Goal: Information Seeking & Learning: Find specific fact

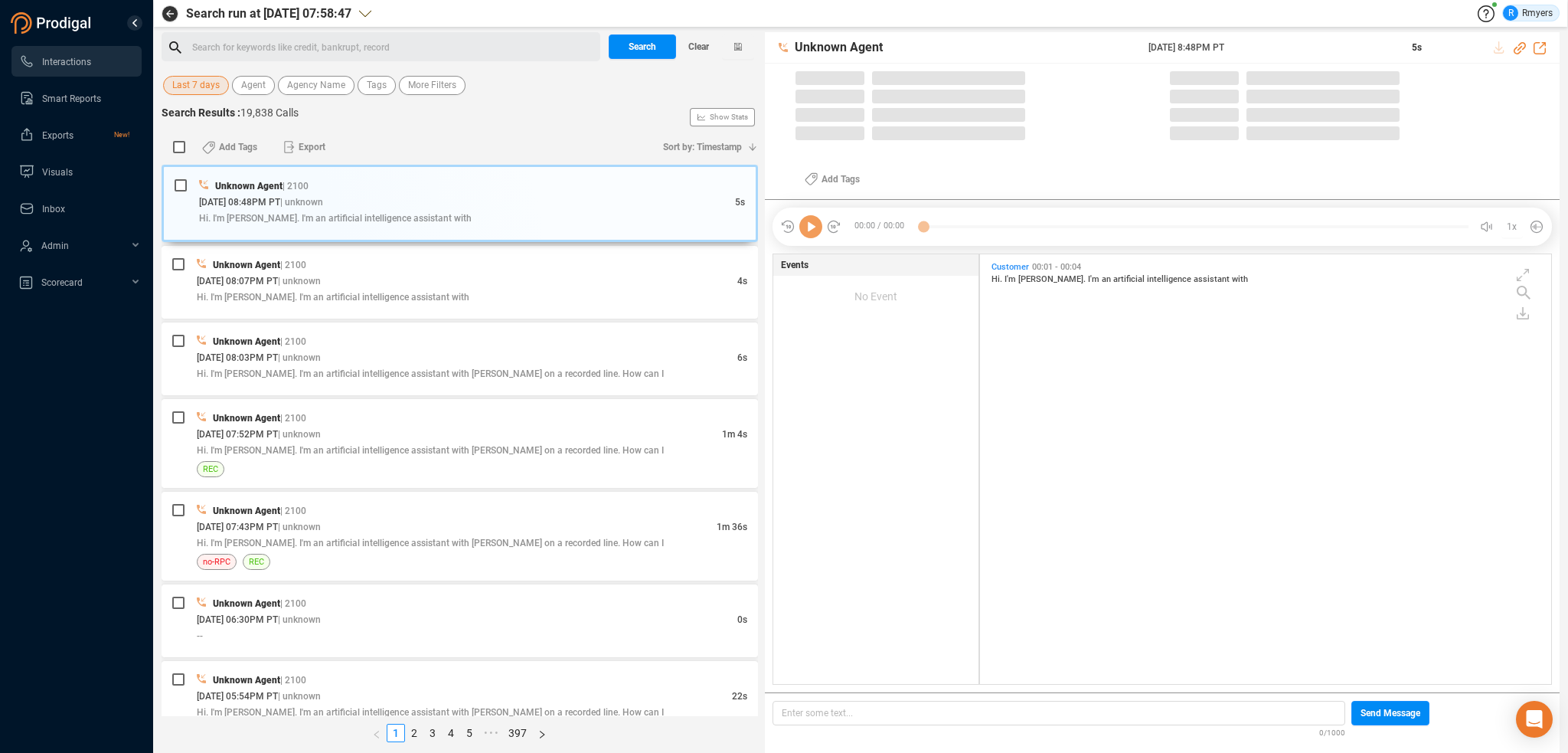
scroll to position [427, 563]
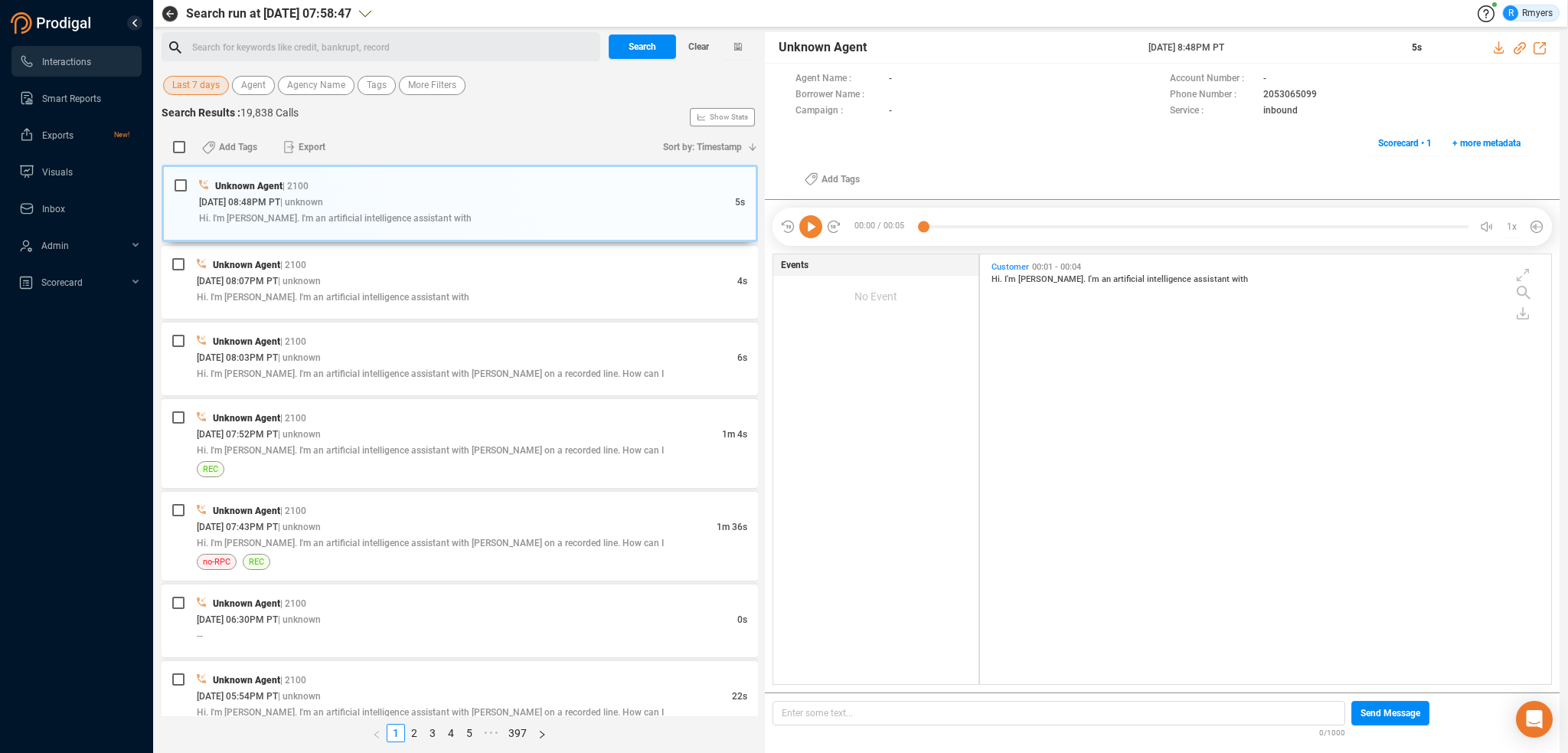
click at [198, 85] on span "Last 7 days" at bounding box center [196, 85] width 48 height 19
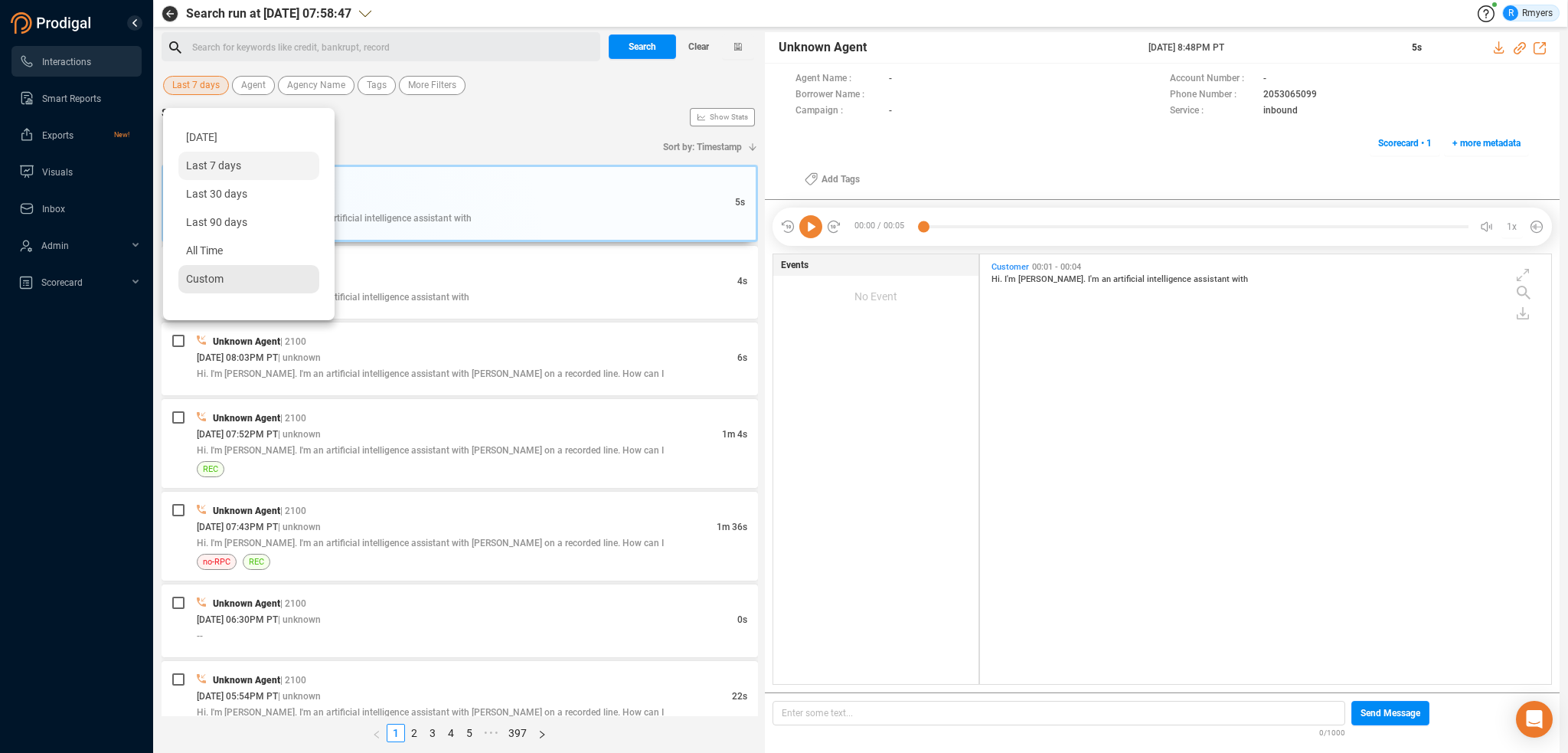
click at [226, 276] on div "Custom" at bounding box center [249, 279] width 141 height 28
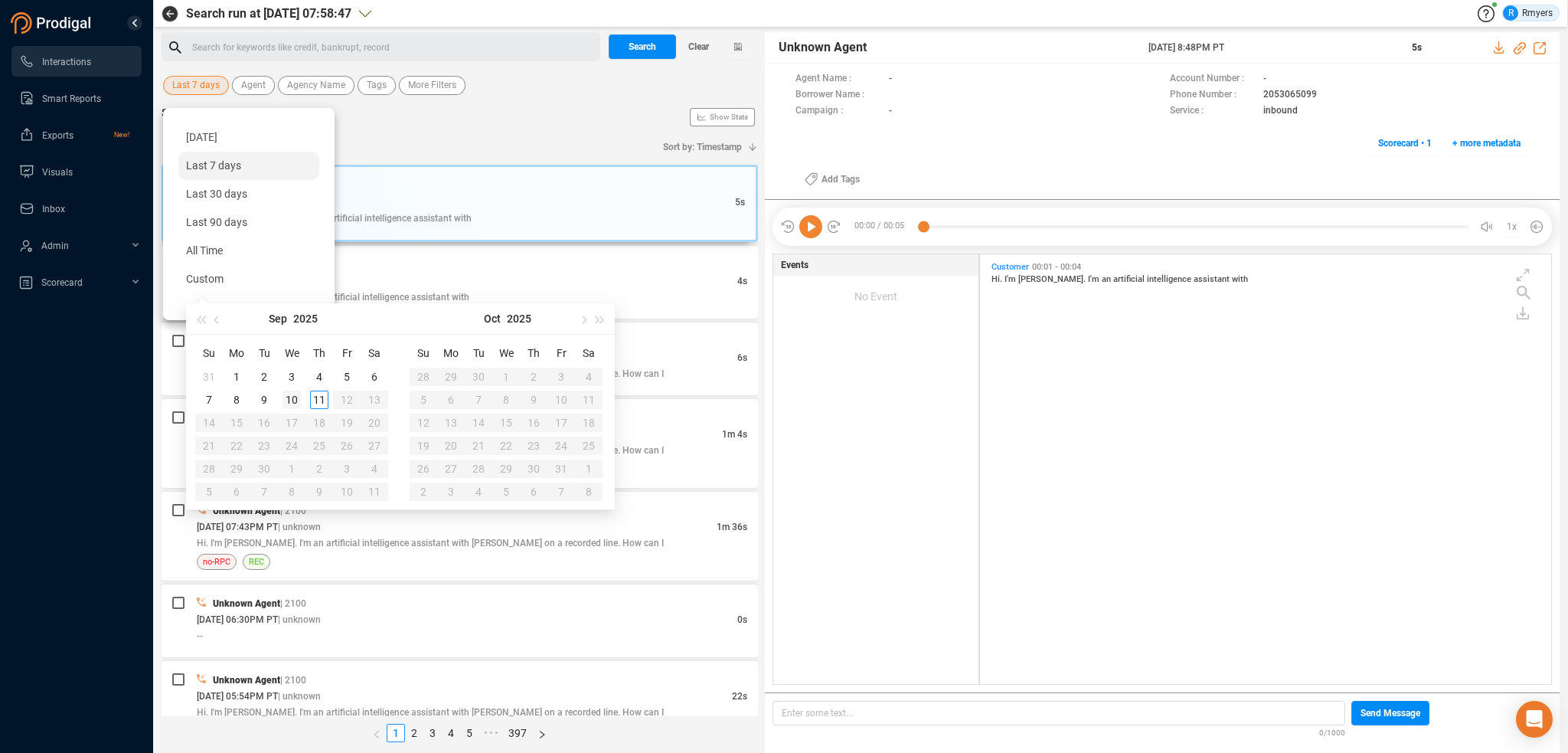
type input "[DATE]"
click at [295, 398] on div "10" at bounding box center [292, 400] width 18 height 18
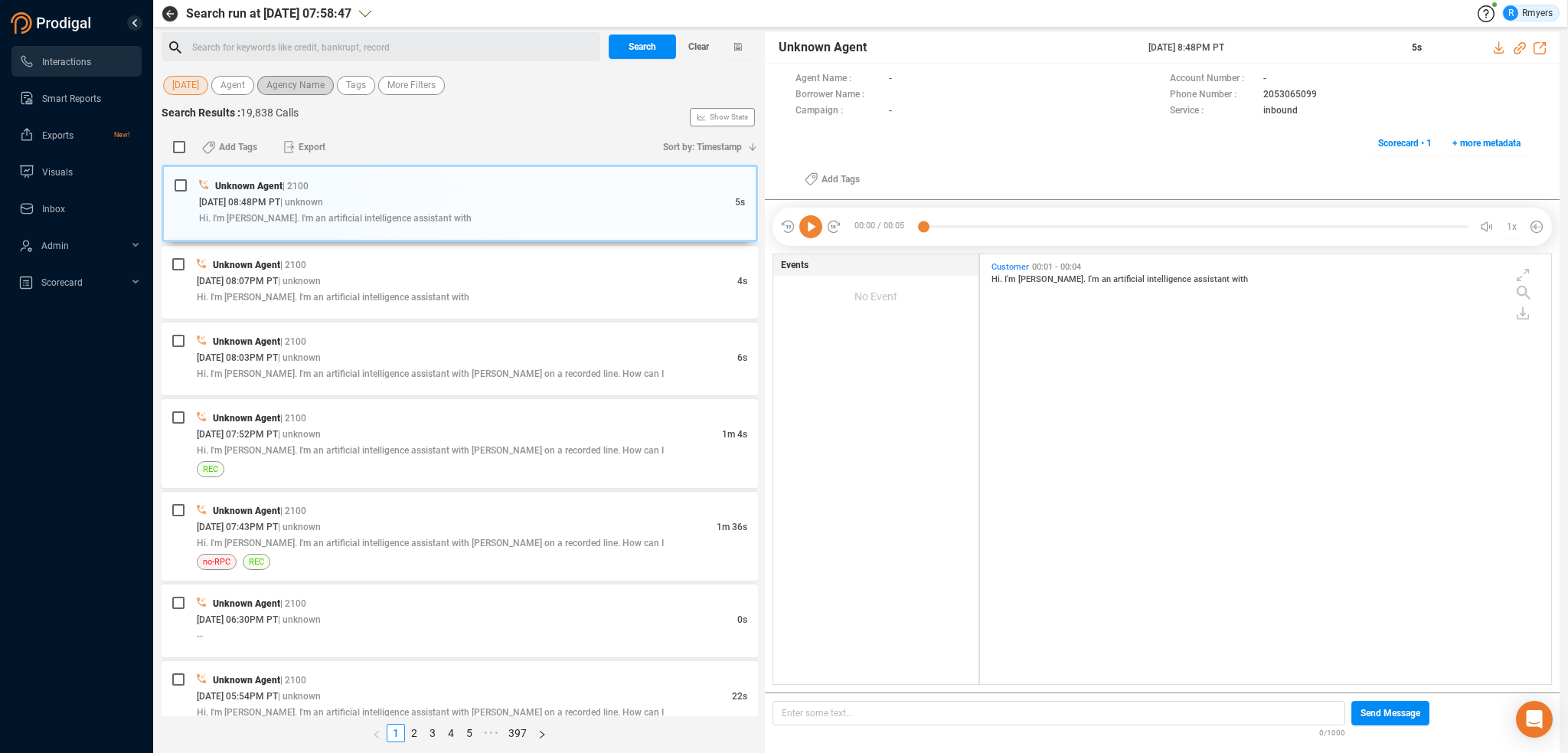
click at [301, 83] on span "Agency Name" at bounding box center [295, 85] width 58 height 19
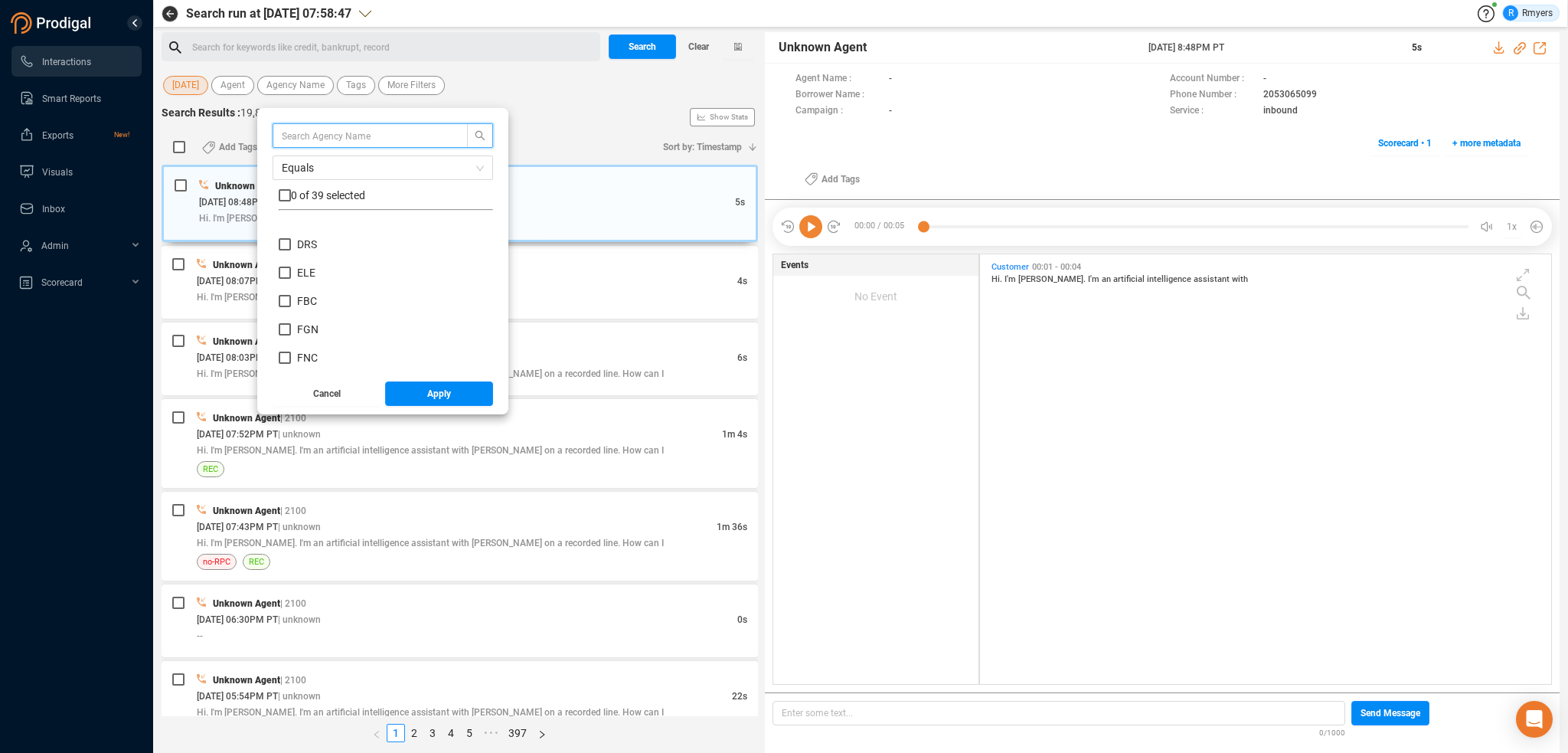
scroll to position [306, 0]
click at [308, 234] on span "CRM" at bounding box center [308, 237] width 23 height 13
click at [291, 234] on input "CRM" at bounding box center [285, 237] width 13 height 13
checkbox input "true"
click at [420, 388] on button "Apply" at bounding box center [440, 393] width 108 height 24
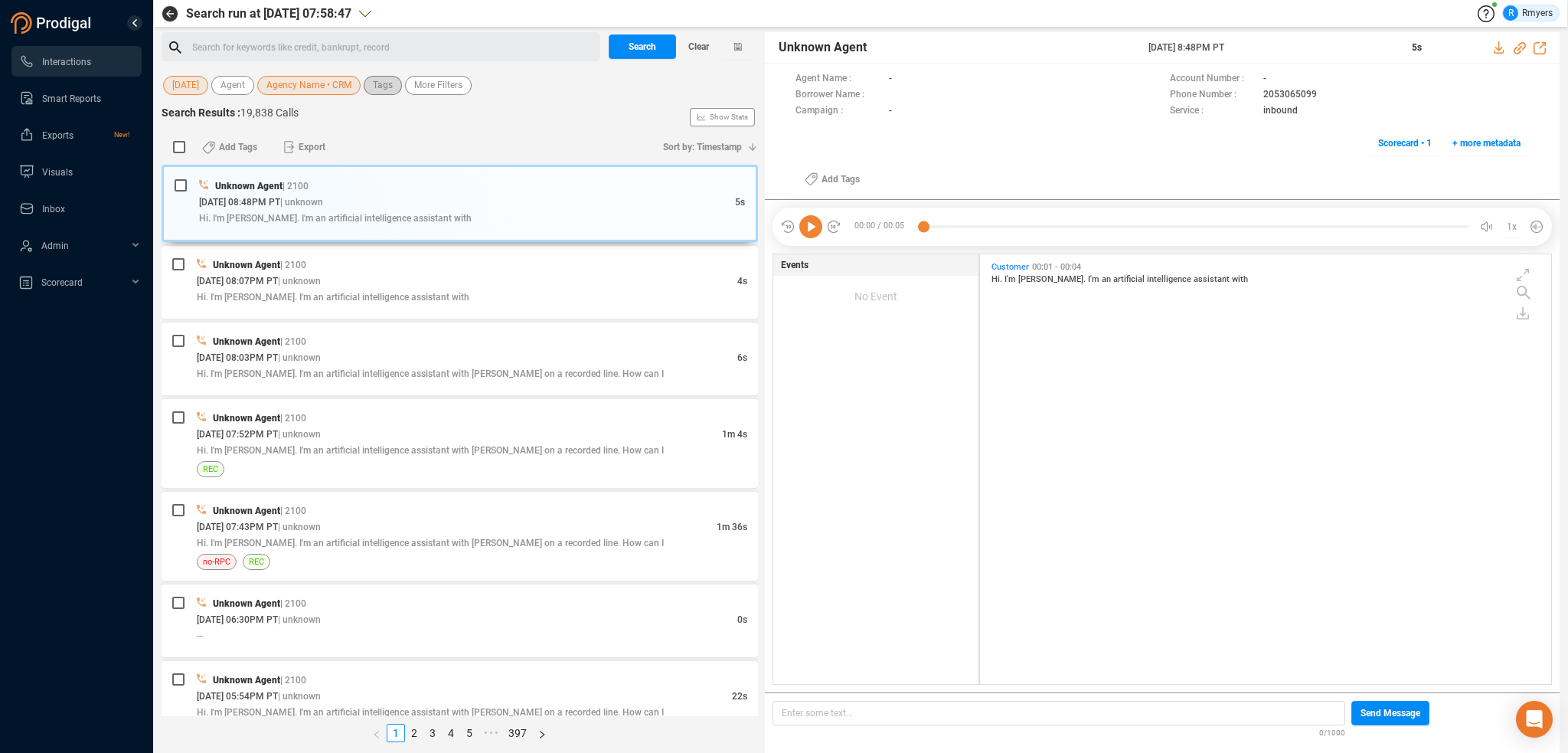
click at [376, 84] on span "Tags" at bounding box center [383, 85] width 20 height 19
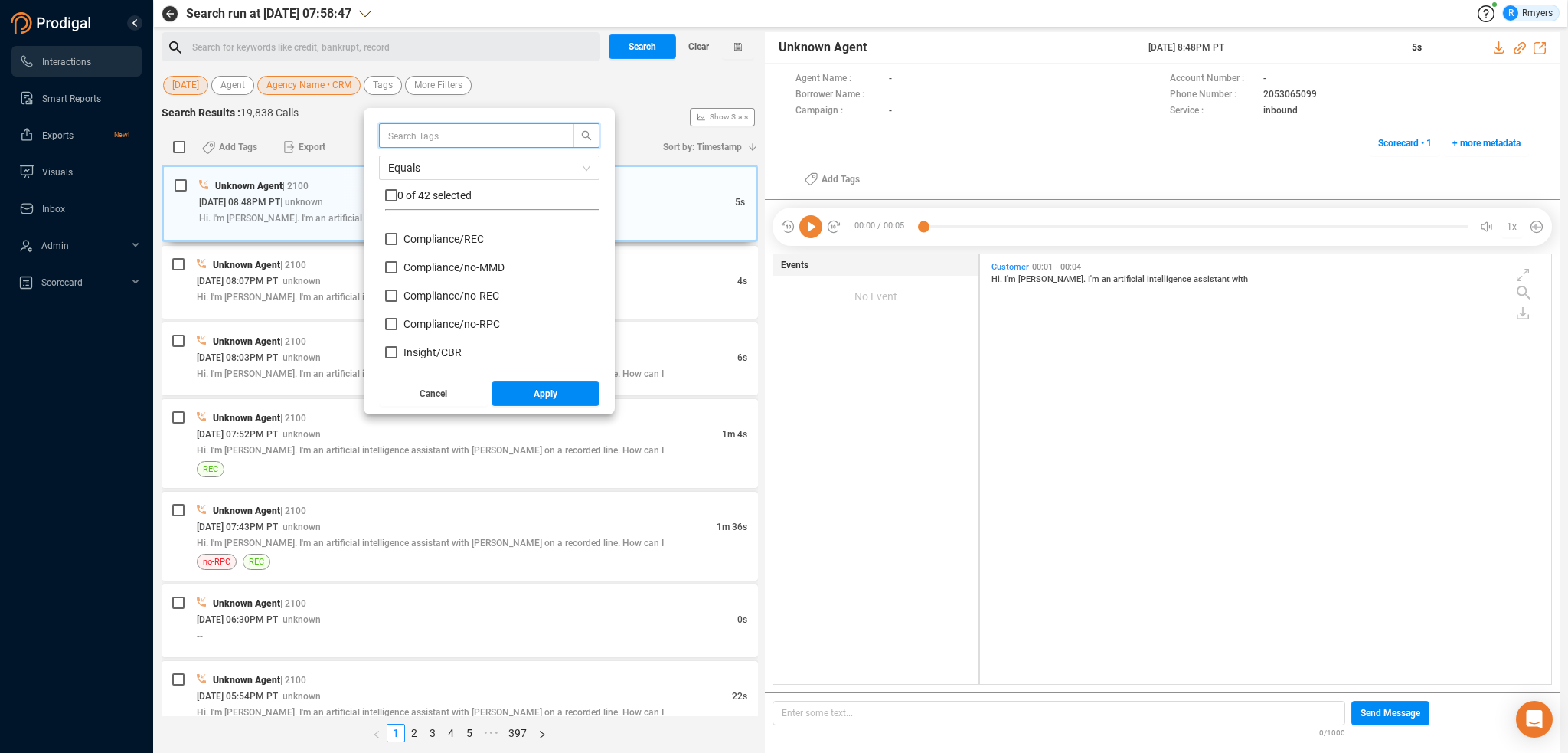
scroll to position [153, 0]
click at [427, 274] on span "Insight/ CBR" at bounding box center [432, 276] width 58 height 13
click at [397, 274] on input "Insight/ CBR" at bounding box center [392, 276] width 13 height 13
checkbox input "true"
click at [428, 301] on span "Insight/ CBR: Agent" at bounding box center [449, 304] width 91 height 13
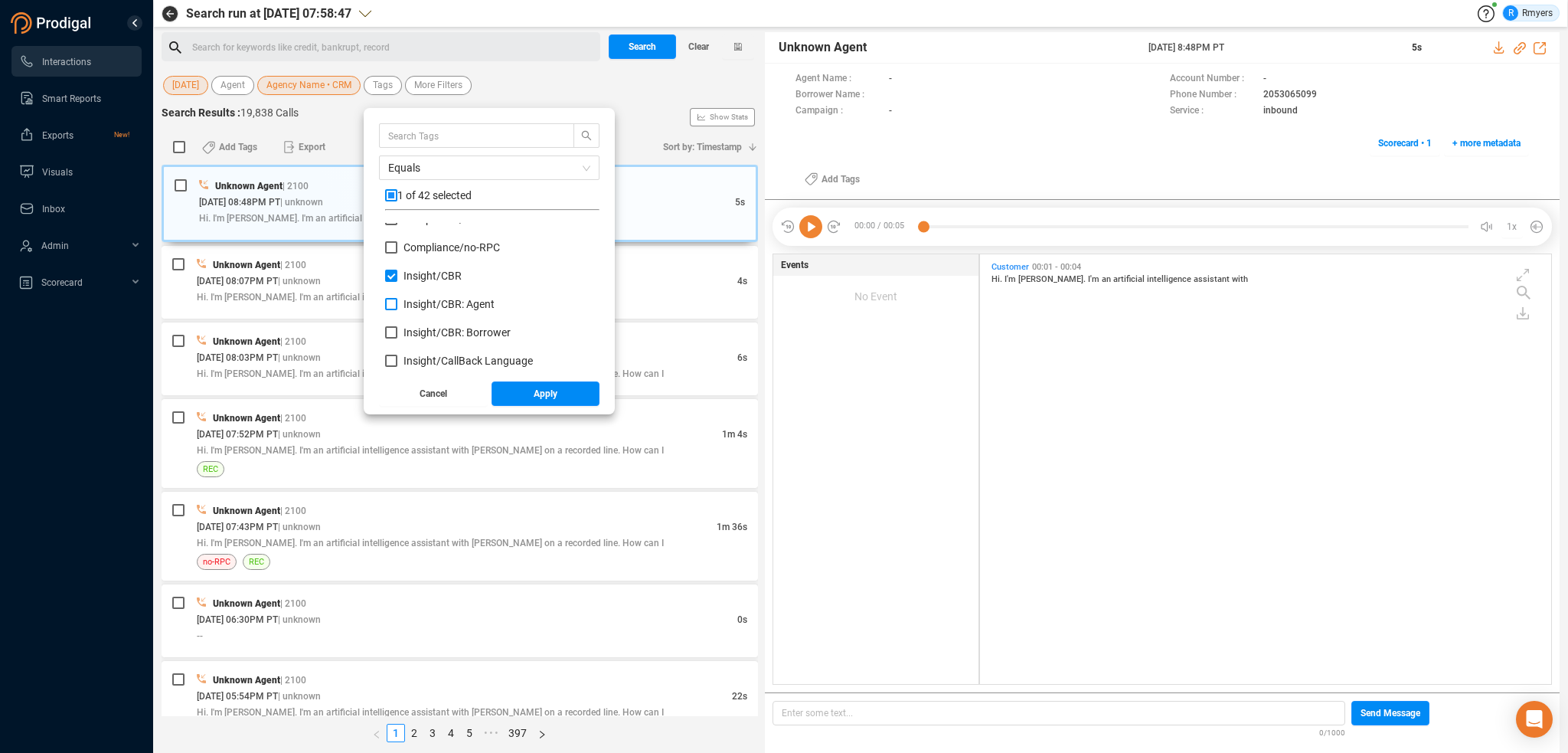
click at [397, 301] on input "Insight/ CBR: Agent" at bounding box center [392, 304] width 13 height 13
checkbox input "true"
click at [430, 327] on span "Insight/ CBR: Borrower" at bounding box center [457, 332] width 107 height 13
click at [397, 327] on input "Insight/ CBR: Borrower" at bounding box center [392, 332] width 13 height 13
checkbox input "true"
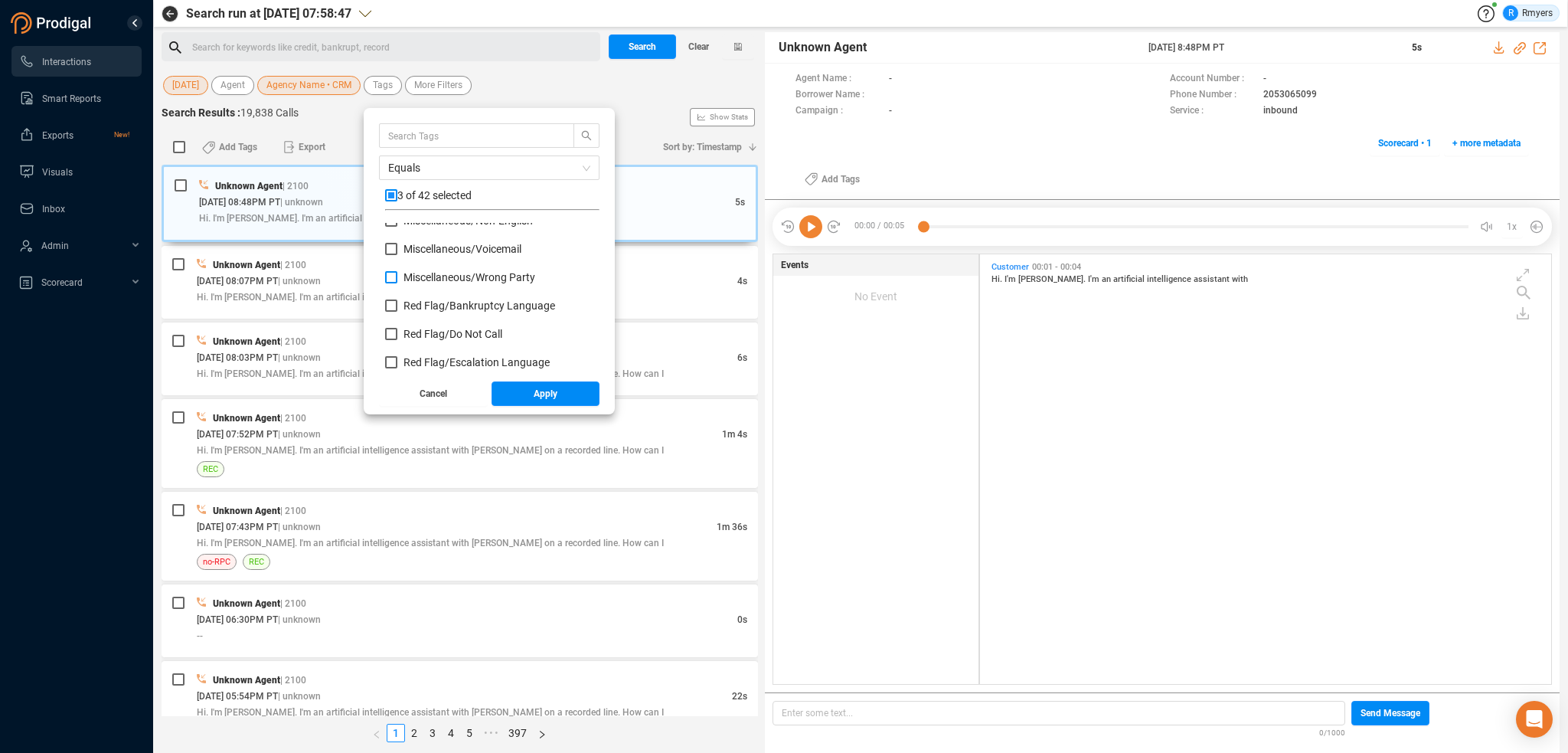
scroll to position [690, 0]
click at [423, 281] on span "Red Flag/ Bankruptcy Language" at bounding box center [479, 278] width 152 height 13
click at [397, 281] on input "Red Flag/ Bankruptcy Language" at bounding box center [392, 278] width 13 height 13
checkbox input "true"
click at [429, 323] on div "Red Flag/ Do Not Call" at bounding box center [493, 312] width 215 height 28
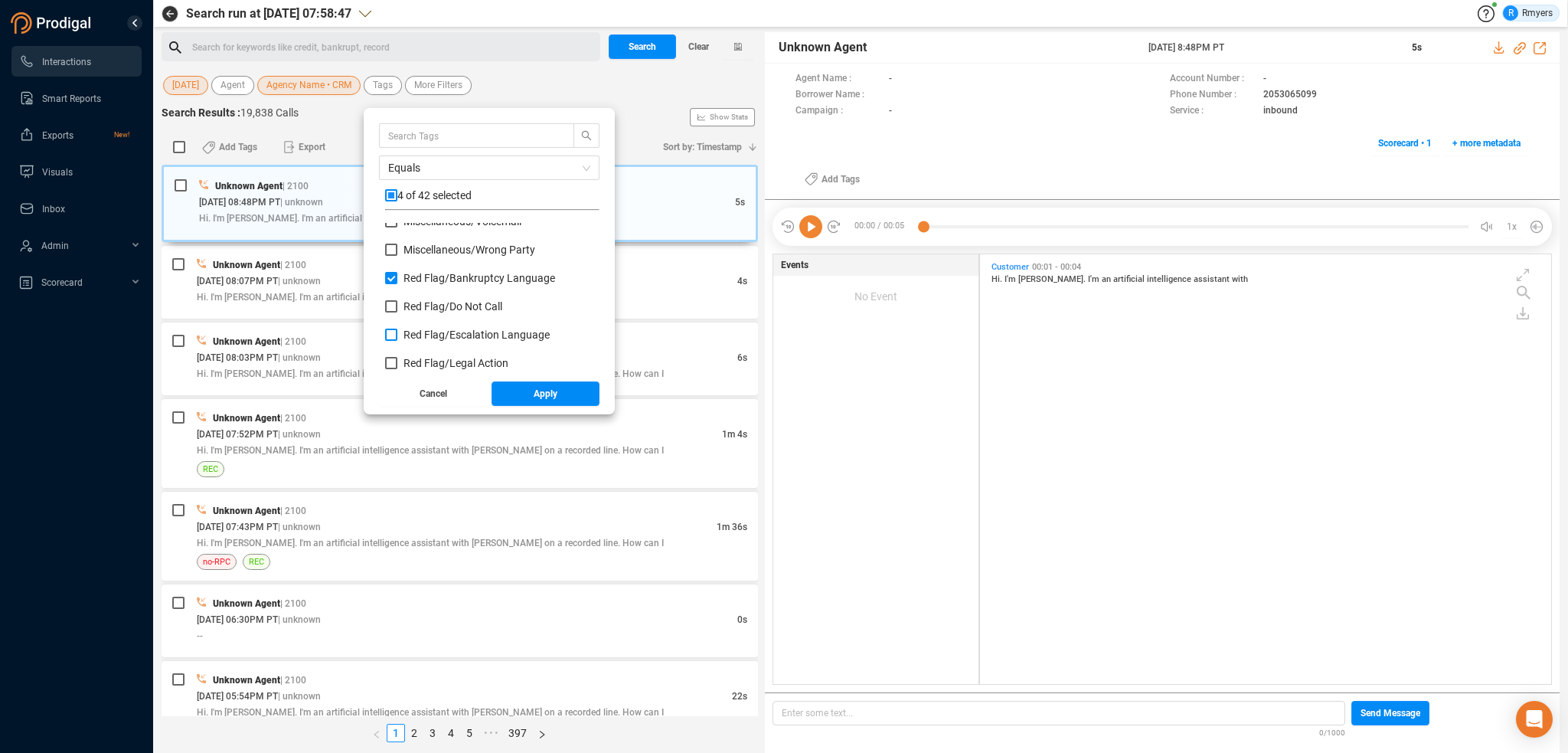
drag, startPoint x: 428, startPoint y: 329, endPoint x: 428, endPoint y: 341, distance: 12.0
click at [428, 330] on span "Red Flag/ Escalation Language" at bounding box center [477, 335] width 146 height 13
click at [397, 330] on input "Red Flag/ Escalation Language" at bounding box center [392, 335] width 13 height 13
checkbox input "true"
click at [427, 360] on span "Red Flag/ Legal Action" at bounding box center [456, 363] width 105 height 13
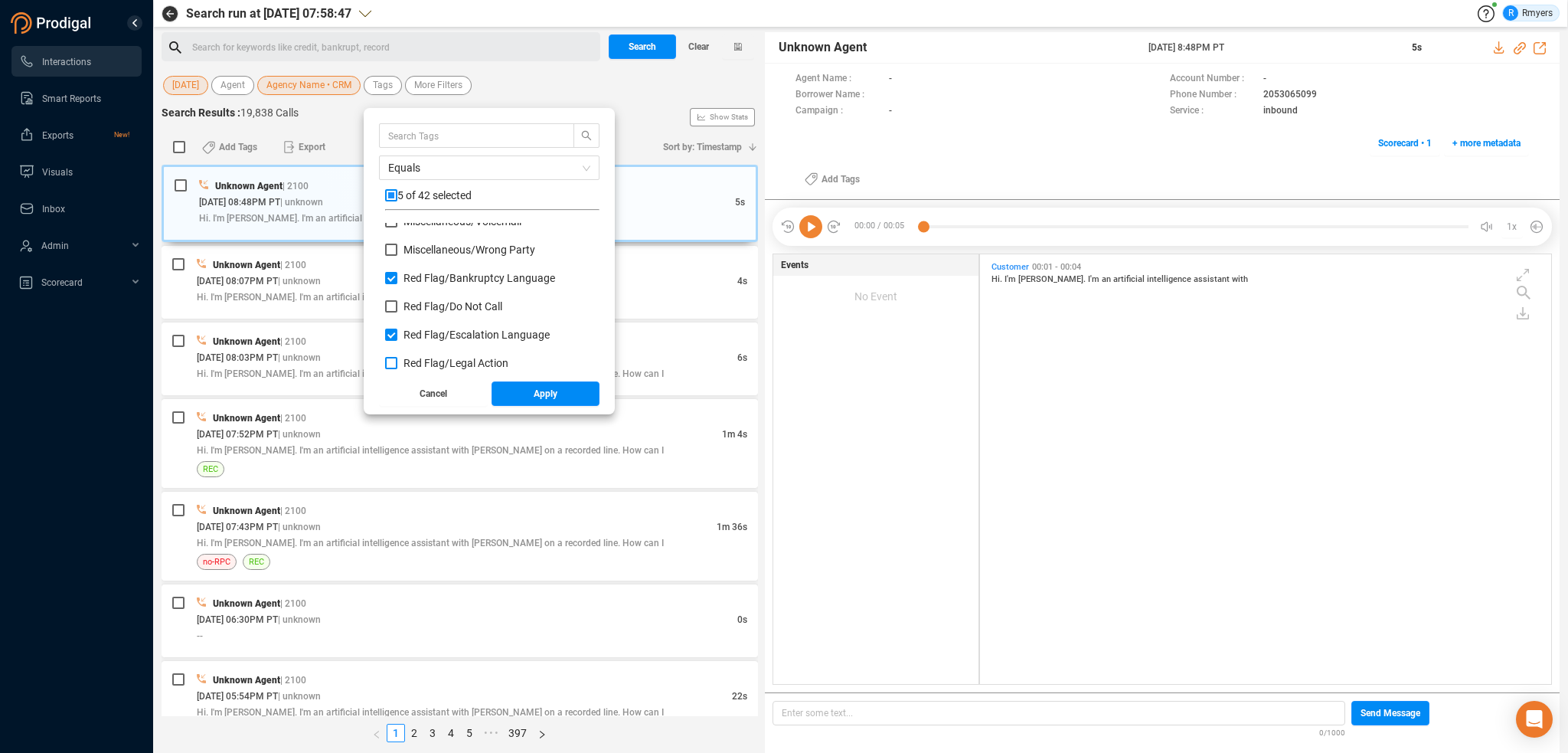
click at [397, 360] on input "Red Flag/ Legal Action" at bounding box center [392, 363] width 13 height 13
checkbox input "true"
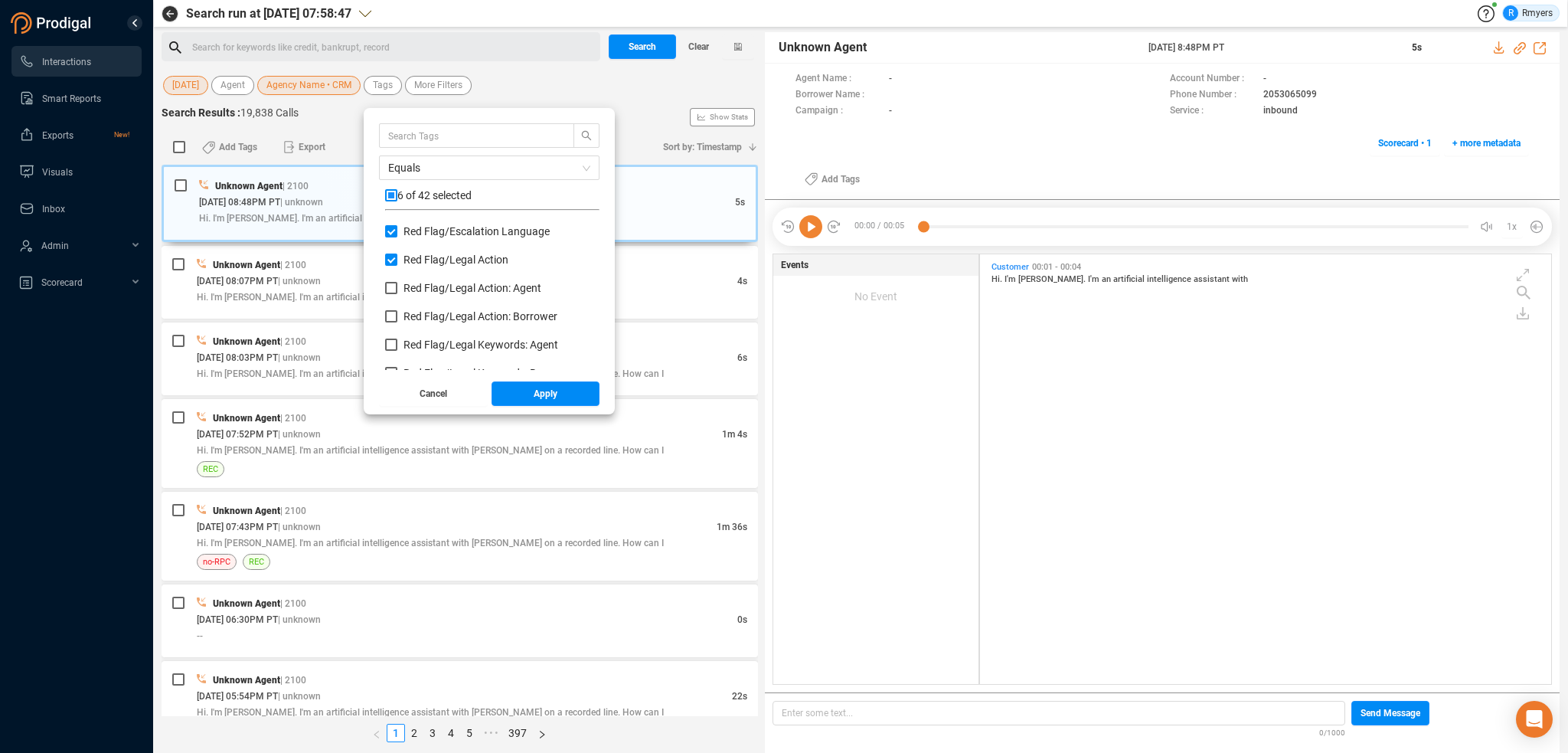
scroll to position [766, 0]
click at [416, 317] on span "Red Flag/ Legal Action: Agent" at bounding box center [472, 315] width 138 height 13
click at [397, 317] on input "Red Flag/ Legal Action: Agent" at bounding box center [392, 315] width 13 height 13
checkbox input "true"
click at [421, 339] on span "Red Flag/ Legal Action: Borrower" at bounding box center [480, 343] width 154 height 13
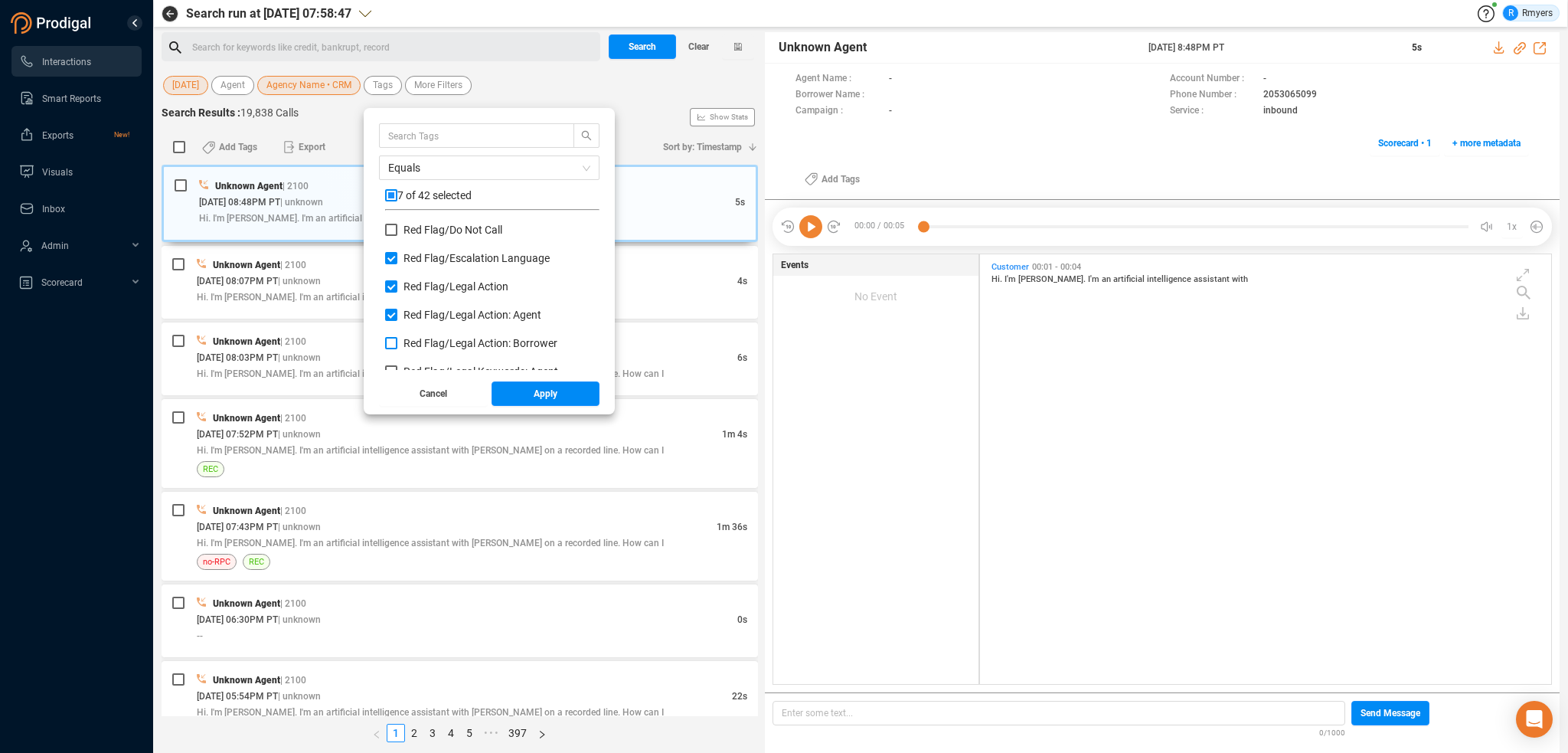
click at [397, 339] on input "Red Flag/ Legal Action: Borrower" at bounding box center [392, 343] width 13 height 13
checkbox input "true"
click at [417, 293] on span "Red Flag/ Legal Keywords: Agent" at bounding box center [480, 295] width 154 height 13
click at [397, 293] on input "Red Flag/ Legal Keywords: Agent" at bounding box center [392, 295] width 13 height 13
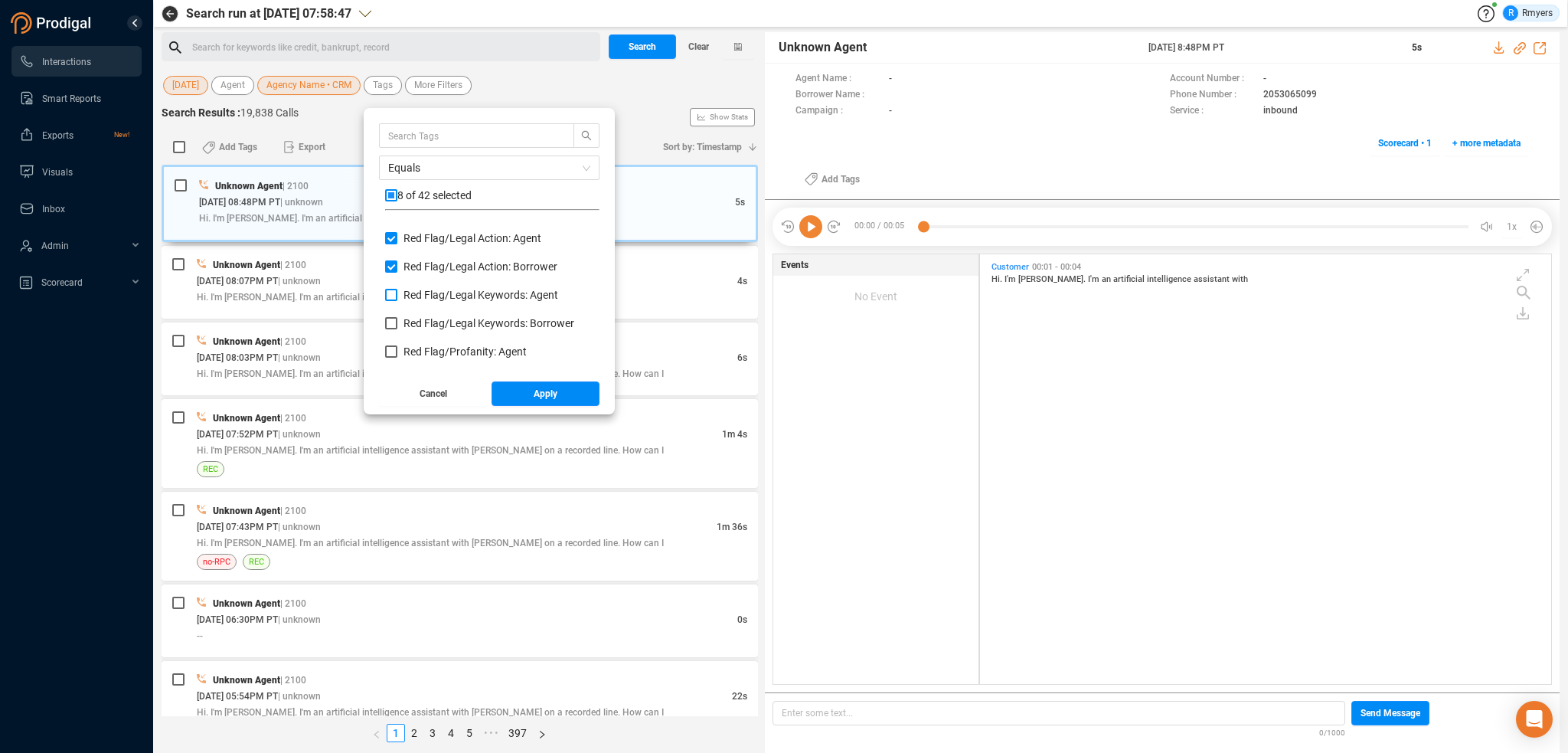
checkbox input "true"
click at [421, 318] on span "Red Flag/ Legal Keywords: Borrower" at bounding box center [488, 323] width 171 height 13
click at [397, 318] on input "Red Flag/ Legal Keywords: Borrower" at bounding box center [392, 323] width 13 height 13
checkbox input "true"
click at [421, 350] on span "Red Flag/ Profanity: Agent" at bounding box center [465, 352] width 124 height 13
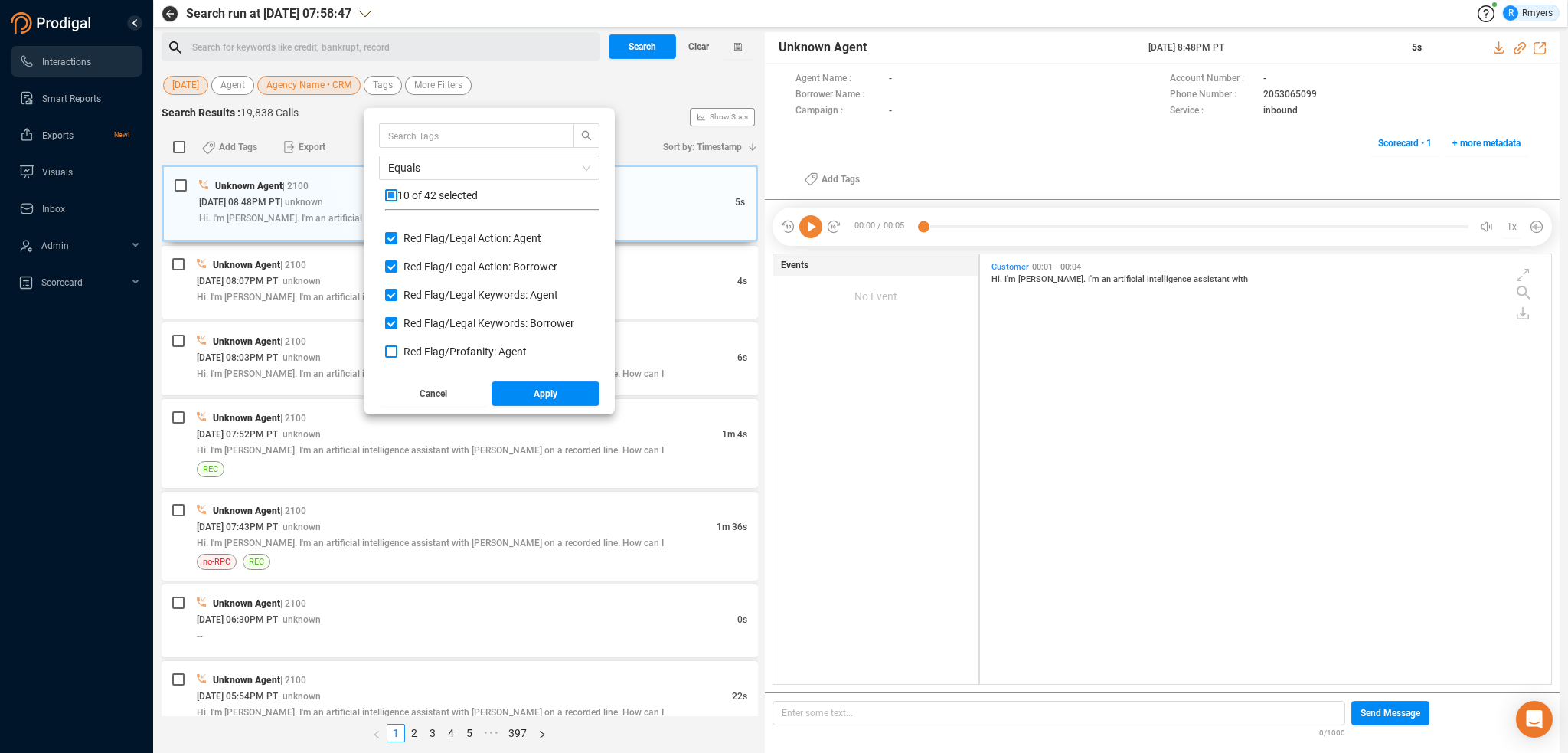
click at [397, 350] on input "Red Flag/ Profanity: Agent" at bounding box center [392, 352] width 13 height 13
checkbox input "true"
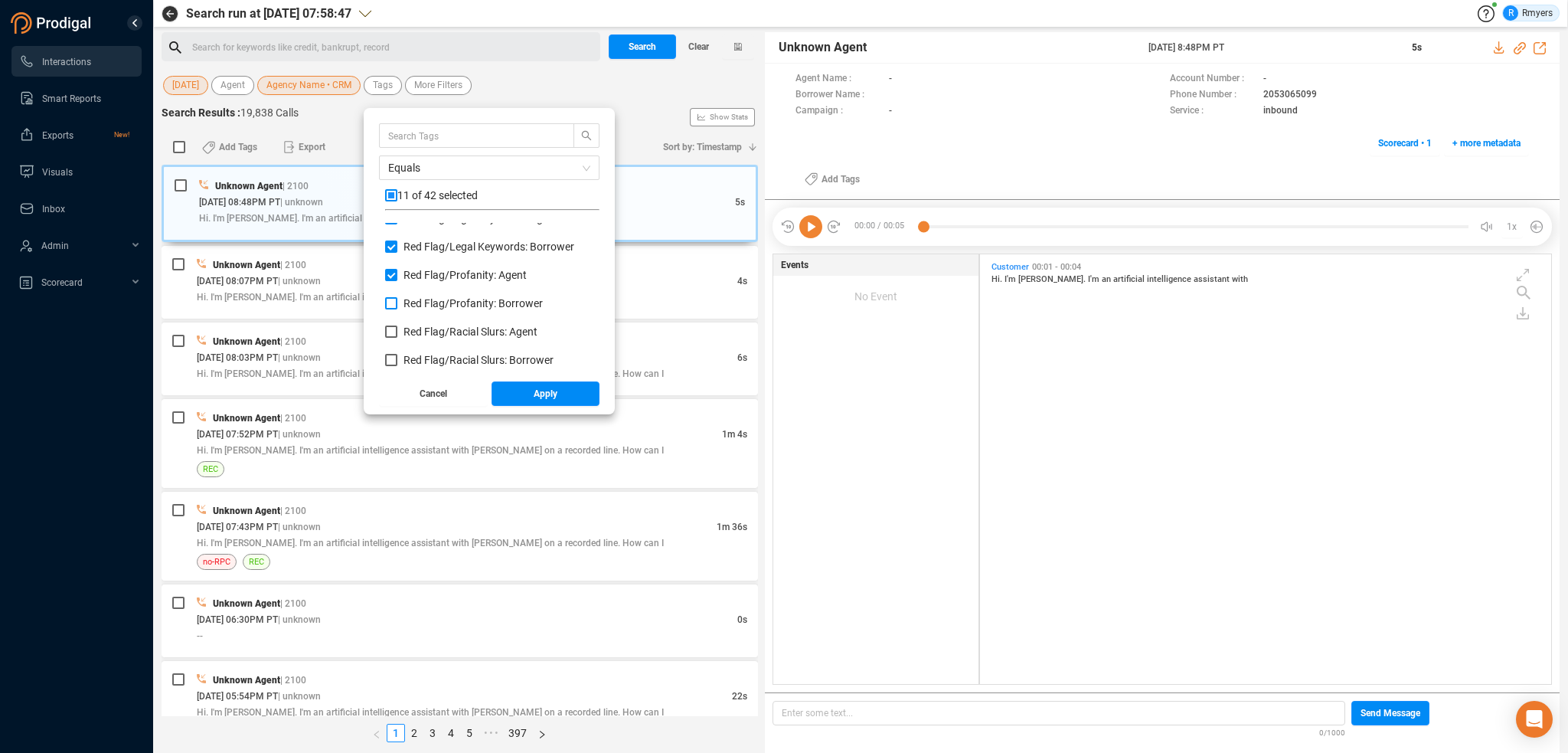
click at [412, 303] on span "Red Flag/ Profanity: Borrower" at bounding box center [473, 303] width 139 height 13
click at [397, 303] on input "Red Flag/ Profanity: Borrower" at bounding box center [392, 303] width 13 height 13
checkbox input "true"
click at [418, 327] on span "Red Flag/ Racial Slurs: Agent" at bounding box center [470, 332] width 134 height 13
click at [397, 327] on input "Red Flag/ Racial Slurs: Agent" at bounding box center [392, 332] width 13 height 13
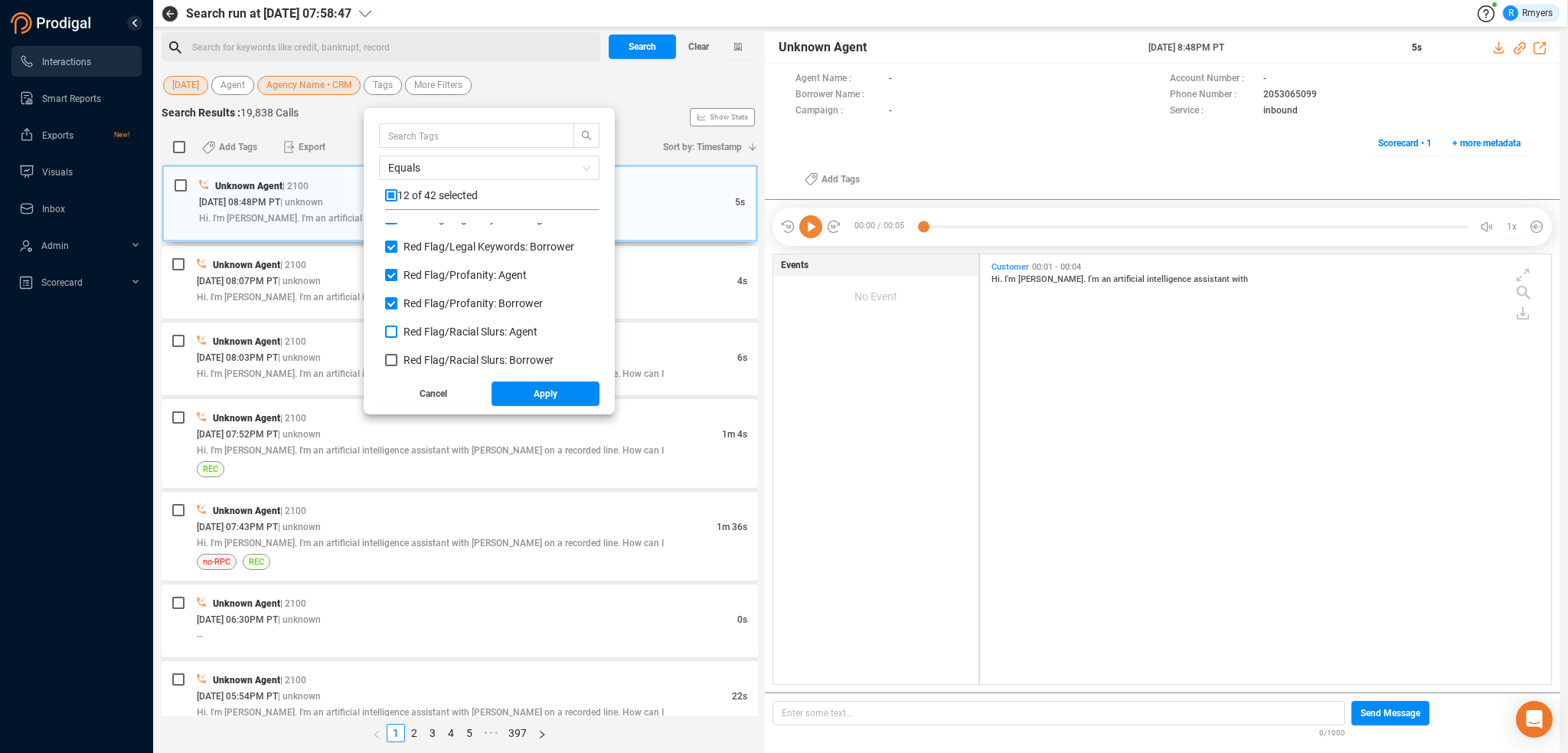
checkbox input "true"
click at [419, 354] on span "Red Flag/ Racial Slurs: Borrower" at bounding box center [478, 360] width 150 height 13
click at [397, 354] on input "Red Flag/ Racial Slurs: Borrower" at bounding box center [392, 360] width 13 height 13
checkbox input "true"
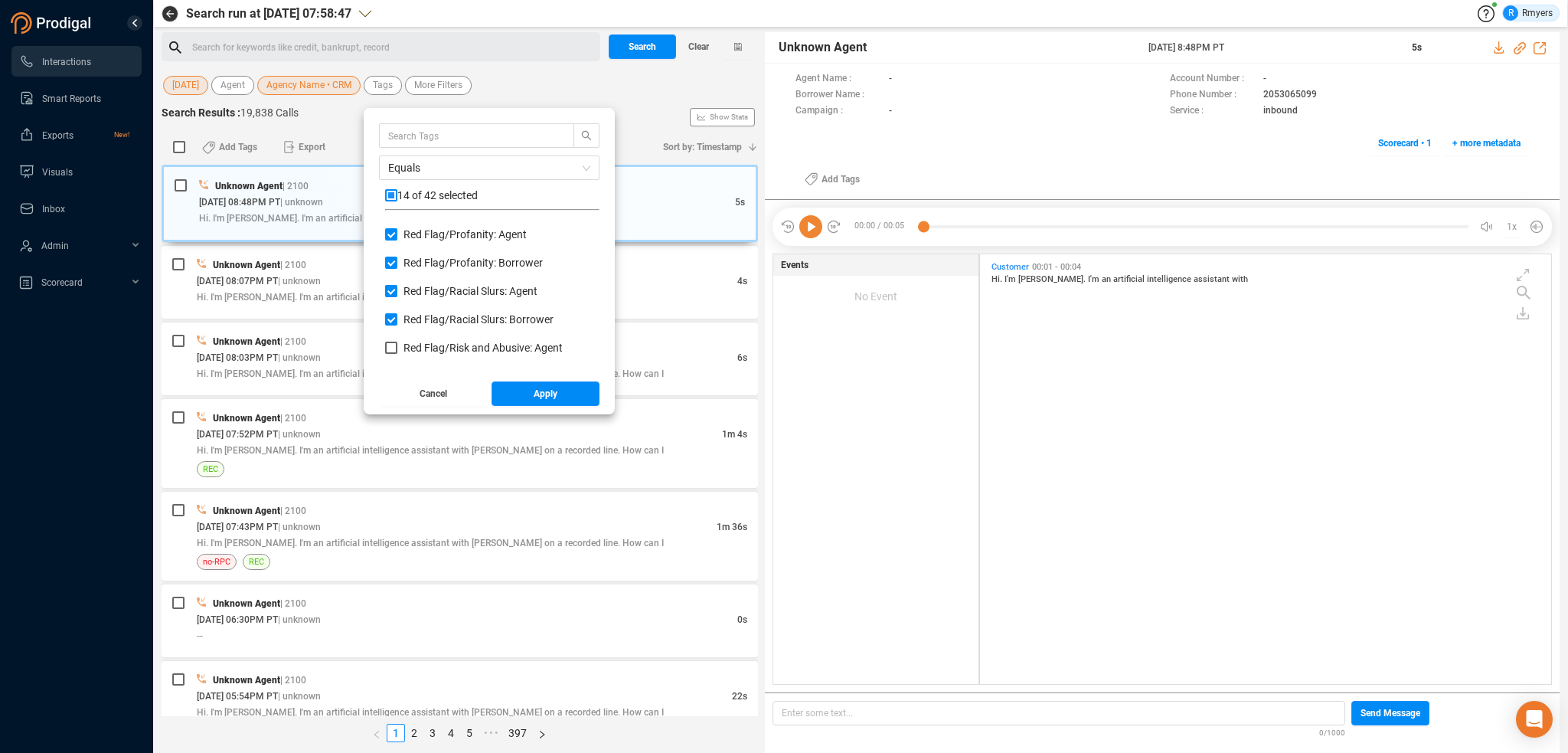
scroll to position [996, 0]
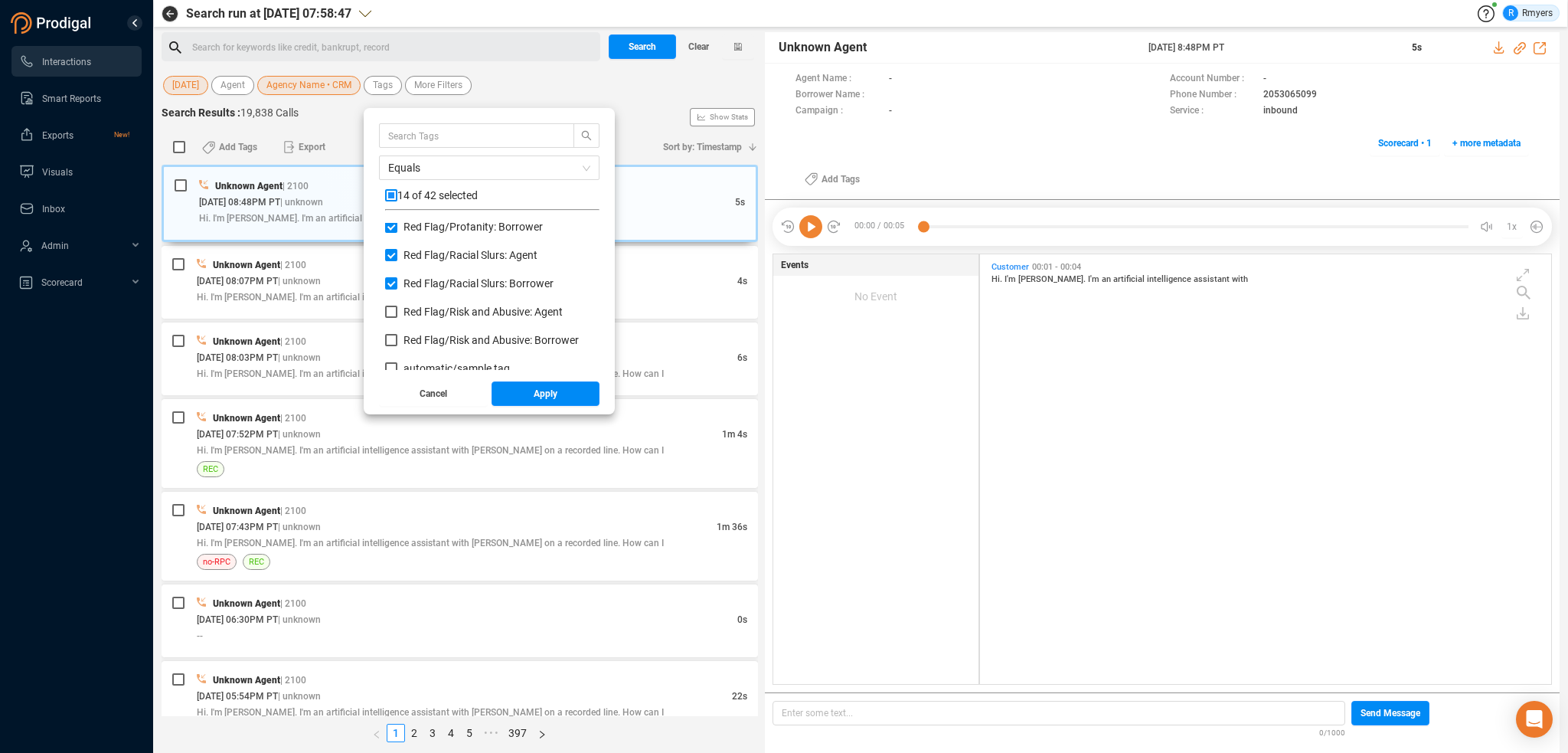
click at [406, 297] on div "Red Flag/ Racial Slurs: Borrower" at bounding box center [493, 289] width 215 height 28
click at [412, 311] on span "Red Flag/ Risk and Abusive: Agent" at bounding box center [483, 311] width 159 height 13
click at [397, 311] on input "Red Flag/ Risk and Abusive: Agent" at bounding box center [392, 311] width 13 height 13
checkbox input "true"
click at [421, 336] on span "Red Flag/ Risk and Abusive: Borrower" at bounding box center [491, 340] width 175 height 13
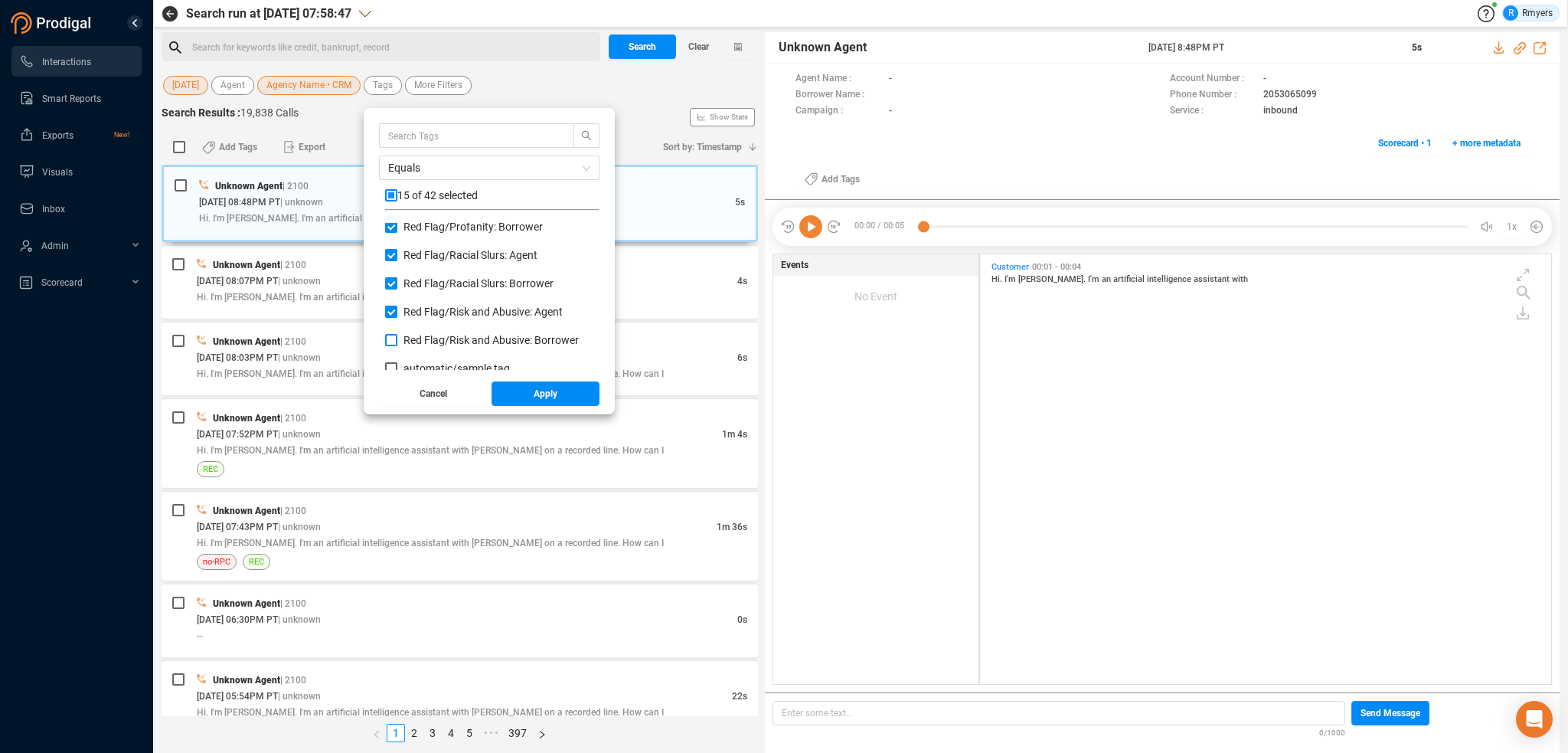
click at [397, 336] on input "Red Flag/ Risk and Abusive: Borrower" at bounding box center [392, 340] width 13 height 13
checkbox input "true"
drag, startPoint x: 511, startPoint y: 388, endPoint x: 515, endPoint y: 381, distance: 8.1
click at [511, 389] on button "Apply" at bounding box center [546, 393] width 108 height 24
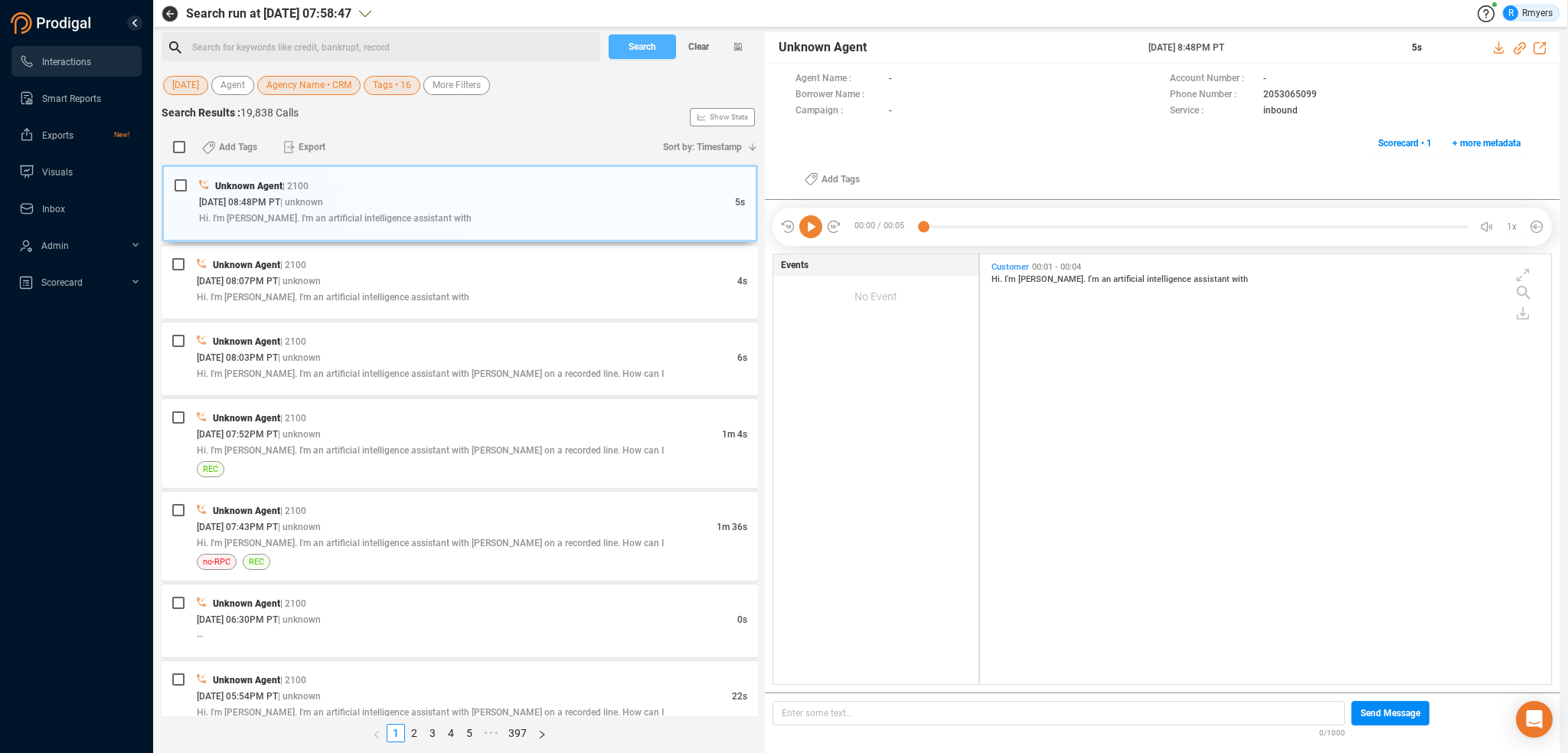
click at [626, 51] on button "Search" at bounding box center [642, 46] width 68 height 24
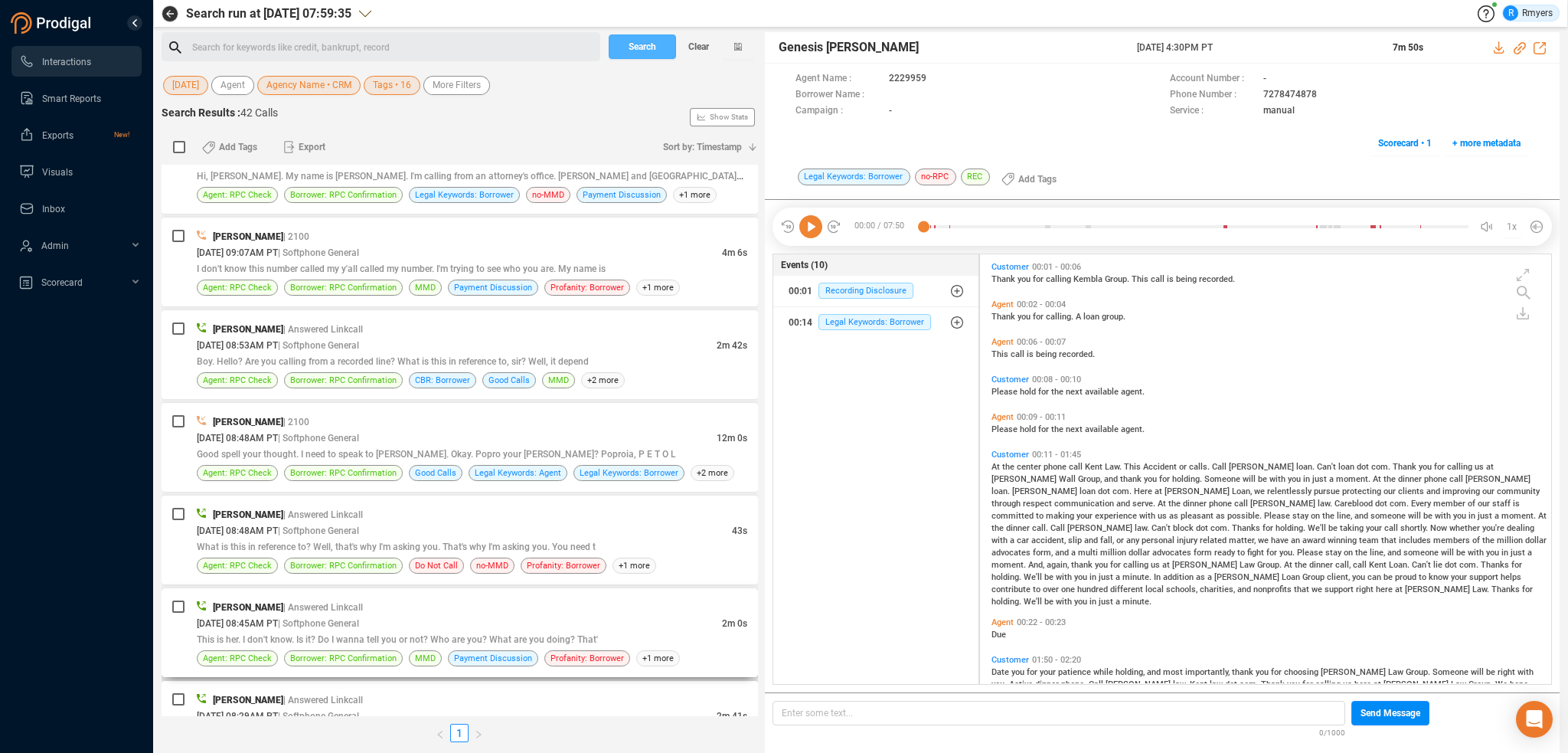
scroll to position [3332, 0]
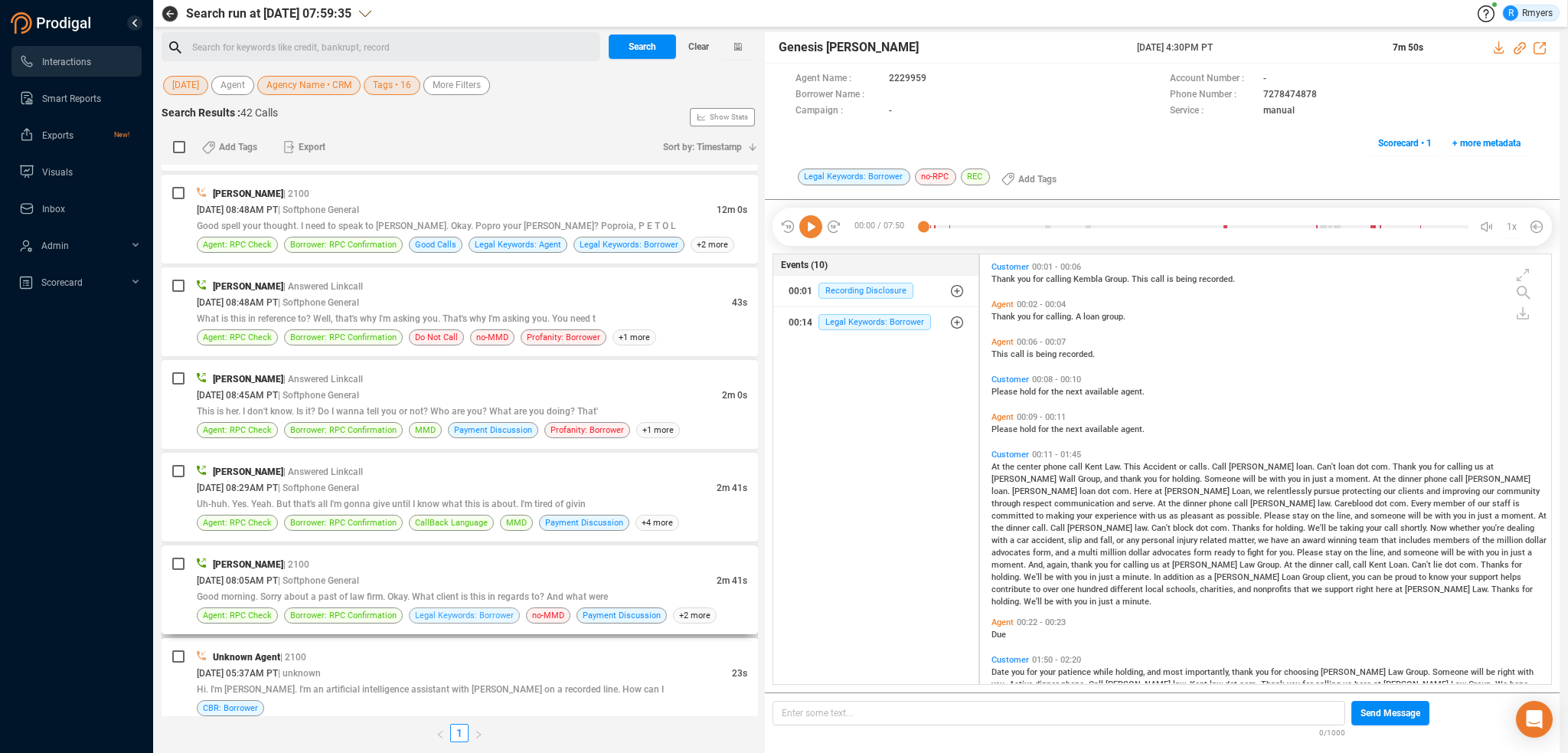
drag, startPoint x: 426, startPoint y: 571, endPoint x: 424, endPoint y: 594, distance: 23.1
click at [380, 700] on div "CBR: Borrower" at bounding box center [472, 708] width 551 height 16
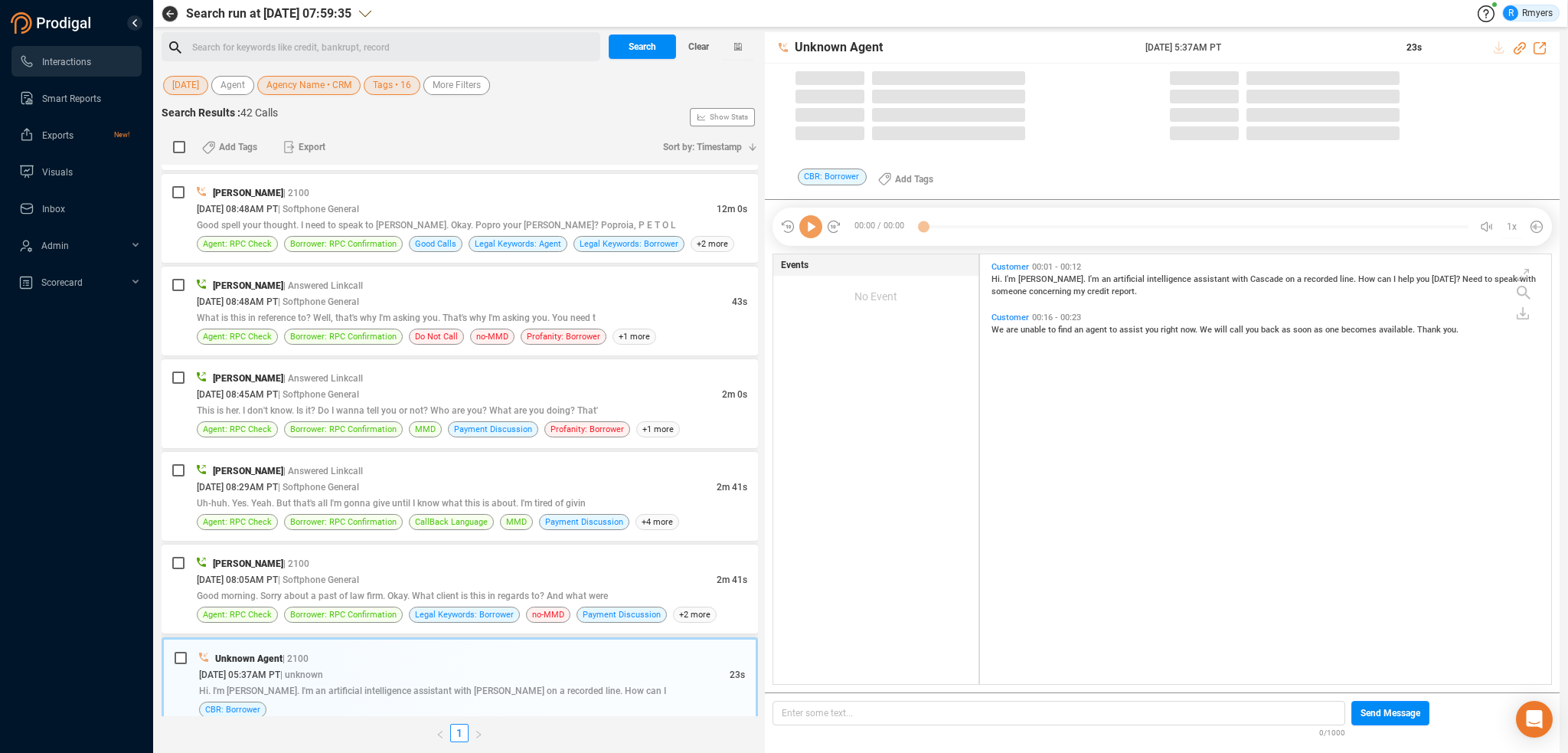
scroll to position [427, 563]
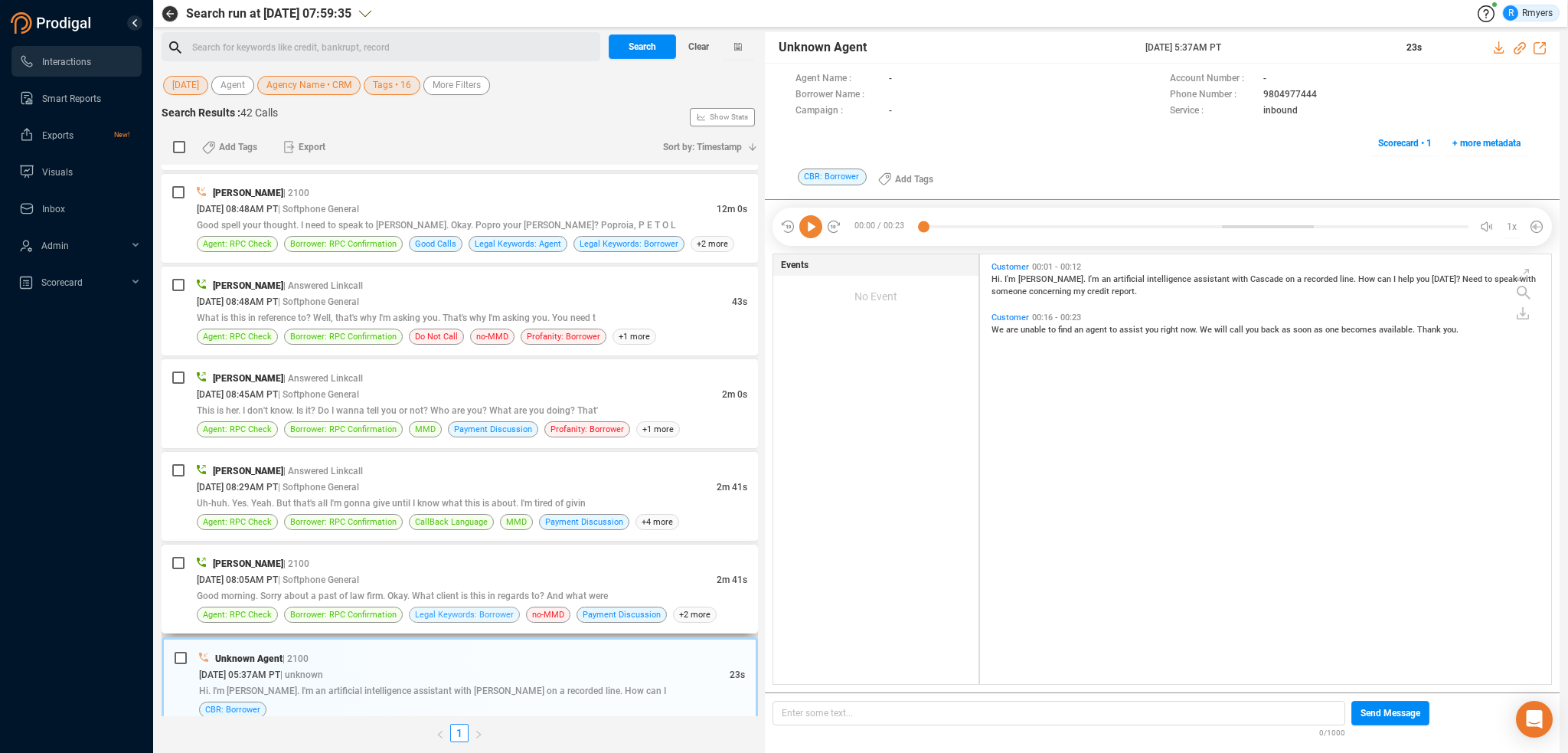
click at [482, 608] on span "Legal Keywords: Borrower" at bounding box center [464, 615] width 98 height 14
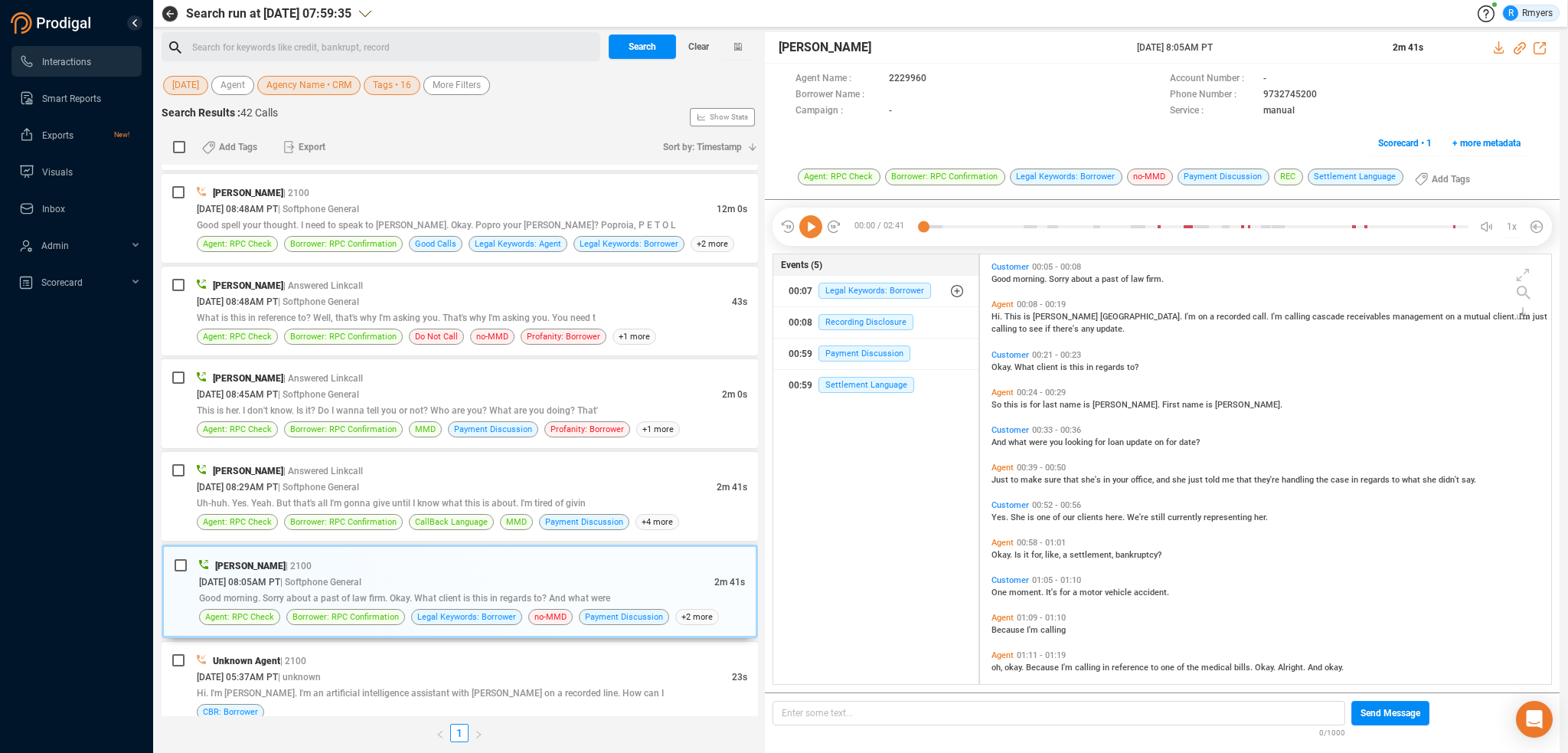
click at [810, 222] on icon at bounding box center [811, 226] width 23 height 23
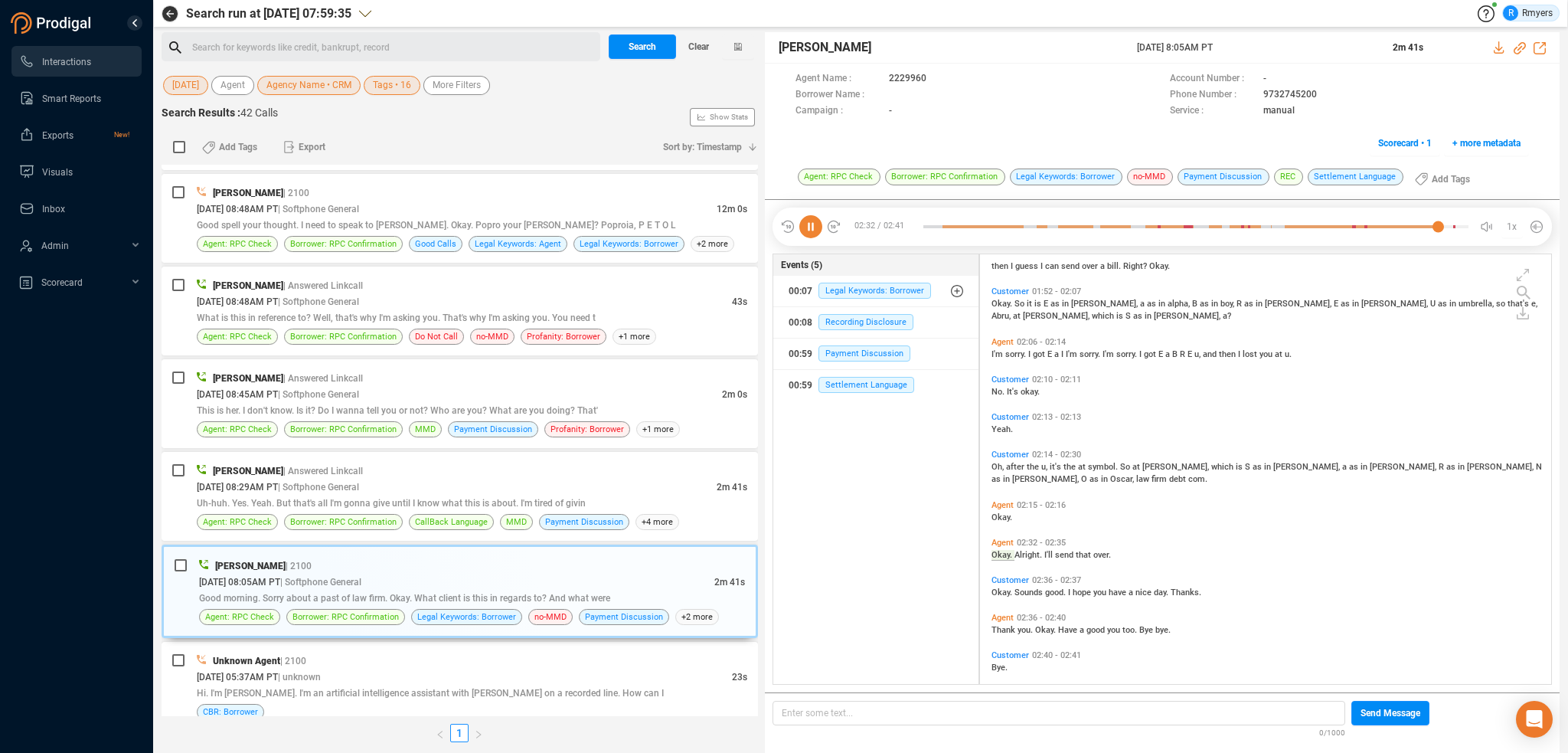
scroll to position [714, 0]
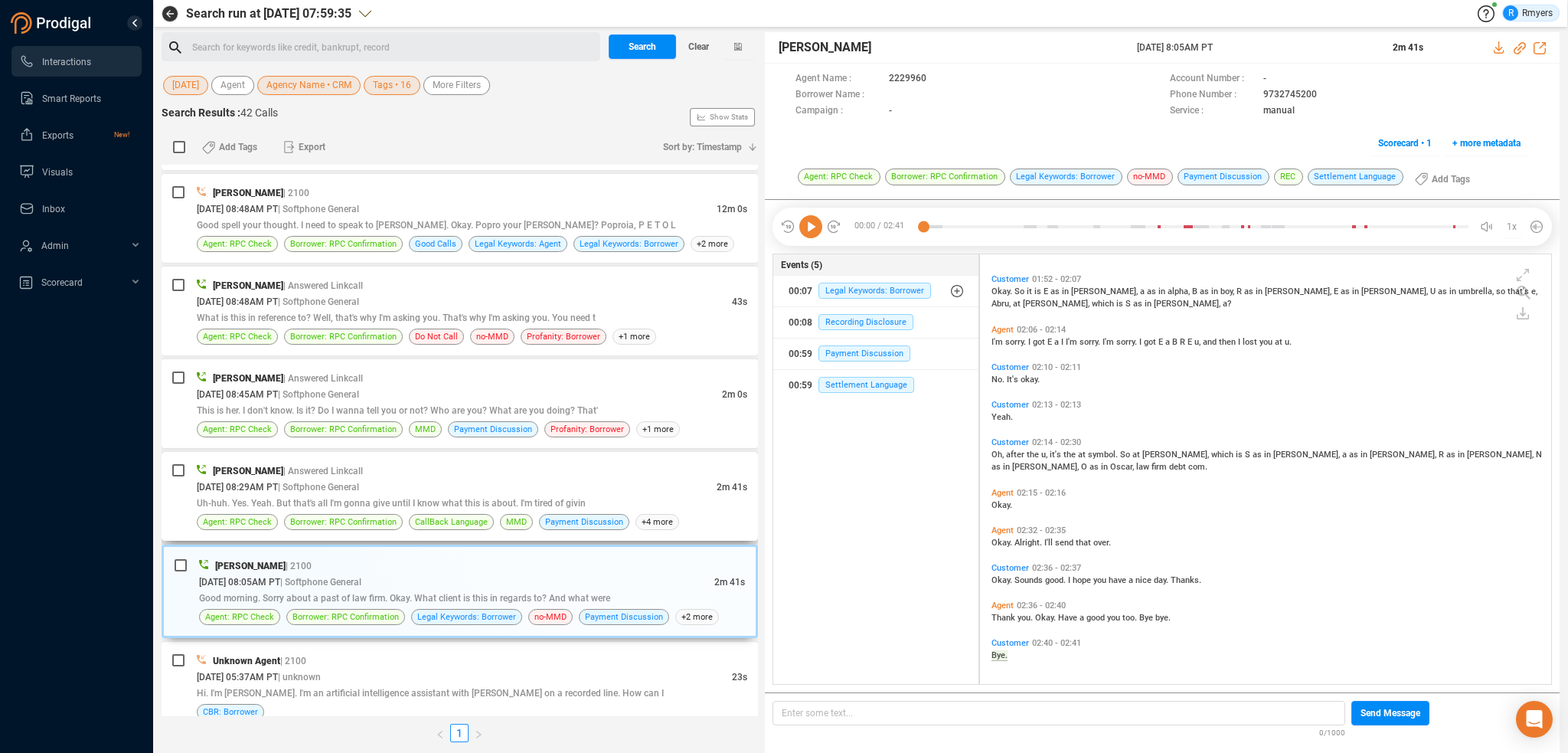
click at [587, 497] on div "[PERSON_NAME] | Answered Linkcall [DATE] 08:29AM PT | Softphone General 2m 41s …" at bounding box center [472, 496] width 551 height 68
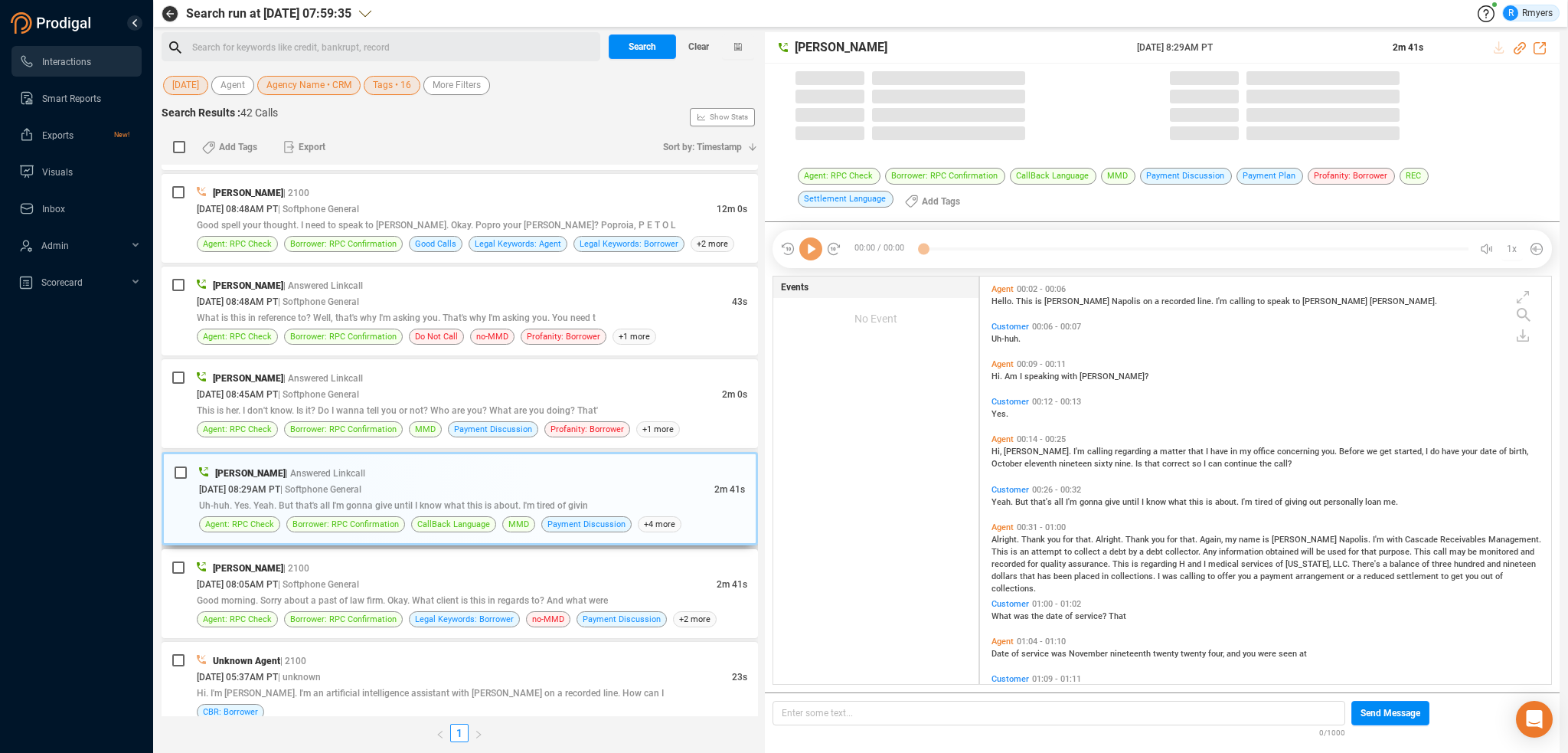
scroll to position [405, 563]
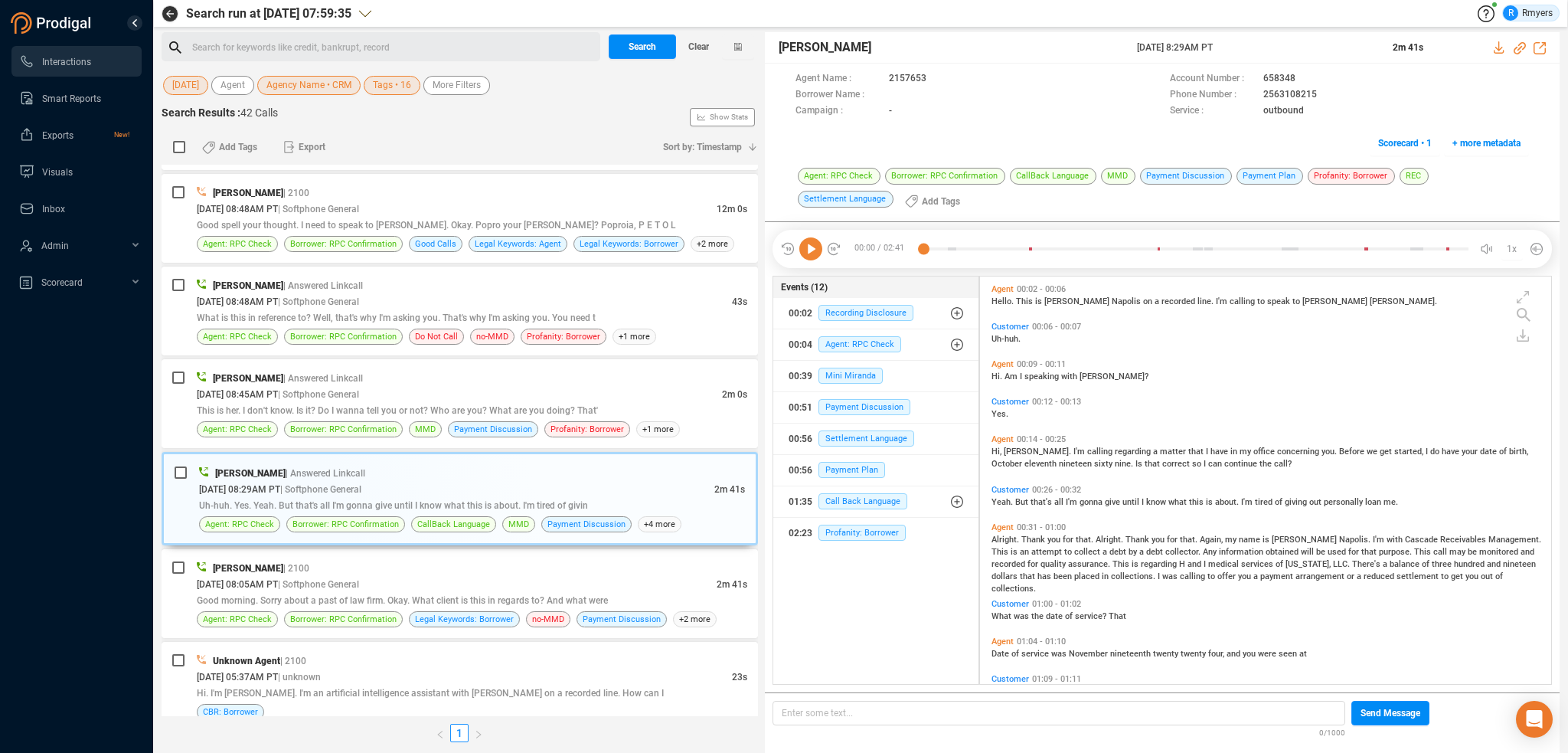
click at [814, 251] on icon at bounding box center [811, 248] width 23 height 23
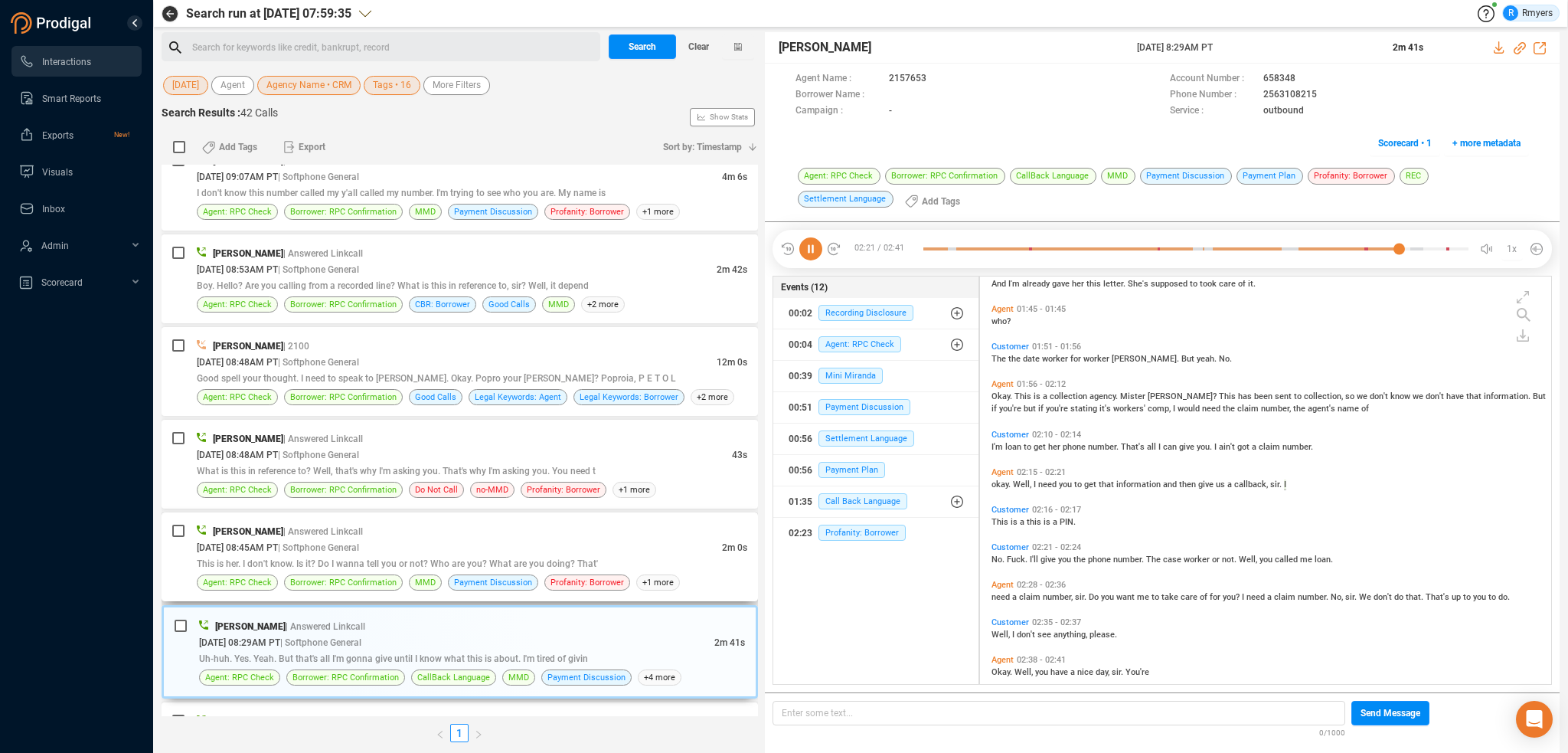
scroll to position [662, 0]
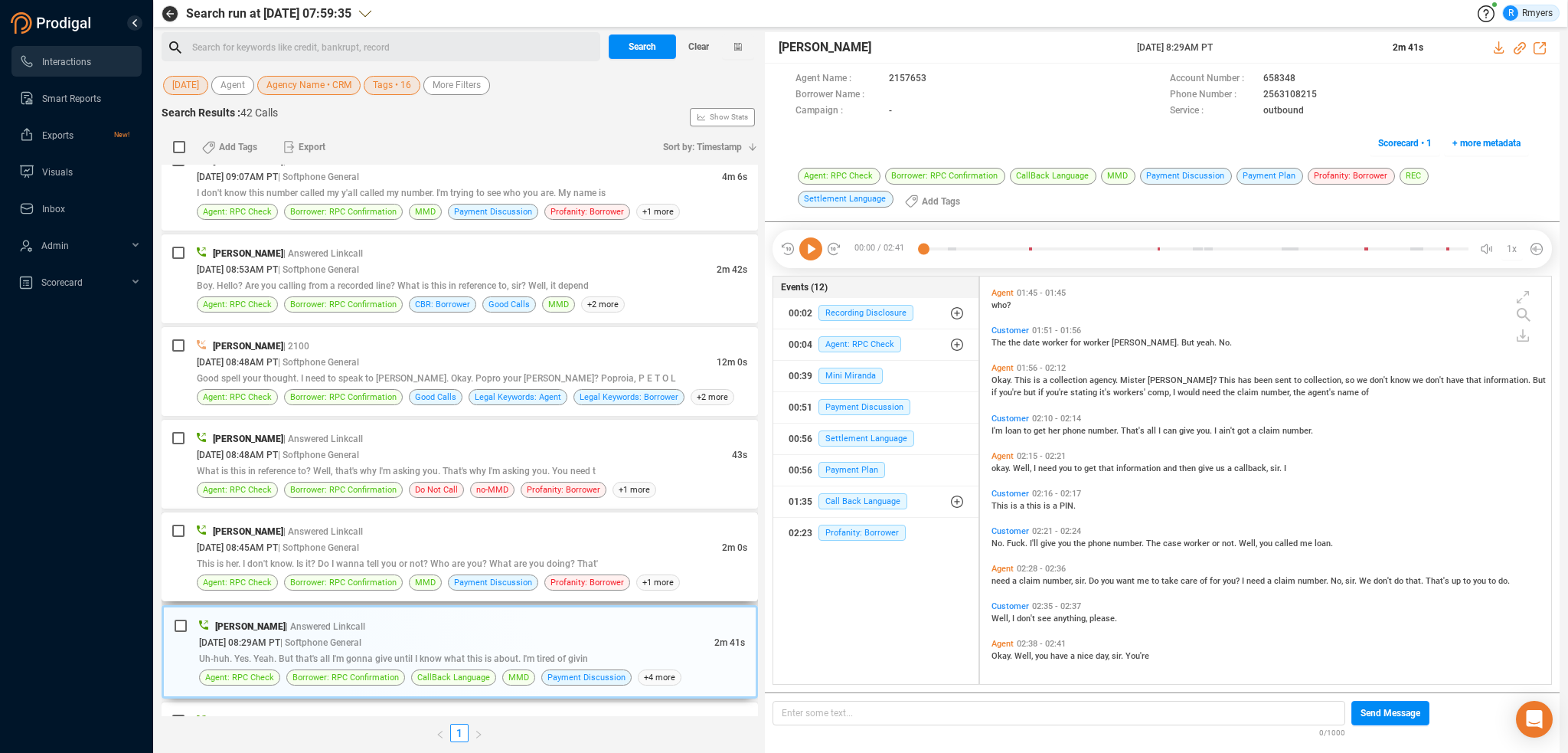
click at [386, 558] on div "This is her. I don't know. Is it? Do I wanna tell you or not? Who are you? What…" at bounding box center [472, 563] width 551 height 16
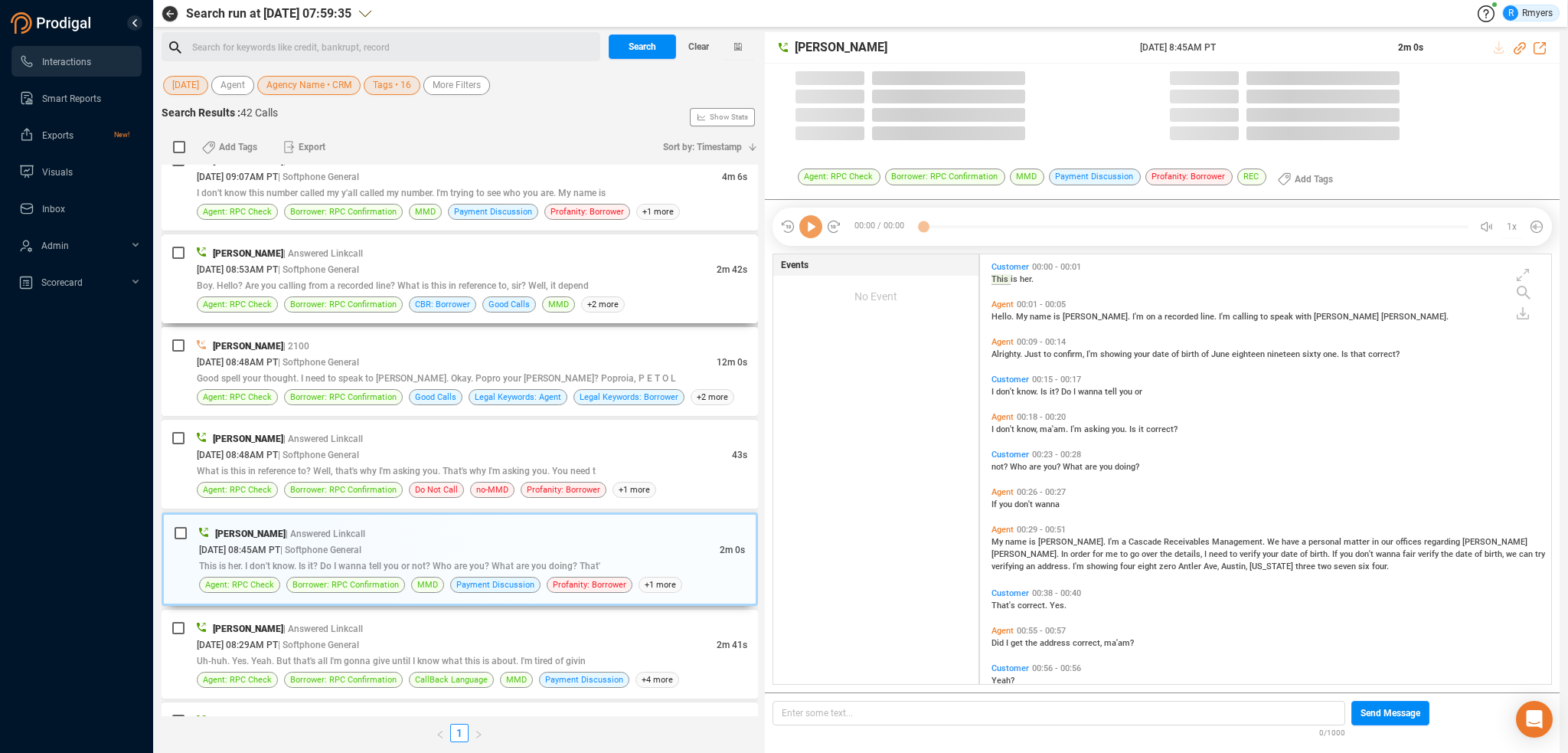
scroll to position [427, 563]
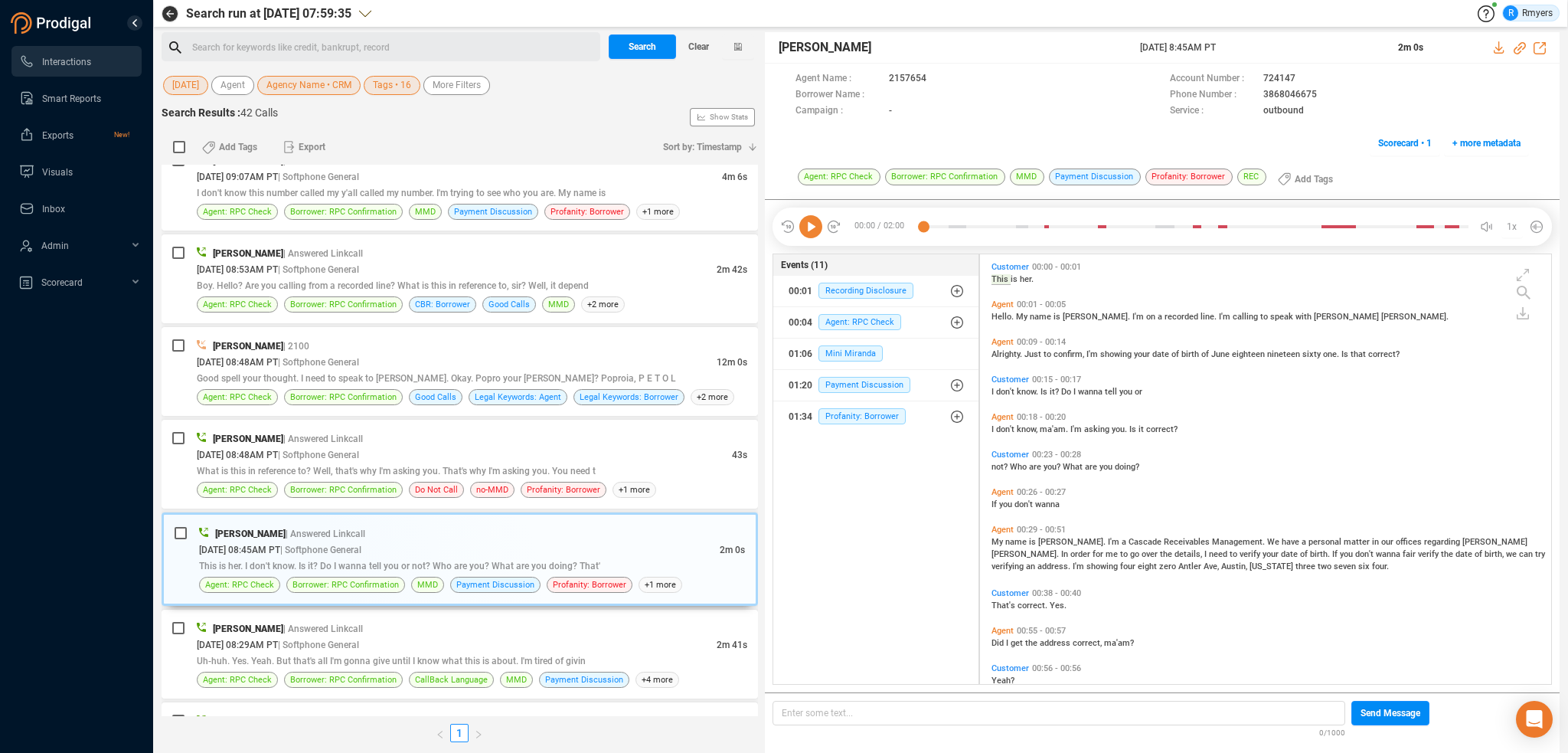
click at [812, 230] on icon at bounding box center [811, 226] width 23 height 23
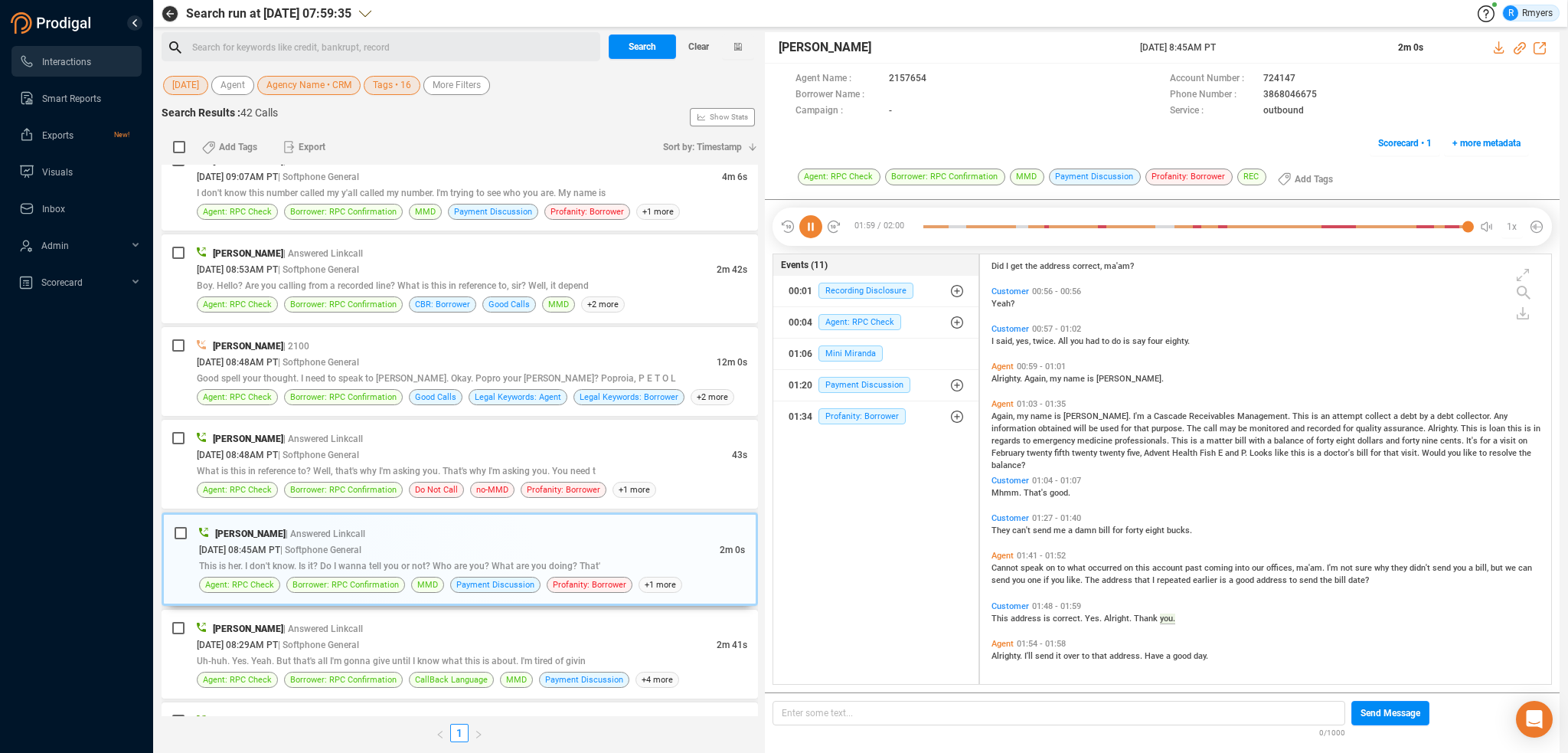
scroll to position [0, 0]
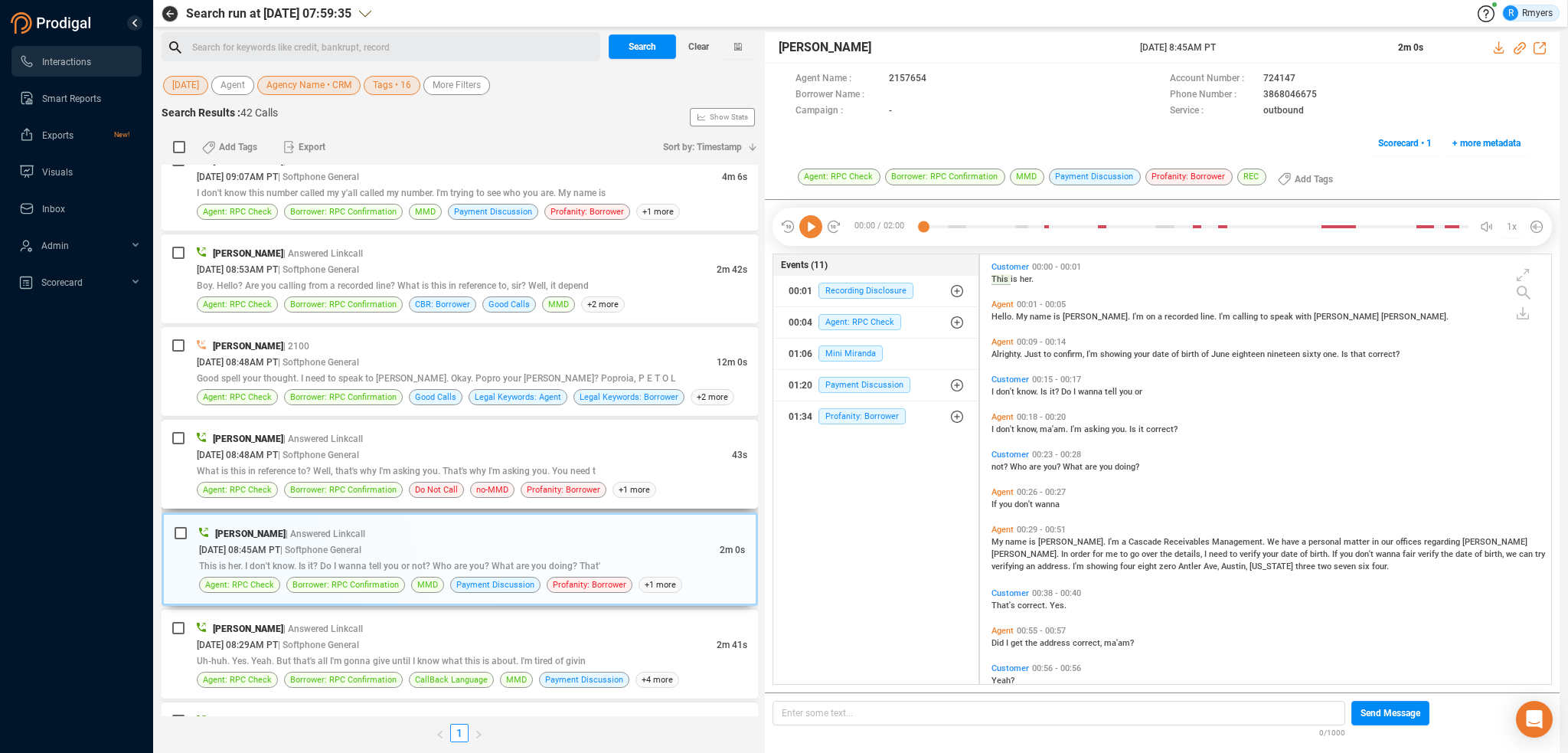
click at [397, 447] on div "[DATE] 08:48AM PT | Softphone General" at bounding box center [464, 455] width 535 height 16
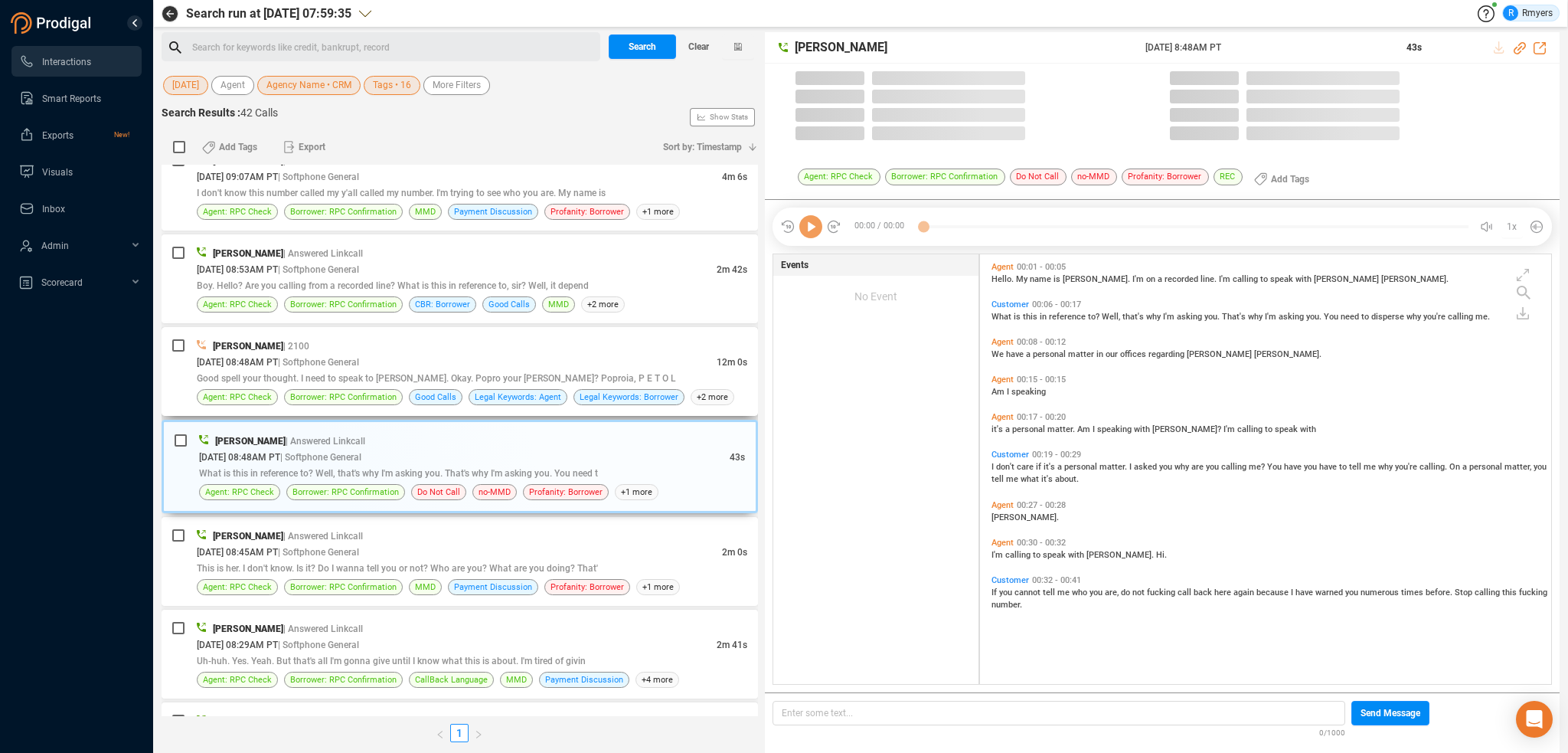
scroll to position [427, 563]
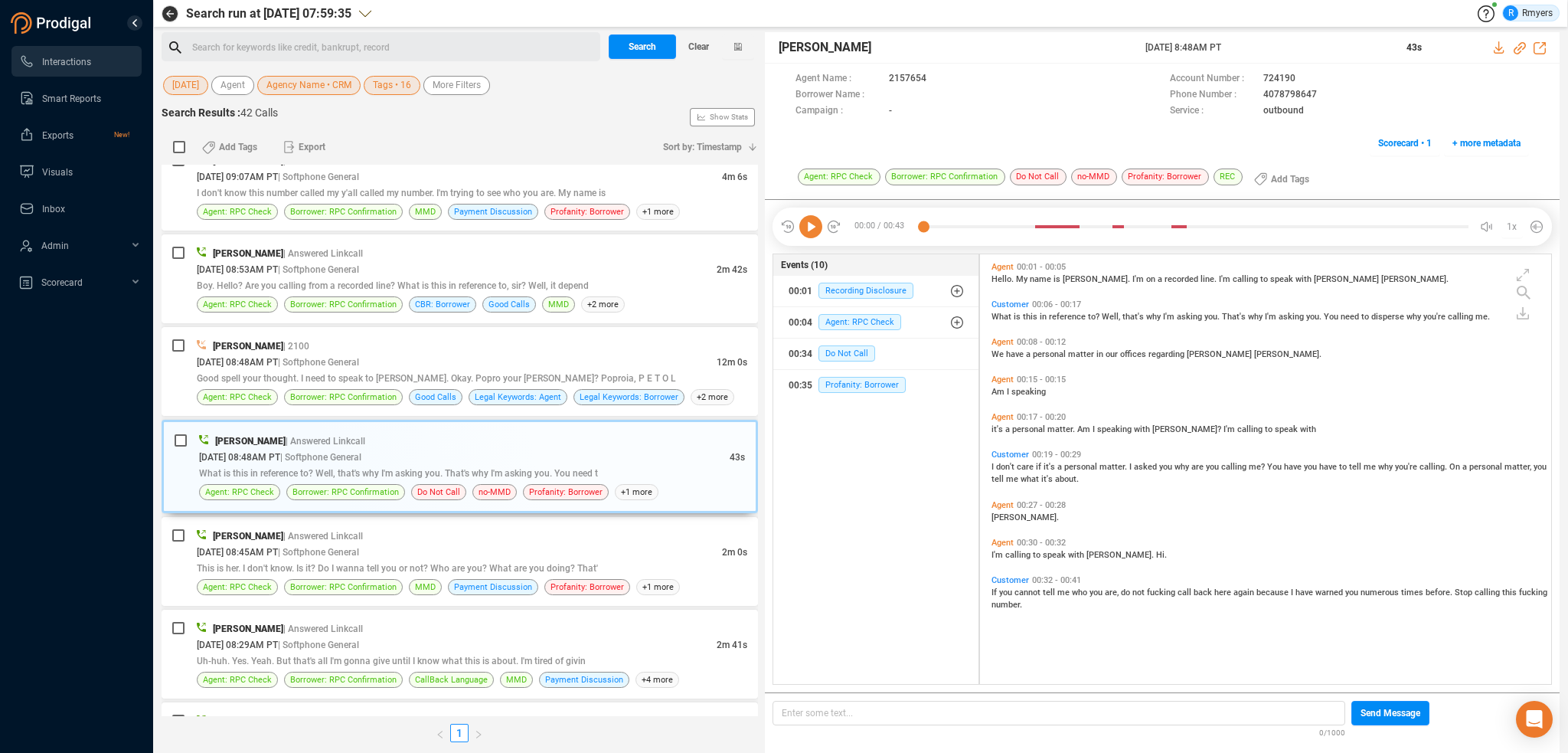
click at [806, 220] on icon at bounding box center [811, 226] width 23 height 23
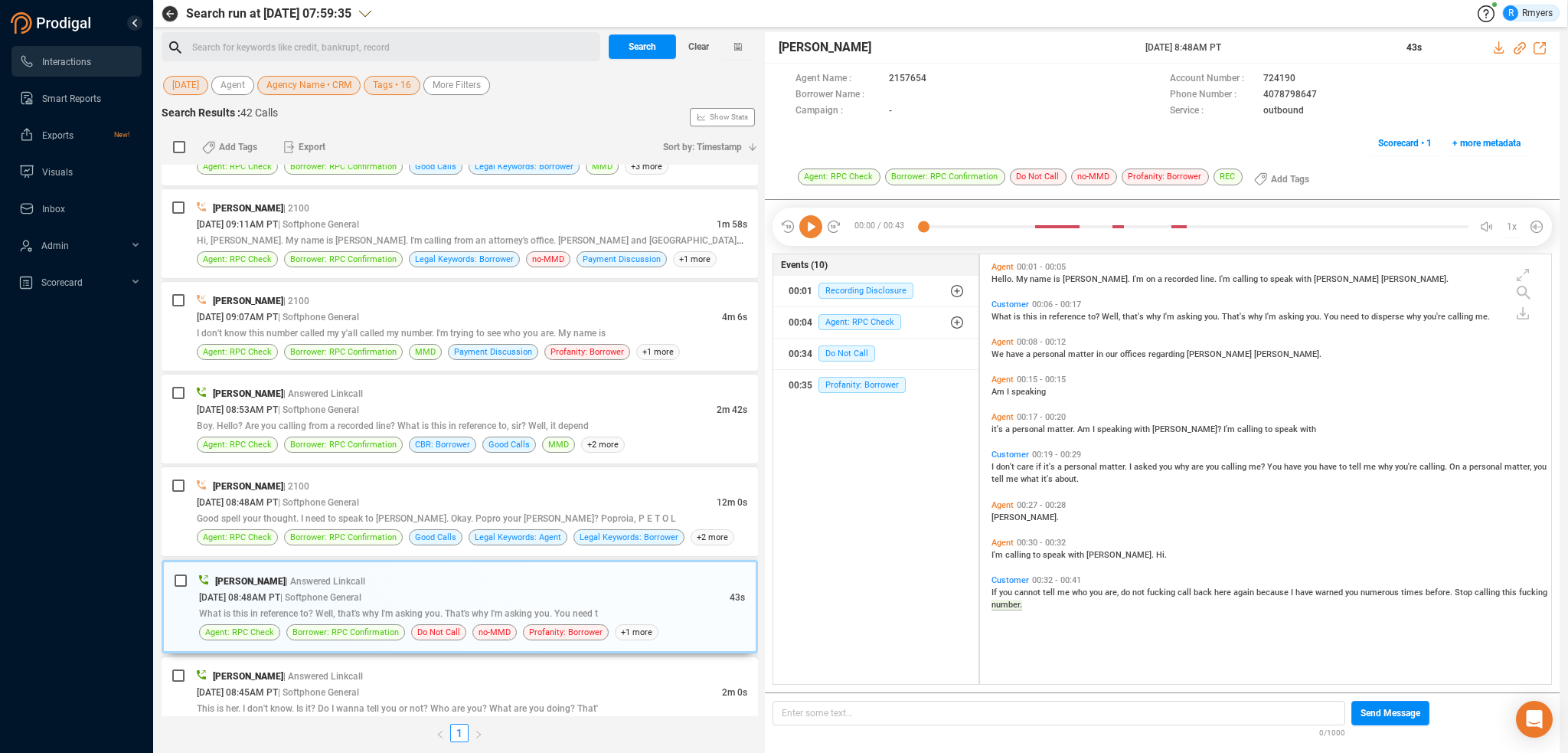
scroll to position [3021, 0]
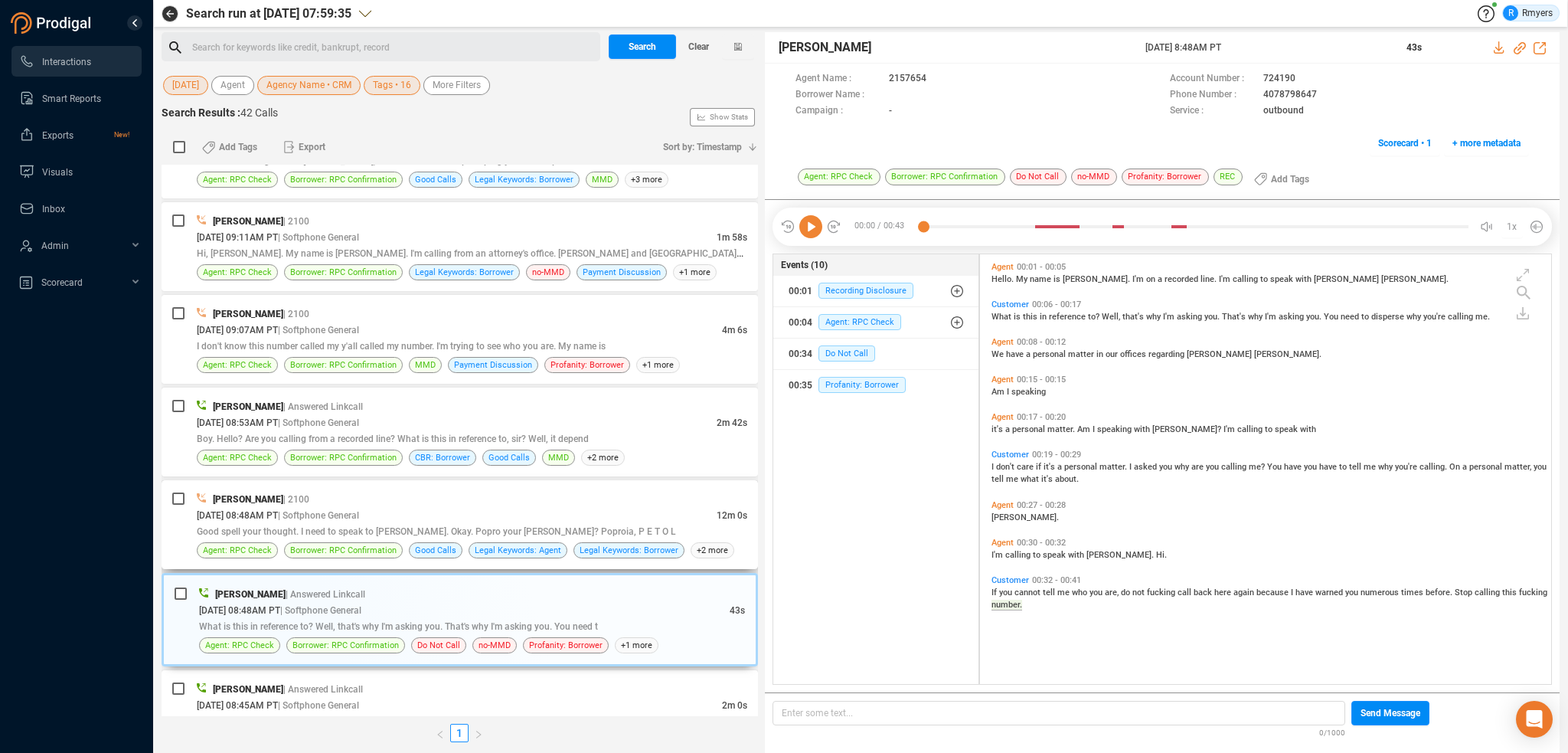
click at [371, 526] on span "Good spell your thought. I need to speak to [PERSON_NAME]. Okay. Popro your [PE…" at bounding box center [436, 532] width 479 height 11
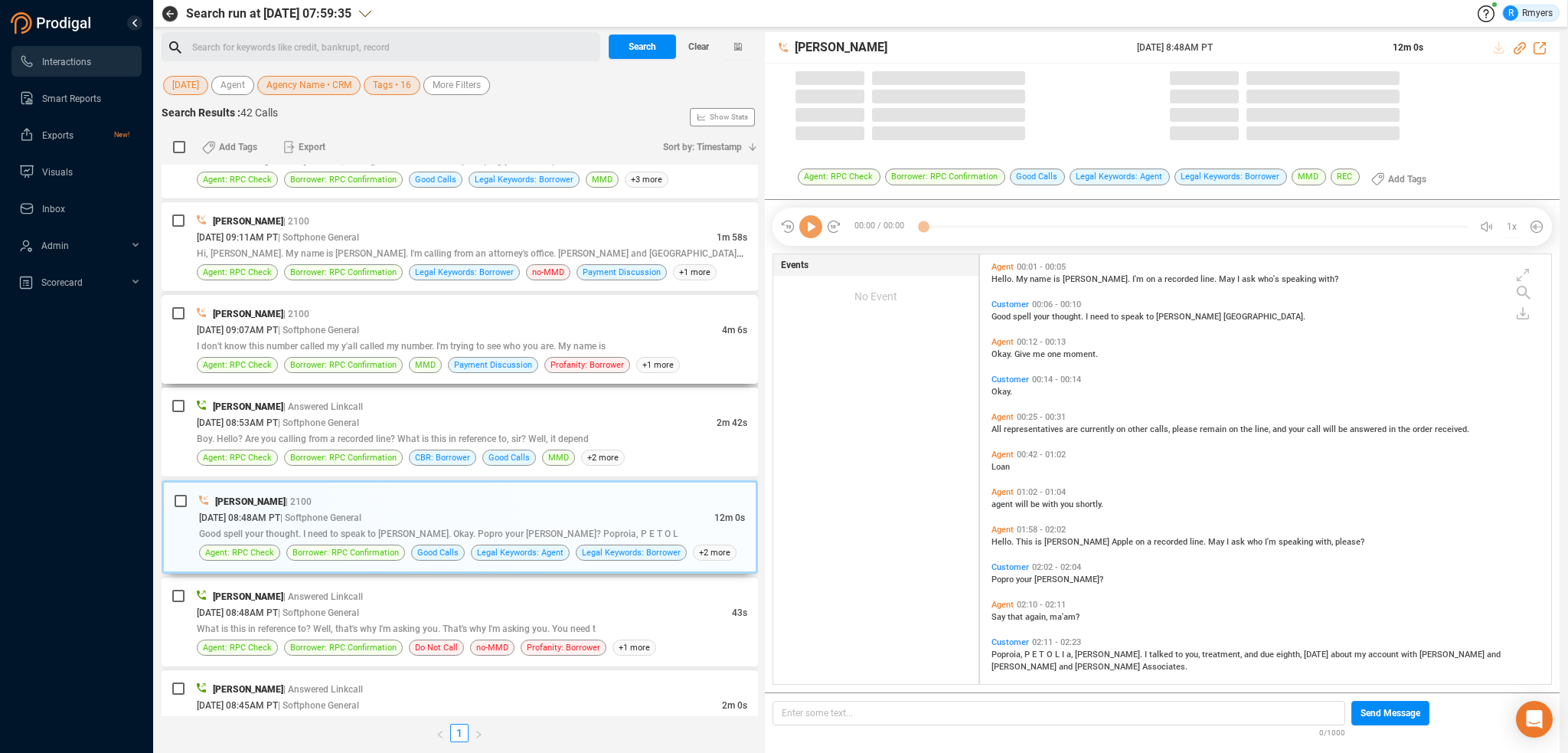
scroll to position [427, 563]
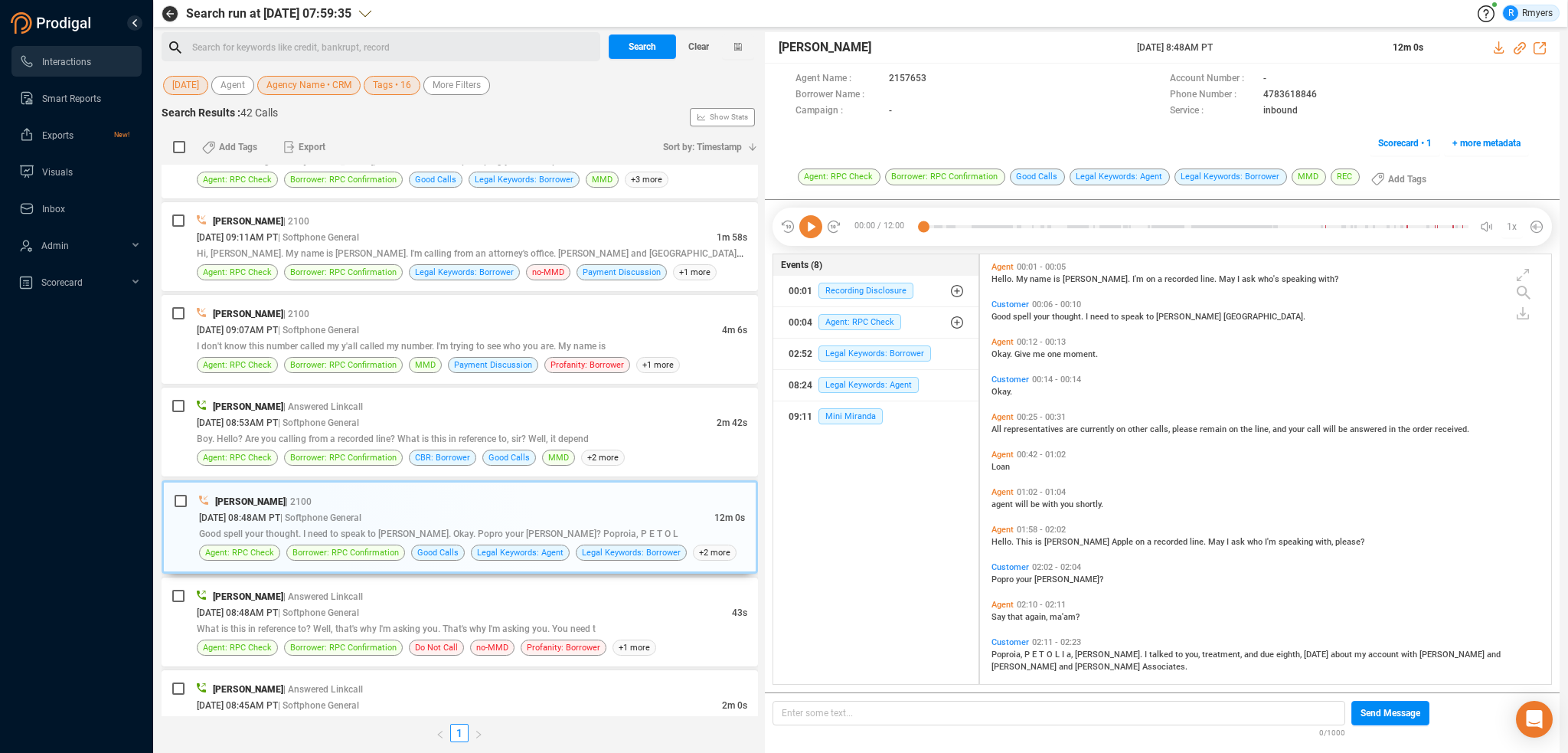
click at [812, 229] on icon at bounding box center [811, 226] width 23 height 23
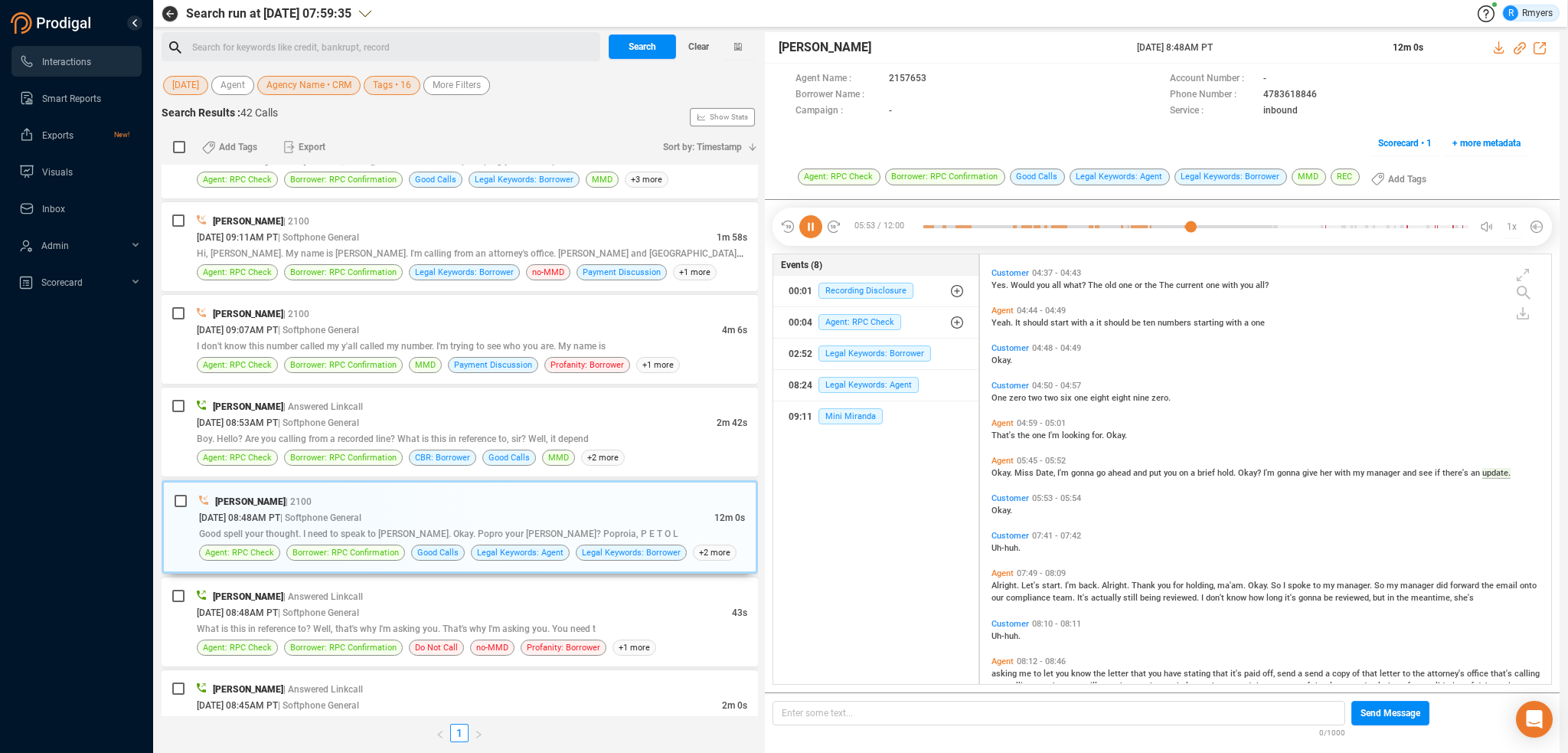
scroll to position [1033, 0]
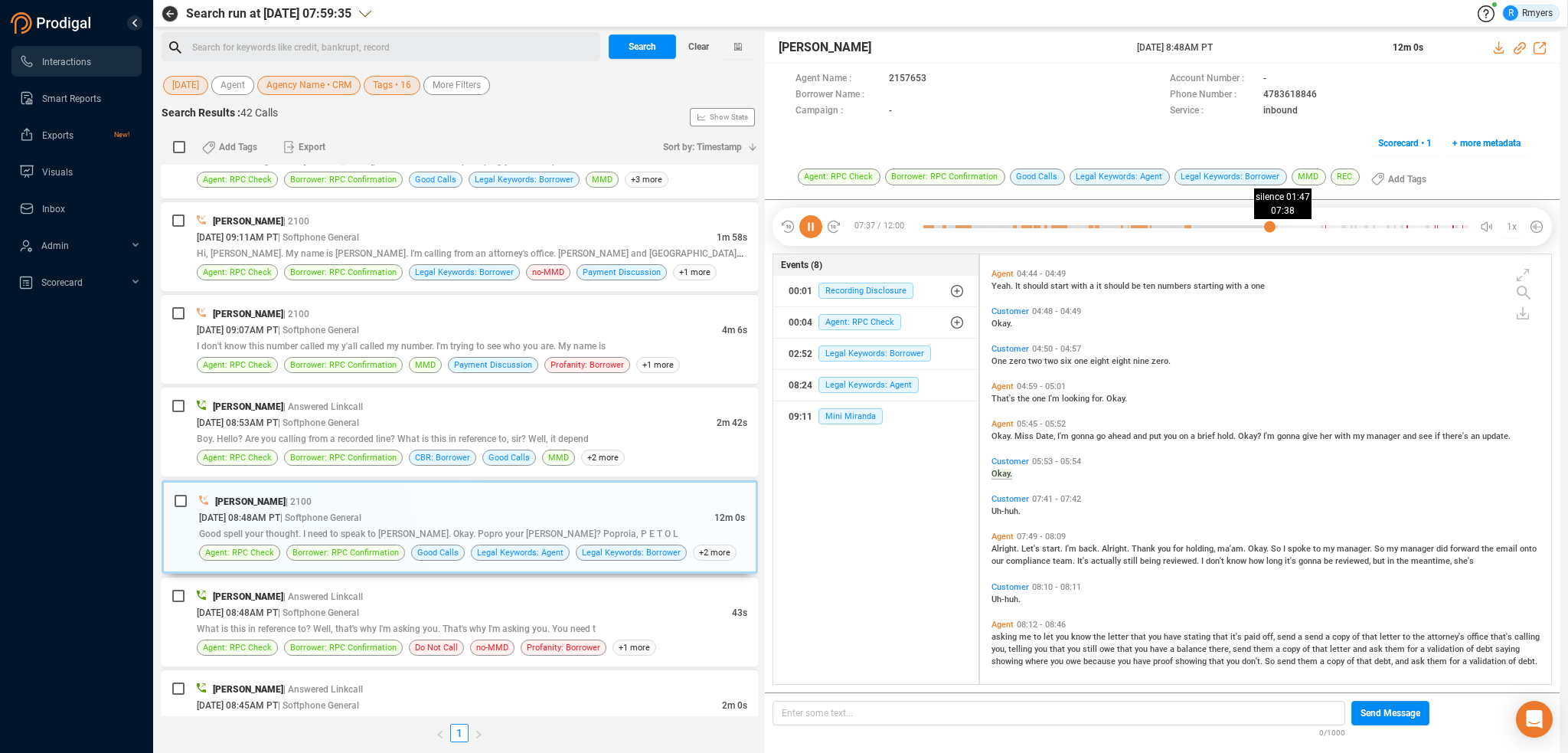
click at [1270, 227] on div at bounding box center [1196, 226] width 545 height 23
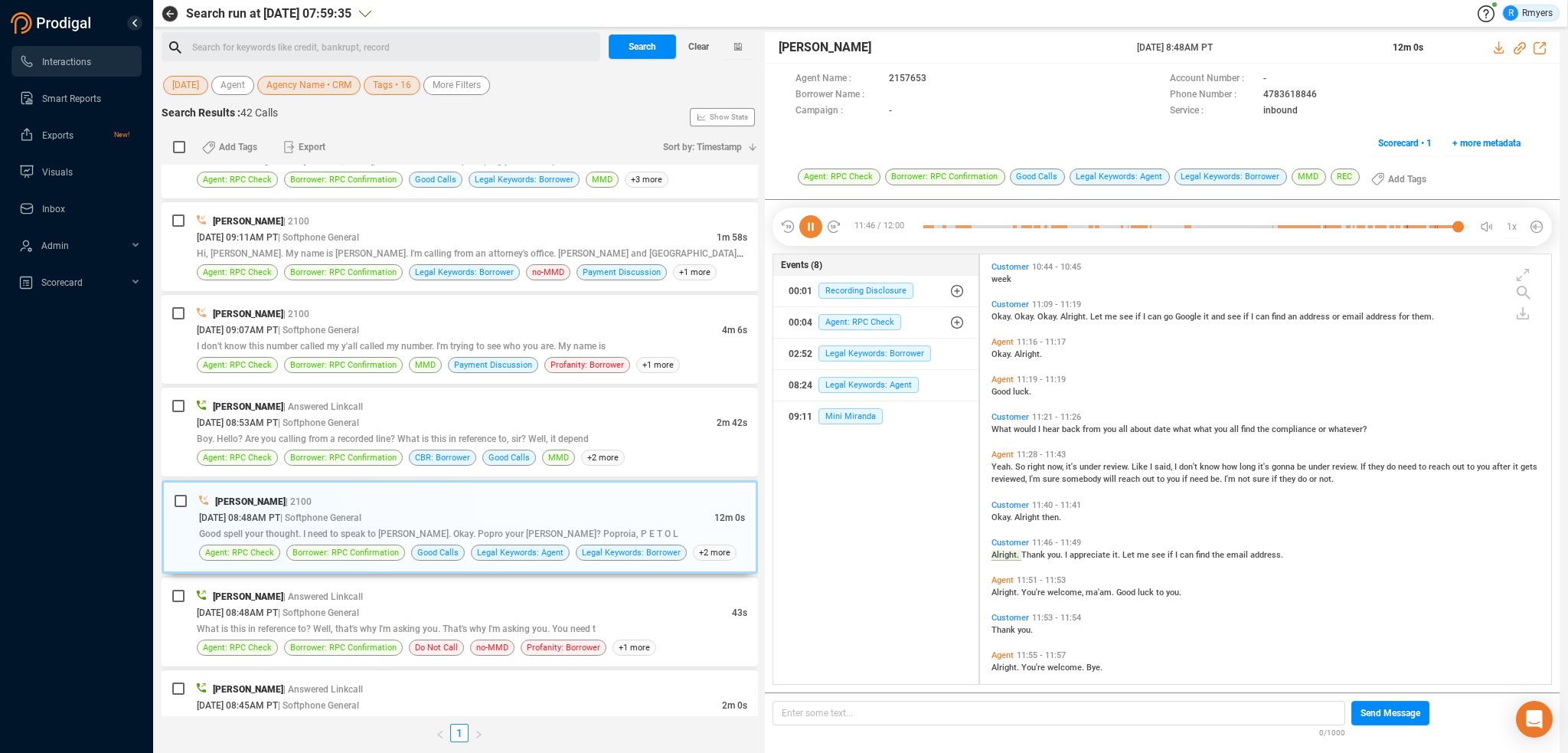
scroll to position [2206, 0]
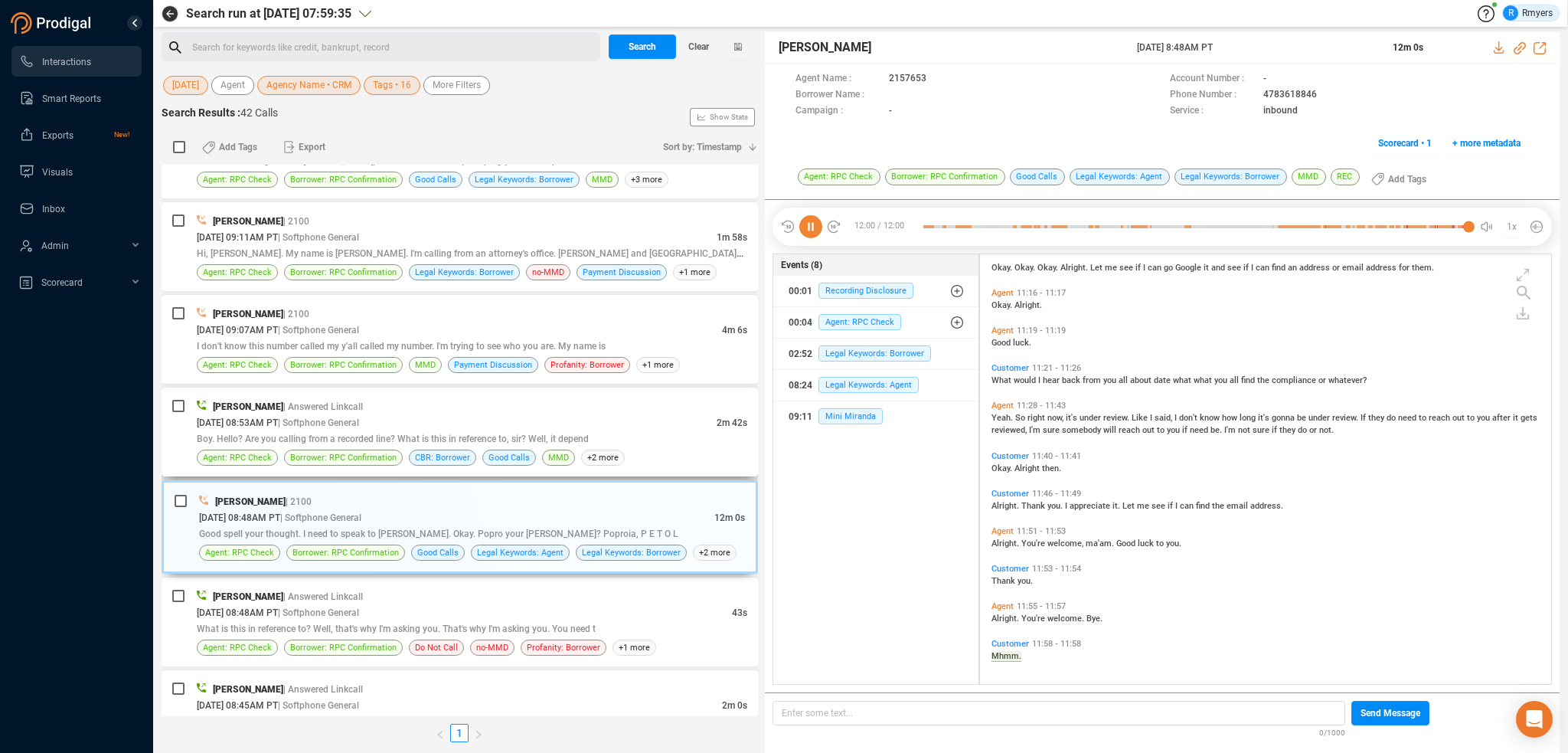
click at [425, 431] on div "Boy. Hello? Are you calling from a recorded line? What is this in reference to,…" at bounding box center [472, 439] width 551 height 16
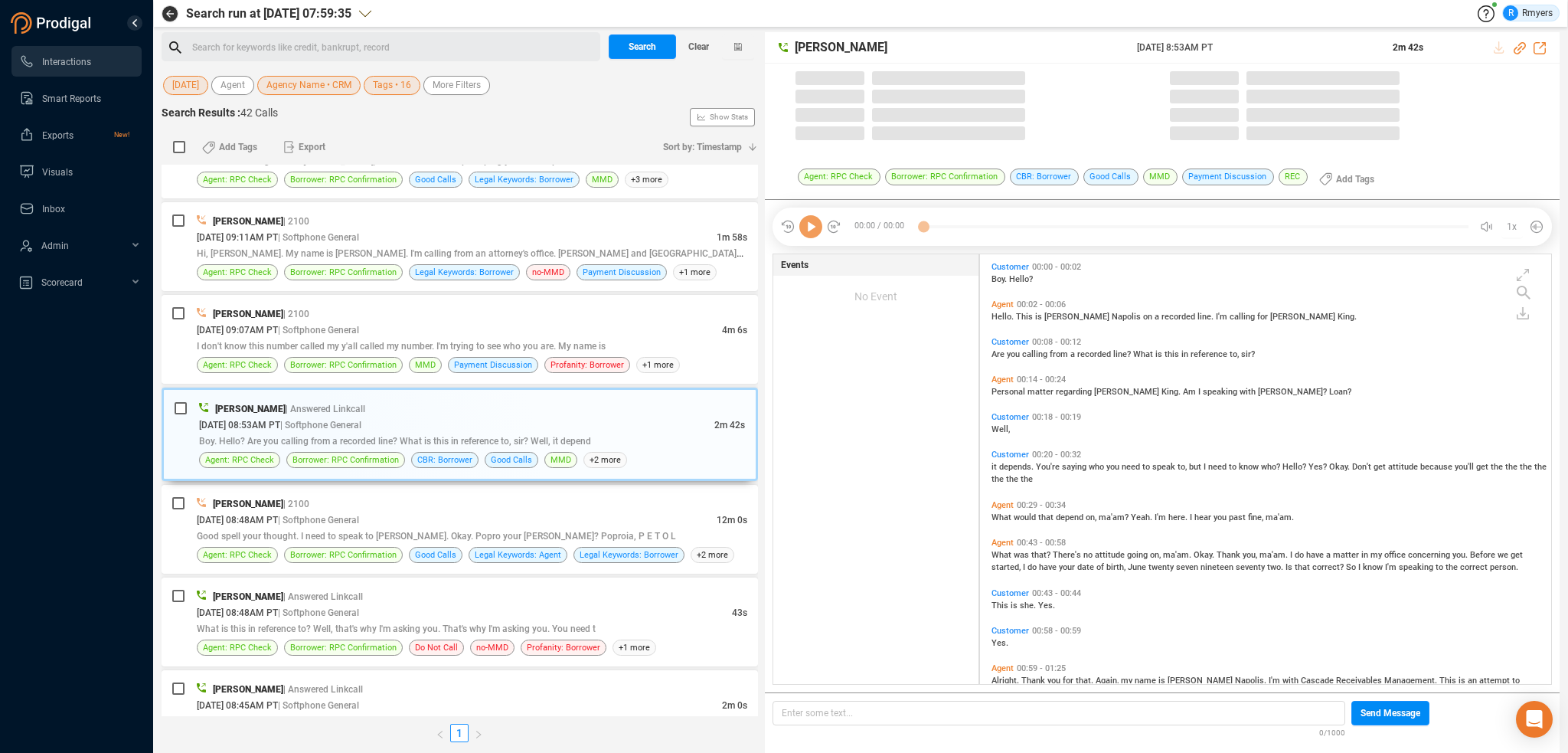
scroll to position [427, 563]
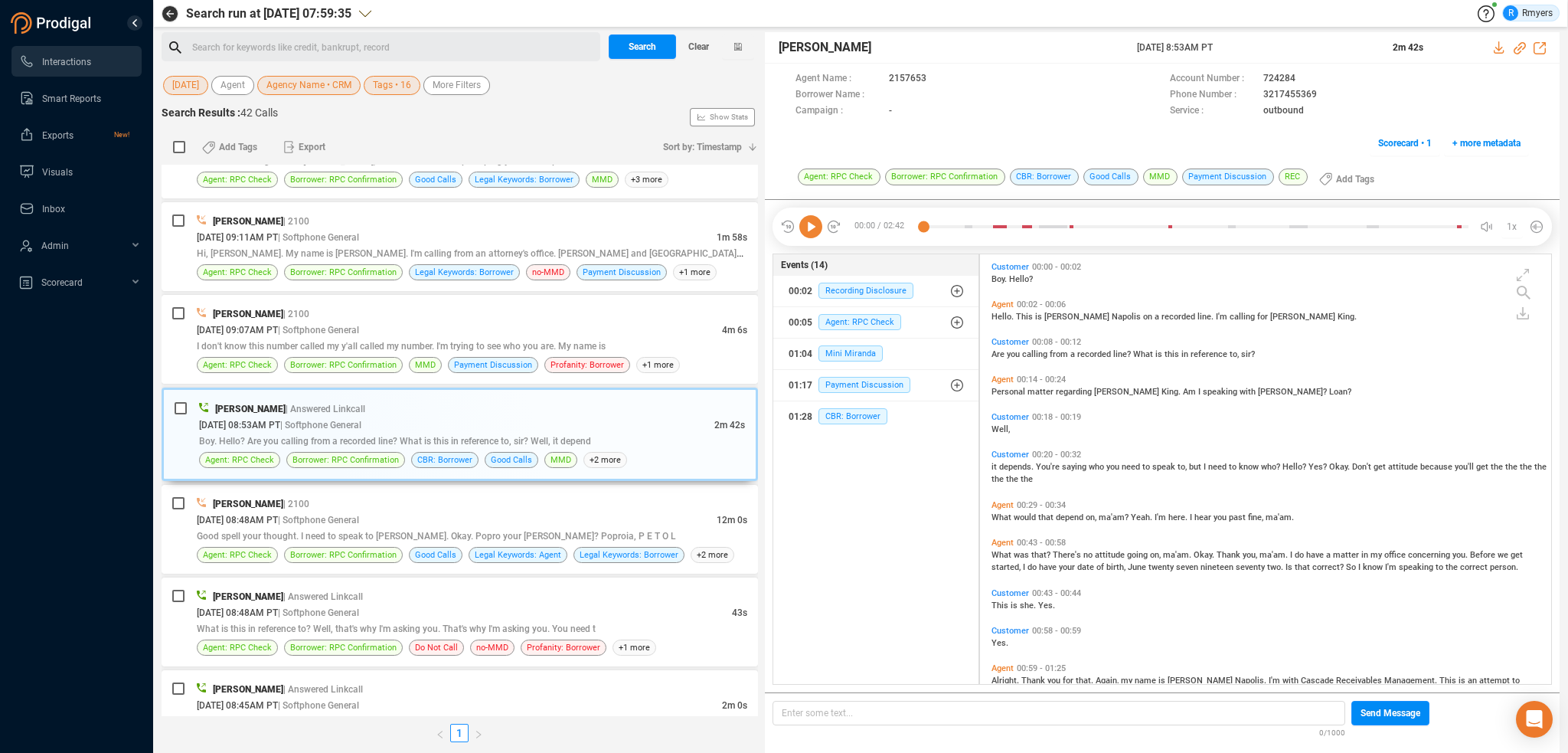
click at [815, 230] on icon at bounding box center [811, 226] width 23 height 23
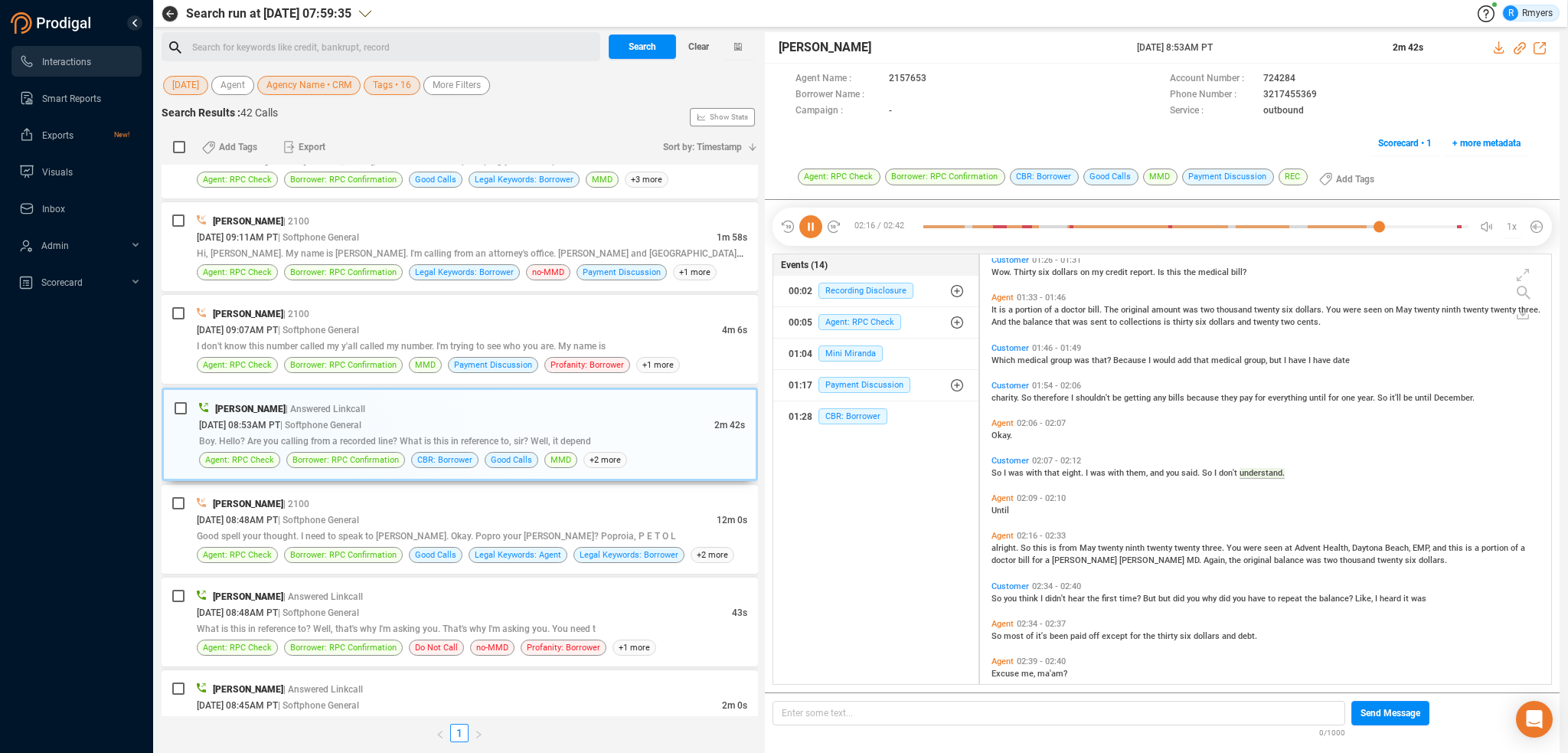
scroll to position [540, 0]
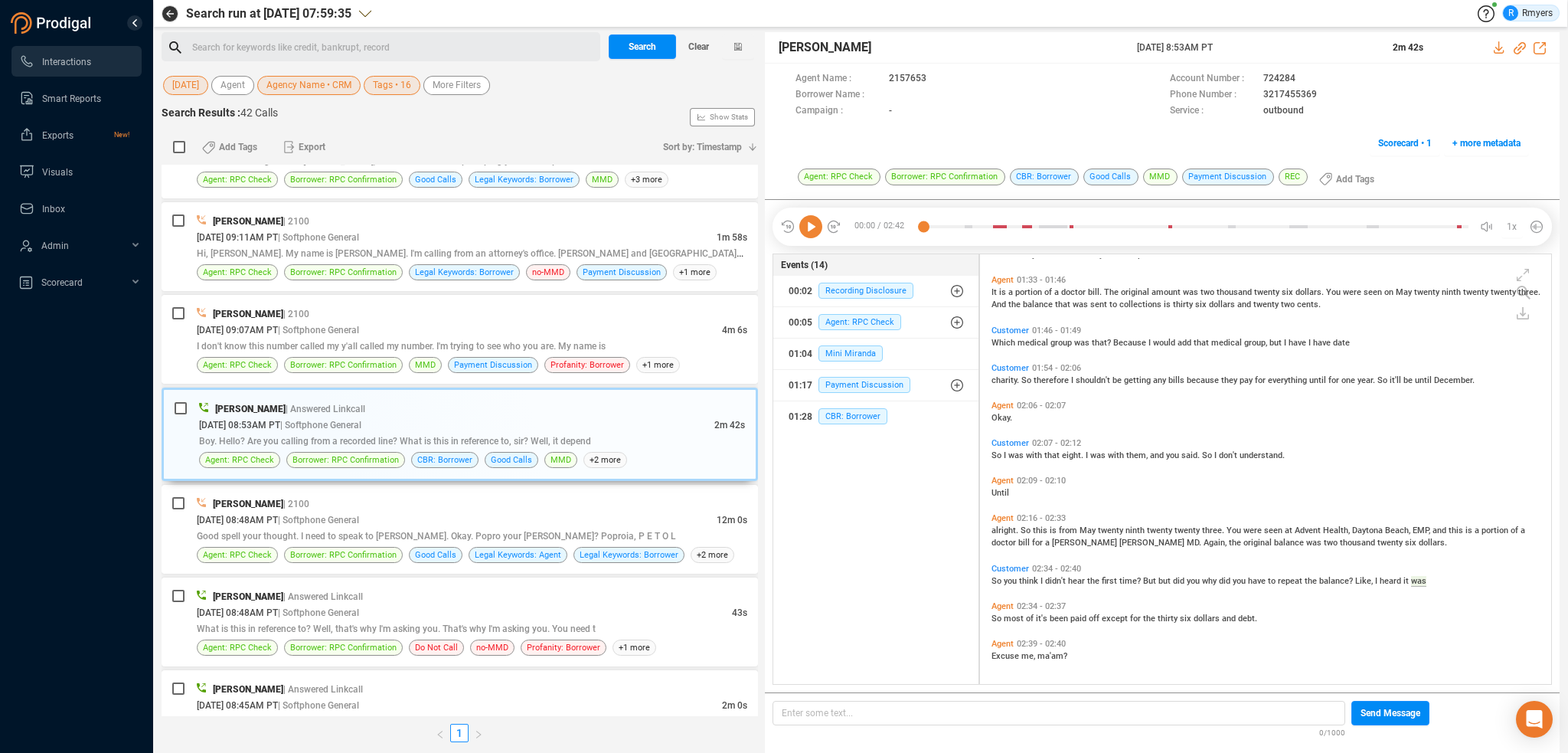
click at [1004, 451] on span "I" at bounding box center [1006, 455] width 5 height 10
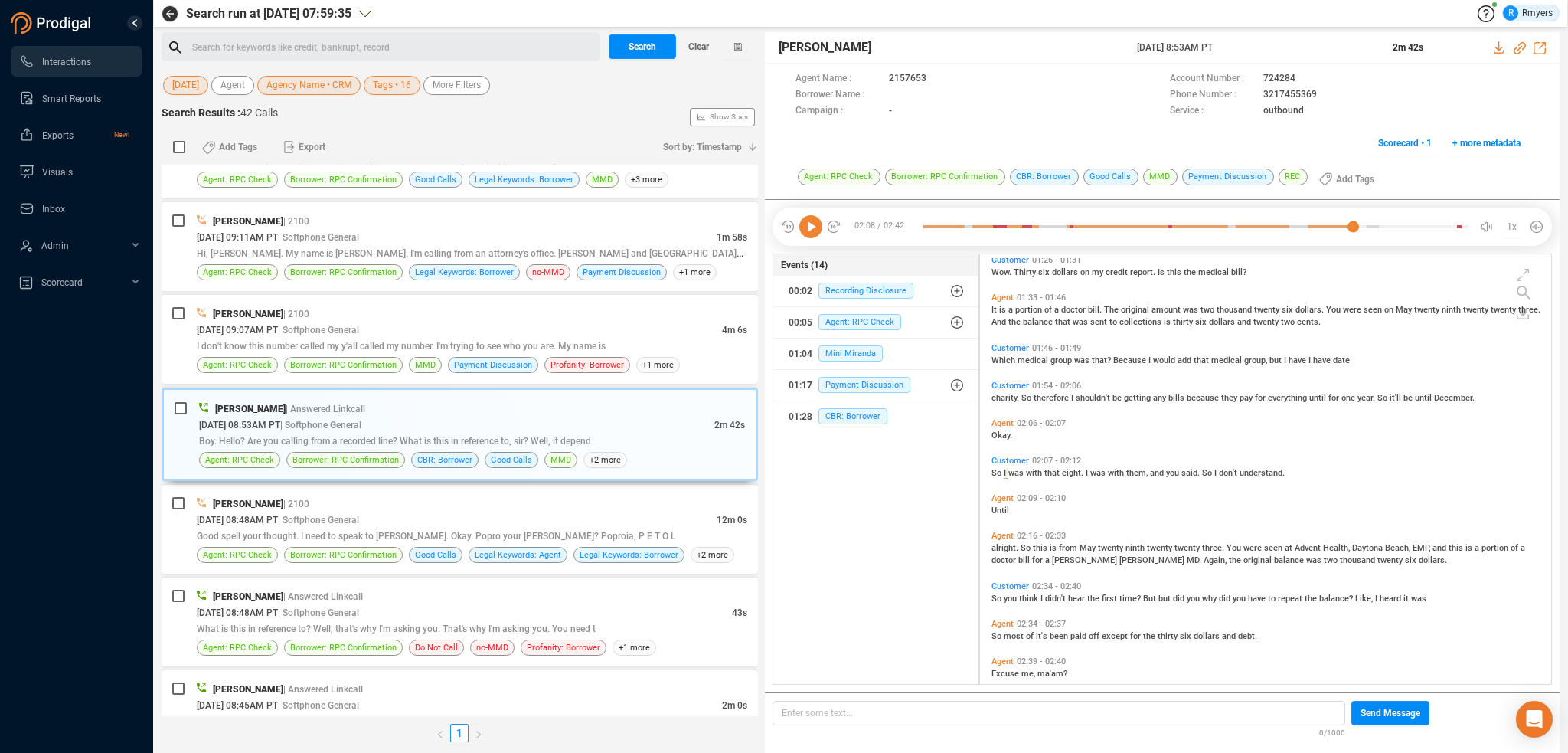
click at [809, 225] on icon at bounding box center [811, 226] width 23 height 23
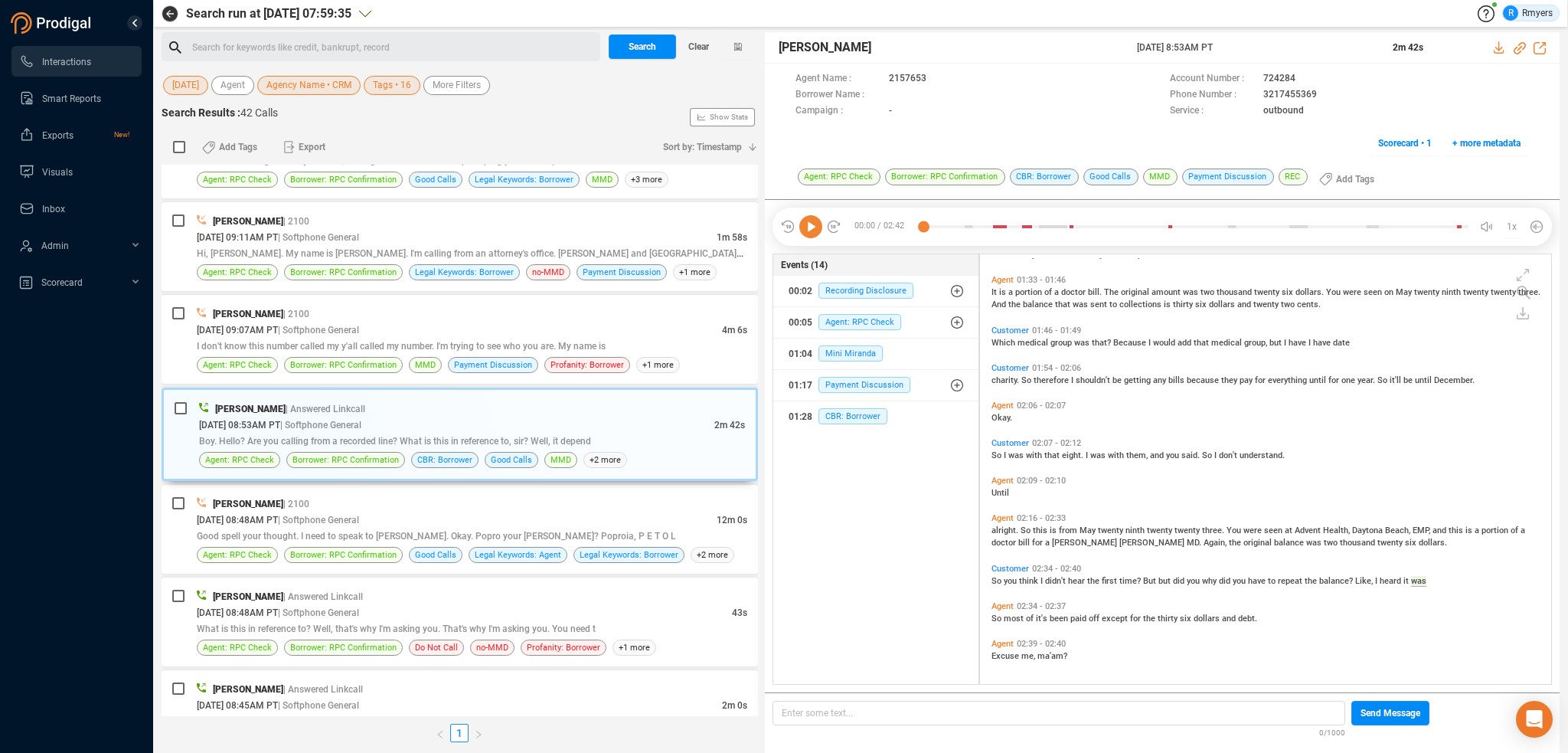
click at [1004, 579] on span "you" at bounding box center [1011, 581] width 15 height 10
click at [808, 226] on icon at bounding box center [811, 226] width 23 height 23
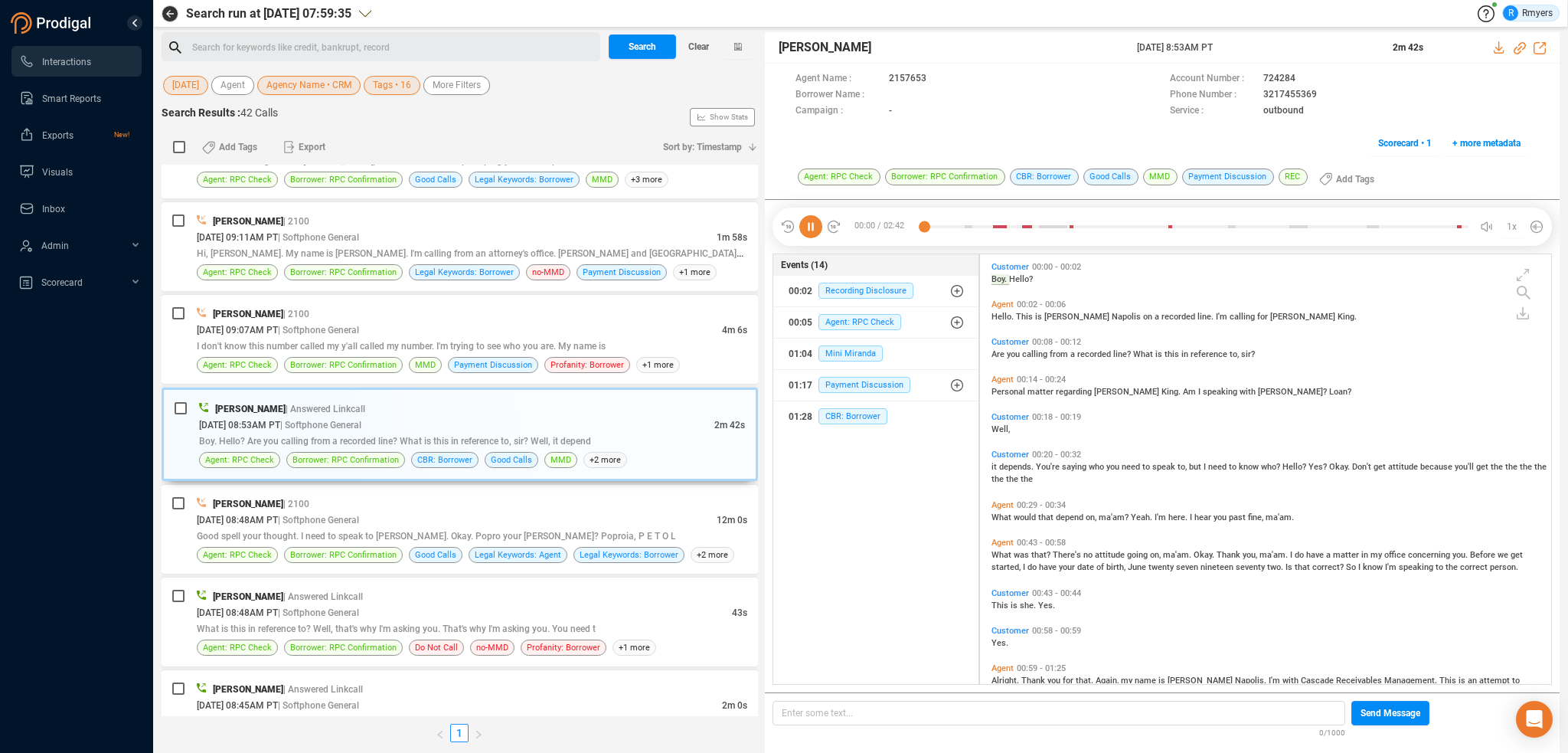
click at [808, 221] on icon at bounding box center [811, 226] width 23 height 23
click at [797, 223] on div at bounding box center [811, 226] width 61 height 23
click at [805, 227] on icon at bounding box center [811, 226] width 23 height 23
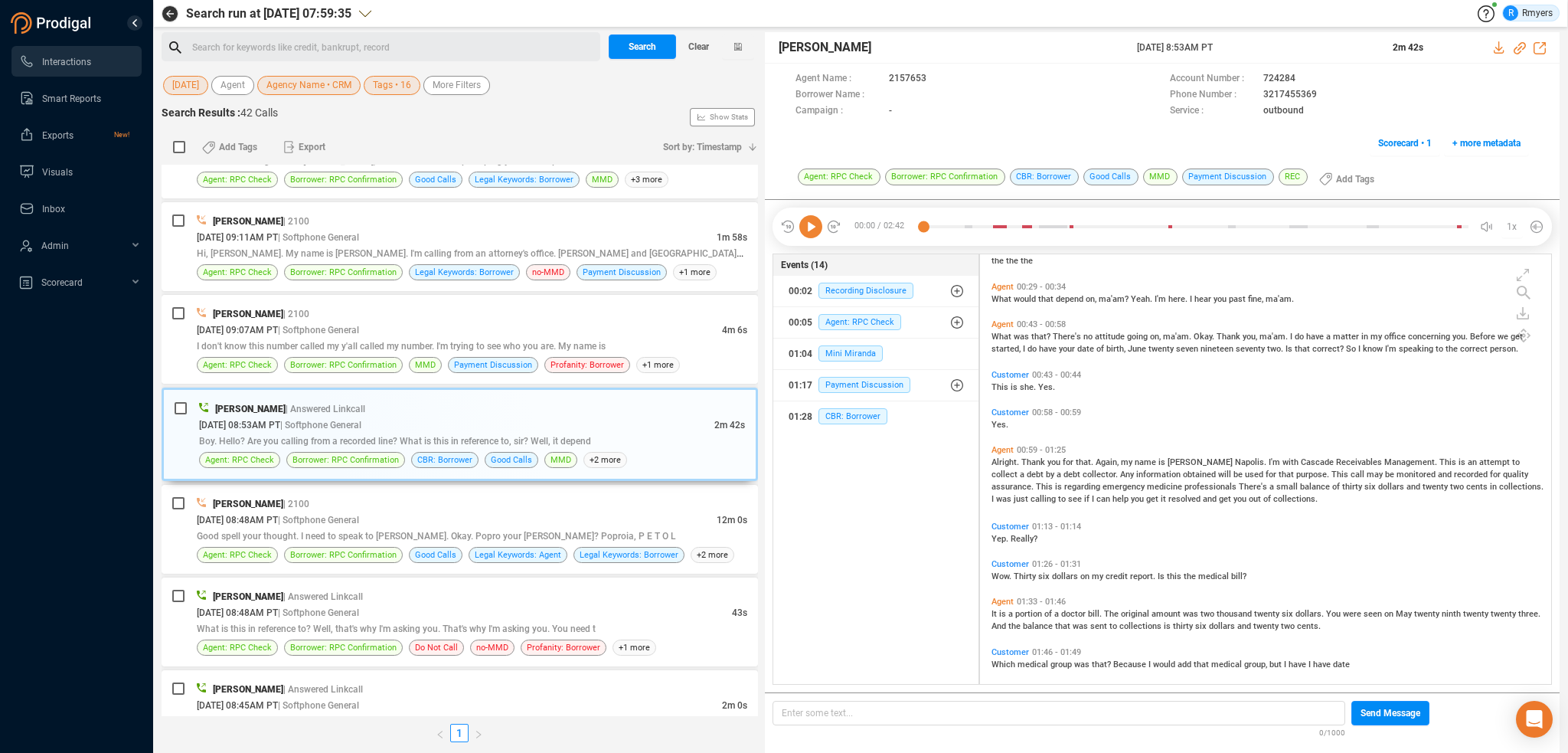
scroll to position [157, 0]
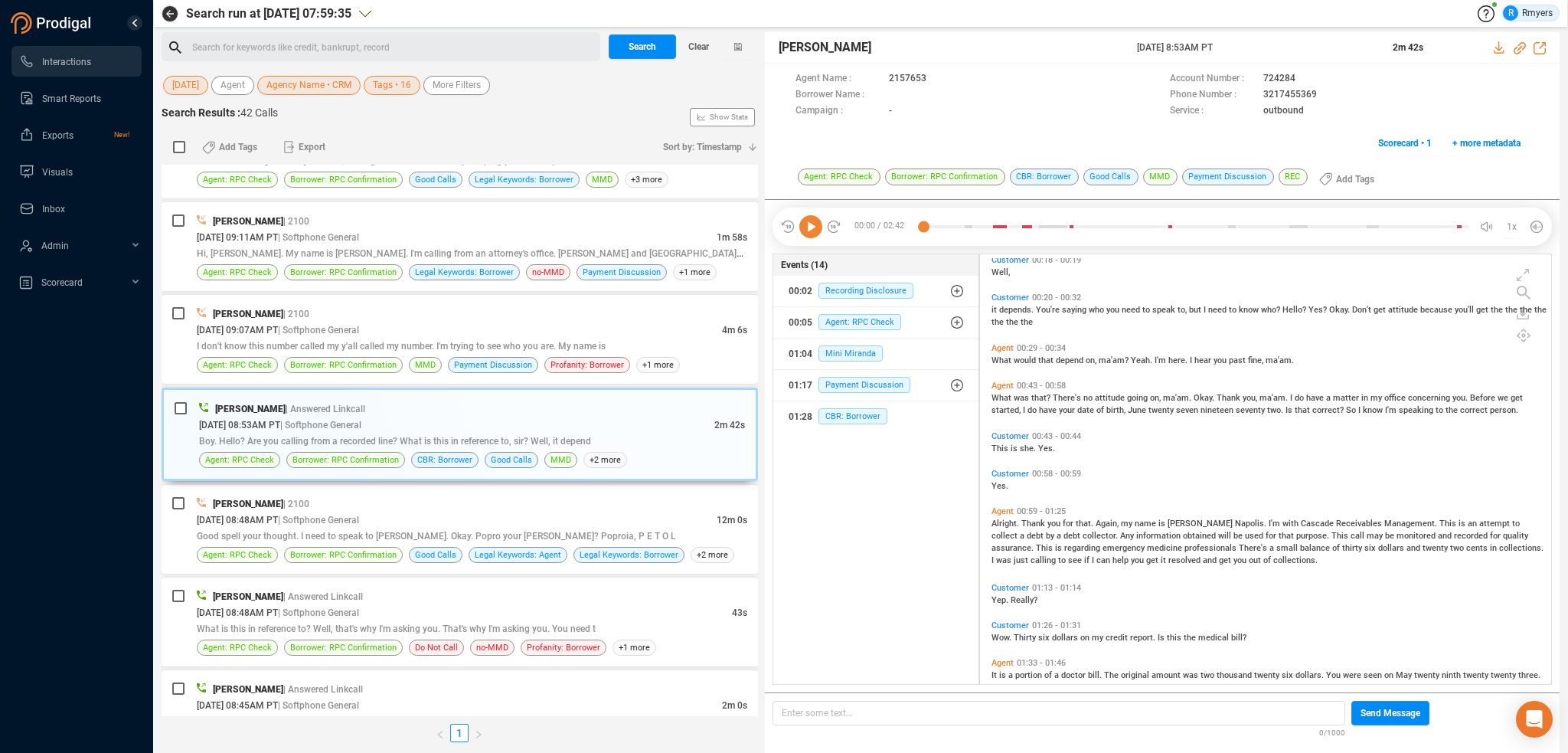
click at [998, 523] on span "Alright." at bounding box center [1007, 523] width 30 height 10
click at [812, 229] on icon at bounding box center [811, 226] width 23 height 23
click at [1520, 45] on icon at bounding box center [1520, 49] width 13 height 13
drag, startPoint x: 1123, startPoint y: 42, endPoint x: 1251, endPoint y: 53, distance: 128.5
click at [1251, 53] on div "[PERSON_NAME] [DATE] 8:53AM PT 2m 42s" at bounding box center [1163, 48] width 795 height 32
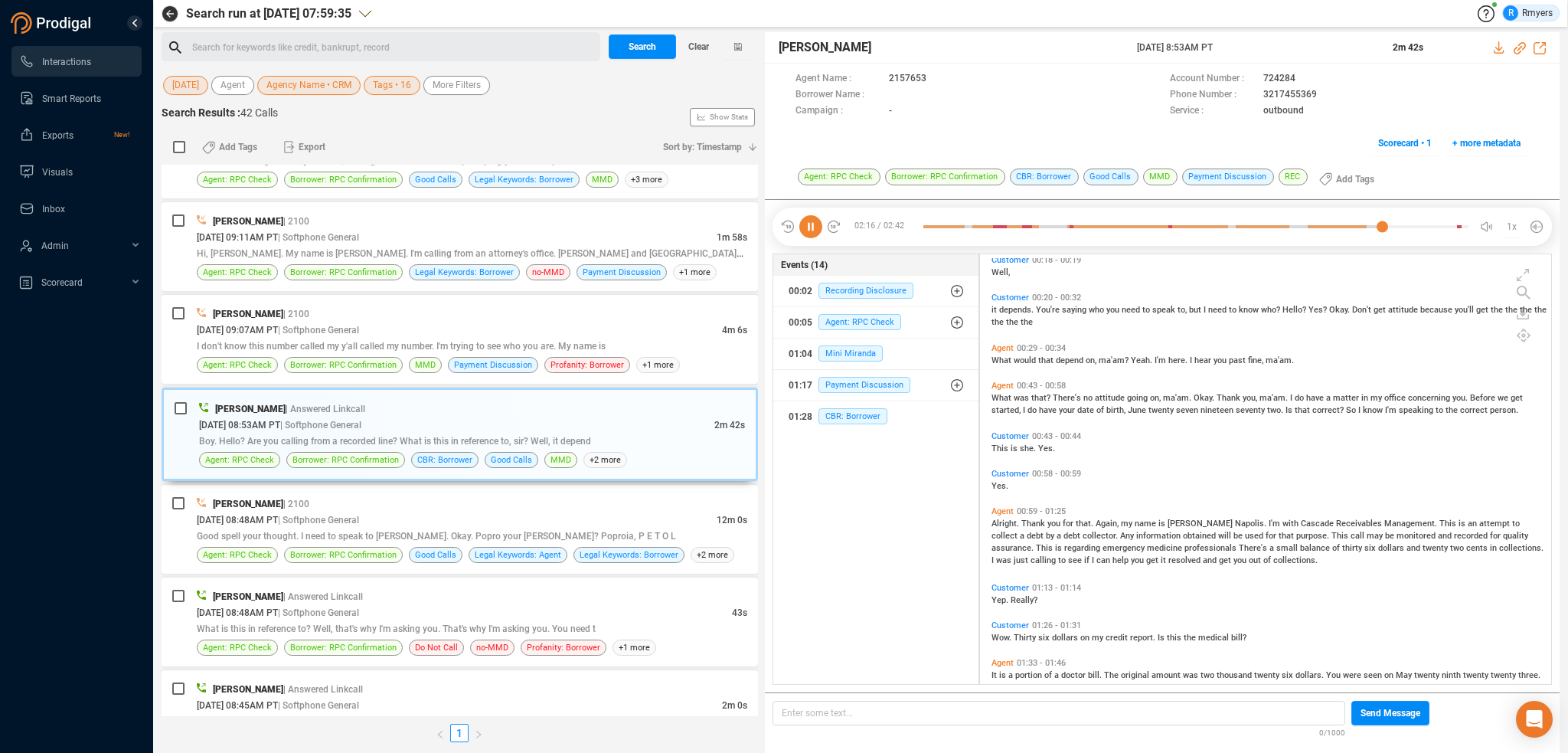
copy div "[DATE] 8:53AM PT"
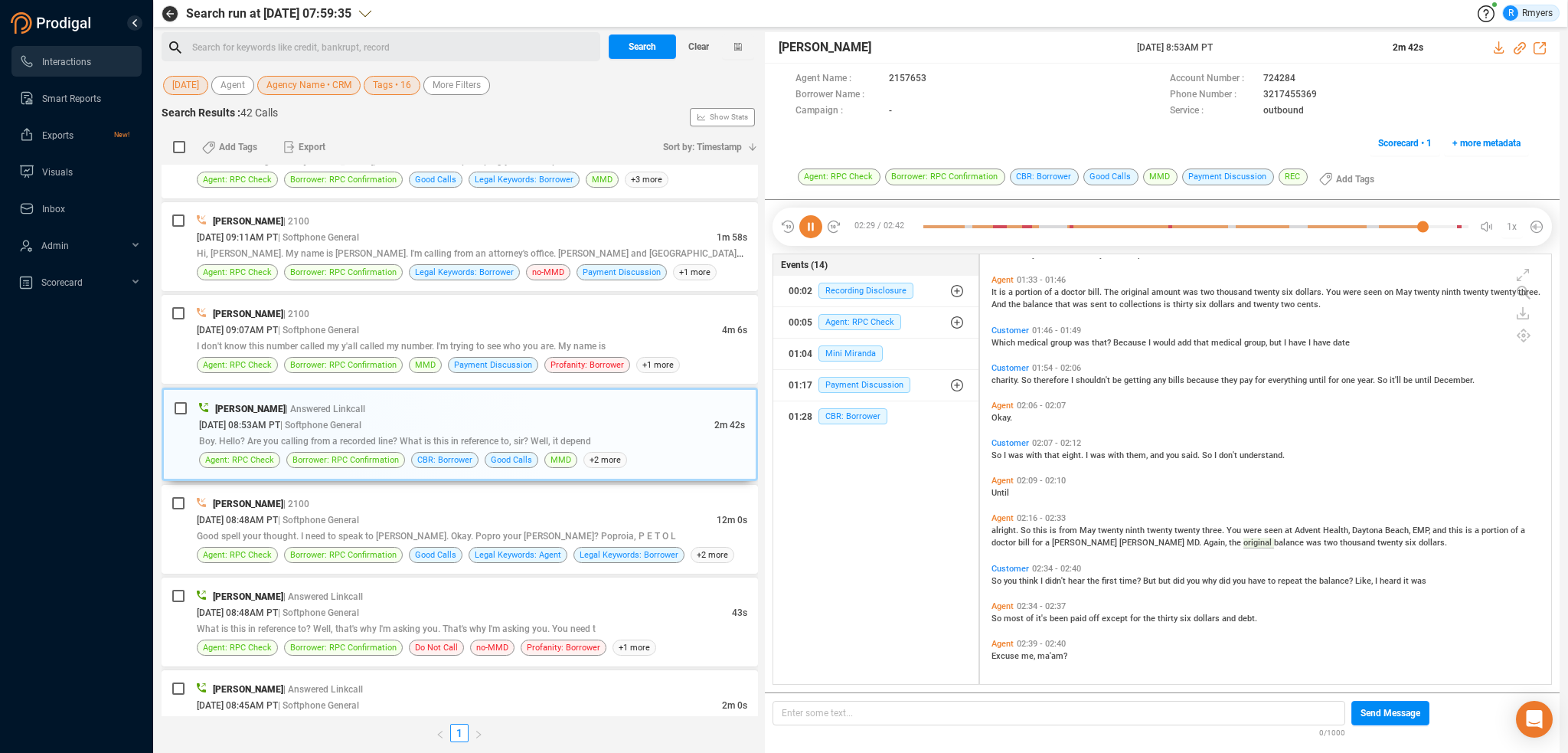
scroll to position [463, 0]
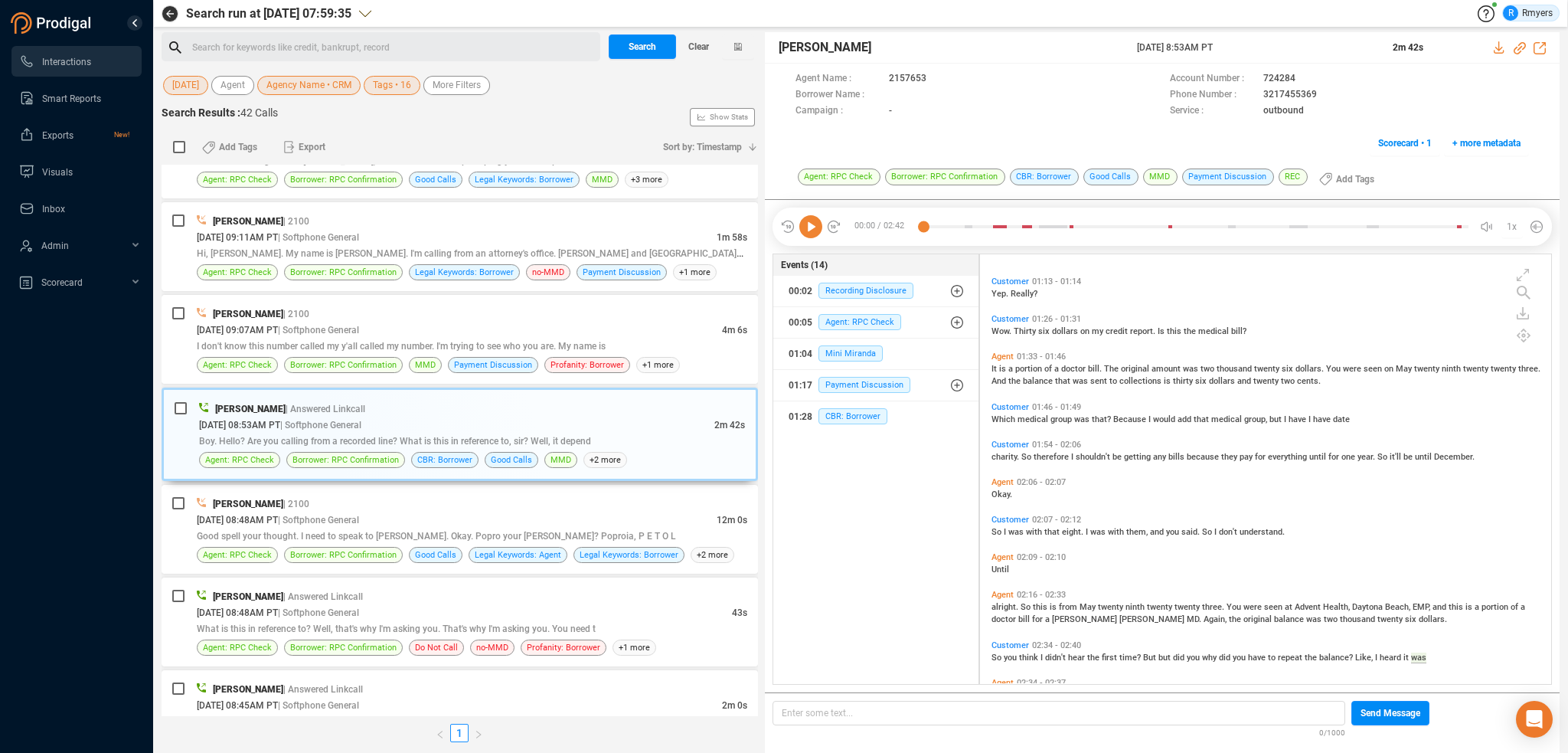
click at [998, 457] on span "charity." at bounding box center [1007, 457] width 30 height 10
drag, startPoint x: 805, startPoint y: 223, endPoint x: 459, endPoint y: 358, distance: 371.4
click at [805, 225] on icon at bounding box center [811, 226] width 23 height 23
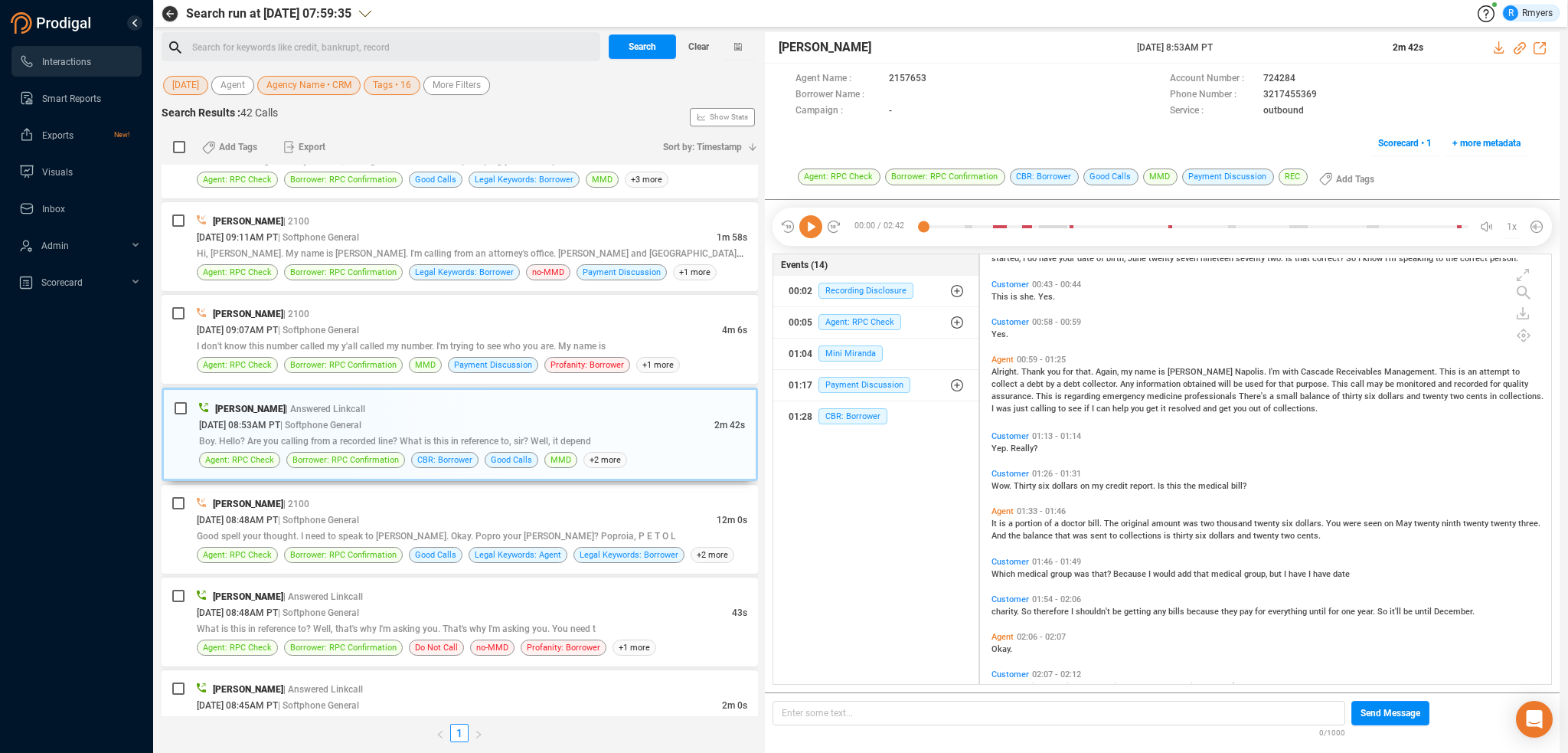
scroll to position [311, 0]
click at [359, 515] on span "| Softphone General" at bounding box center [319, 520] width 81 height 11
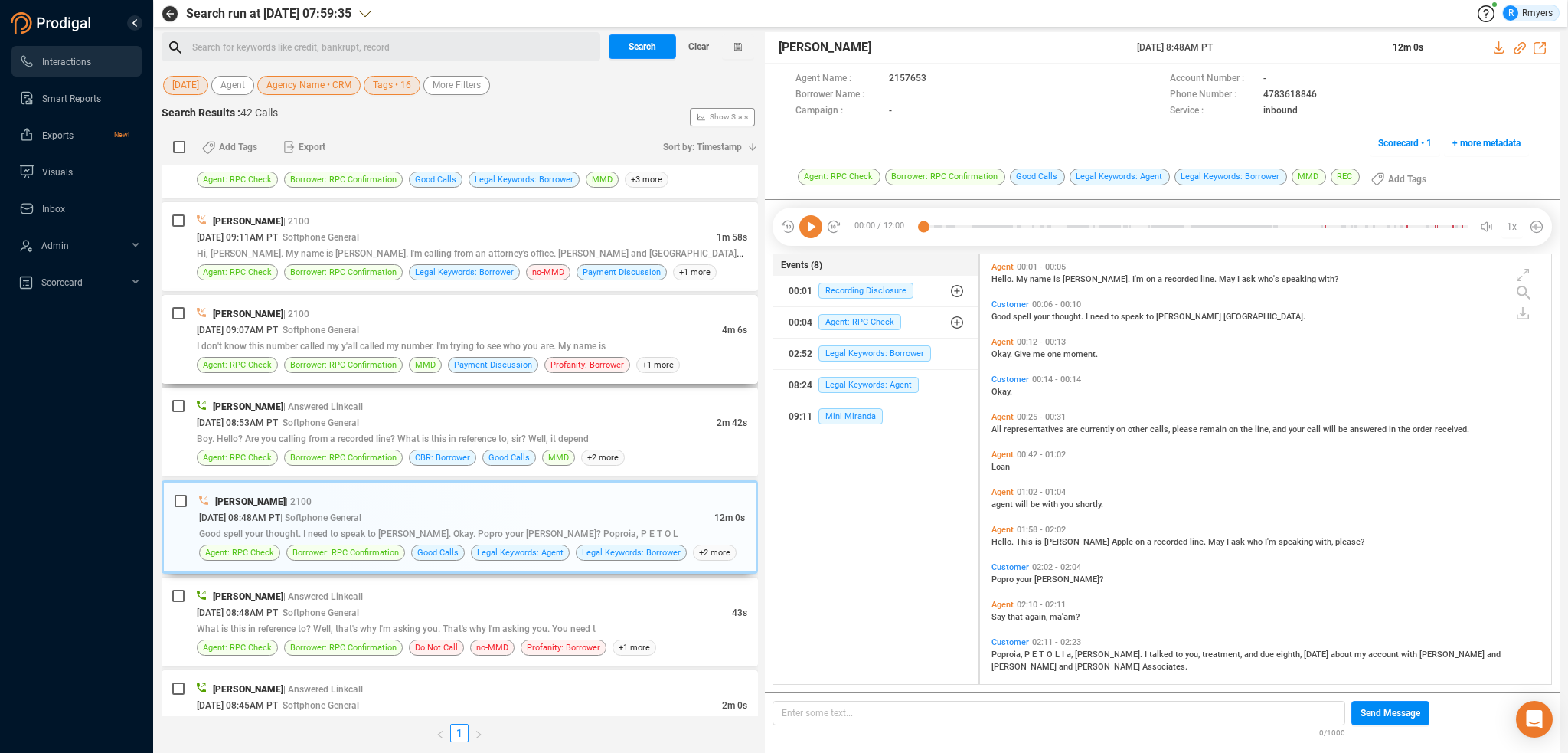
scroll to position [427, 563]
click at [406, 371] on div "[PERSON_NAME] | 2100 [DATE] 09:07AM PT | Softphone General 4m 6s I don't know t…" at bounding box center [459, 339] width 597 height 88
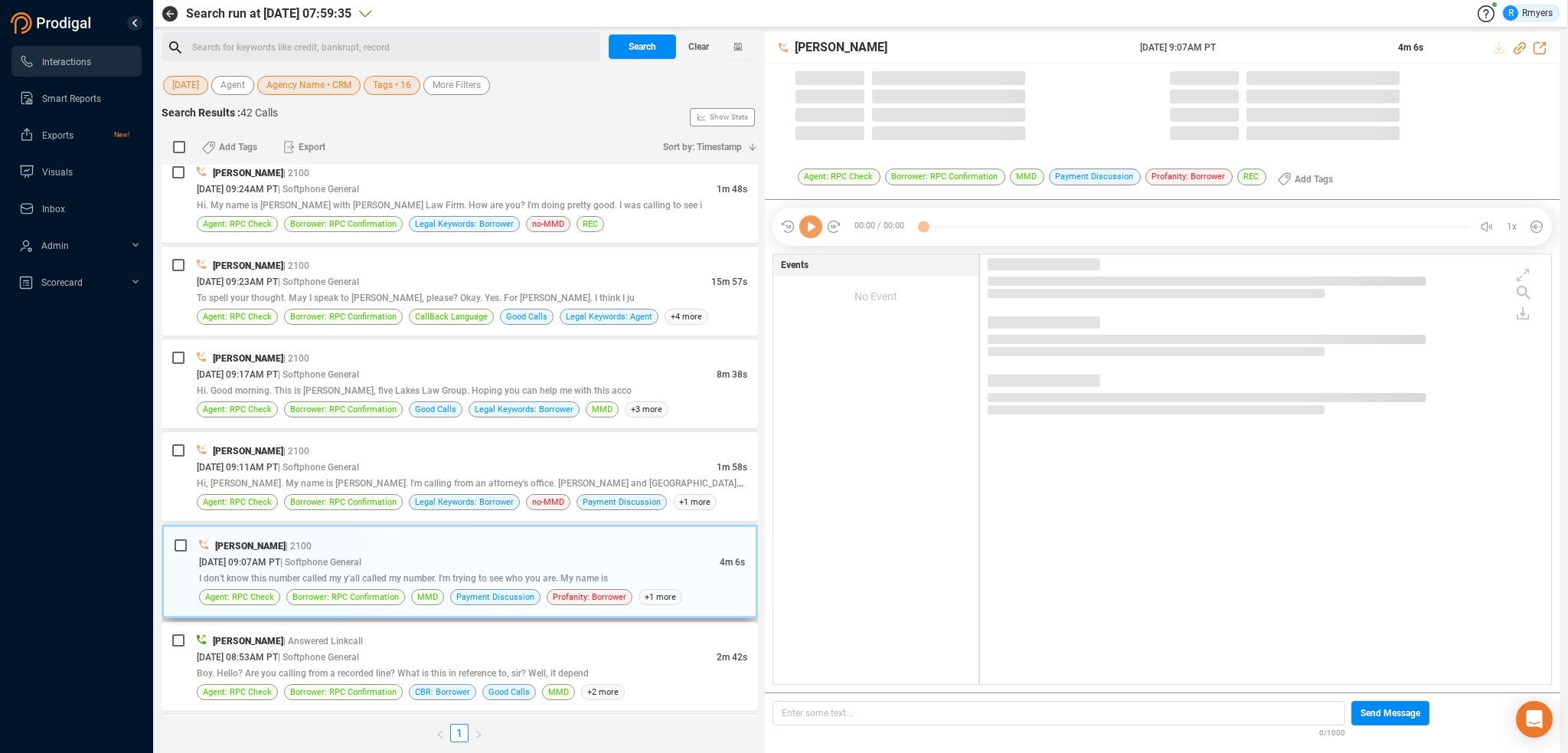
scroll to position [2715, 0]
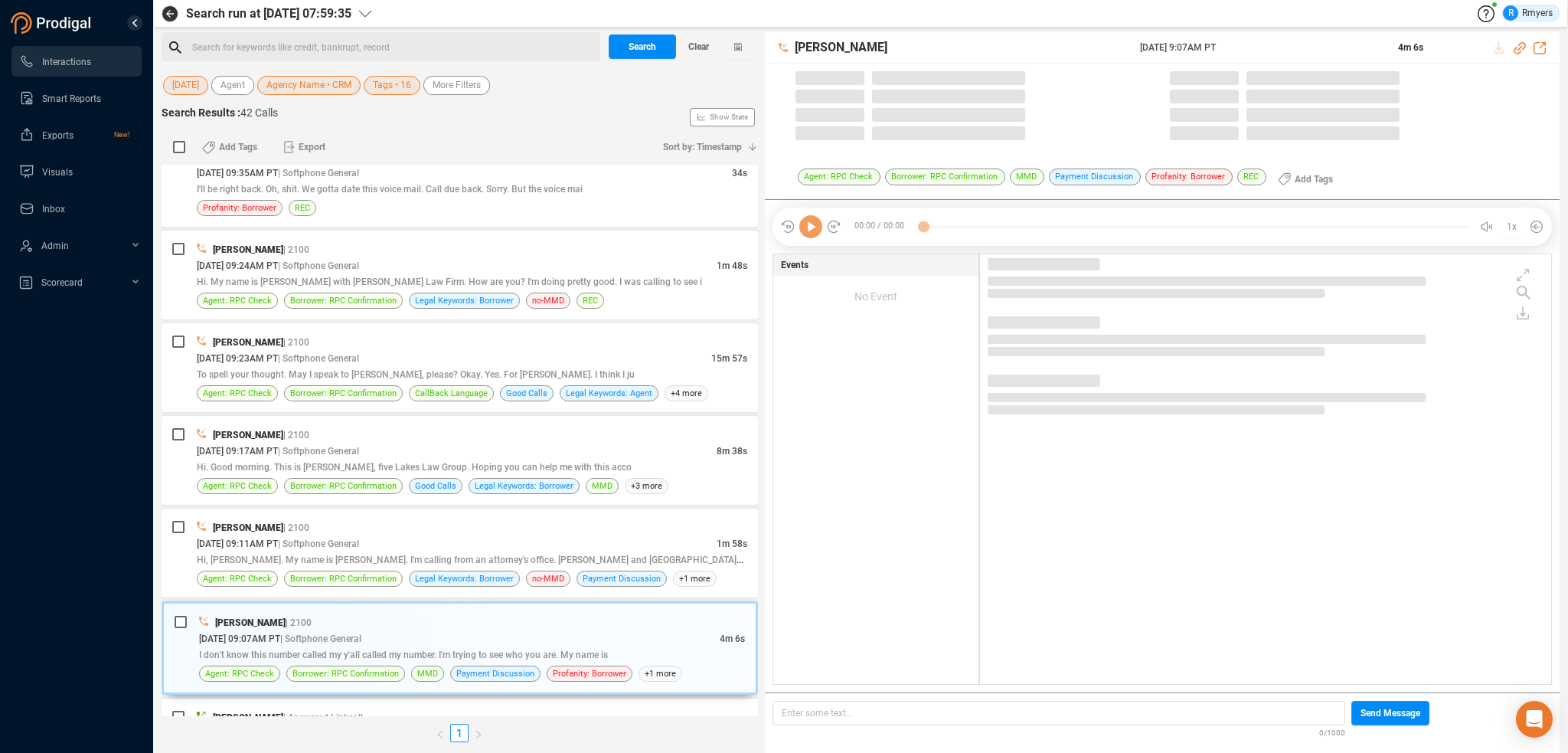
click at [805, 230] on icon at bounding box center [811, 226] width 23 height 23
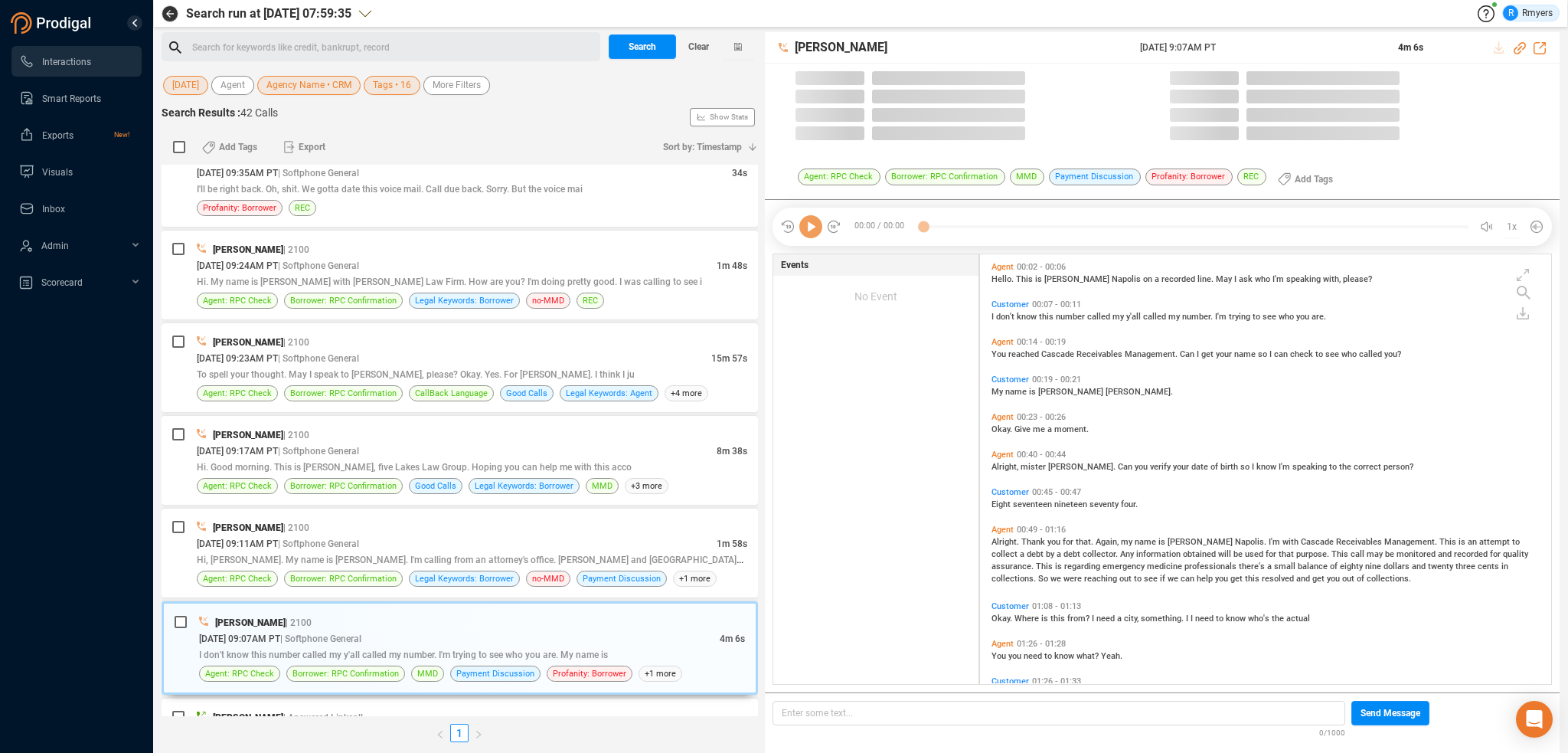
scroll to position [427, 563]
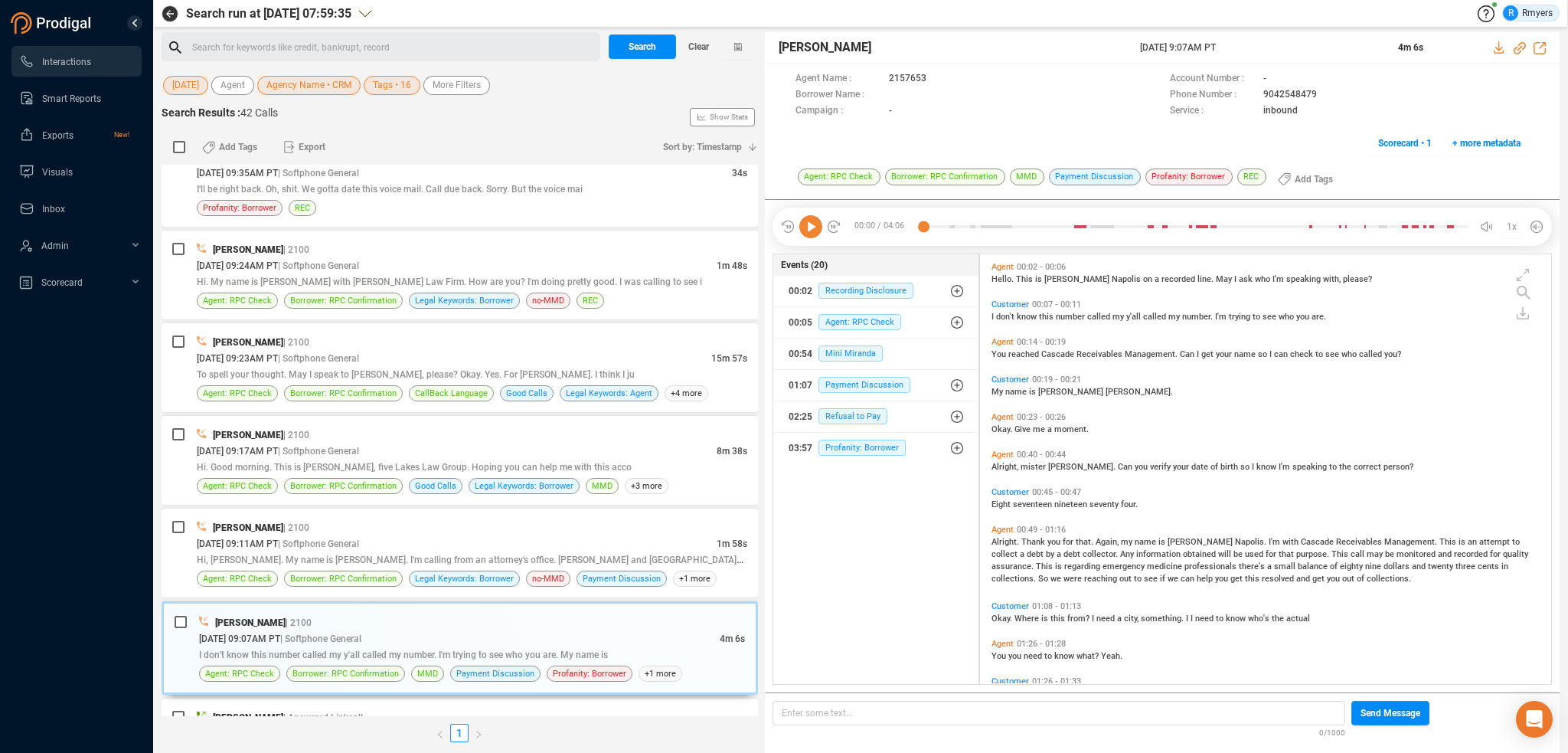
click at [812, 225] on icon at bounding box center [811, 226] width 23 height 23
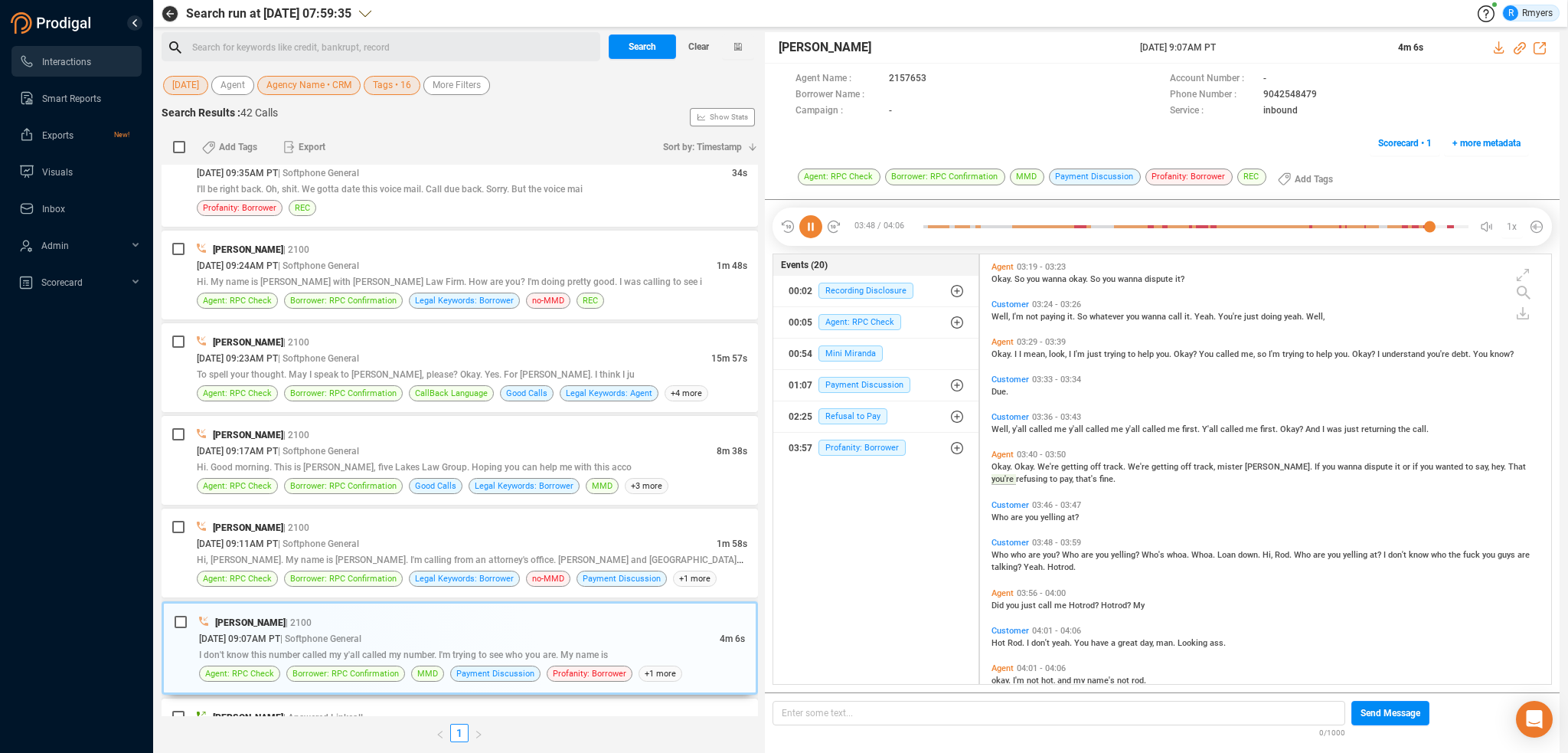
scroll to position [1093, 0]
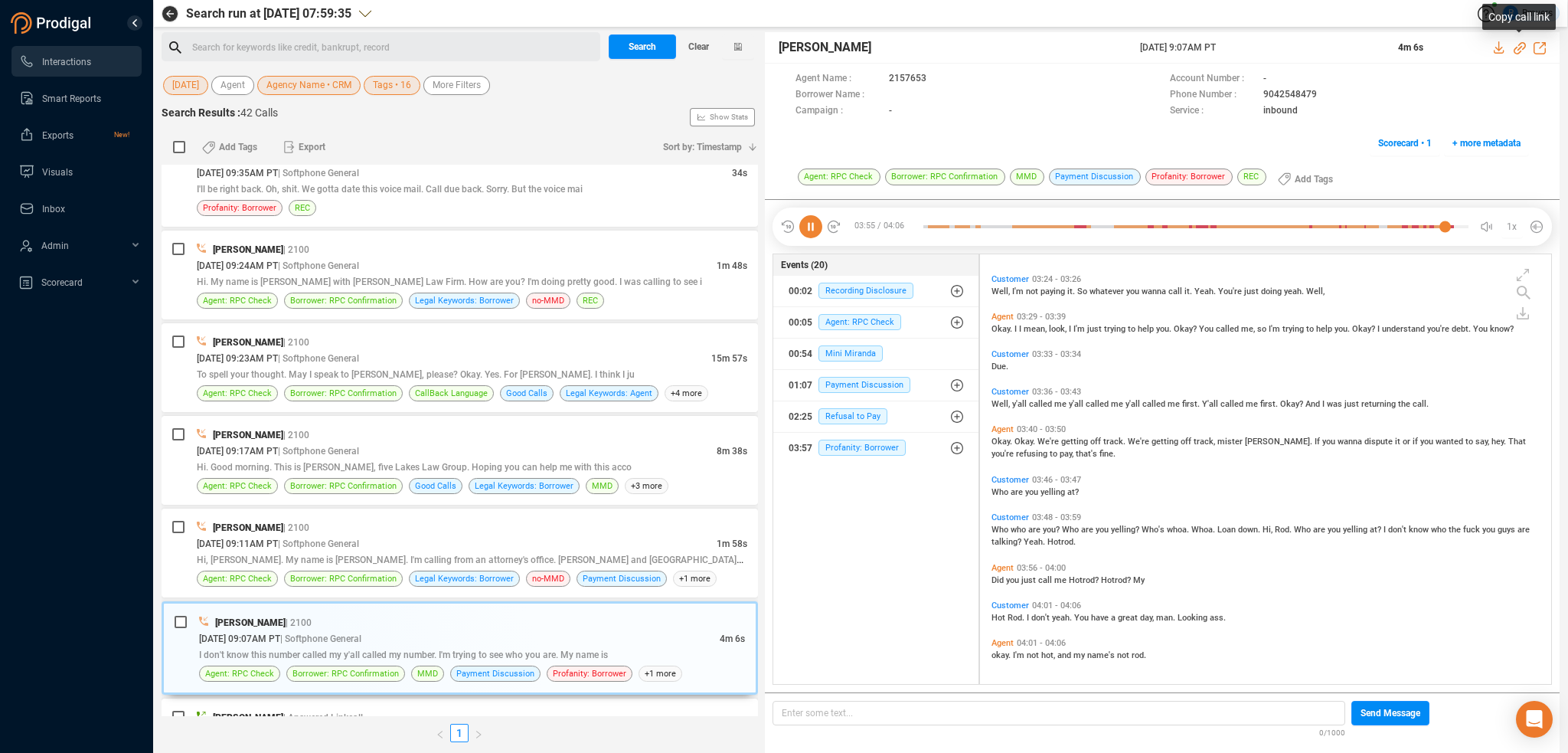
click at [1520, 46] on icon at bounding box center [1520, 49] width 13 height 13
drag, startPoint x: 1128, startPoint y: 48, endPoint x: 1260, endPoint y: 52, distance: 132.1
click at [1259, 53] on div "[PERSON_NAME] [DATE] 9:07AM PT 4m 6s" at bounding box center [1163, 48] width 795 height 32
copy div "[DATE] 9:07AM PT"
click at [813, 218] on icon at bounding box center [811, 226] width 23 height 23
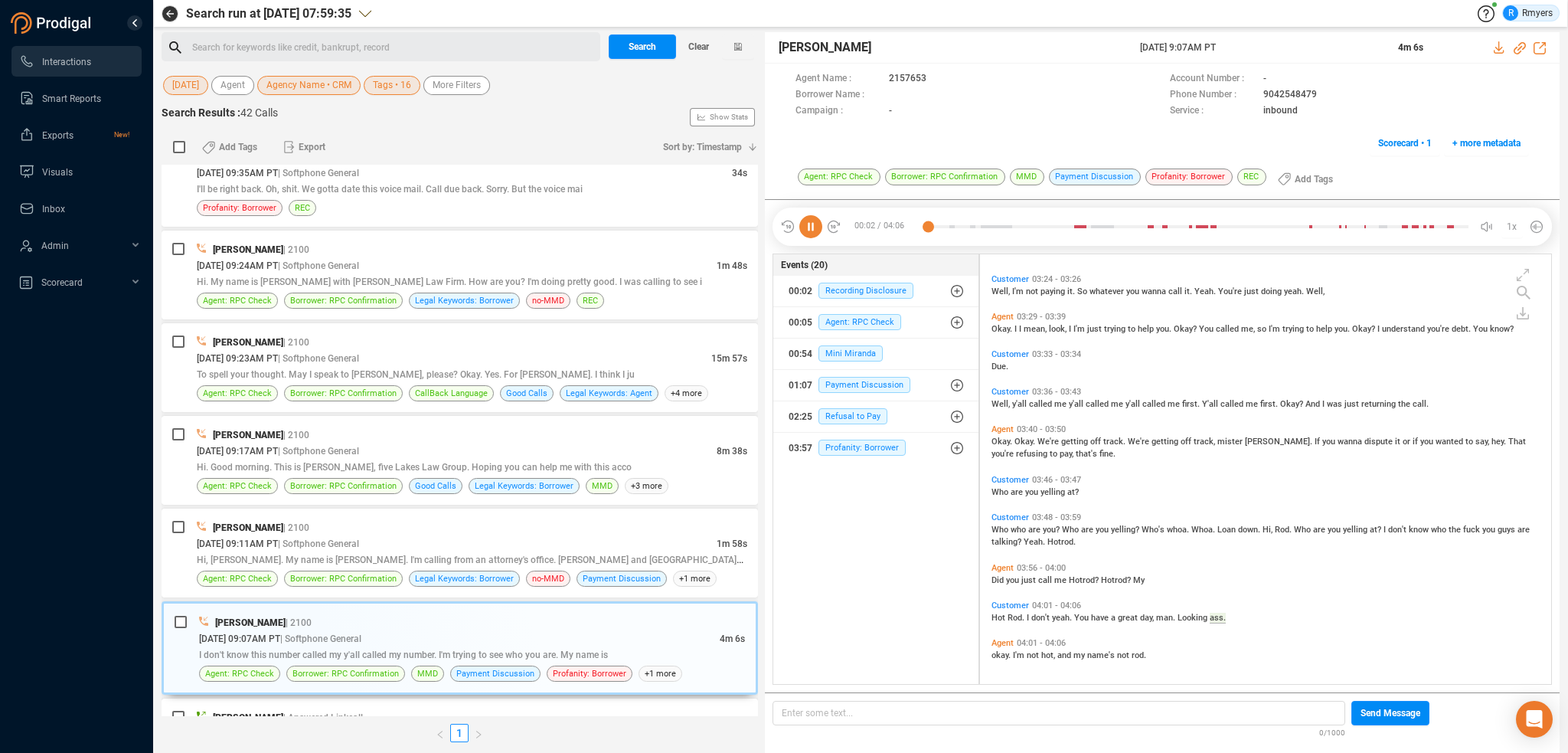
click at [1005, 442] on span "Okay." at bounding box center [1003, 442] width 23 height 10
click at [995, 442] on span "Okay." at bounding box center [1003, 442] width 23 height 10
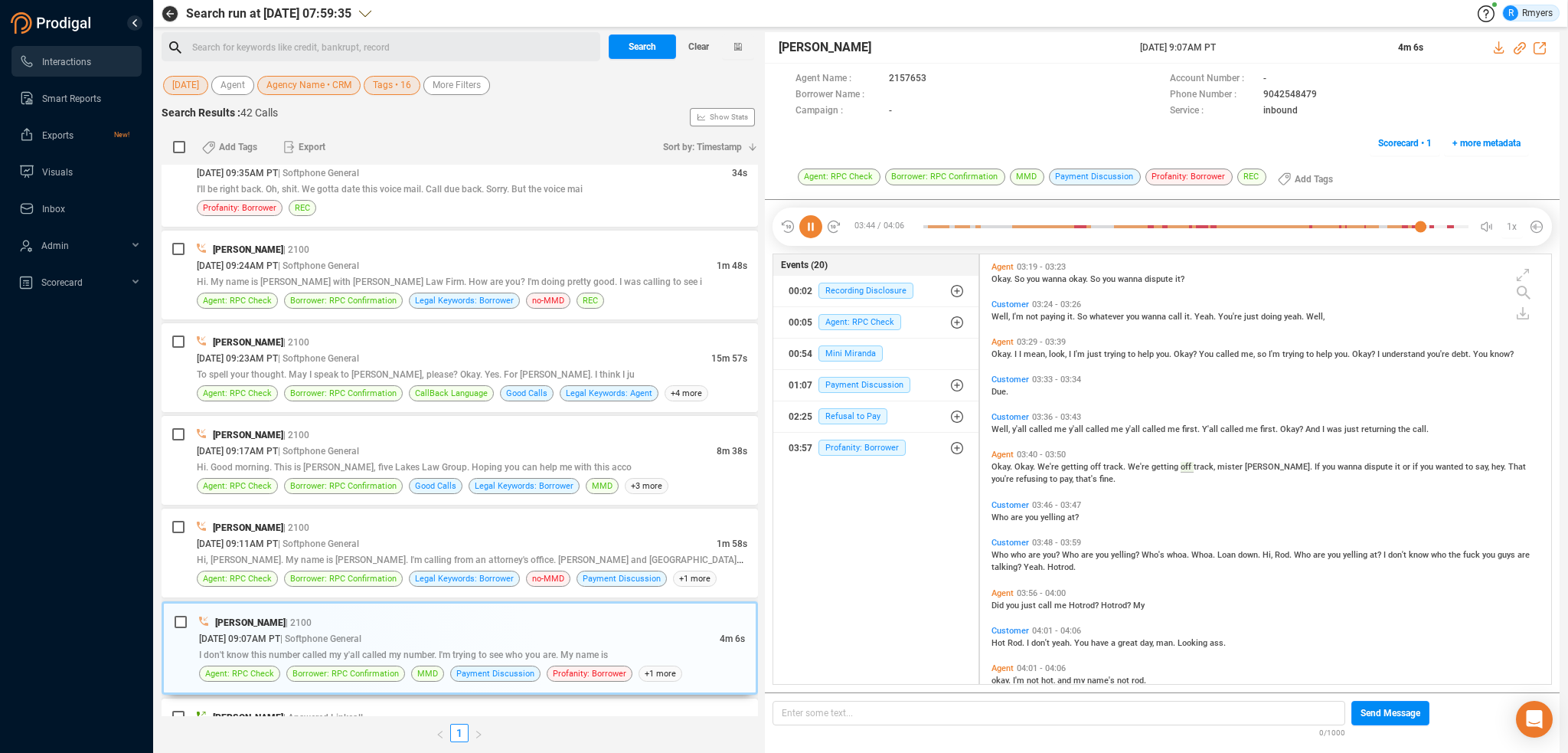
click at [1054, 432] on span "me" at bounding box center [1062, 429] width 14 height 10
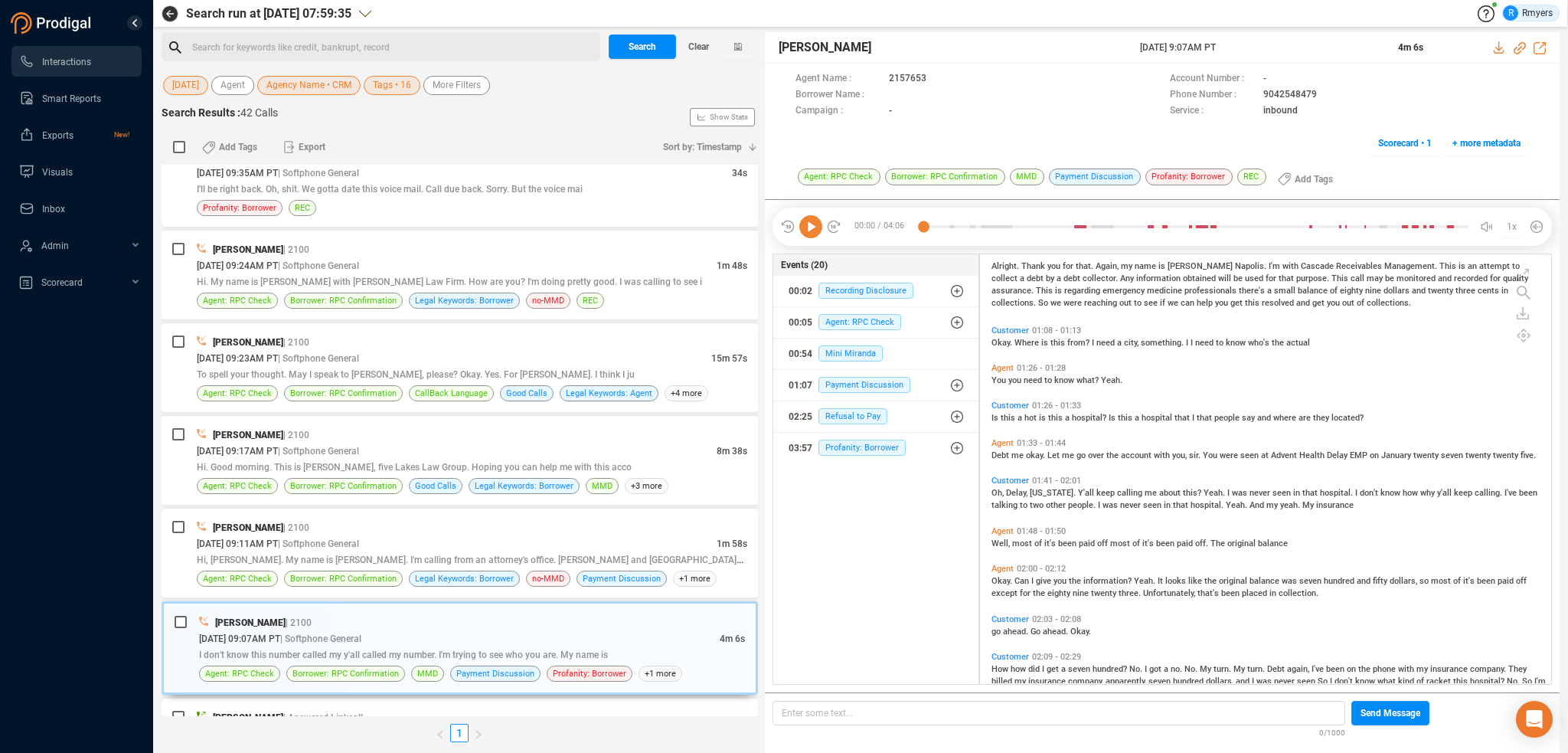
scroll to position [306, 0]
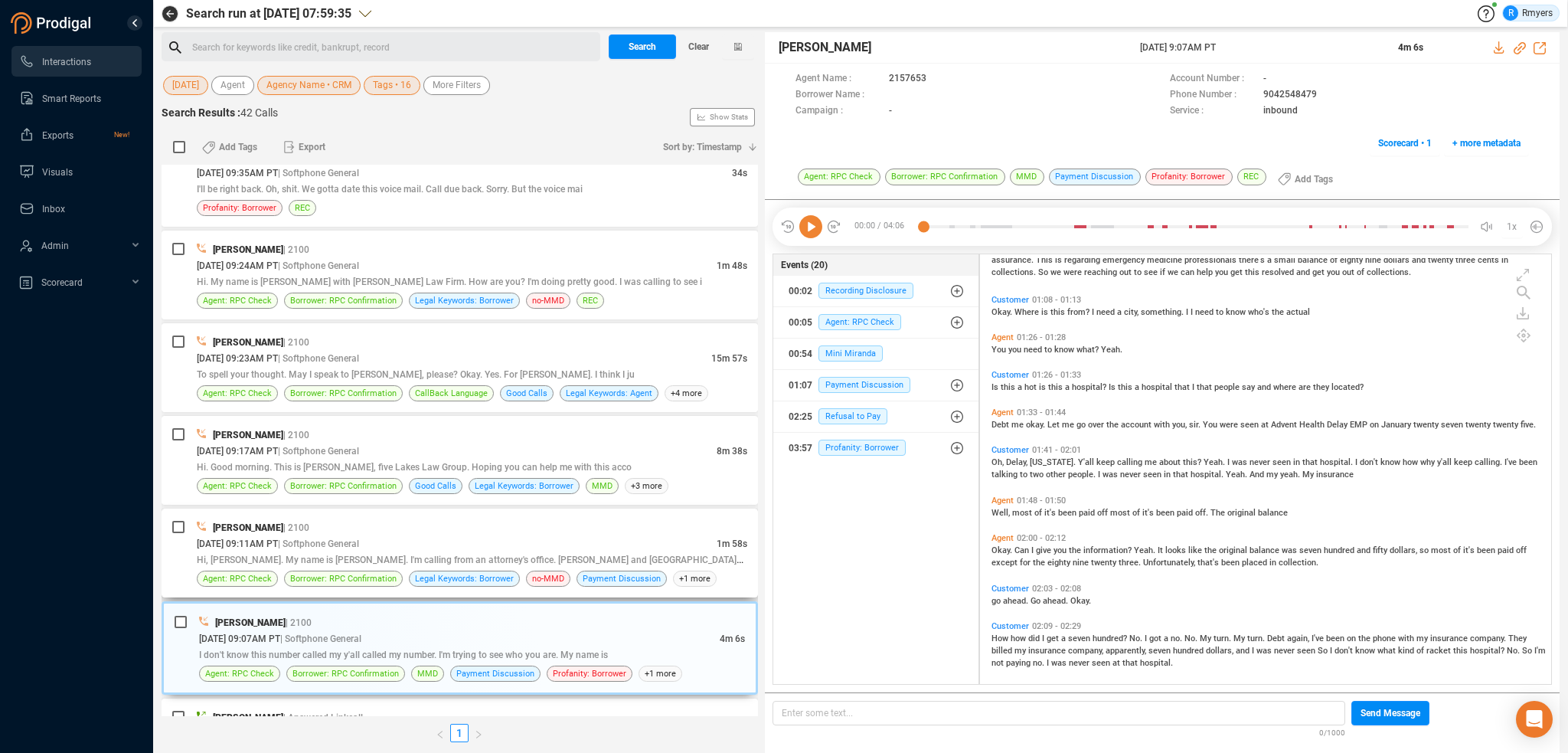
click at [492, 552] on div "Hi, [PERSON_NAME]. My name is [PERSON_NAME]. I'm calling from an attorney's off…" at bounding box center [472, 560] width 551 height 16
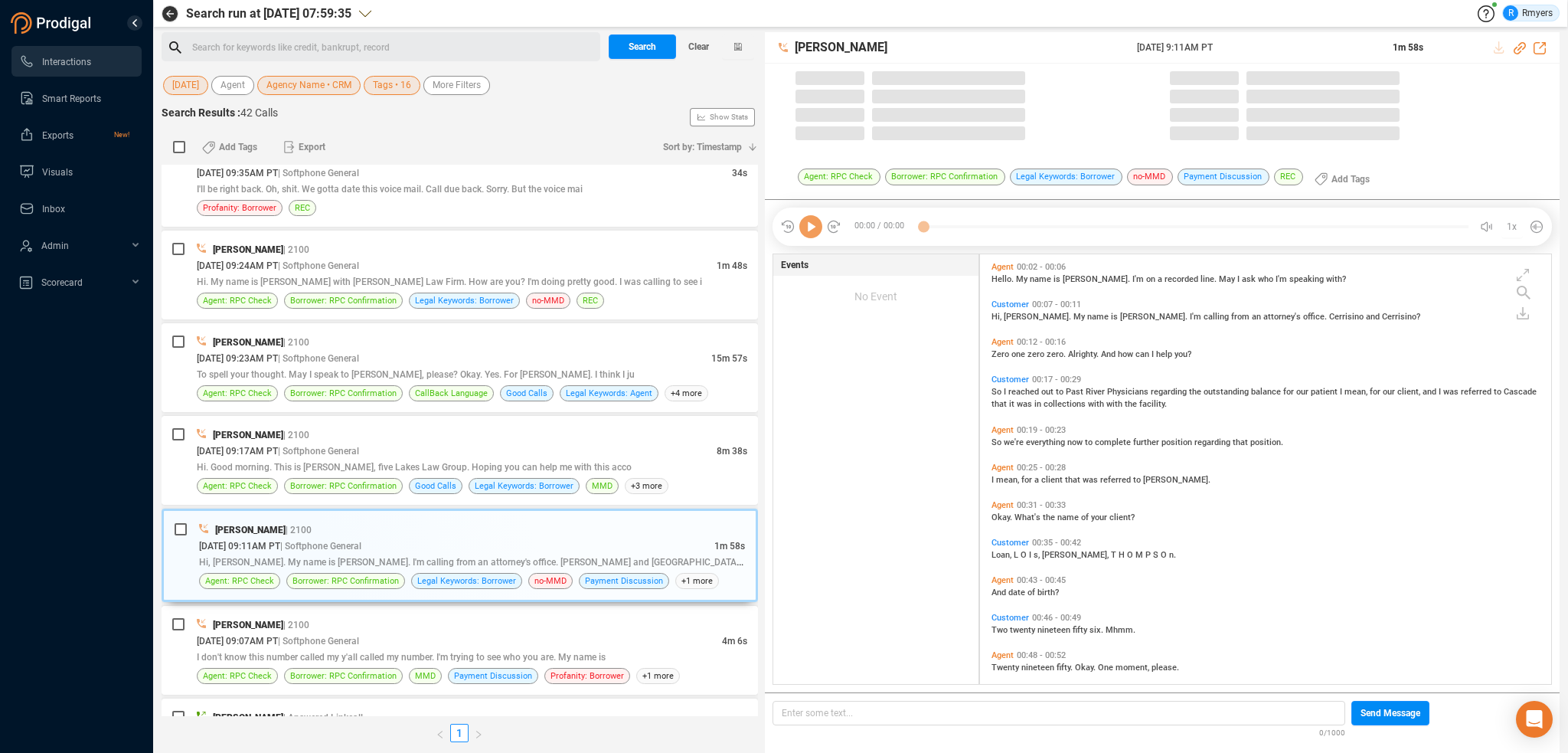
scroll to position [427, 563]
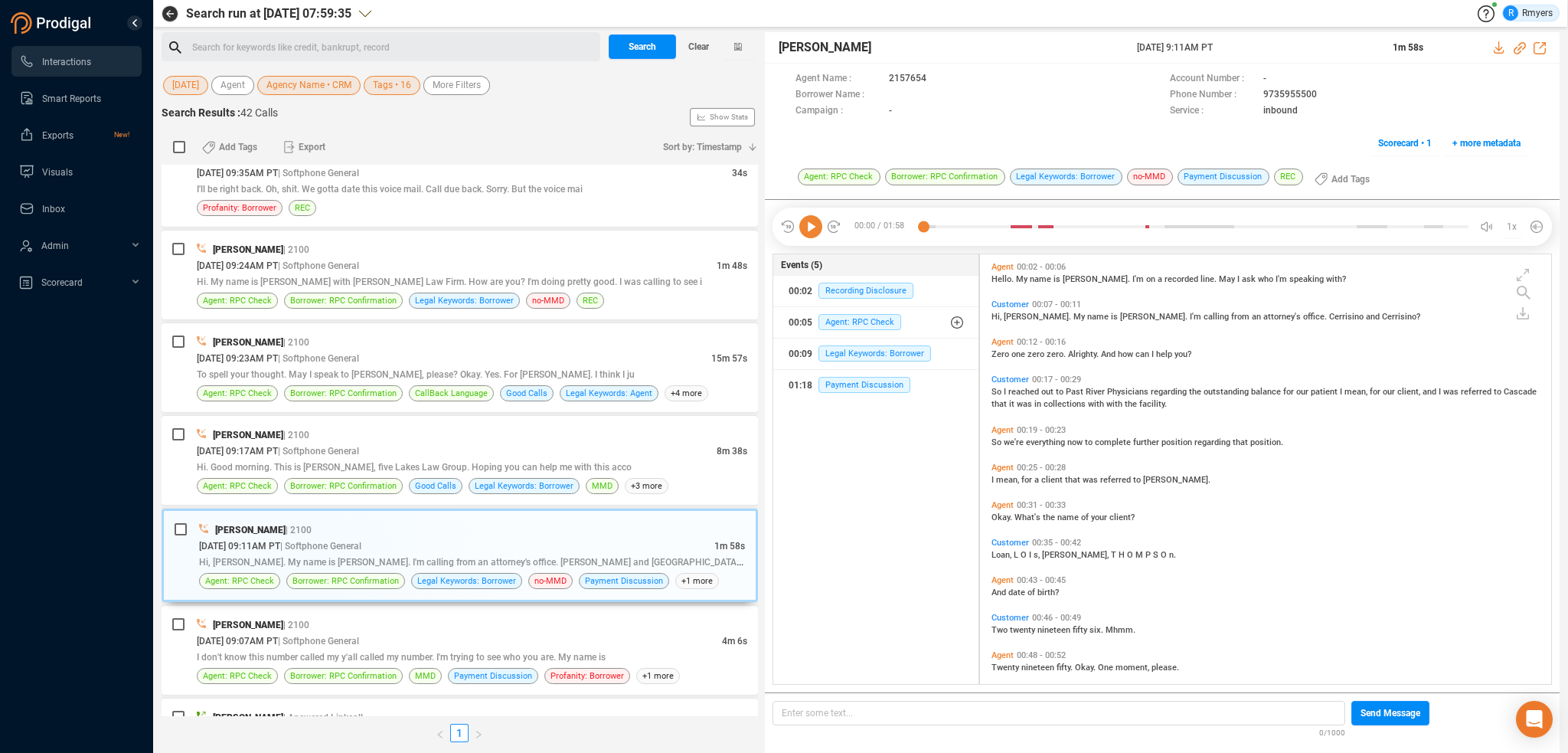
click at [812, 229] on icon at bounding box center [811, 226] width 23 height 23
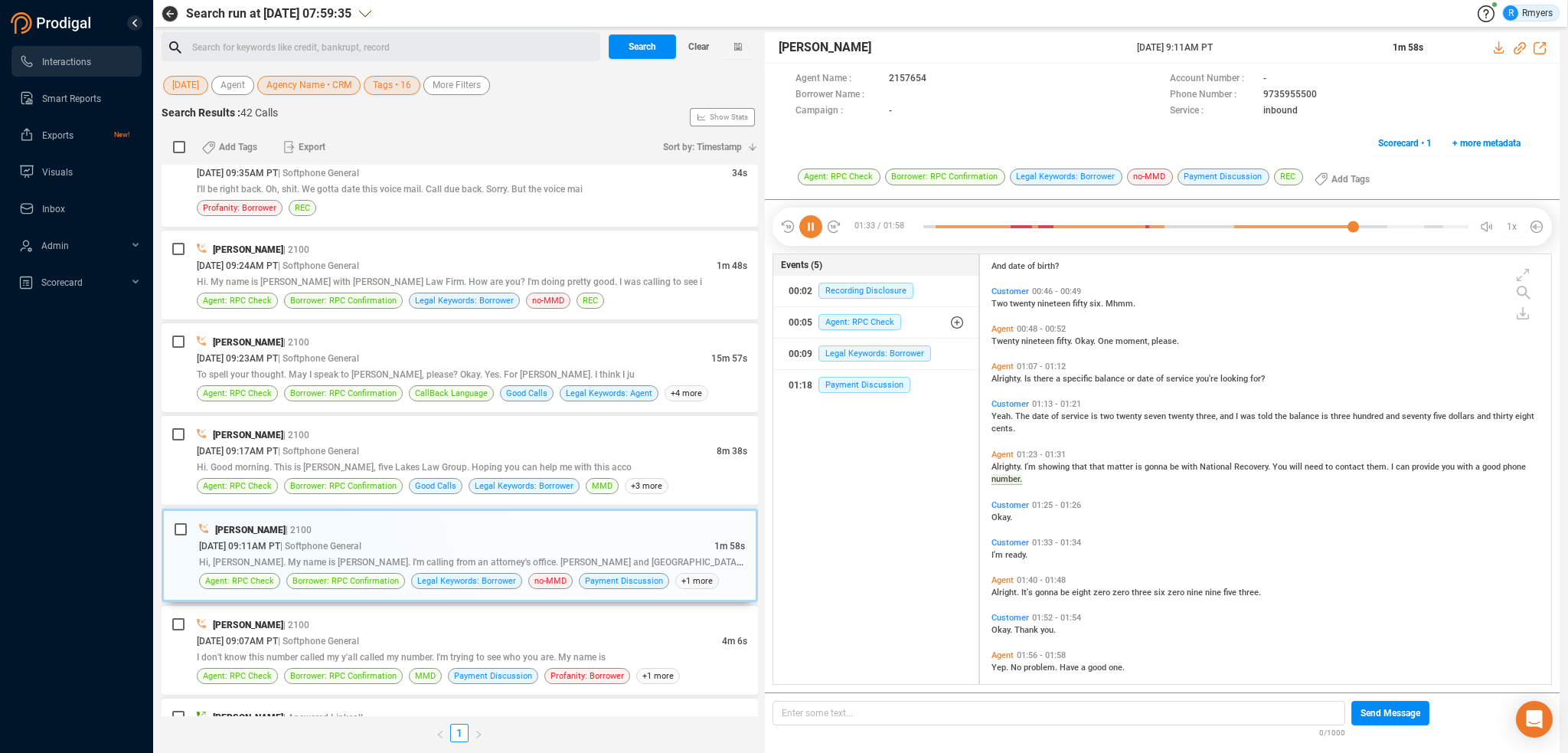
scroll to position [376, 0]
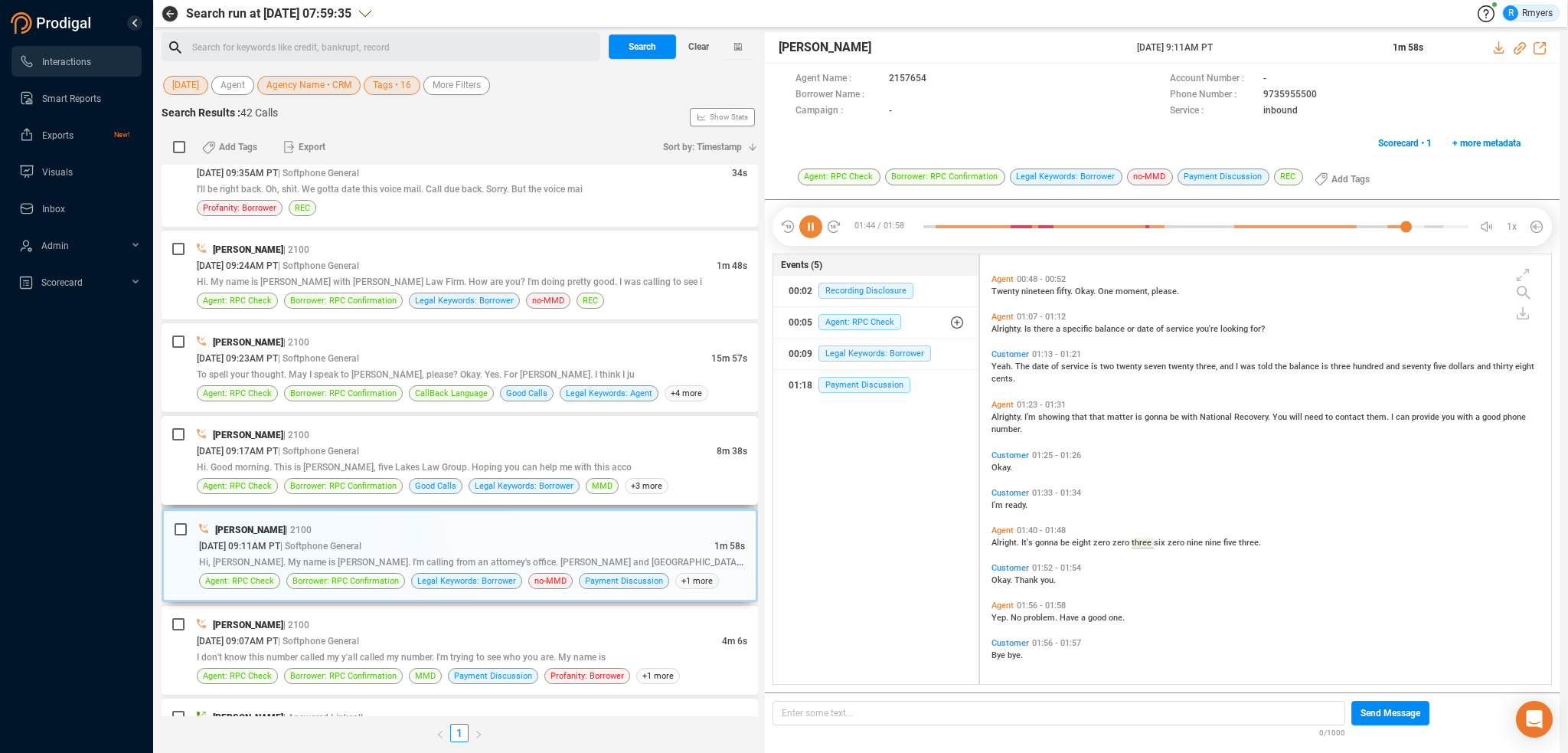
click at [359, 446] on span "| Softphone General" at bounding box center [319, 451] width 81 height 11
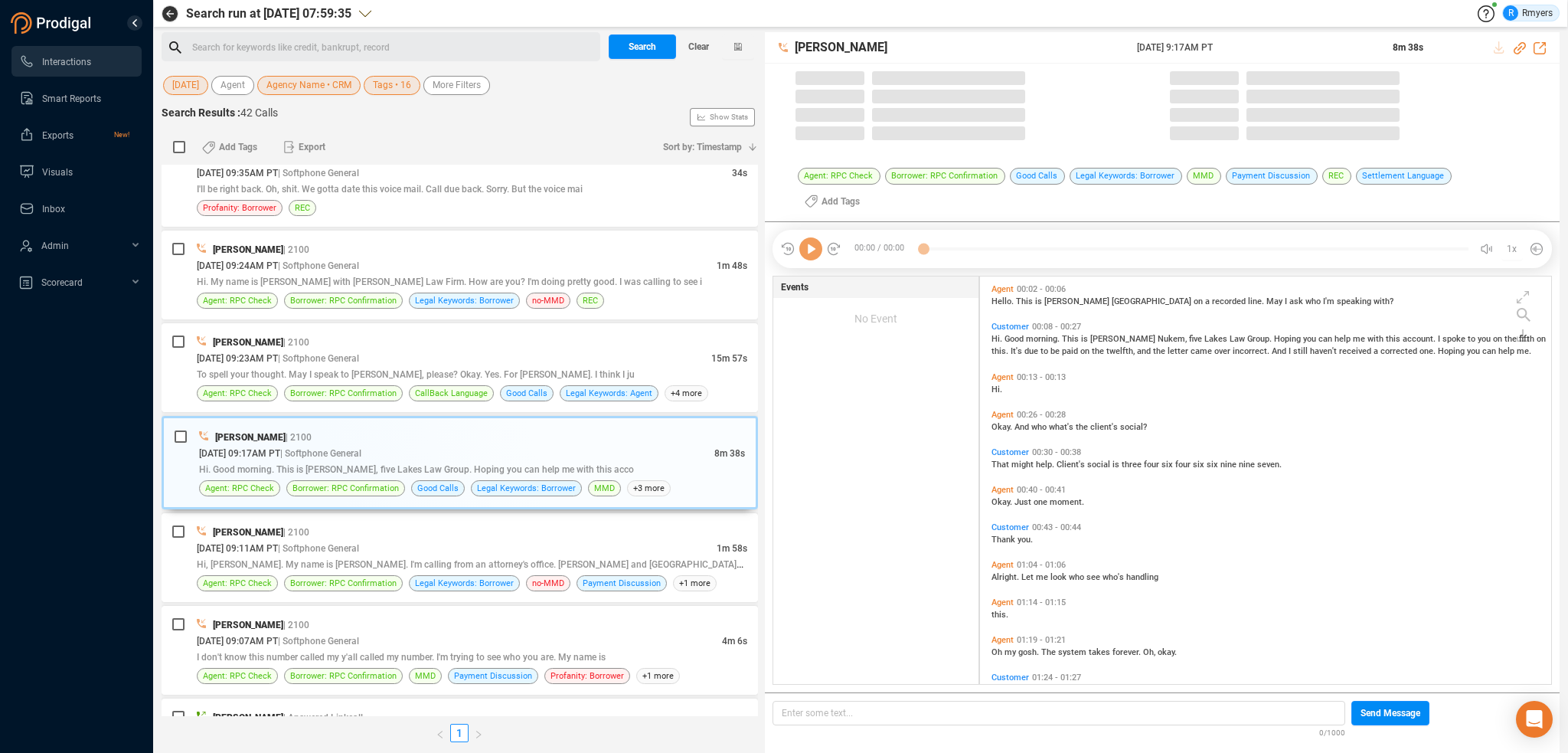
scroll to position [427, 563]
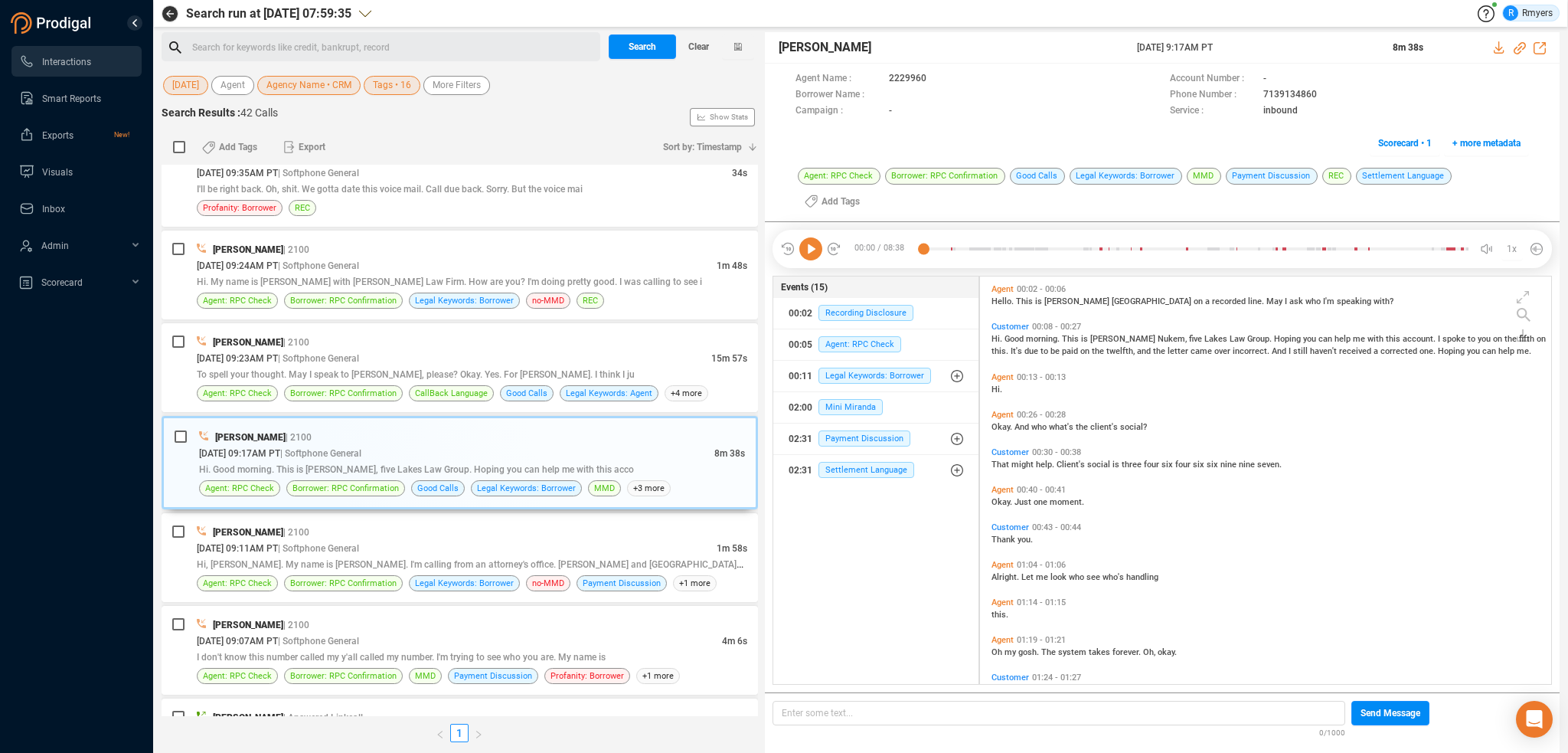
click at [811, 237] on icon at bounding box center [811, 248] width 23 height 23
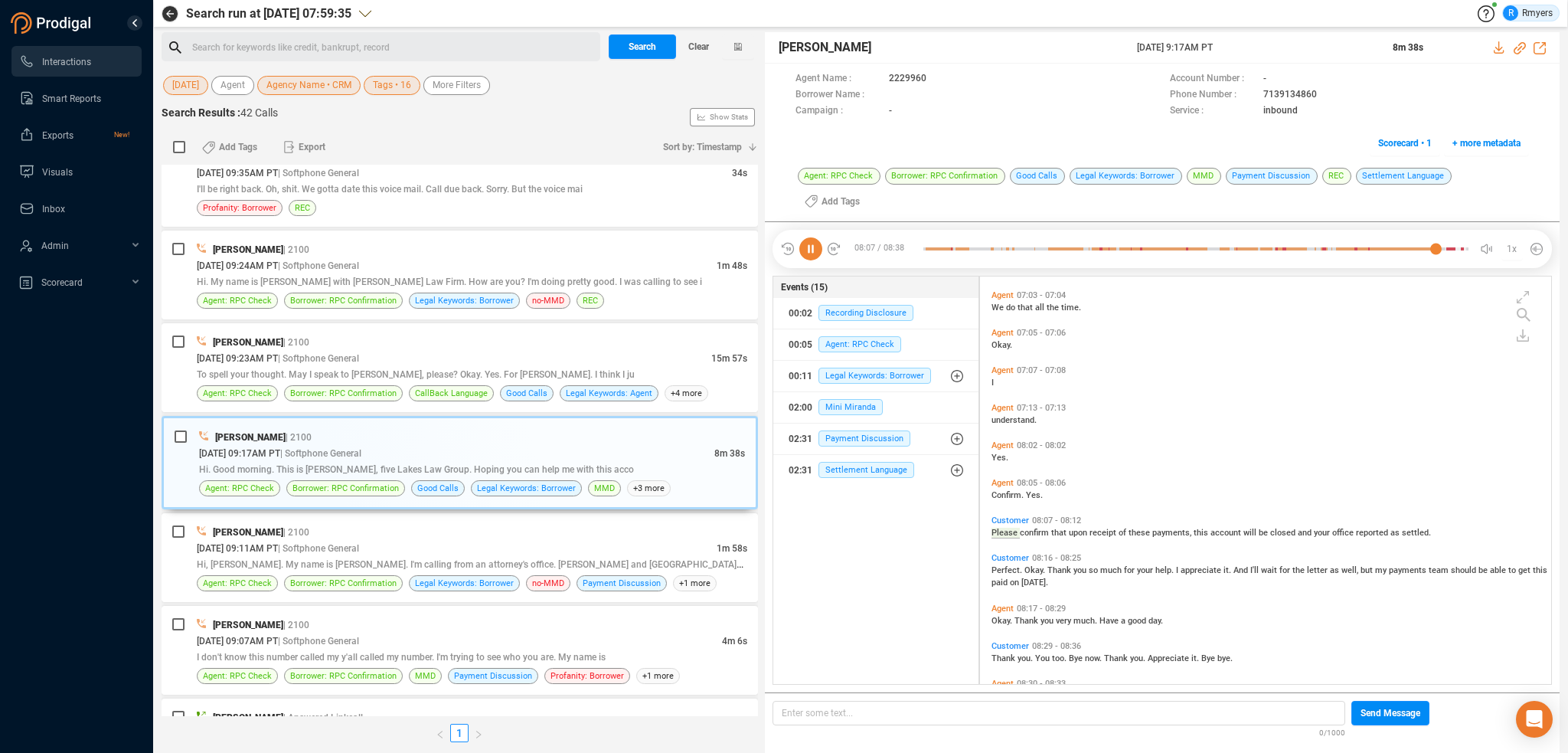
scroll to position [2372, 0]
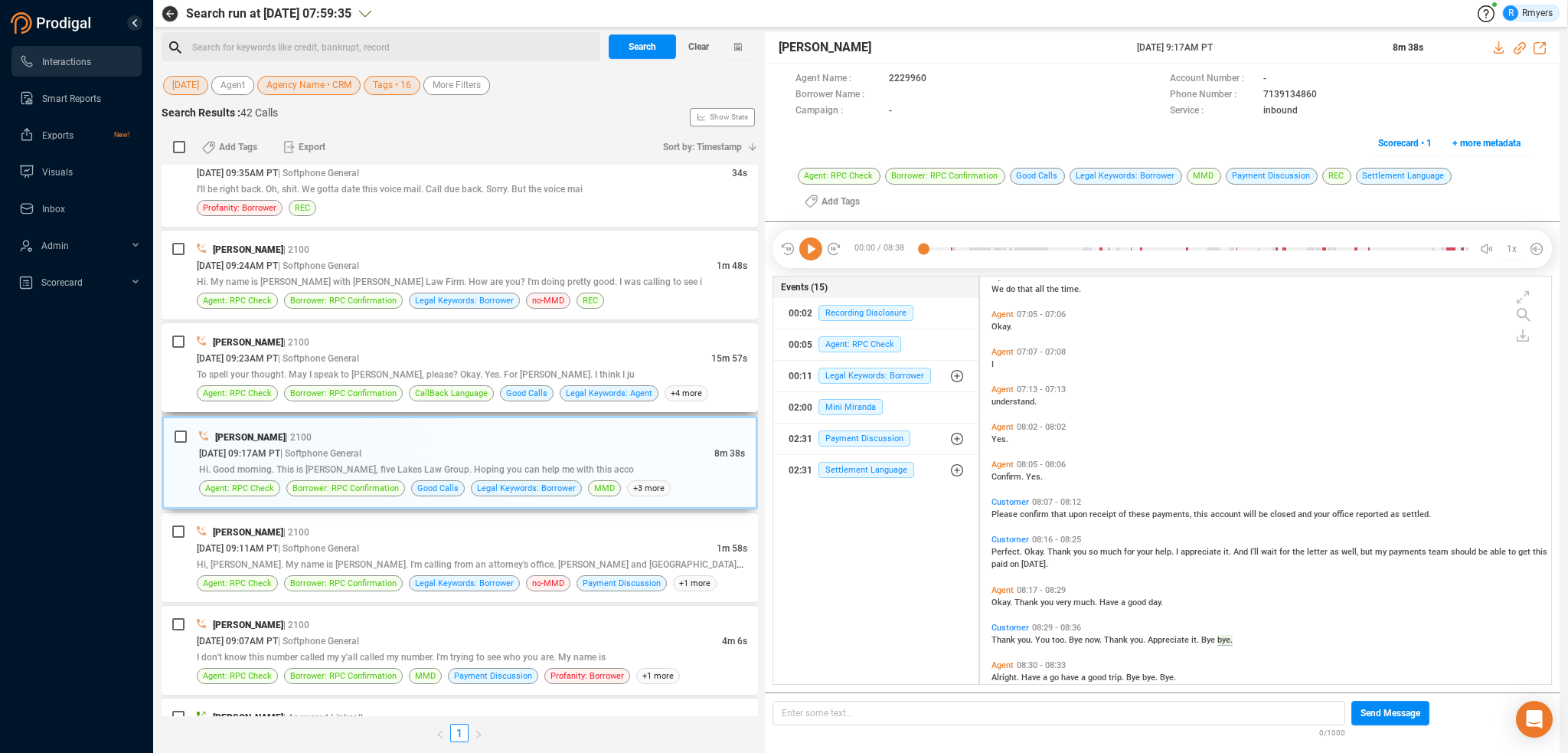
click at [359, 353] on span "| Softphone General" at bounding box center [319, 358] width 81 height 11
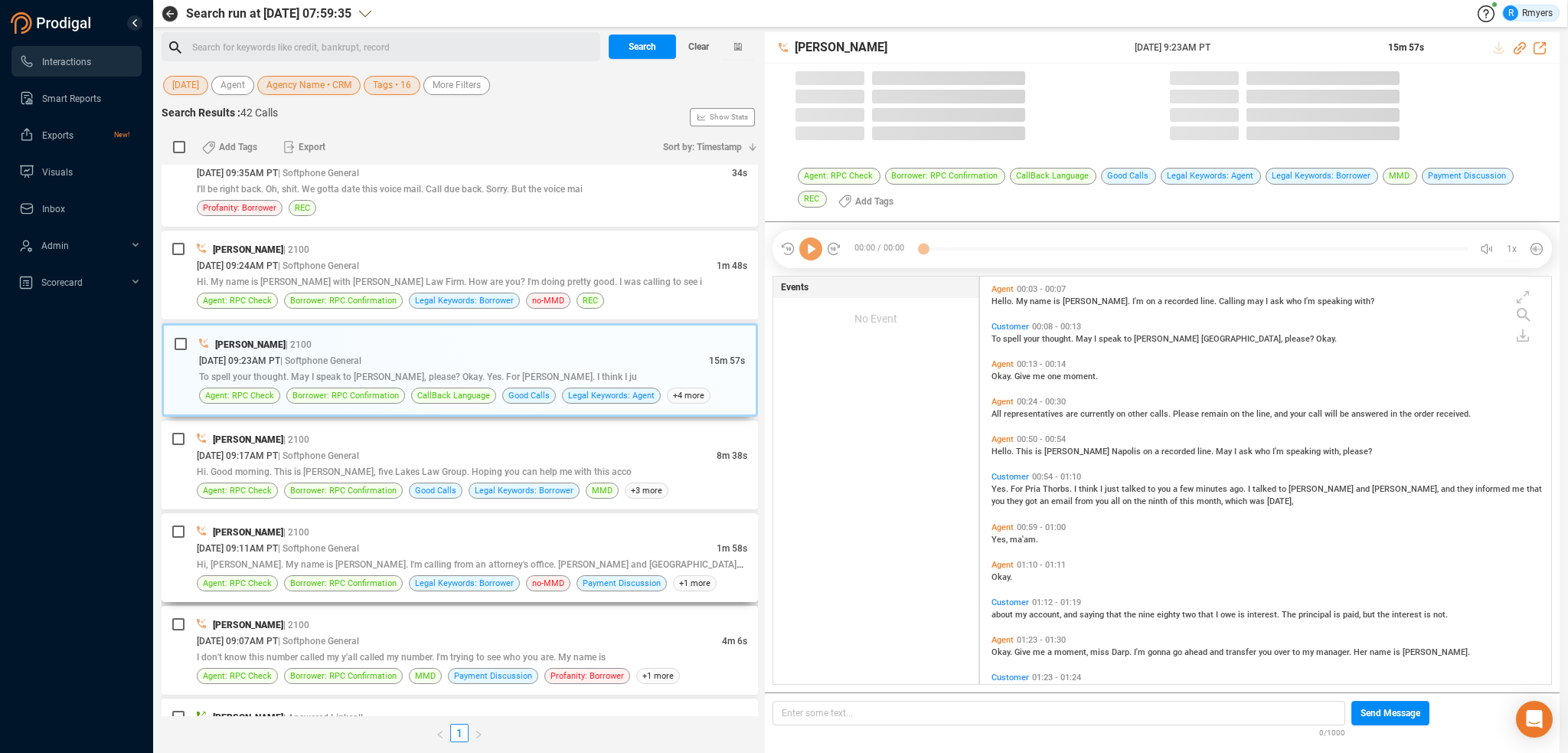
scroll to position [405, 563]
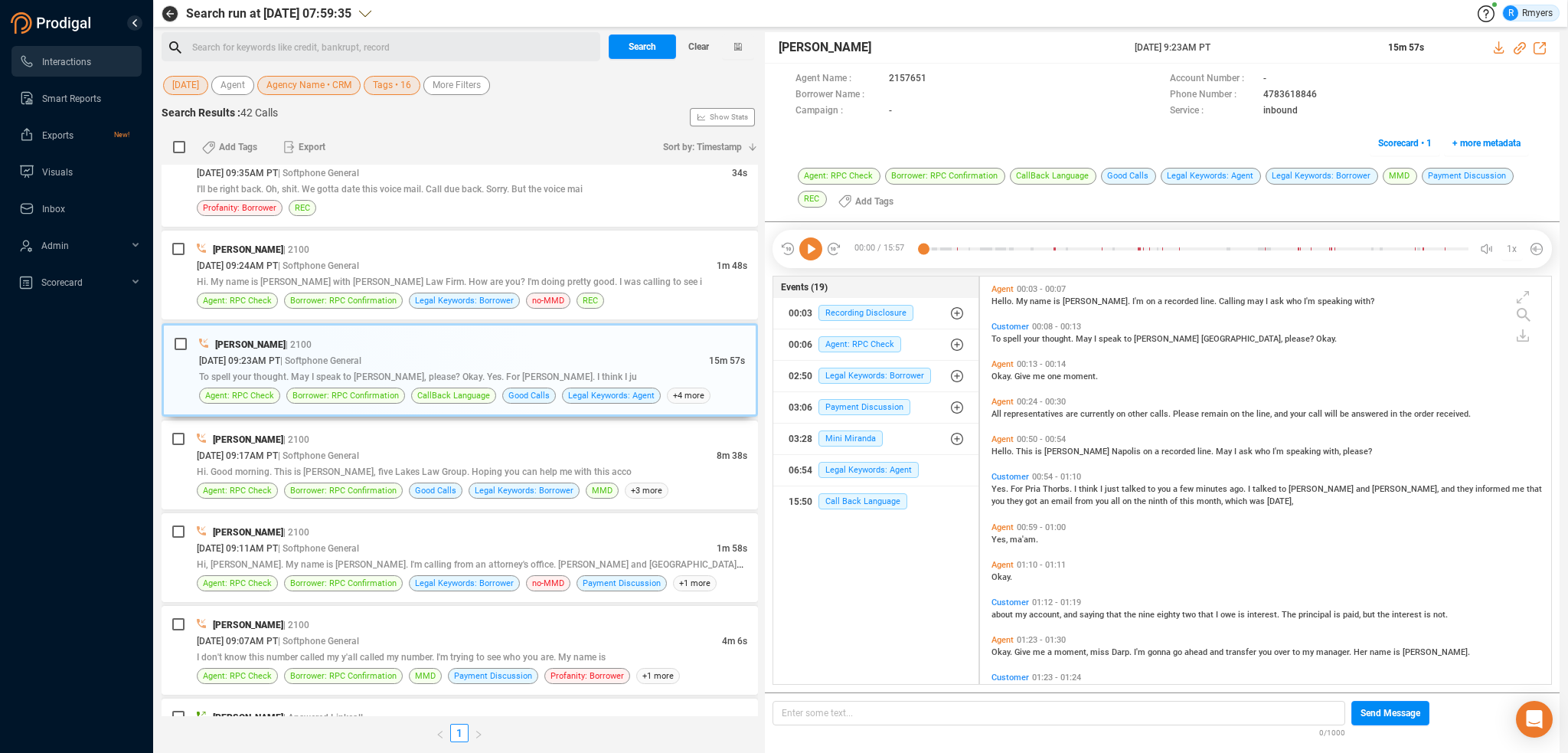
click at [815, 247] on icon at bounding box center [811, 248] width 23 height 23
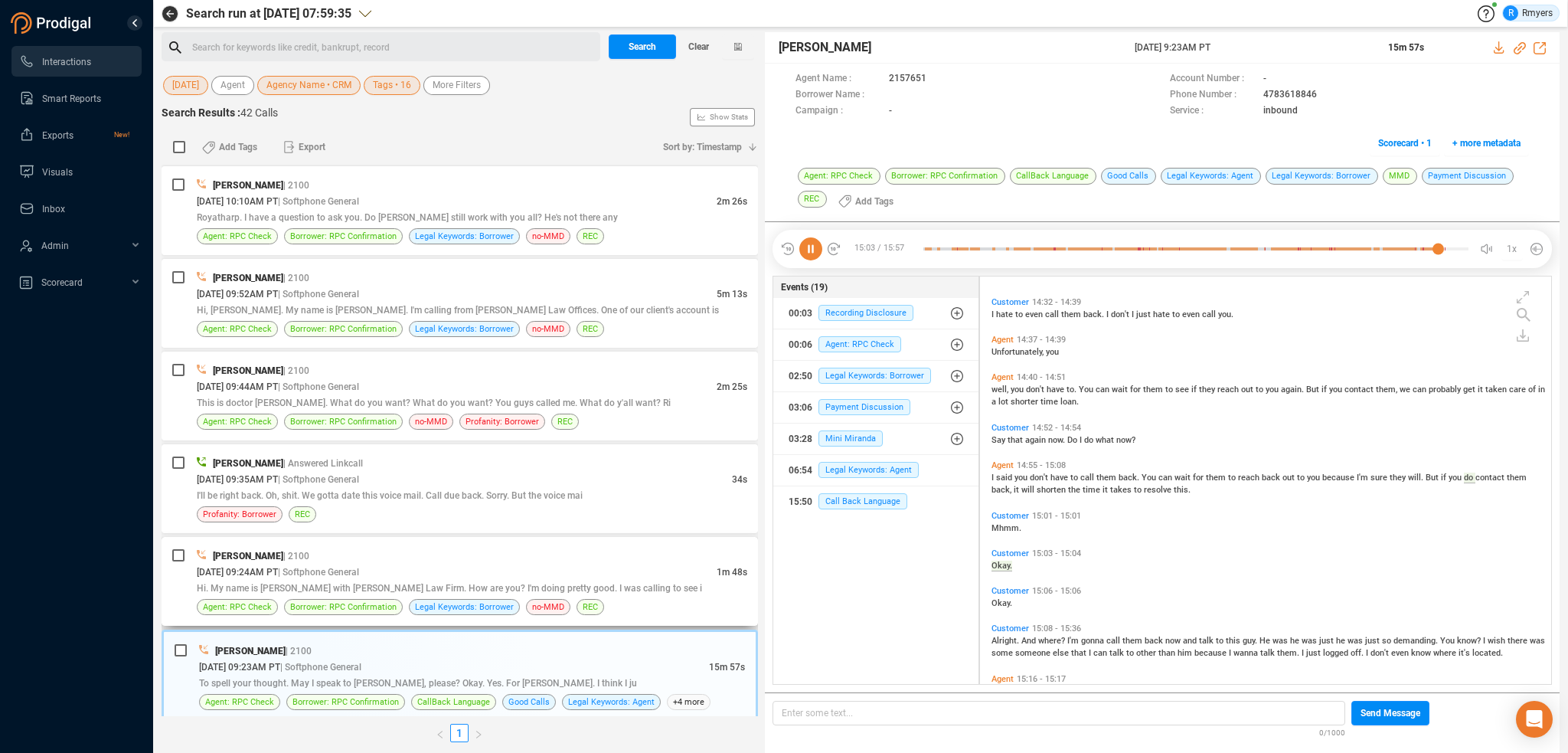
scroll to position [5000, 0]
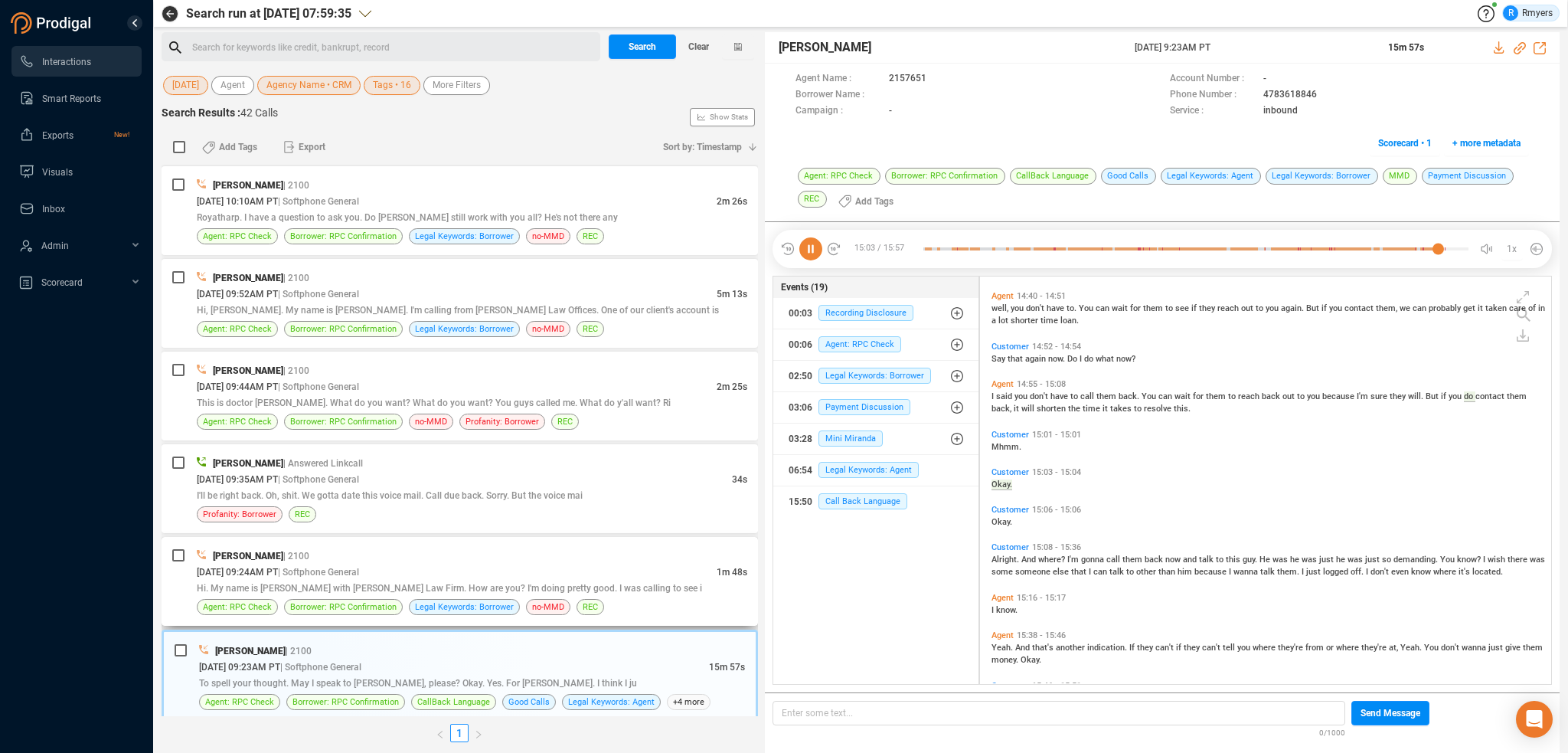
click at [413, 567] on div "[DATE] 09:24AM PT | Softphone General" at bounding box center [457, 572] width 520 height 16
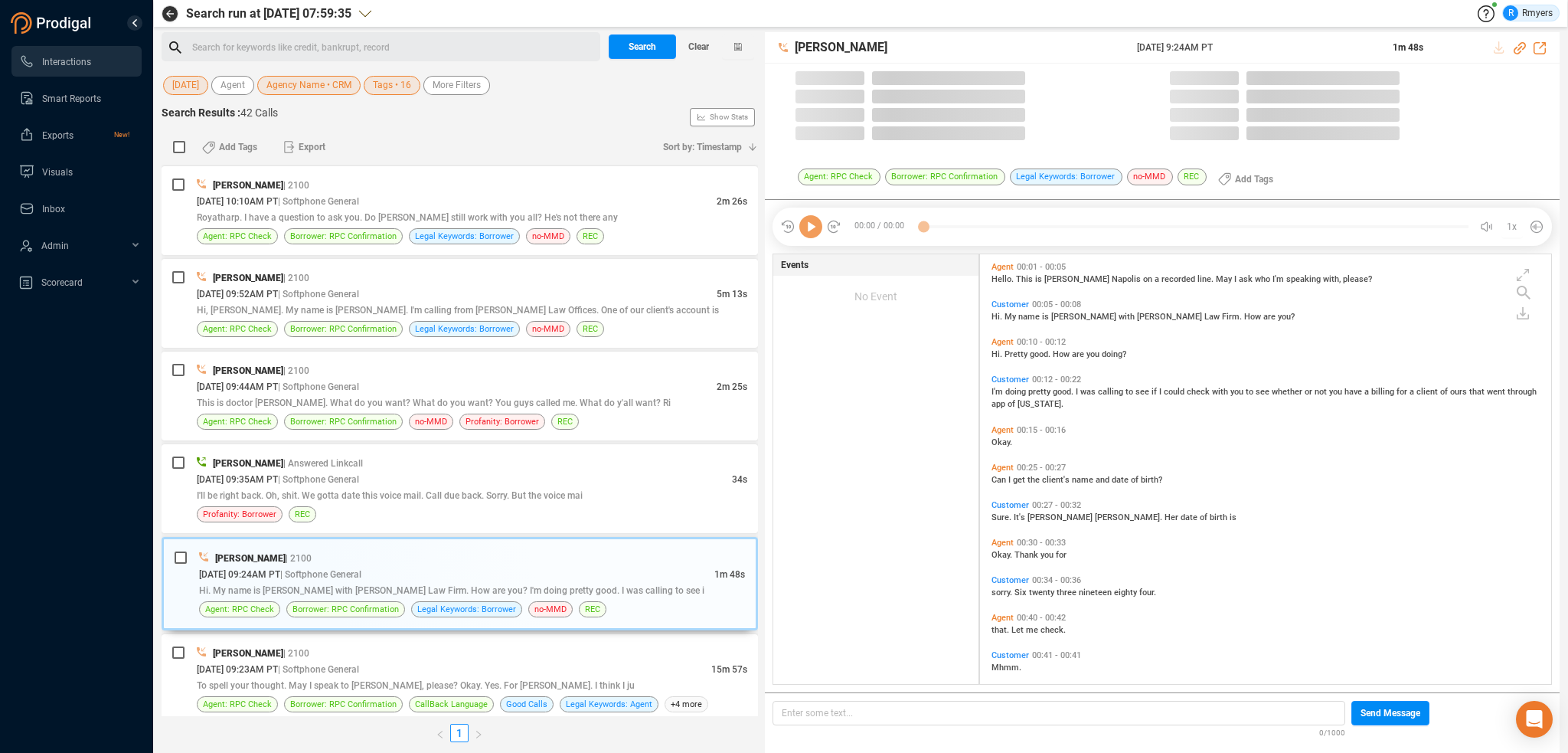
scroll to position [427, 563]
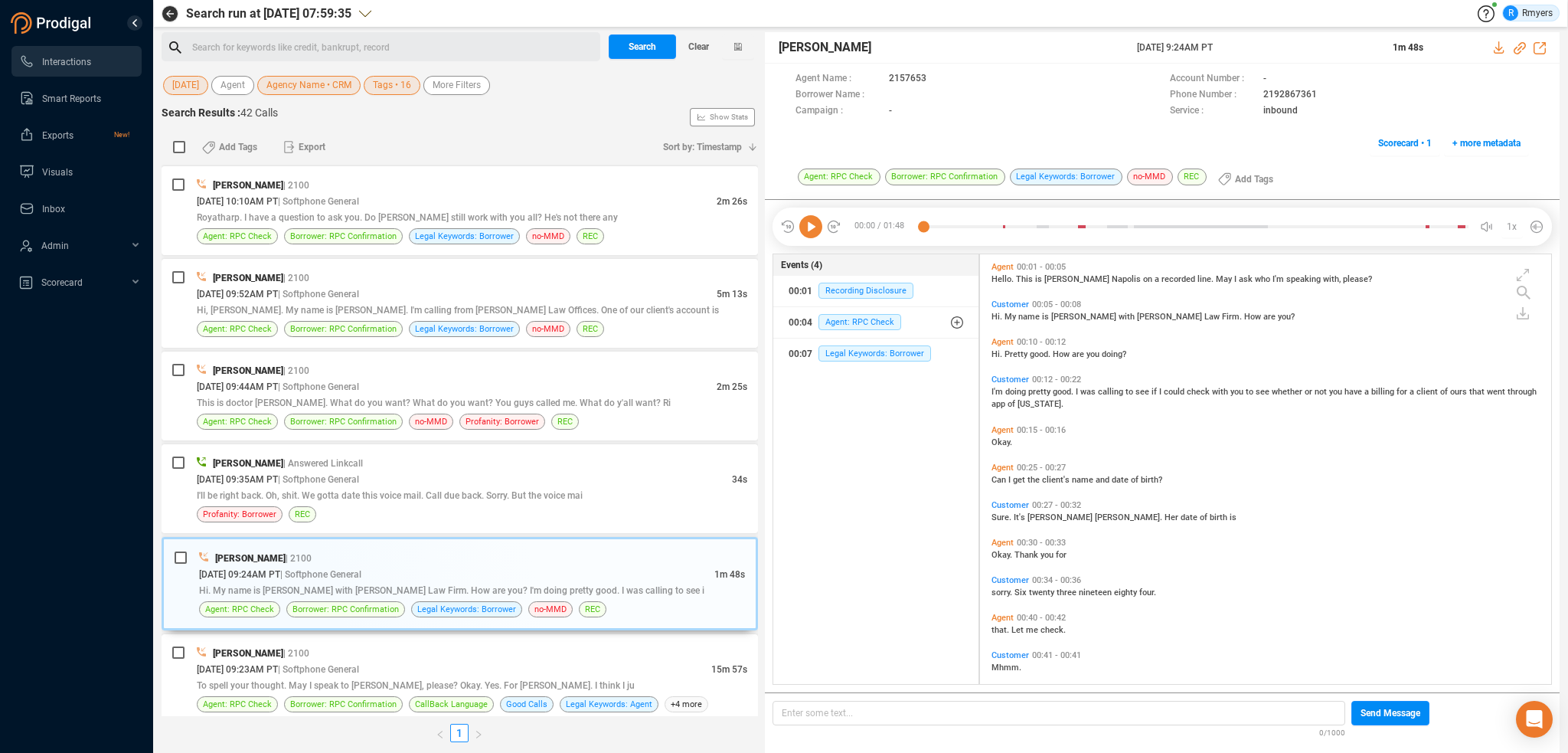
click at [816, 229] on icon at bounding box center [811, 226] width 23 height 23
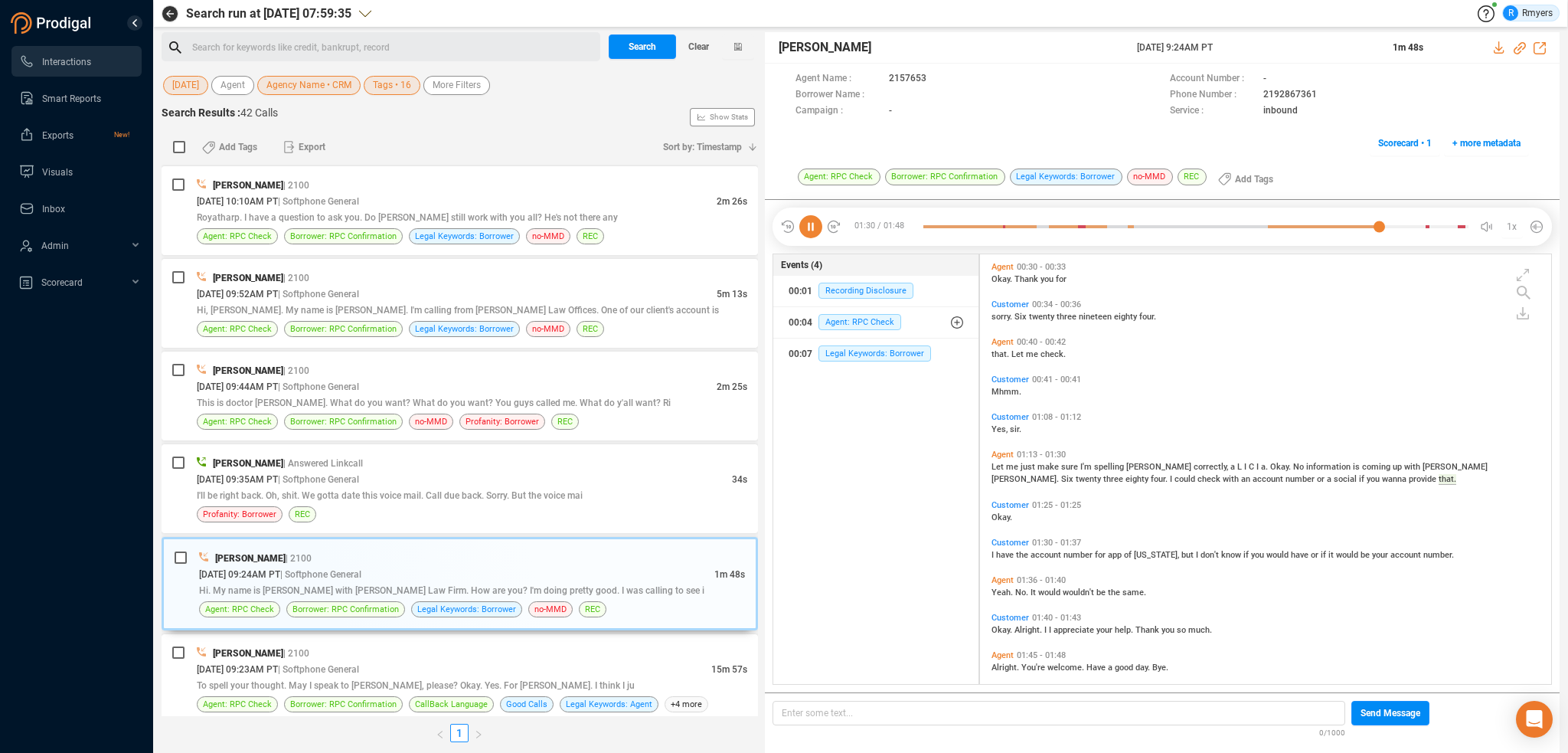
scroll to position [325, 0]
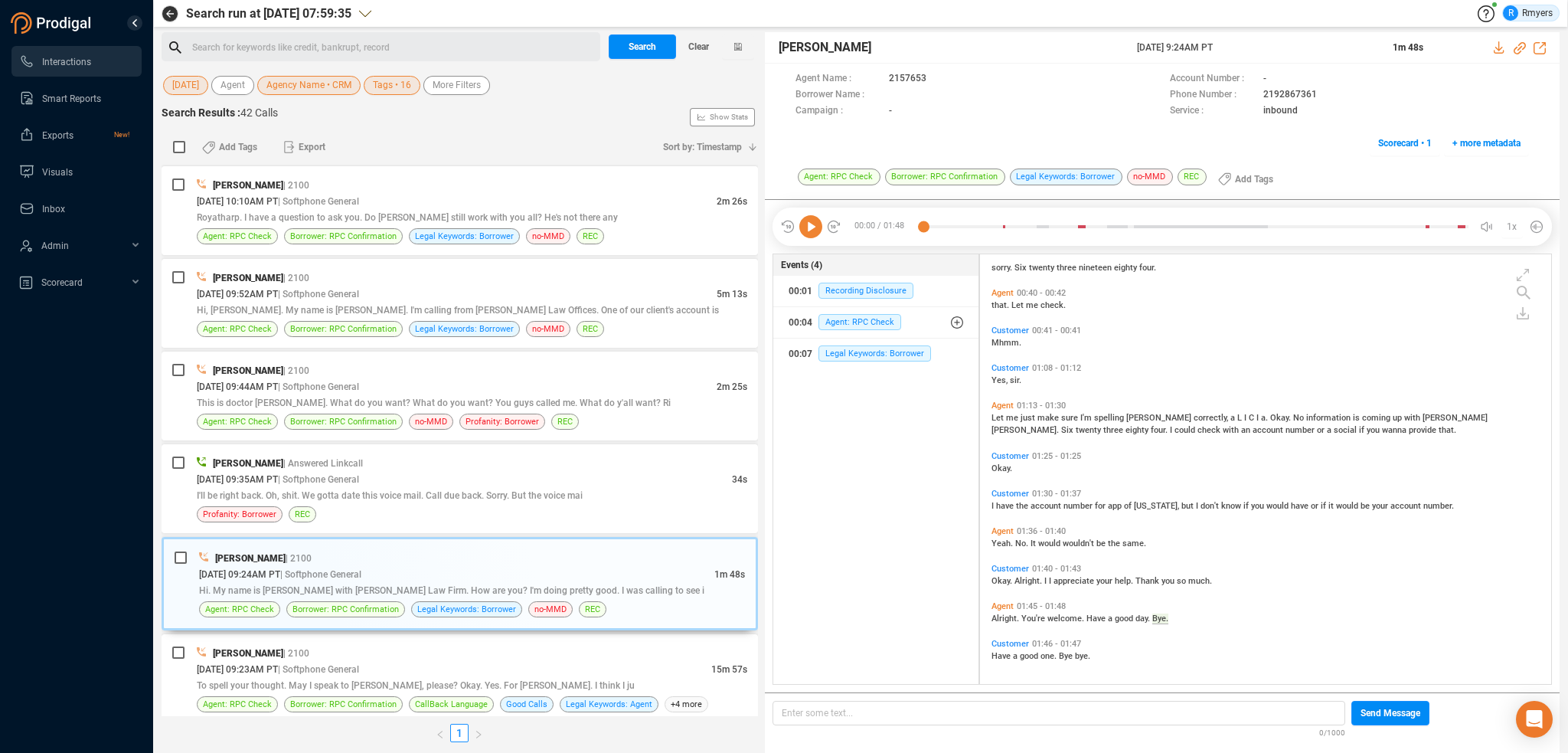
click at [815, 232] on icon at bounding box center [811, 226] width 23 height 23
click at [632, 488] on div "I'll be right back. Oh, shit. We gotta date this voice mail. Call due back. Sor…" at bounding box center [472, 496] width 551 height 16
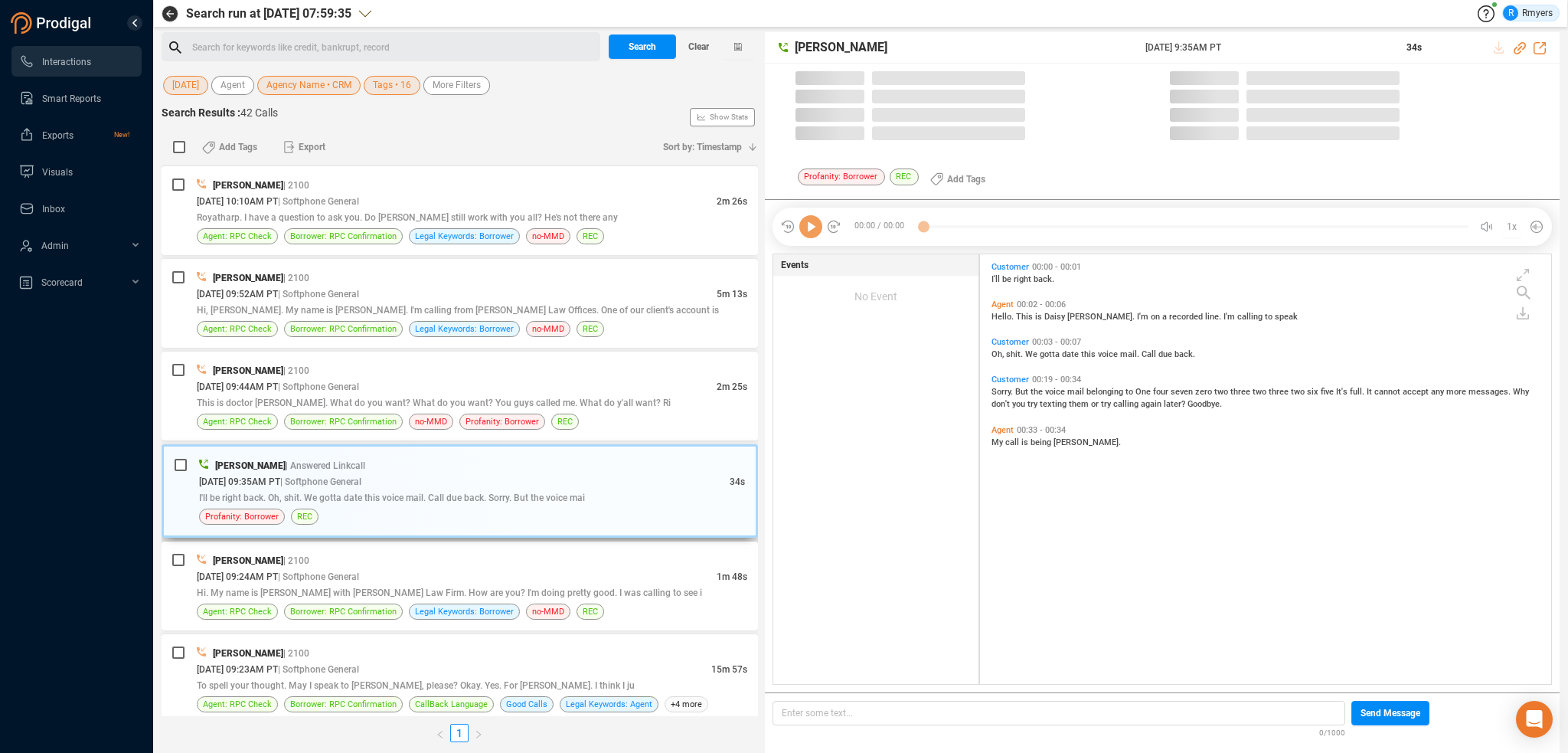
scroll to position [427, 563]
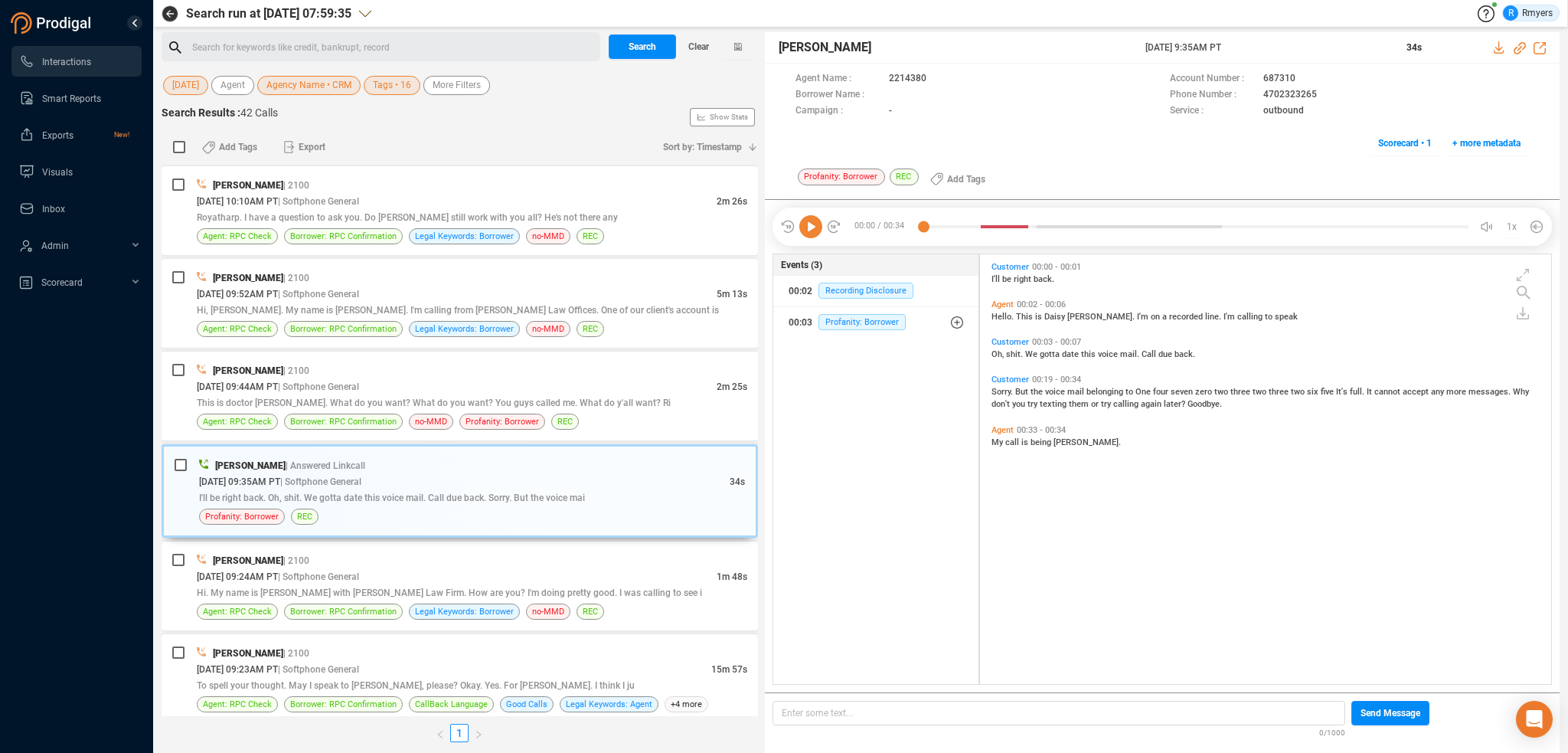
click at [811, 223] on icon at bounding box center [811, 226] width 23 height 23
click at [556, 397] on span "This is doctor [PERSON_NAME]. What do you want? What do you want? You guys call…" at bounding box center [433, 403] width 474 height 11
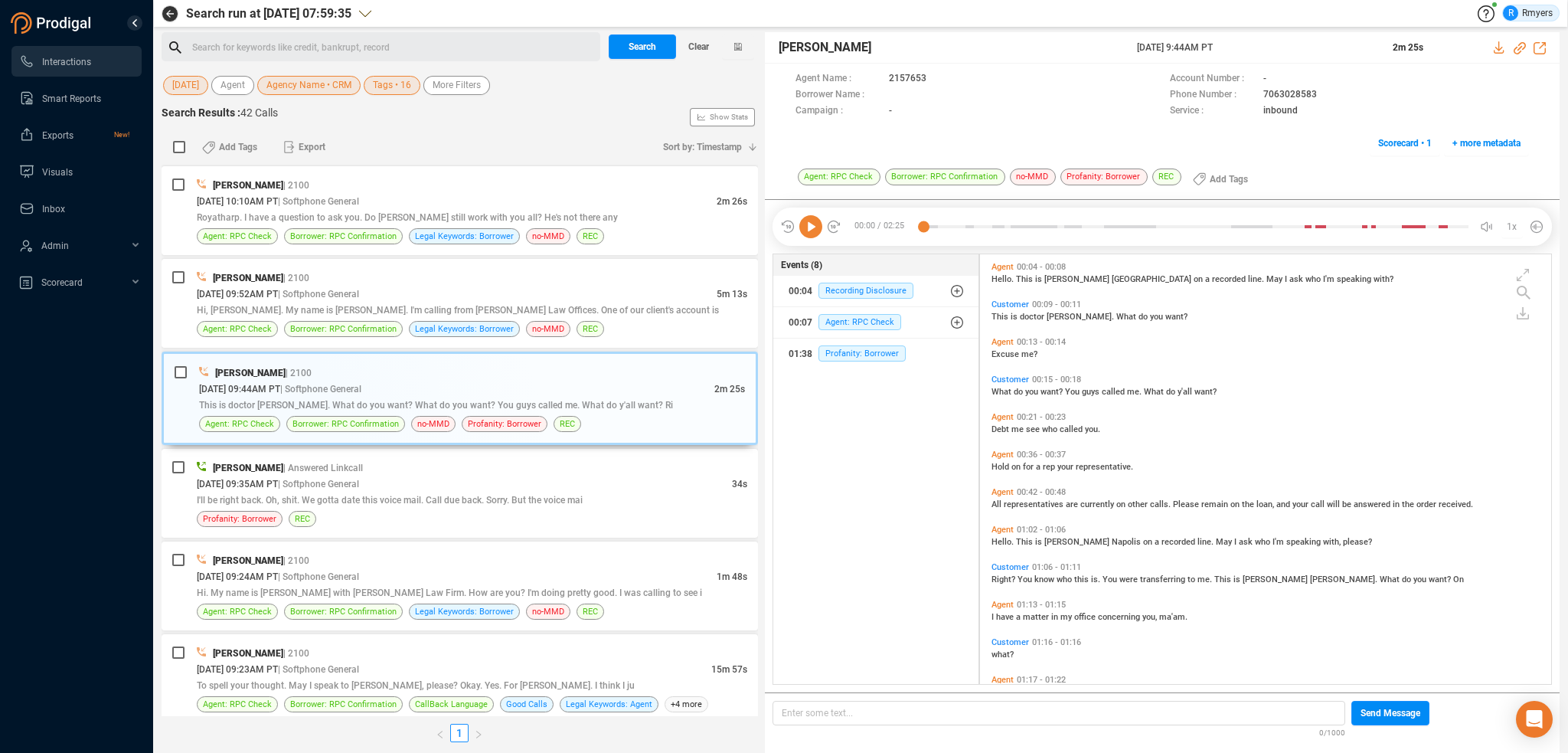
click at [815, 226] on icon at bounding box center [811, 226] width 23 height 23
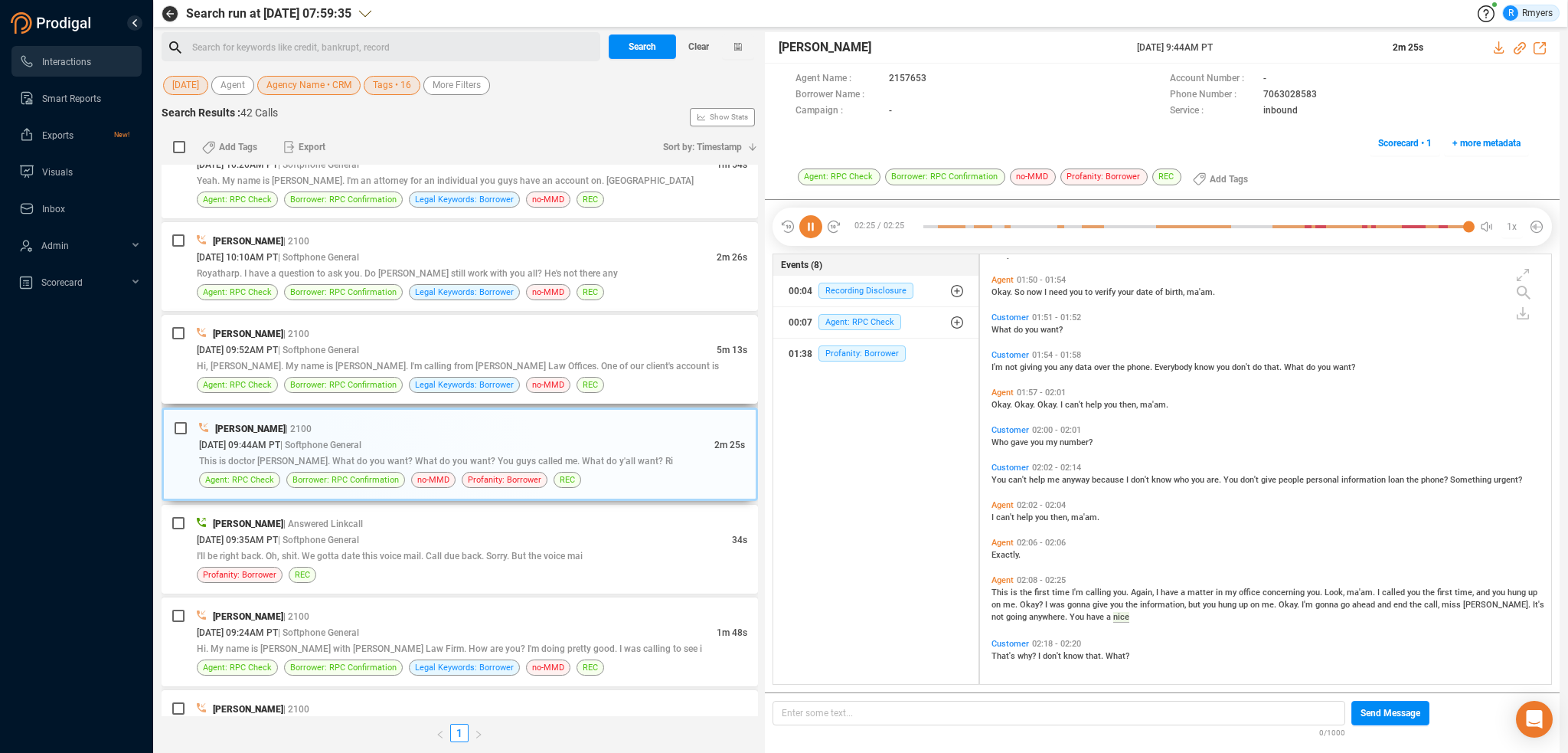
scroll to position [2255, 0]
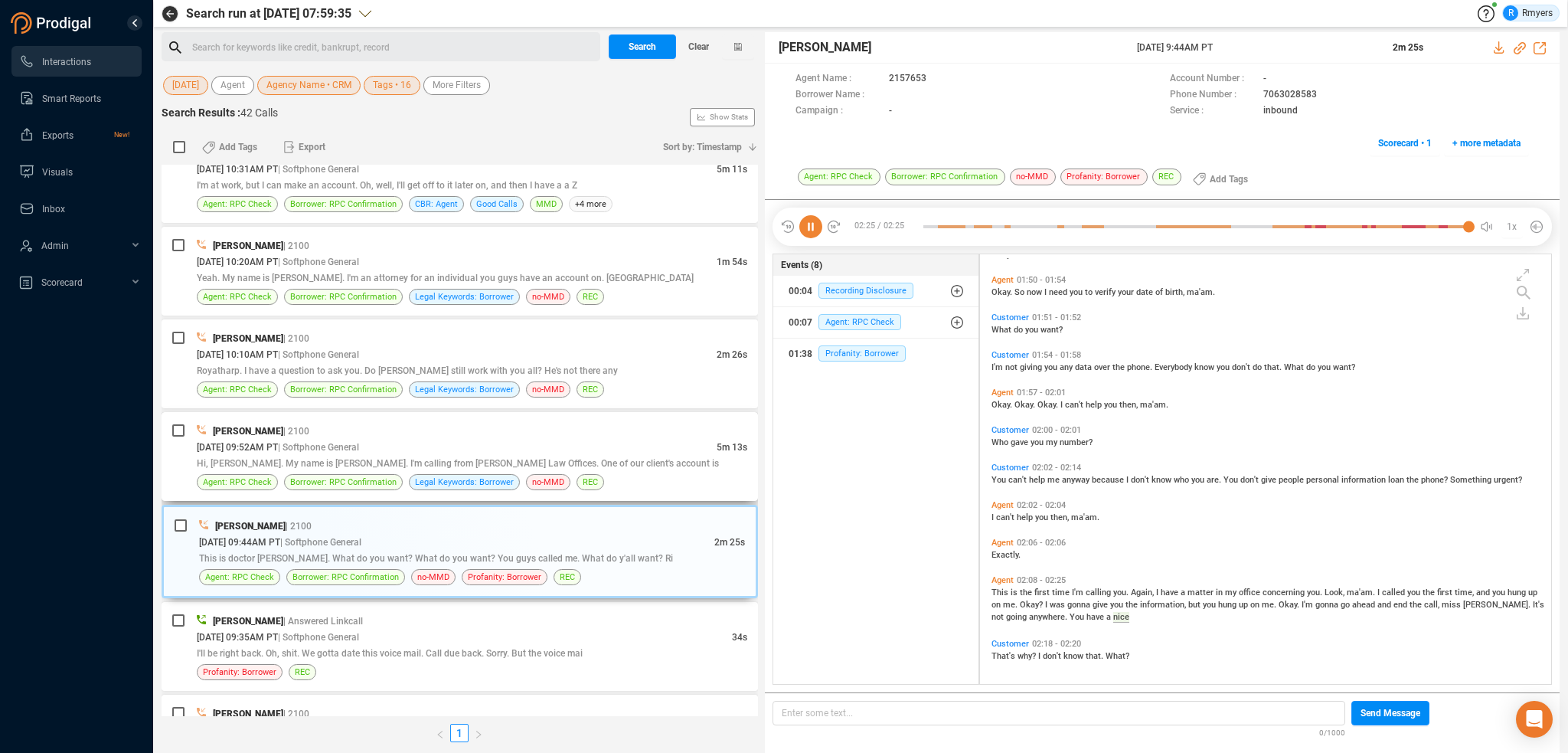
click at [422, 458] on span "Hi, [PERSON_NAME]. My name is [PERSON_NAME]. I'm calling from [PERSON_NAME] Law…" at bounding box center [458, 463] width 523 height 11
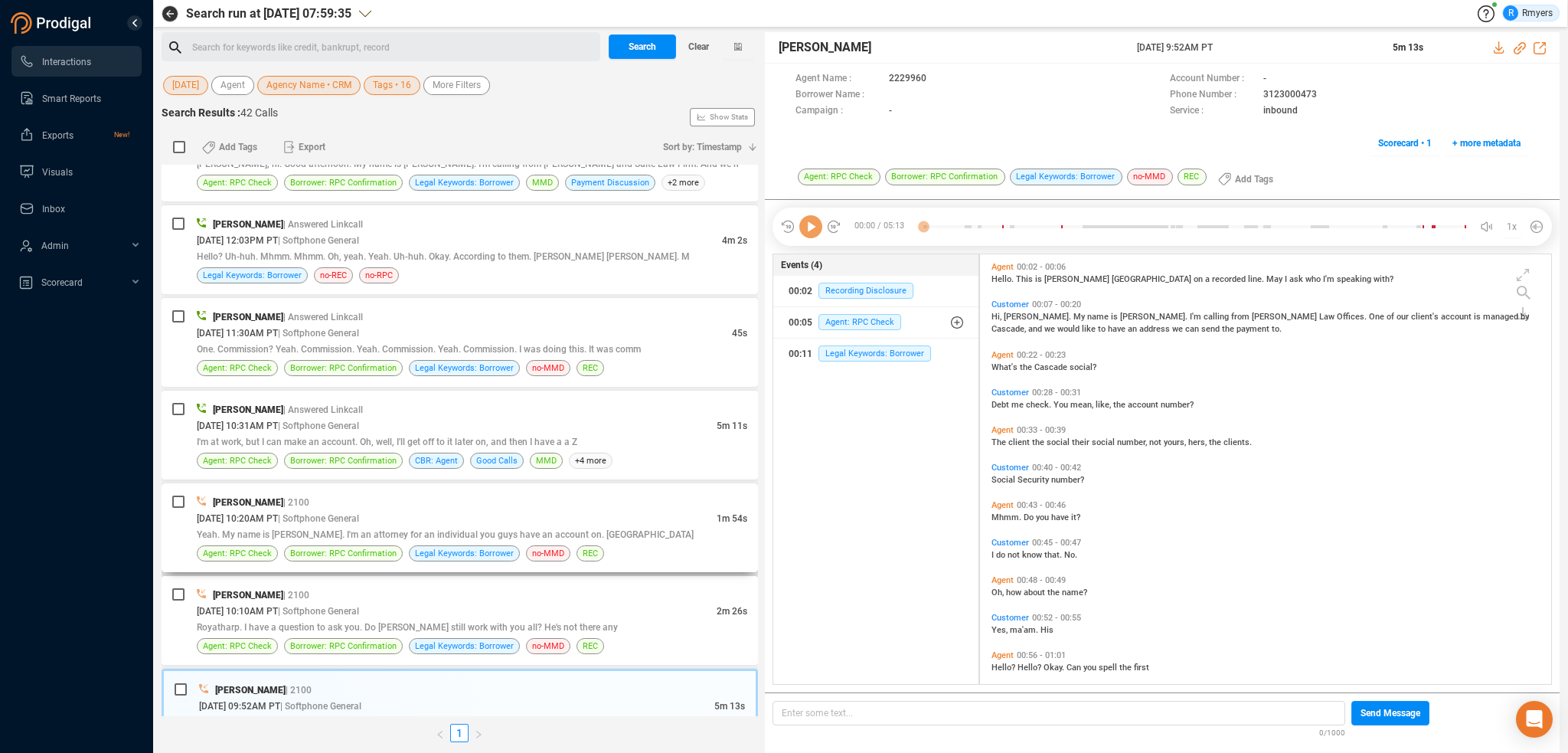
scroll to position [2025, 0]
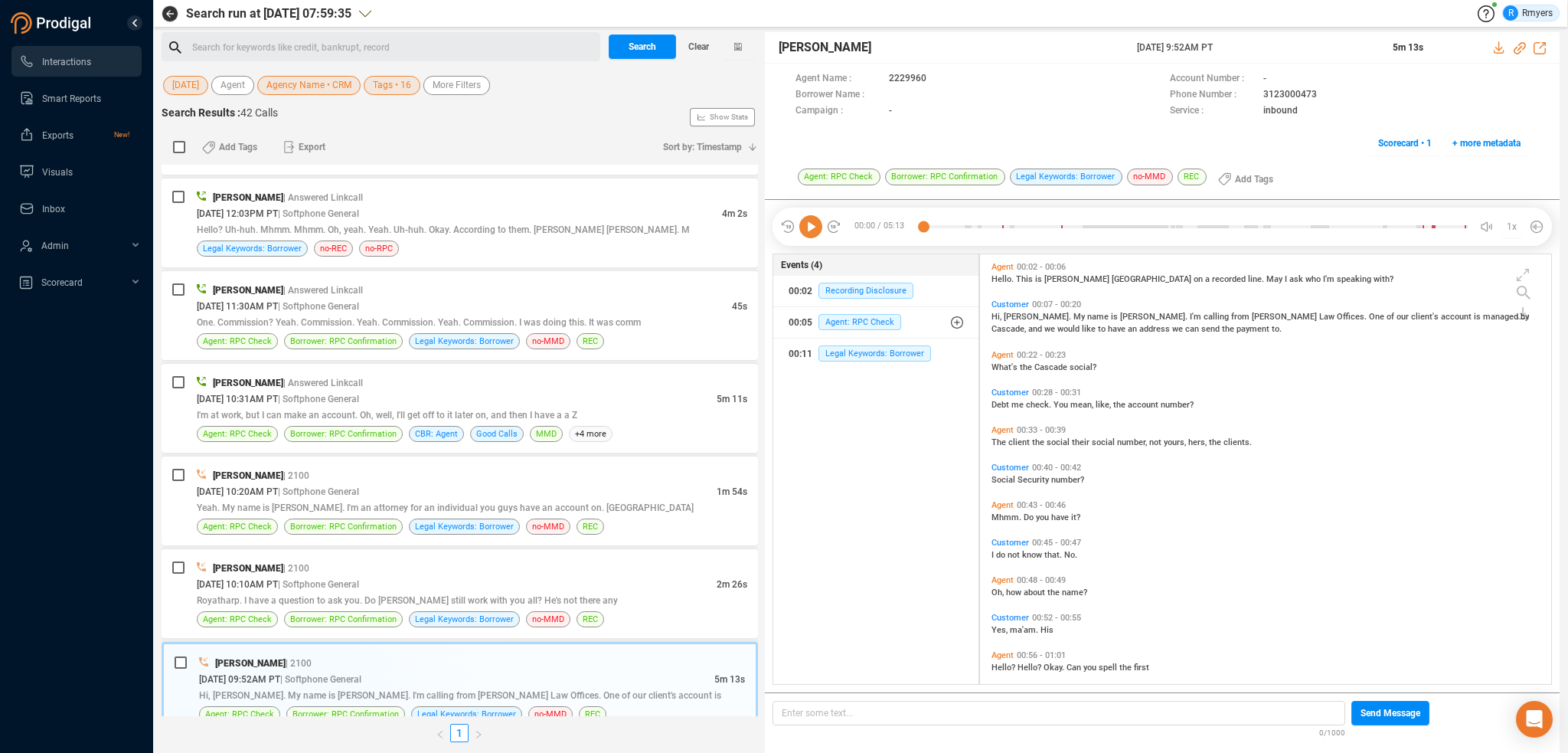
click at [811, 226] on icon at bounding box center [811, 226] width 23 height 23
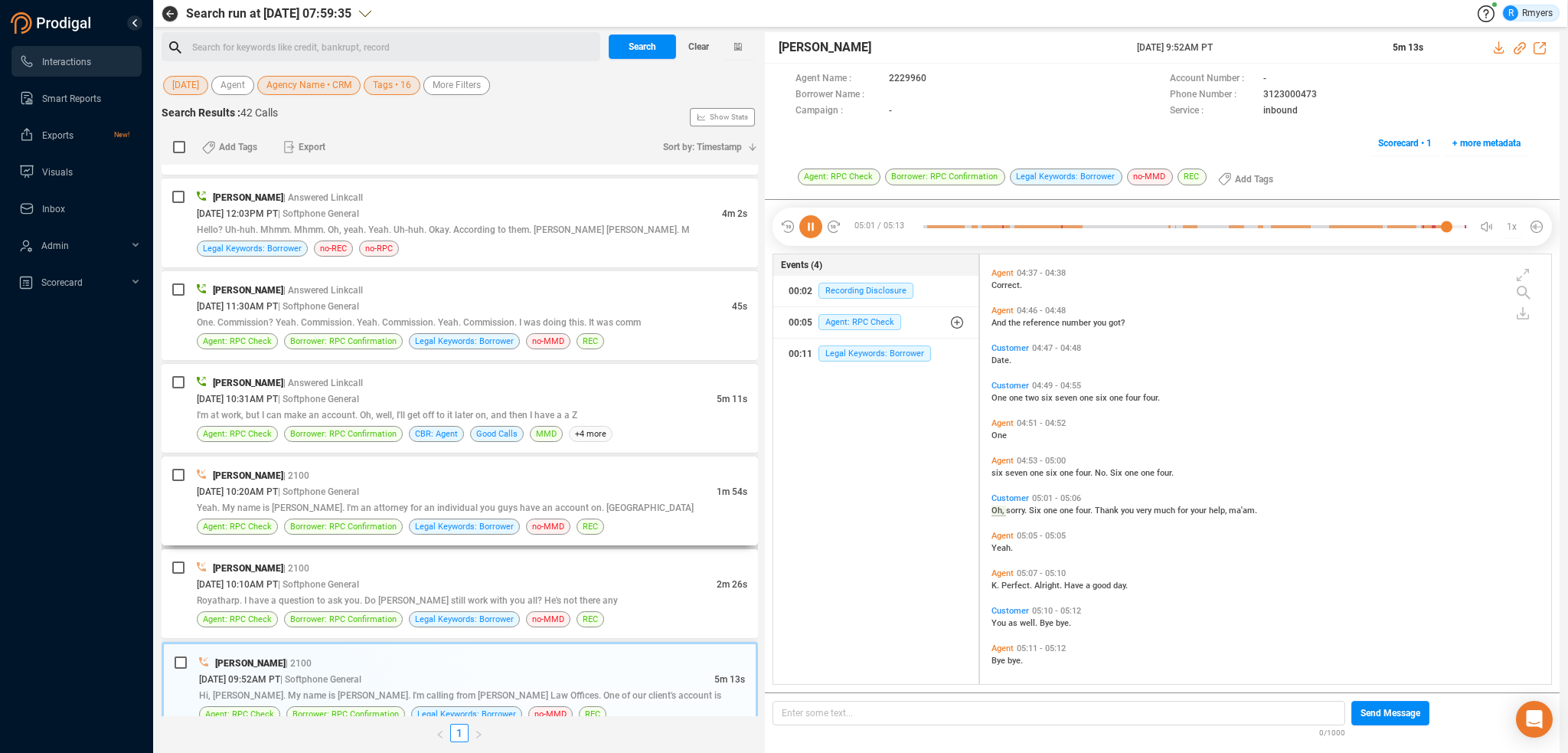
scroll to position [1539, 0]
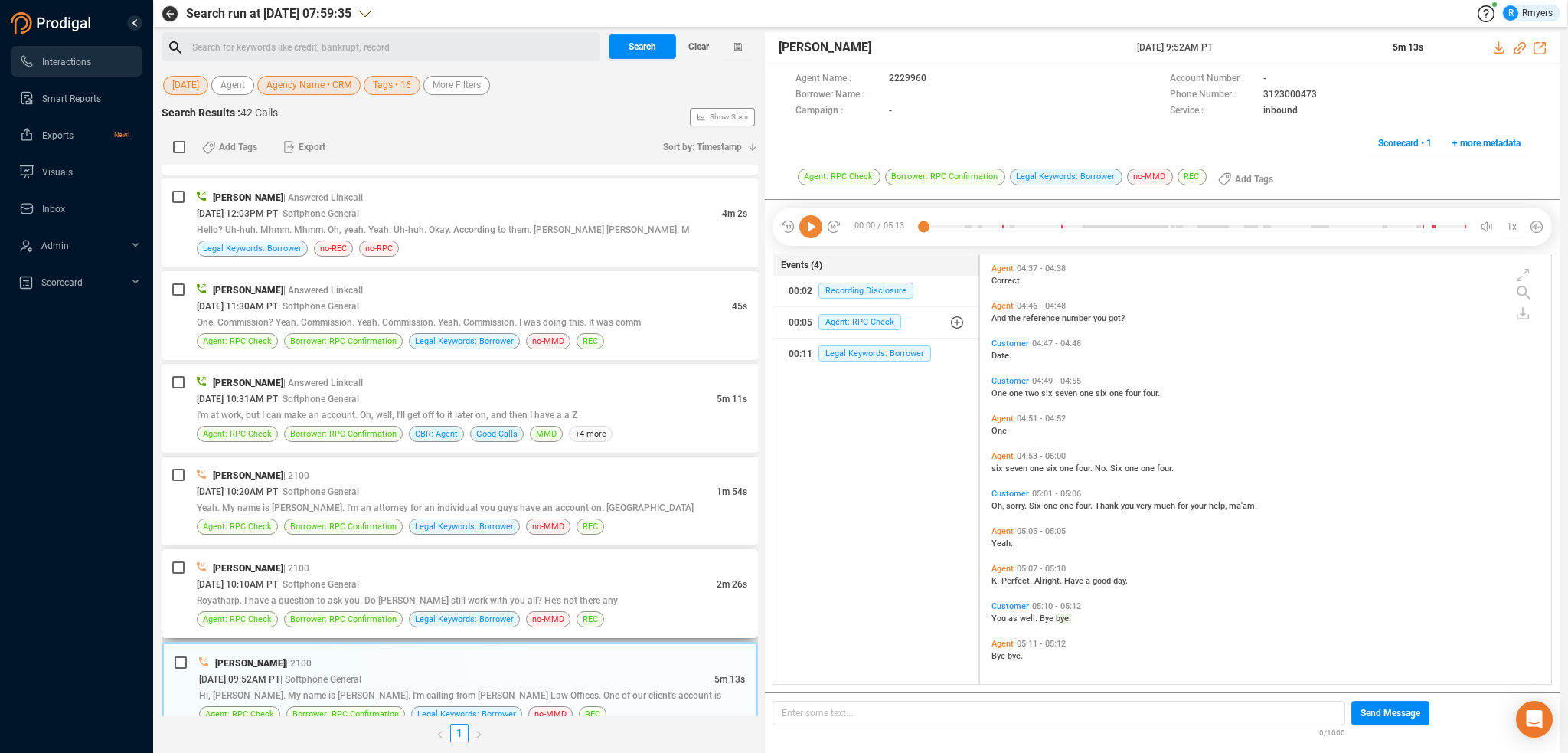
click at [515, 576] on div "[DATE] 10:10AM PT | Softphone General" at bounding box center [457, 584] width 520 height 16
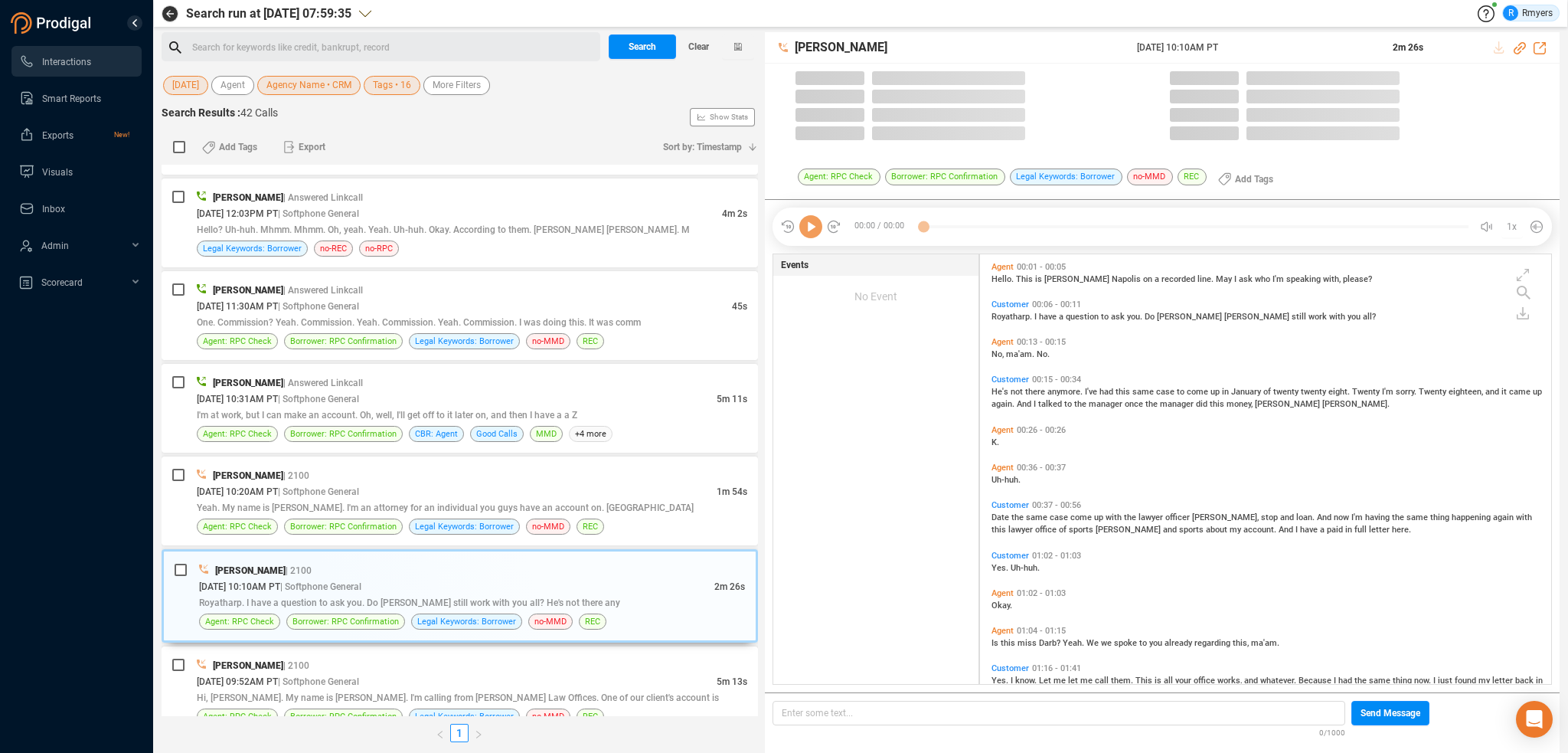
scroll to position [427, 563]
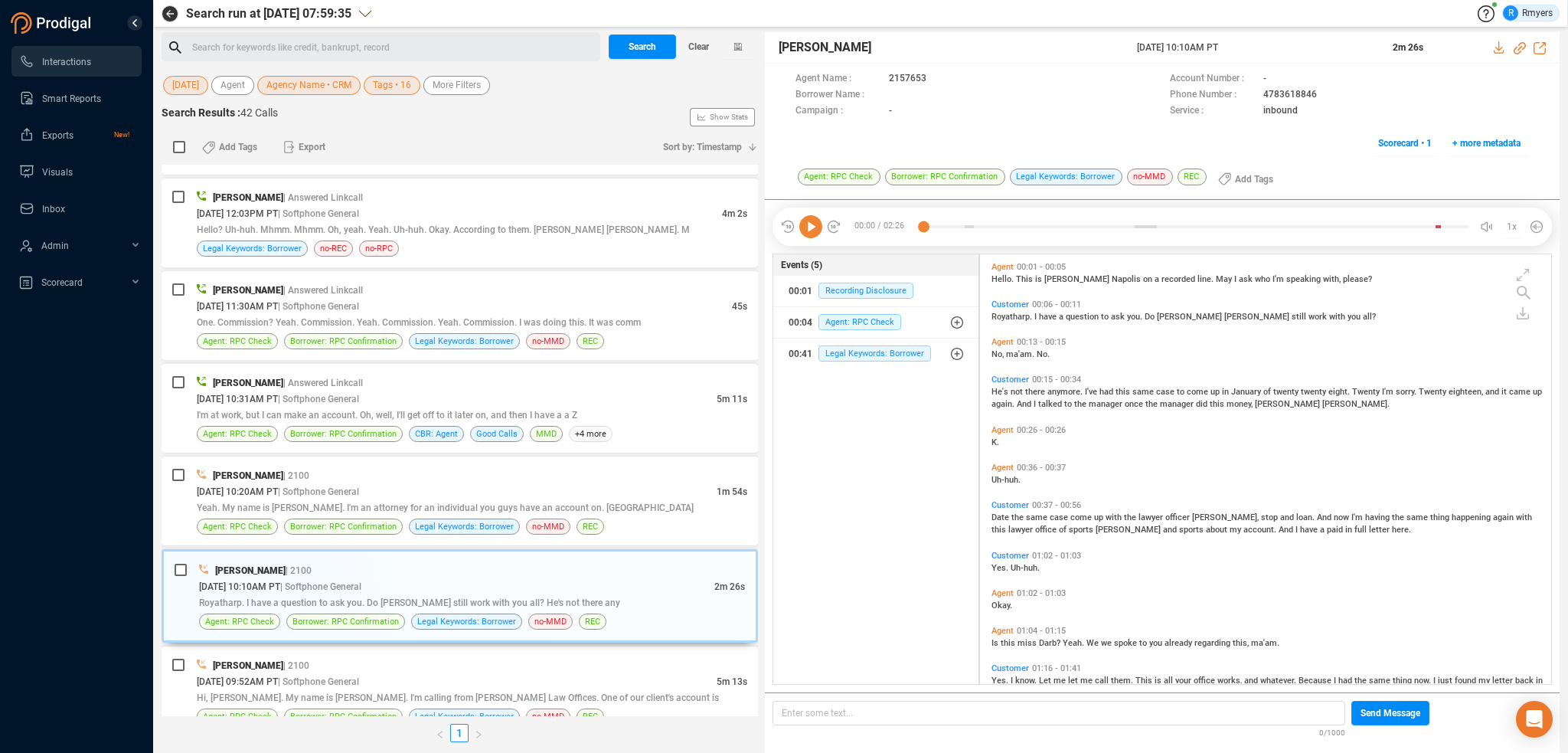
click at [816, 230] on icon at bounding box center [811, 226] width 23 height 23
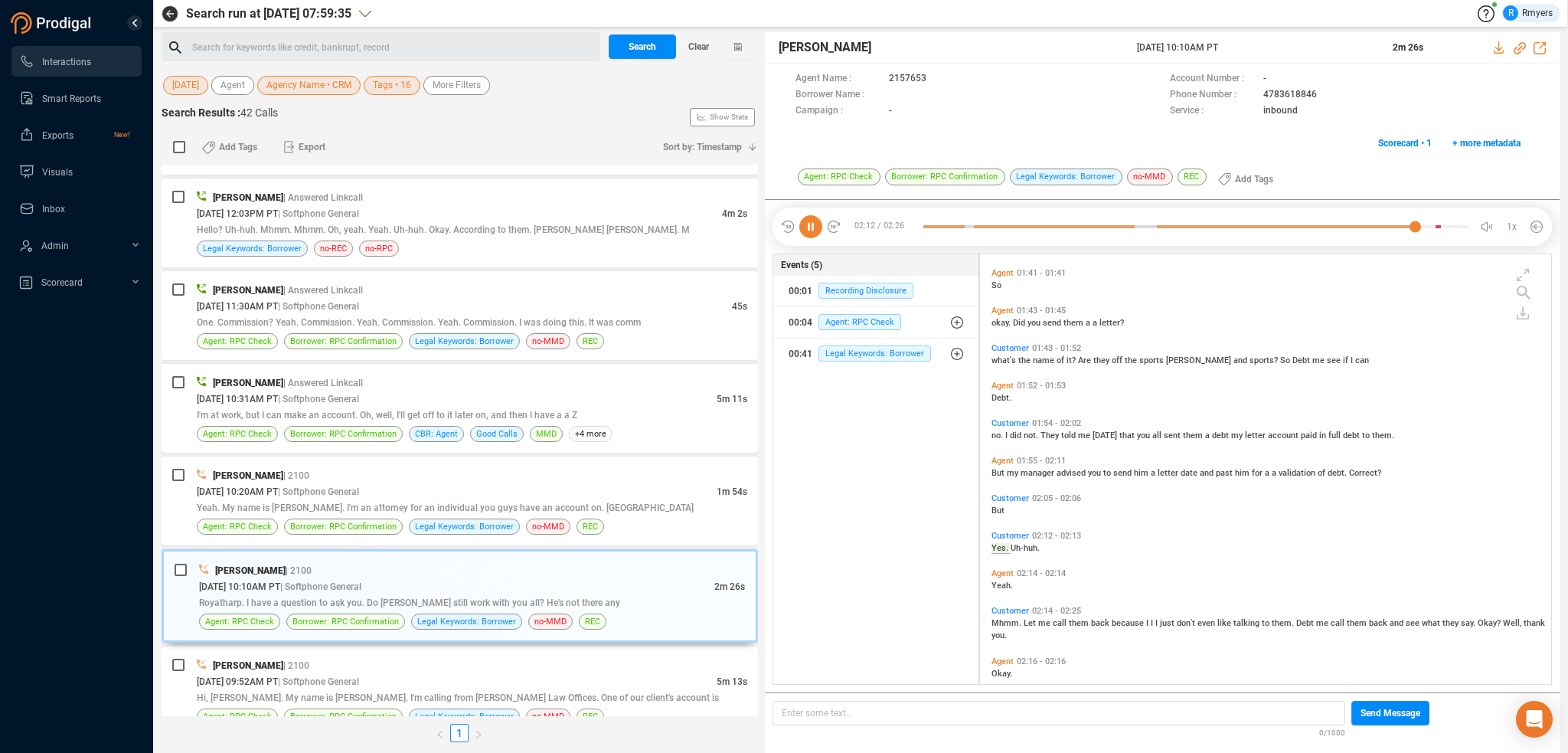
scroll to position [515, 0]
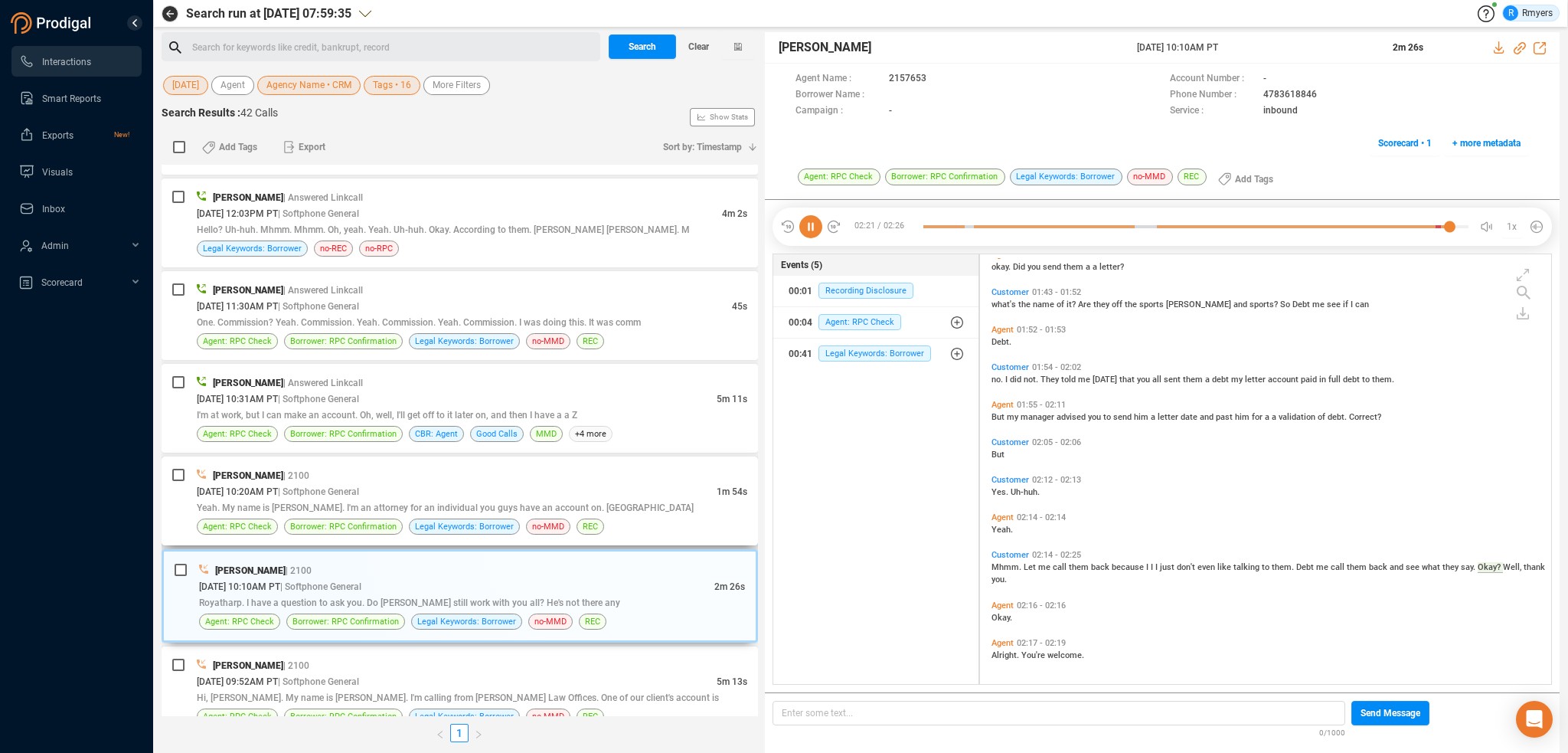
click at [429, 488] on div "[DATE] 10:20AM PT | Softphone General" at bounding box center [457, 491] width 520 height 16
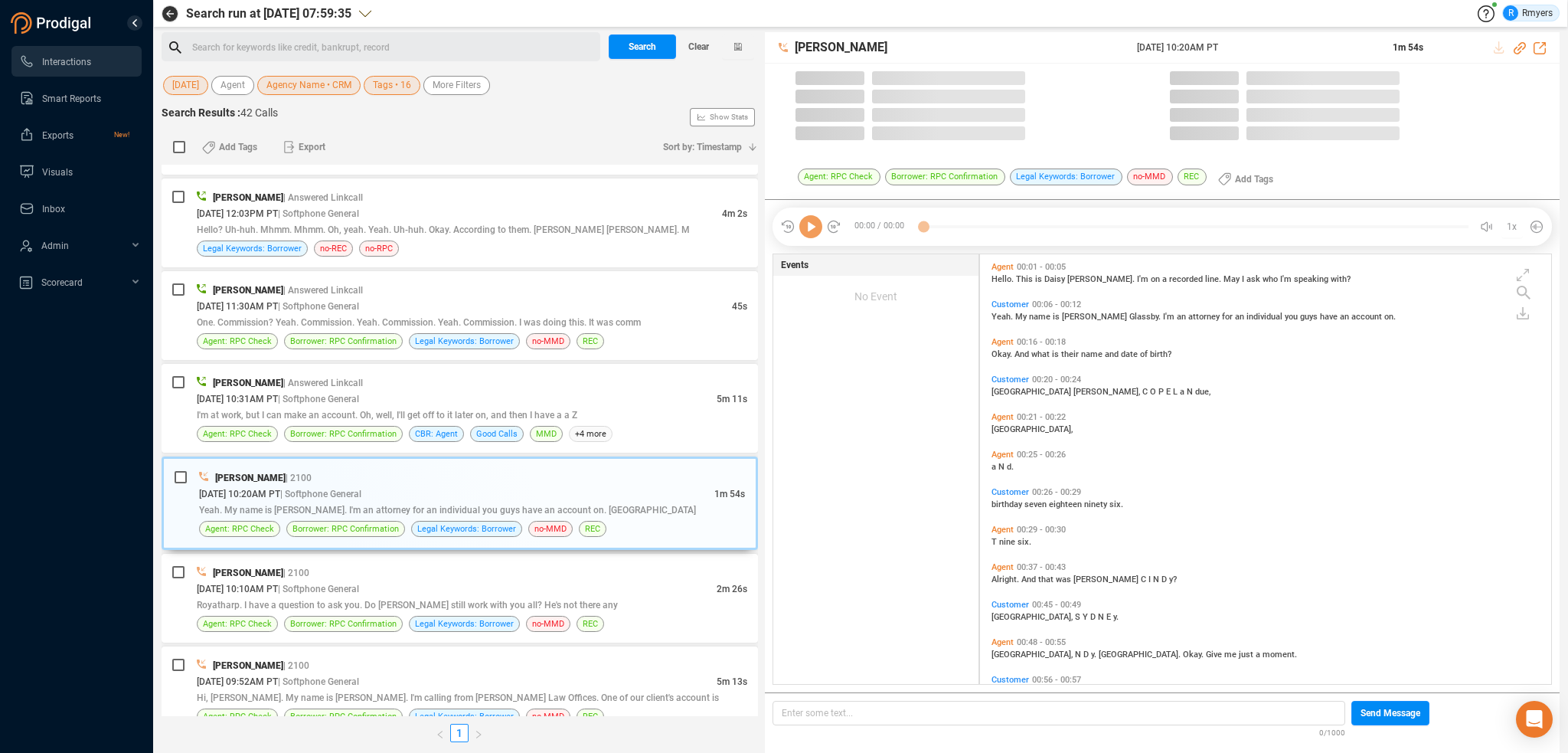
scroll to position [427, 563]
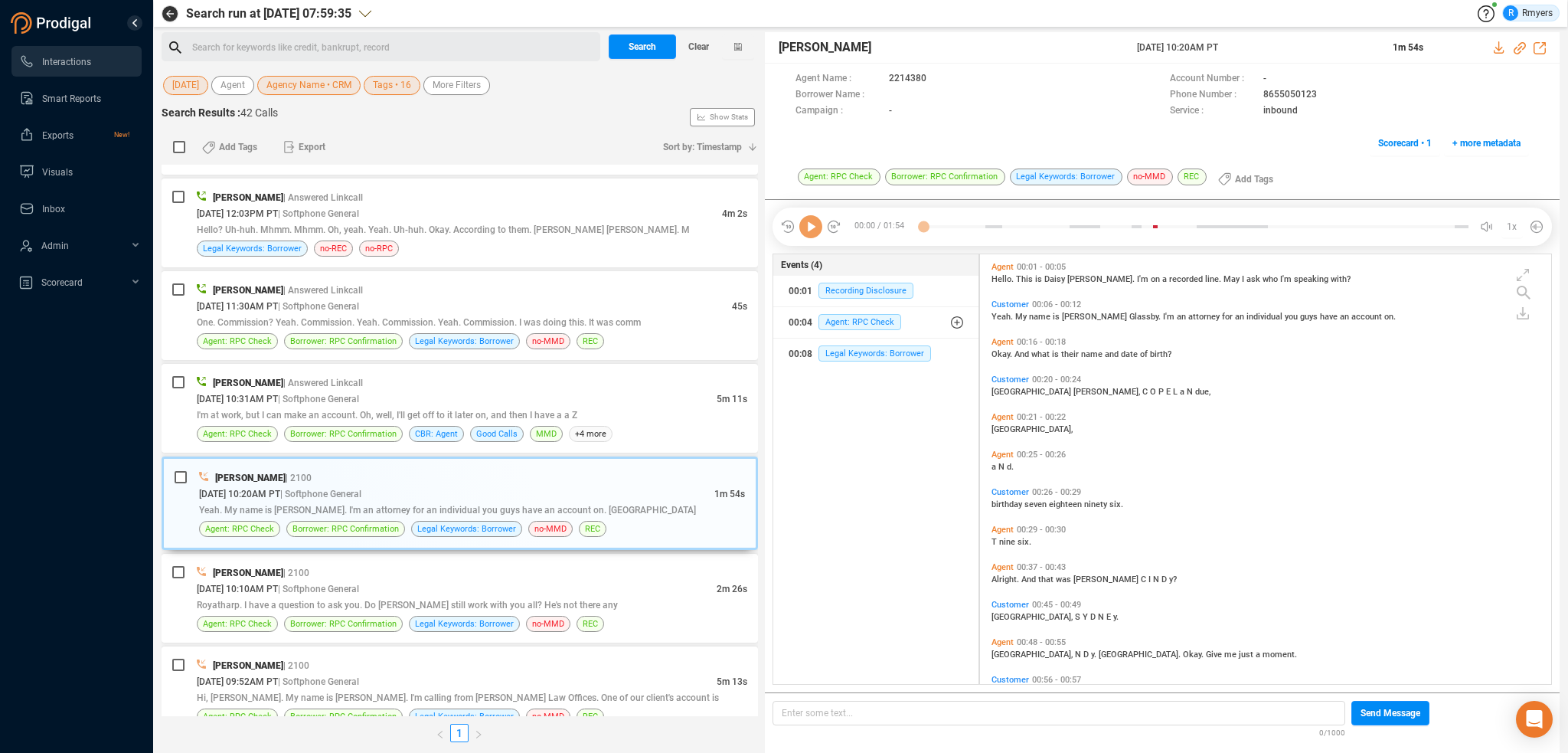
click at [812, 229] on icon at bounding box center [811, 226] width 23 height 23
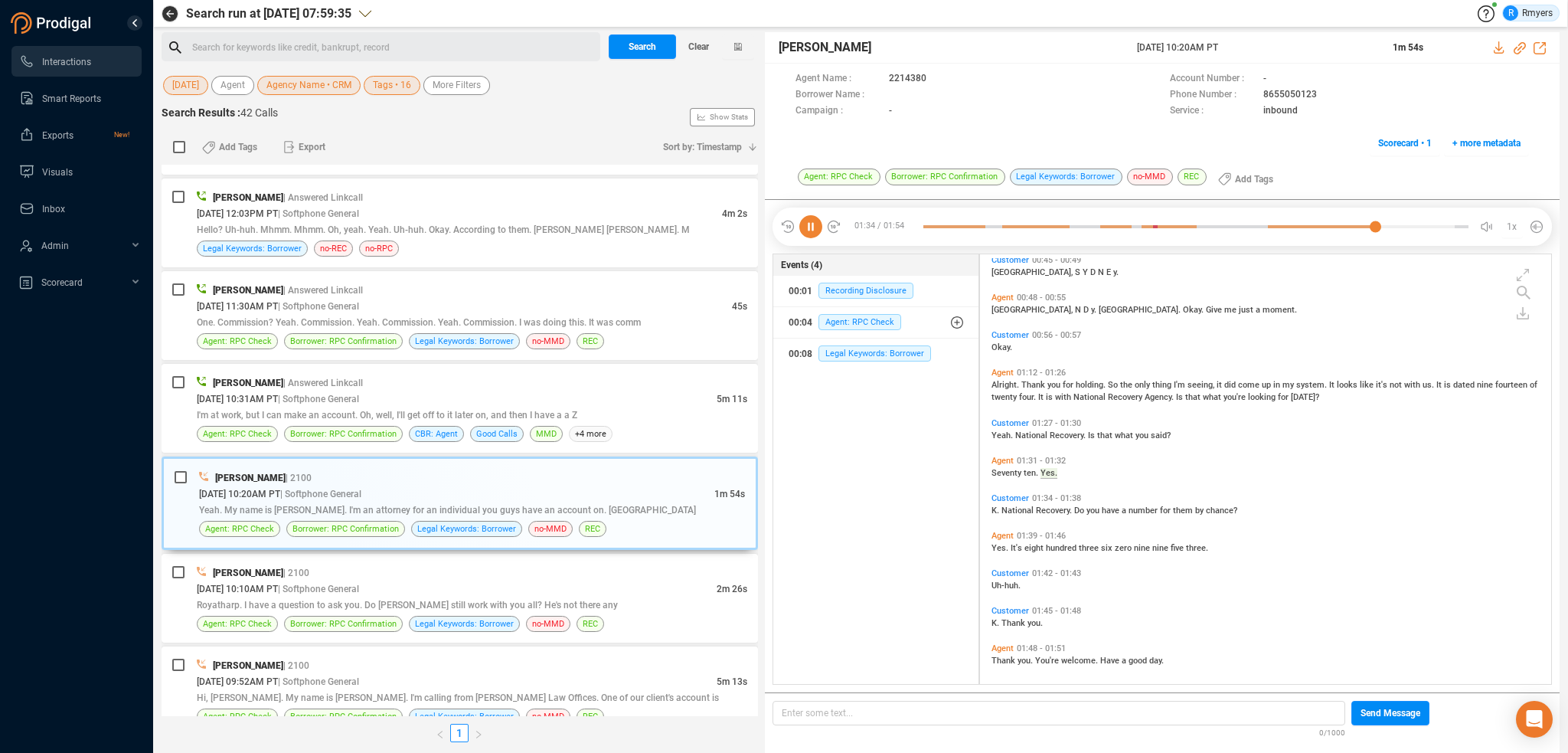
scroll to position [349, 0]
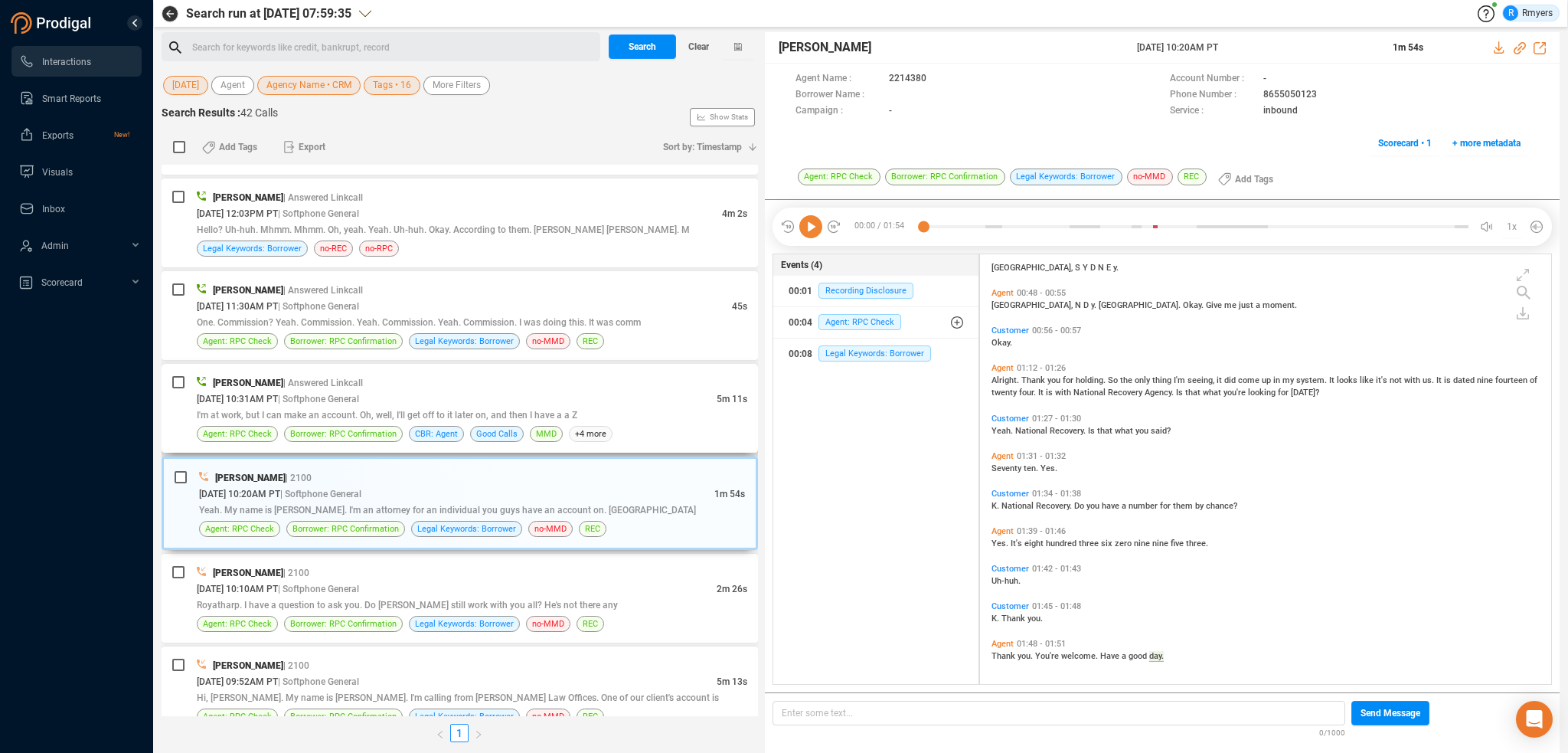
click at [490, 393] on div "[DATE] 10:31AM PT | Softphone General" at bounding box center [457, 399] width 520 height 16
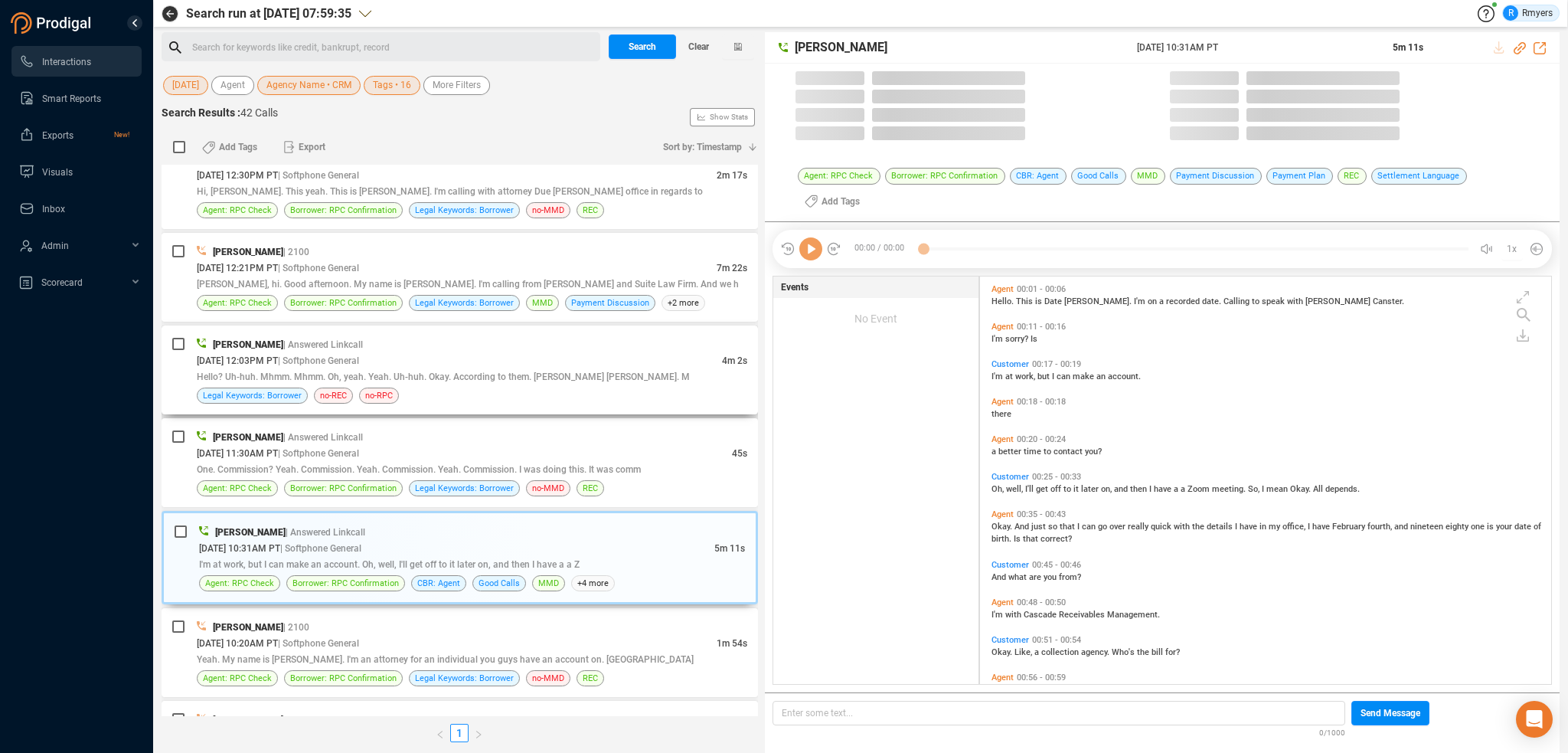
scroll to position [1872, 0]
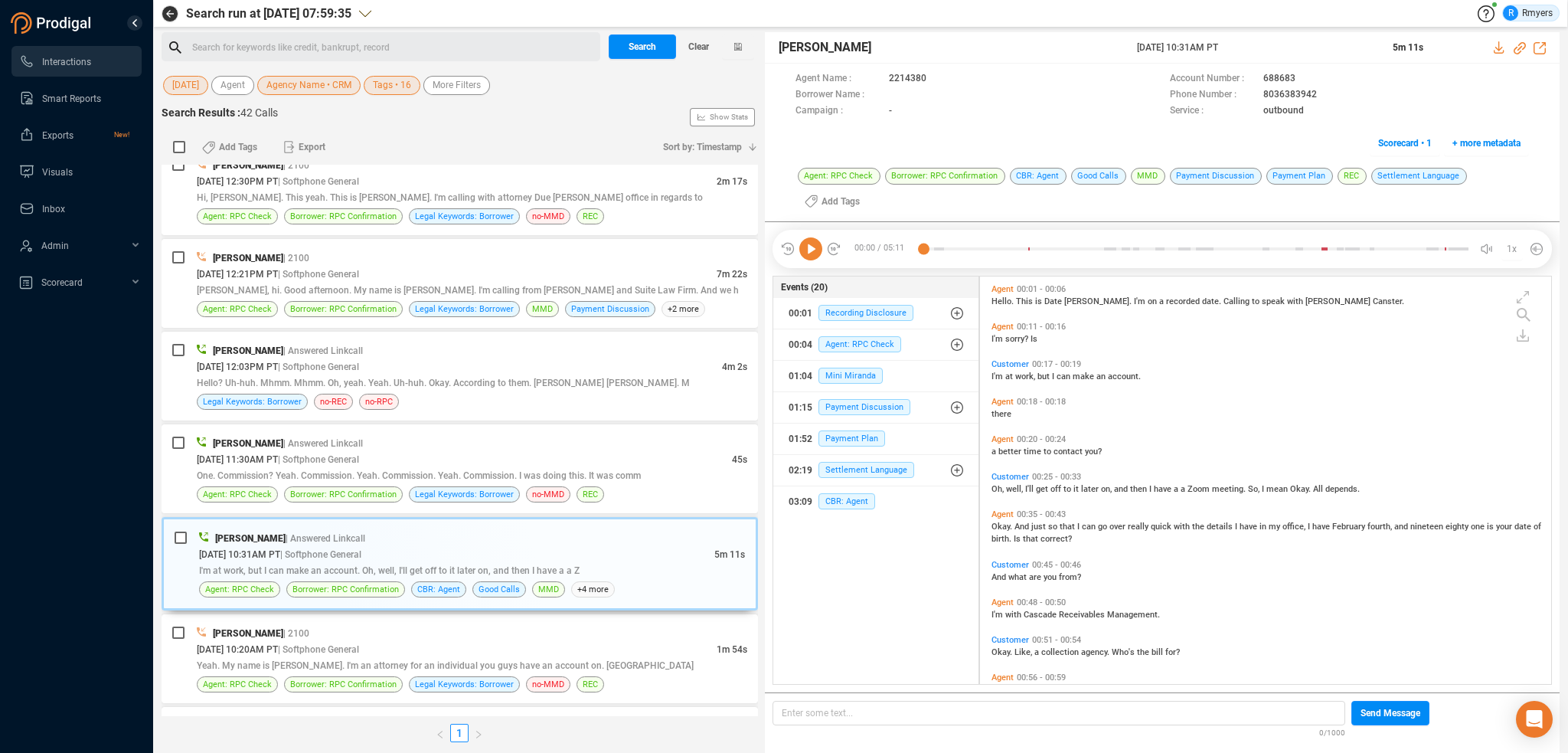
click at [813, 256] on icon at bounding box center [811, 248] width 23 height 23
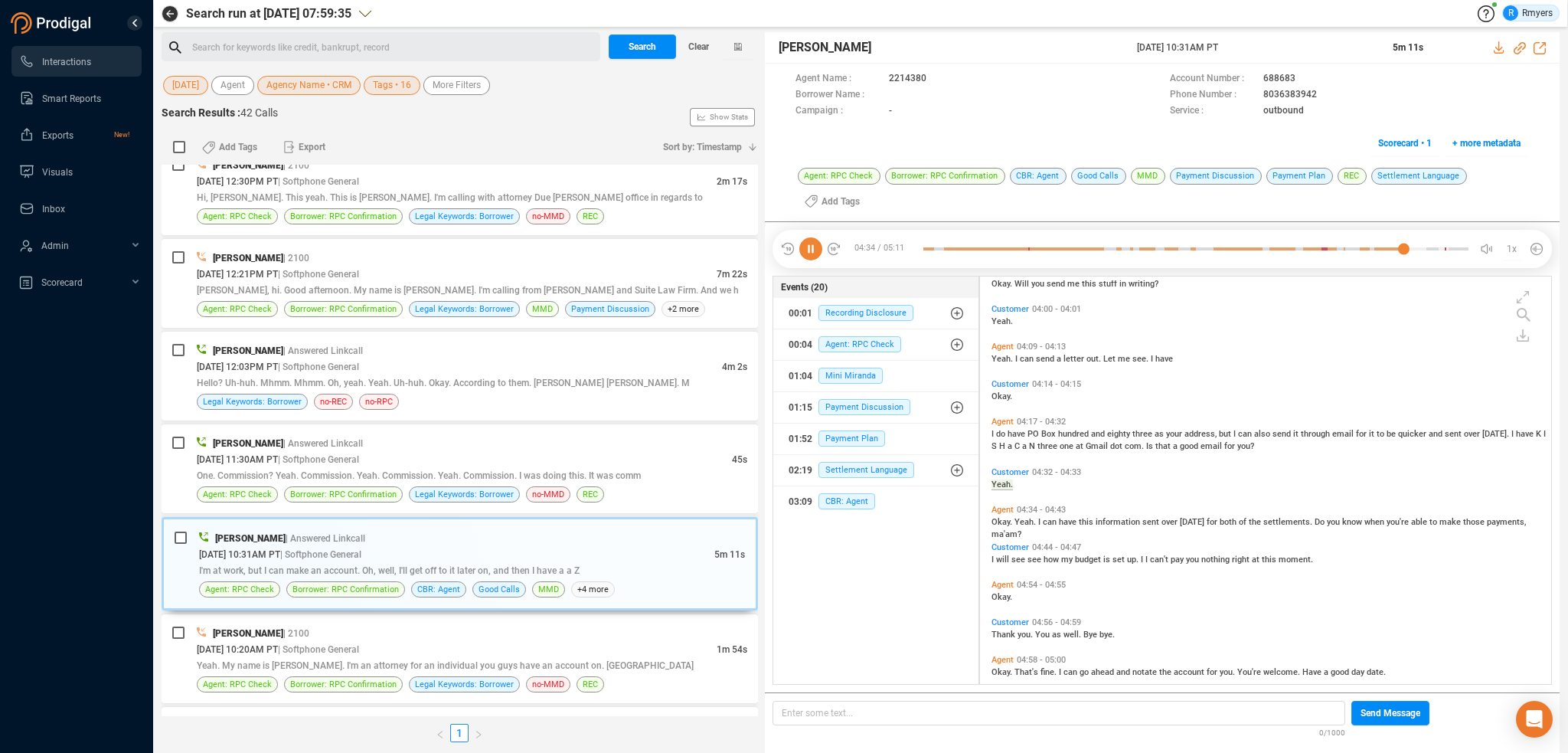
scroll to position [1176, 0]
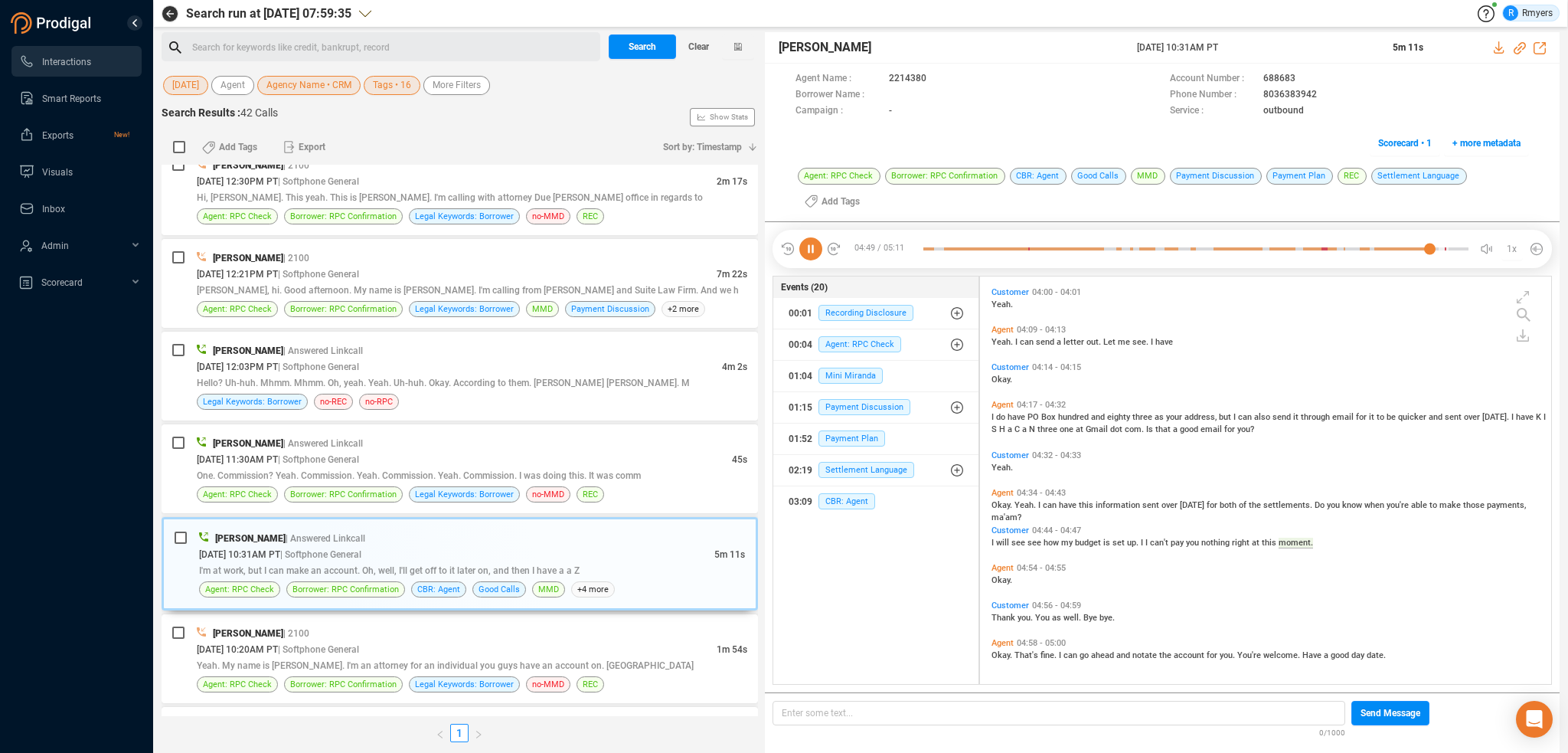
click at [810, 246] on icon at bounding box center [811, 248] width 23 height 23
click at [323, 474] on div "One. Commission? Yeah. Commission. Yeah. Commission. Yeah. Commission. I was do…" at bounding box center [472, 476] width 551 height 16
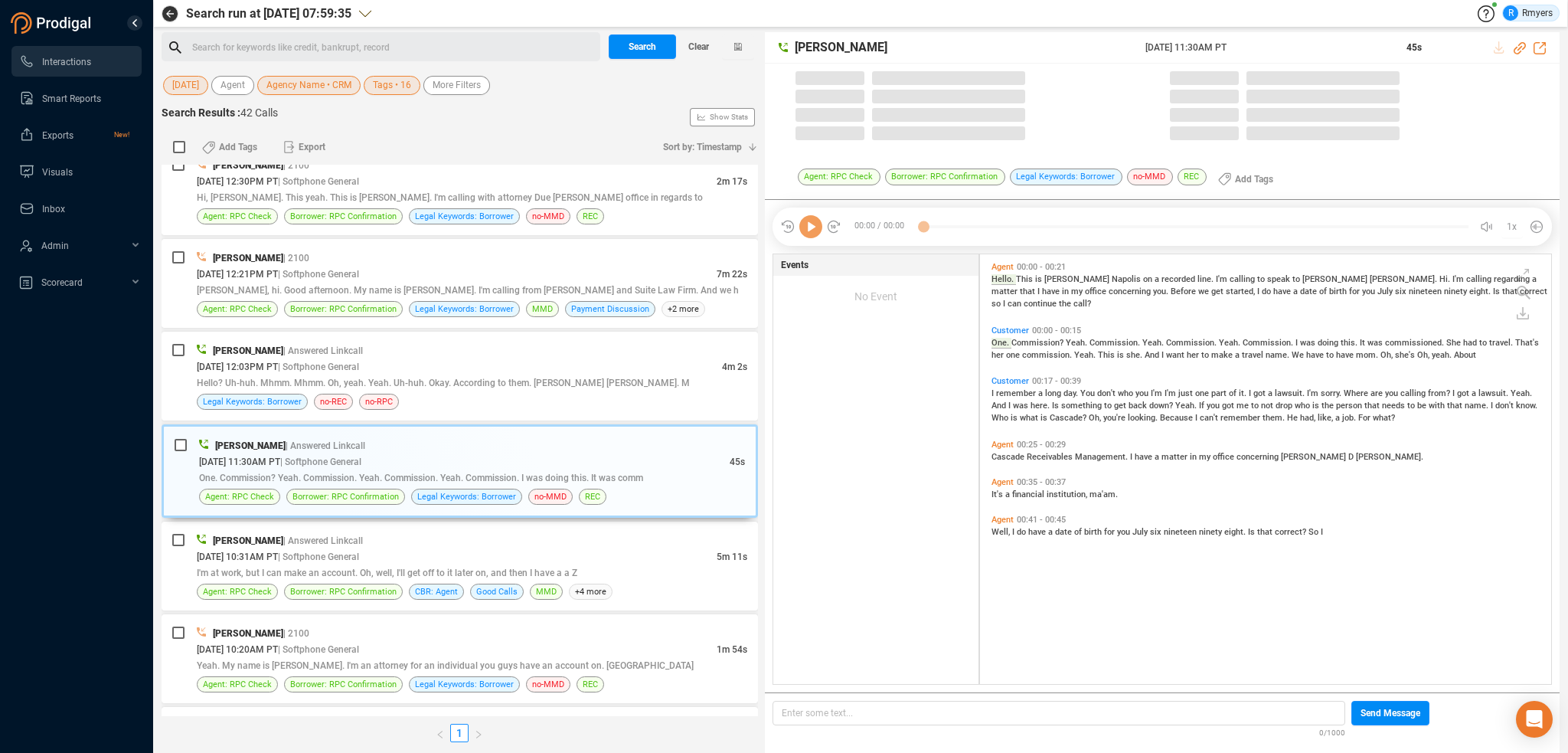
scroll to position [427, 563]
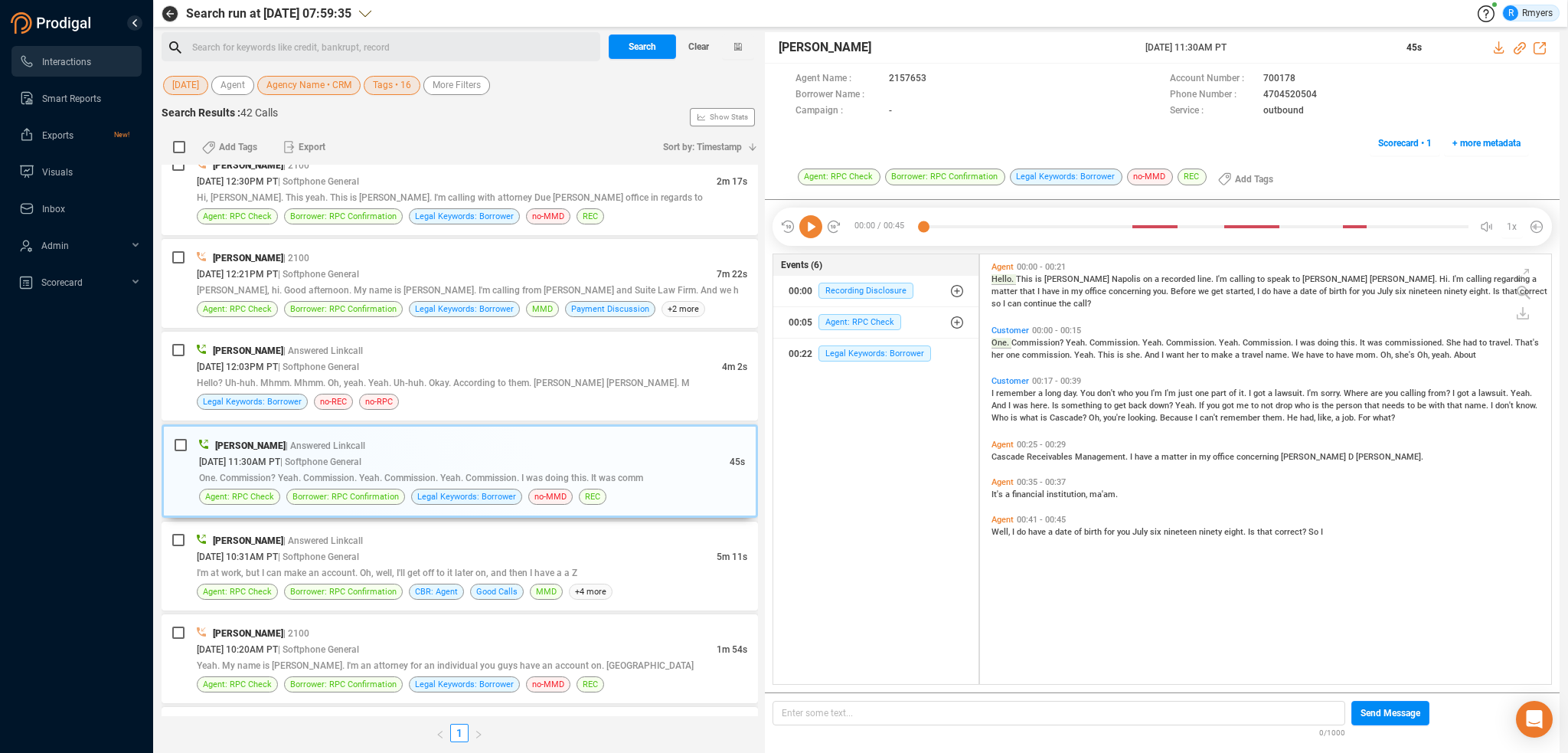
click at [811, 235] on icon at bounding box center [811, 226] width 23 height 23
drag, startPoint x: 369, startPoint y: 356, endPoint x: 372, endPoint y: 367, distance: 11.4
click at [359, 365] on span "| Softphone General" at bounding box center [319, 367] width 81 height 11
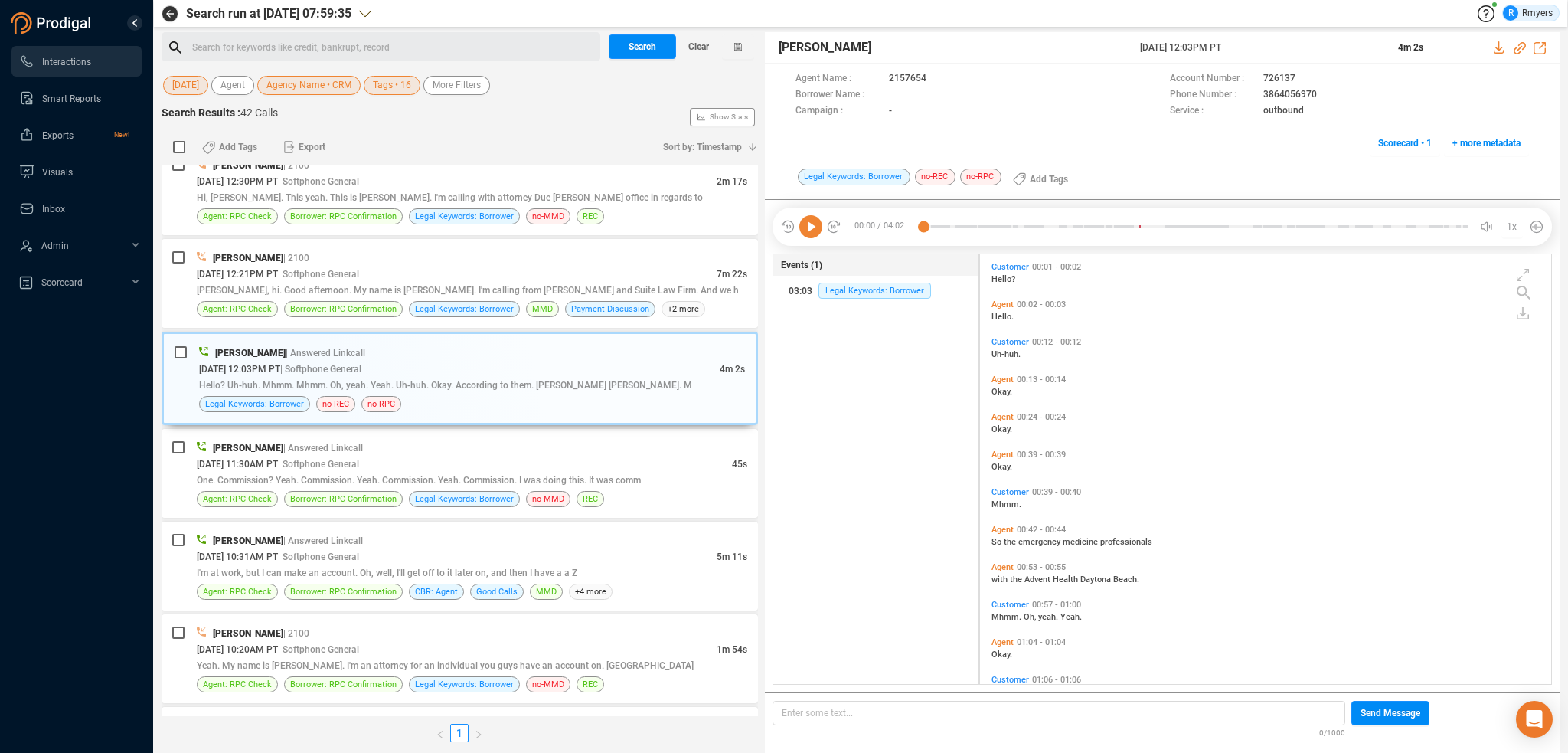
click at [820, 228] on icon at bounding box center [811, 226] width 23 height 23
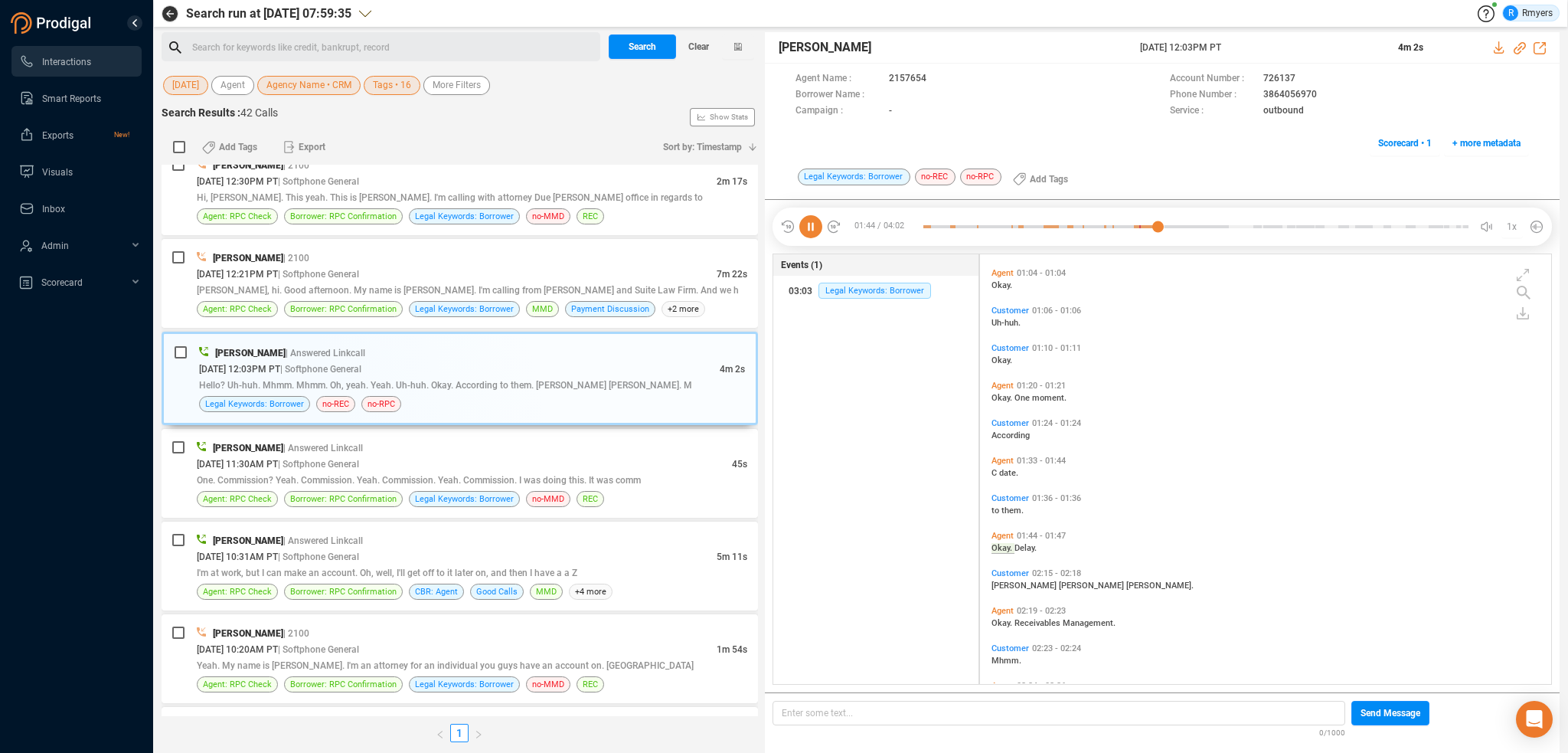
scroll to position [444, 0]
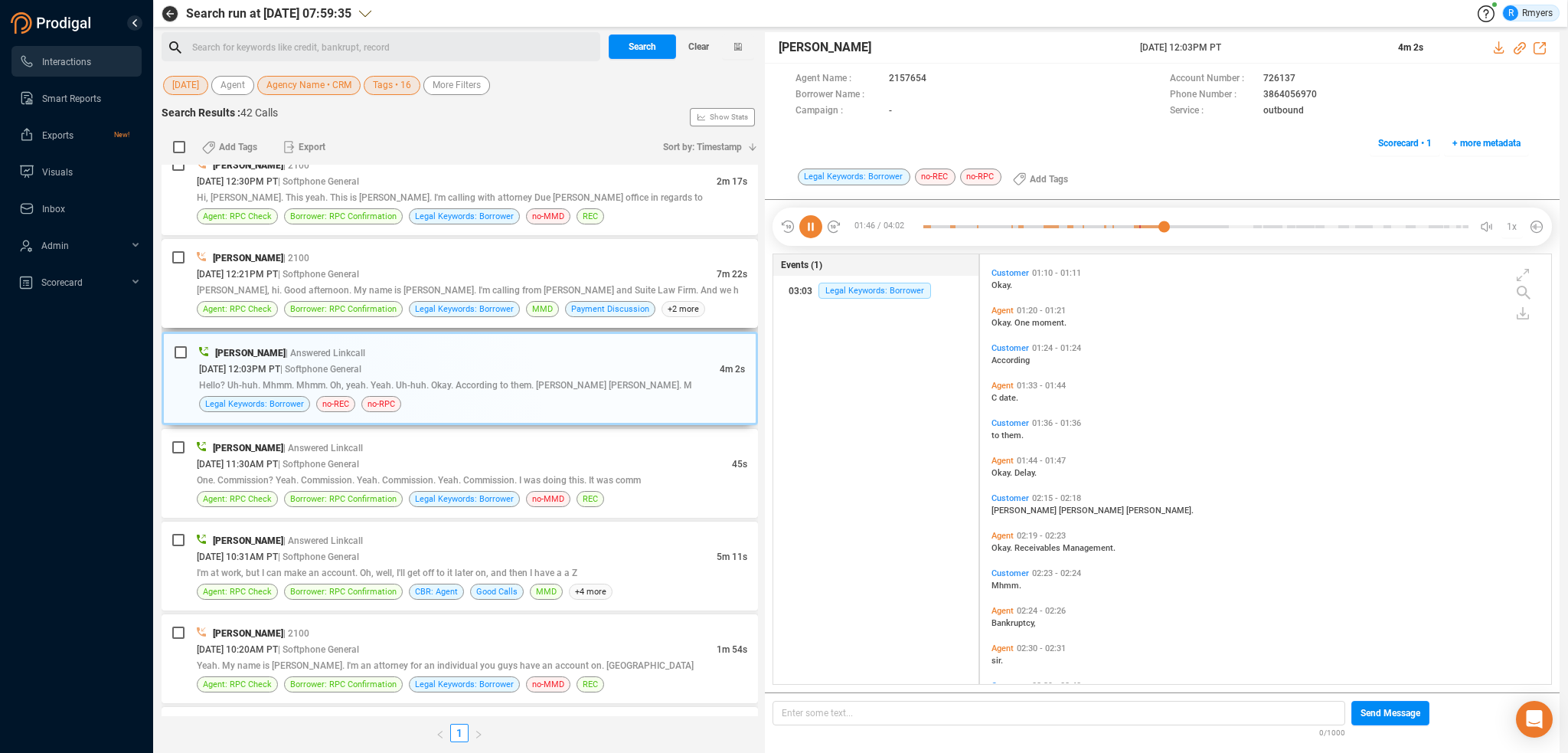
click at [533, 289] on span "[PERSON_NAME], hi. Good afternoon. My name is [PERSON_NAME]. I'm calling from […" at bounding box center [468, 291] width 543 height 11
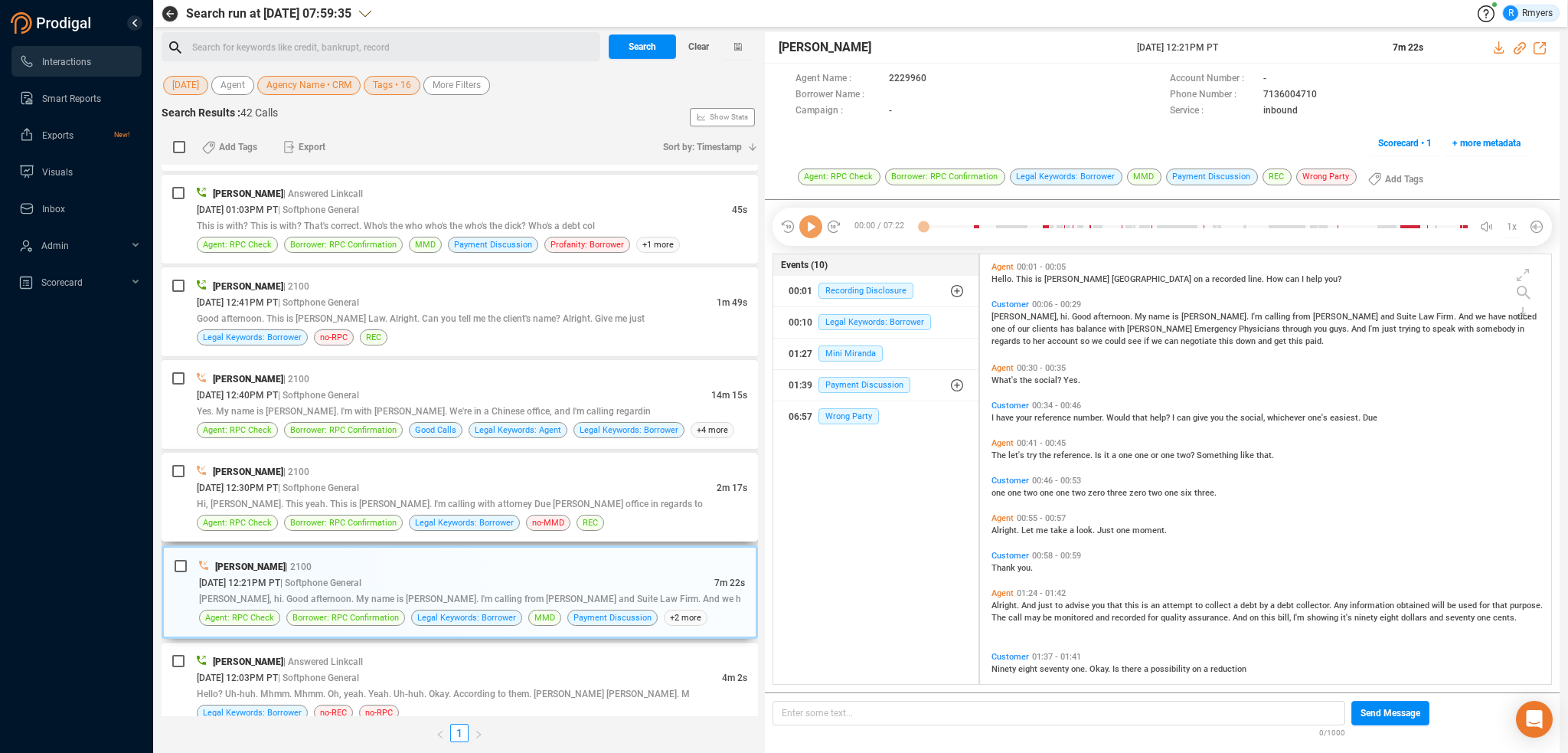
scroll to position [1489, 0]
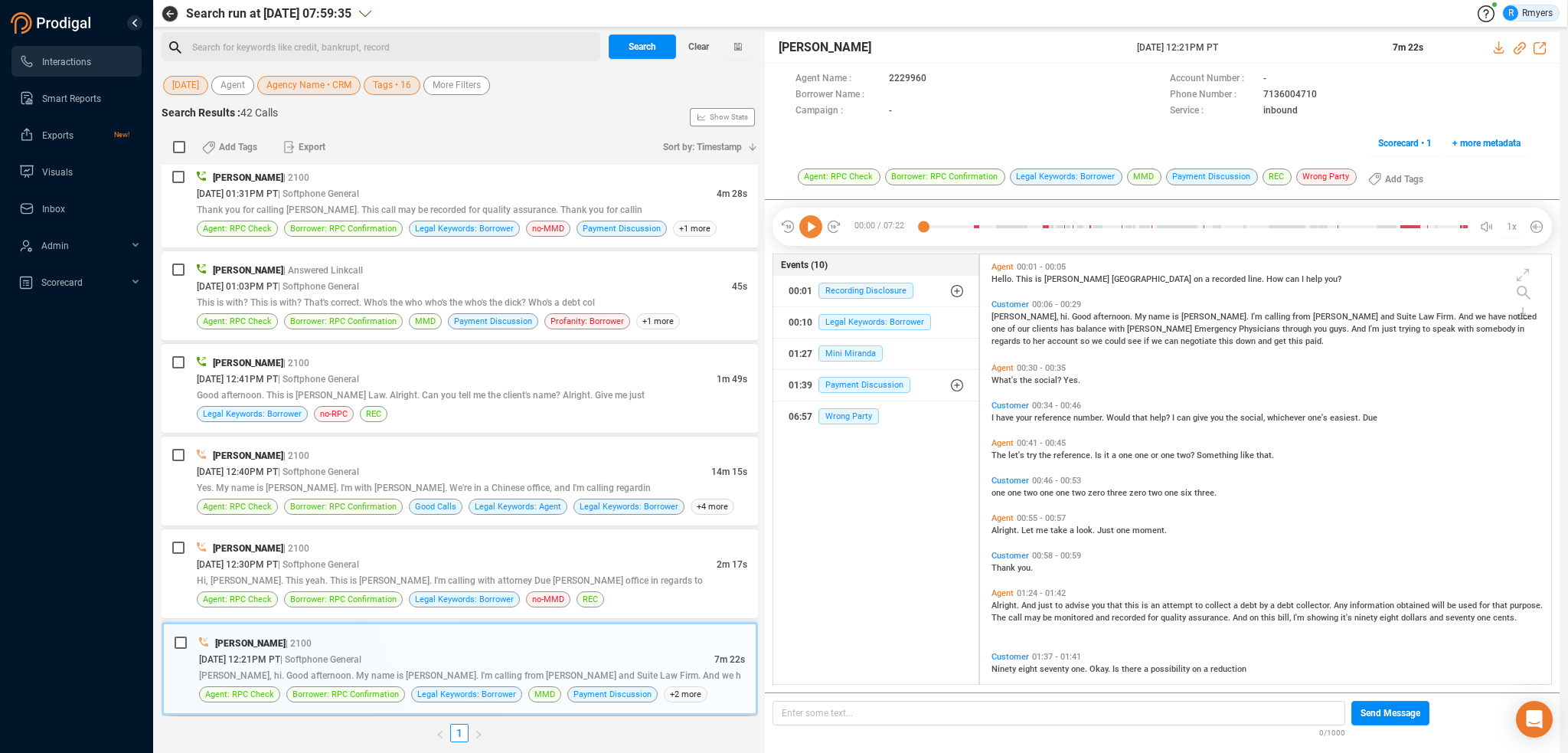
click at [811, 232] on icon at bounding box center [811, 226] width 23 height 23
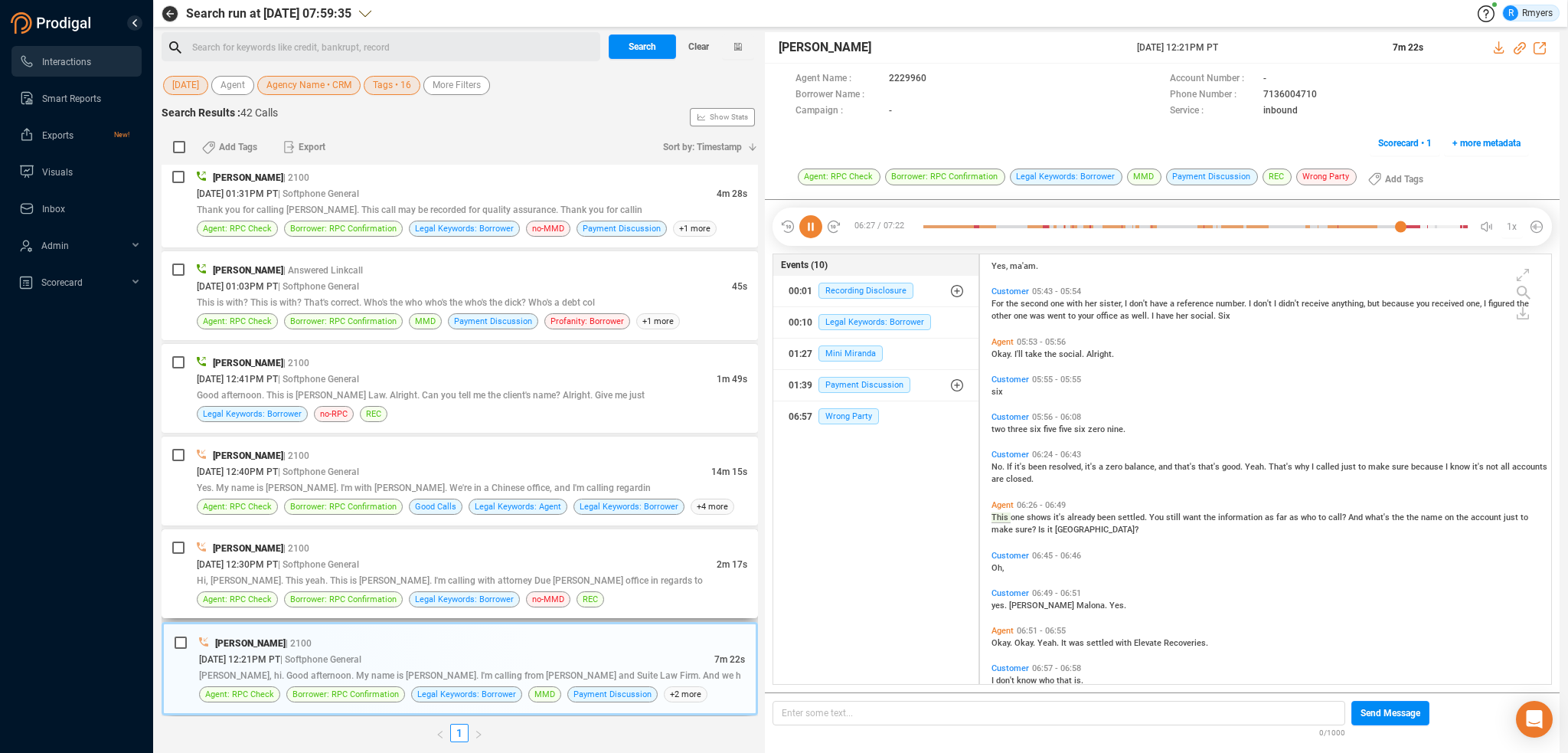
scroll to position [1892, 0]
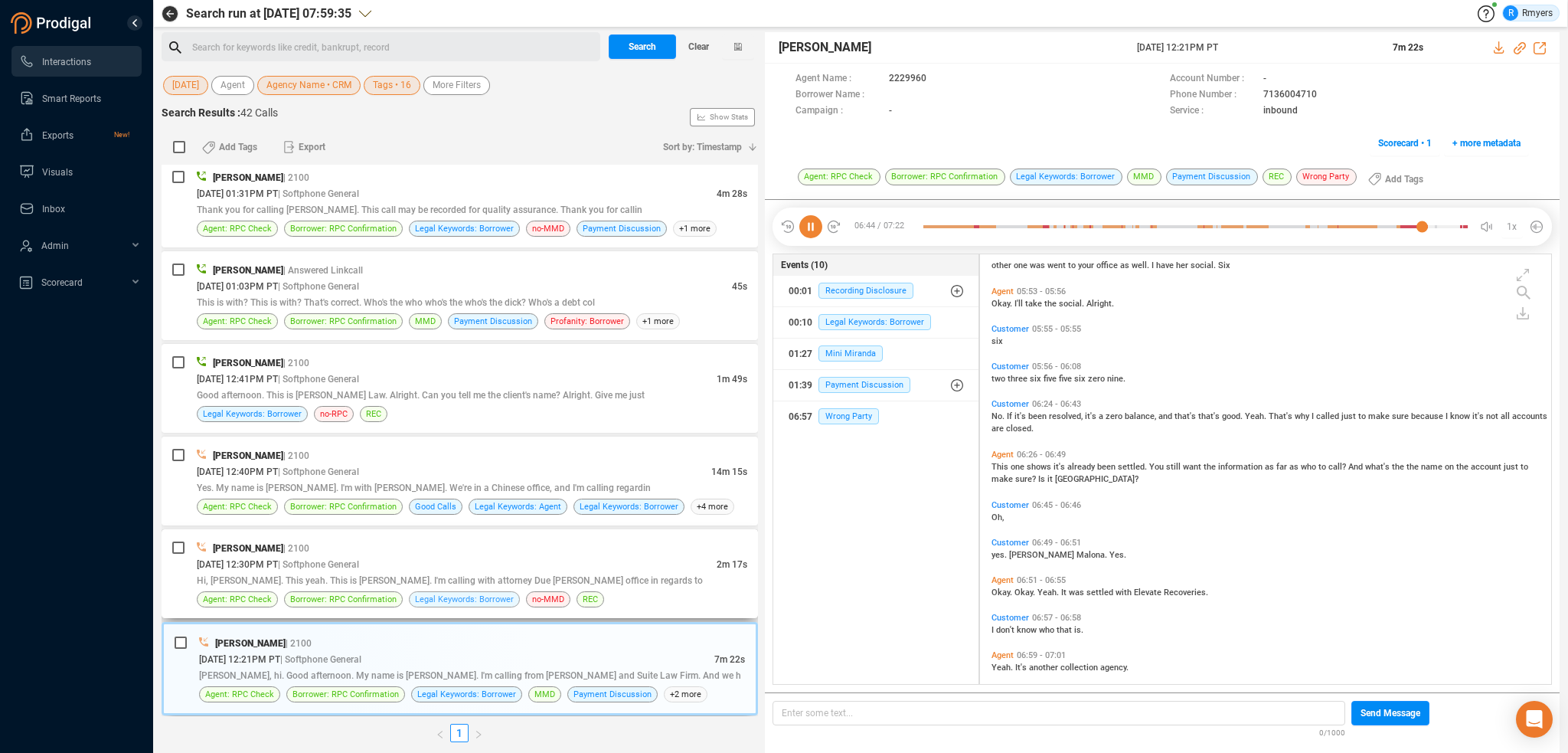
click at [472, 592] on span "Legal Keywords: Borrower" at bounding box center [464, 600] width 98 height 14
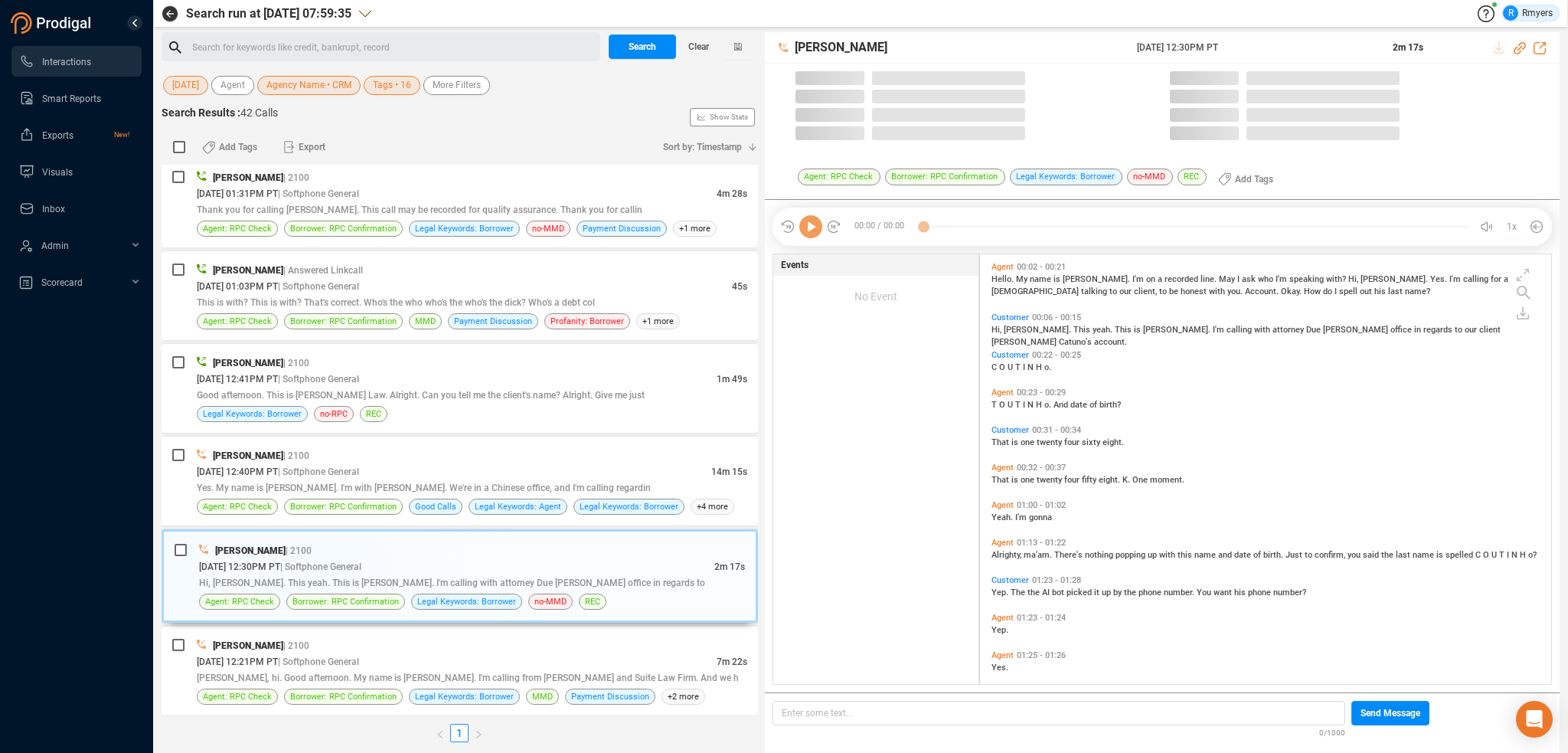
scroll to position [427, 563]
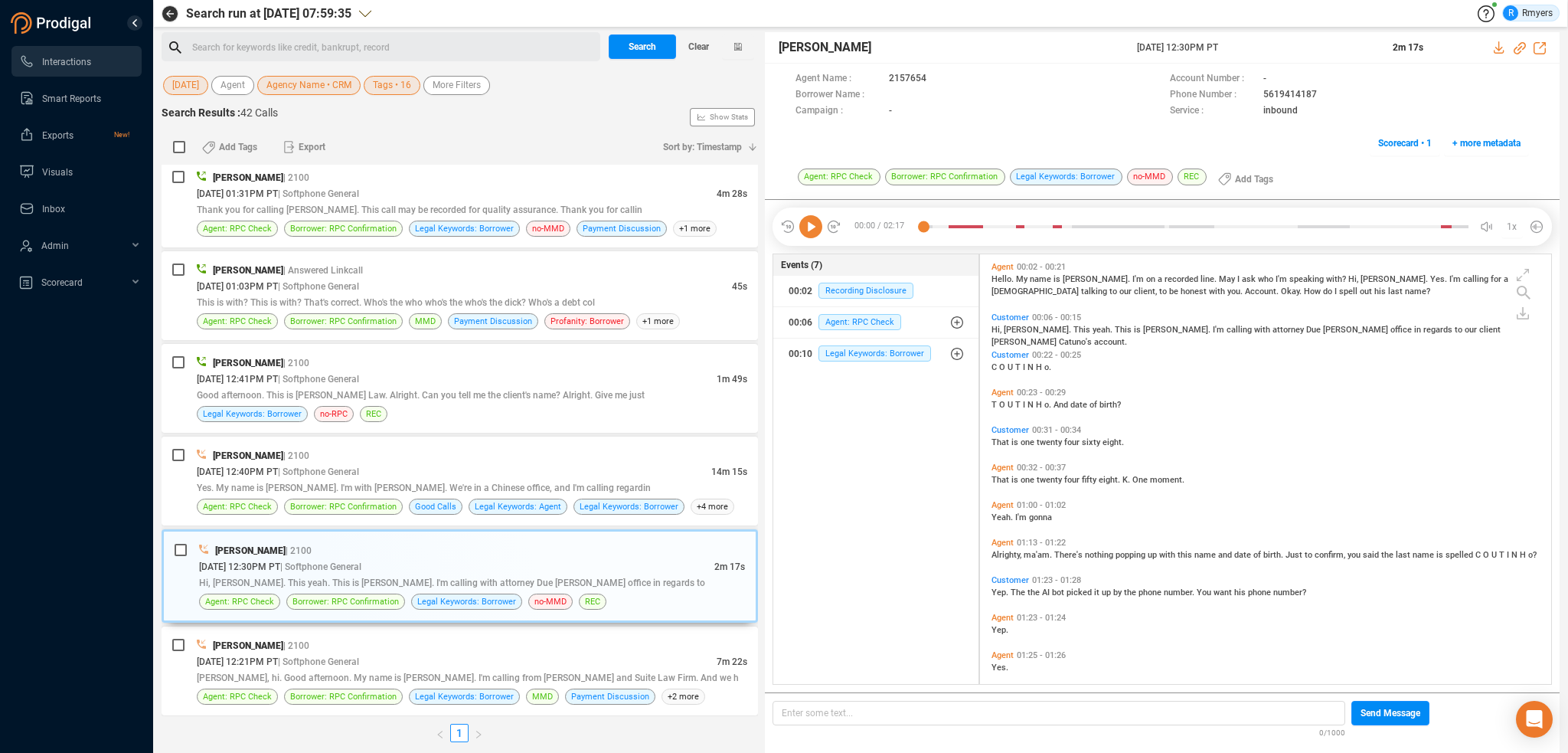
click at [805, 228] on icon at bounding box center [811, 226] width 23 height 23
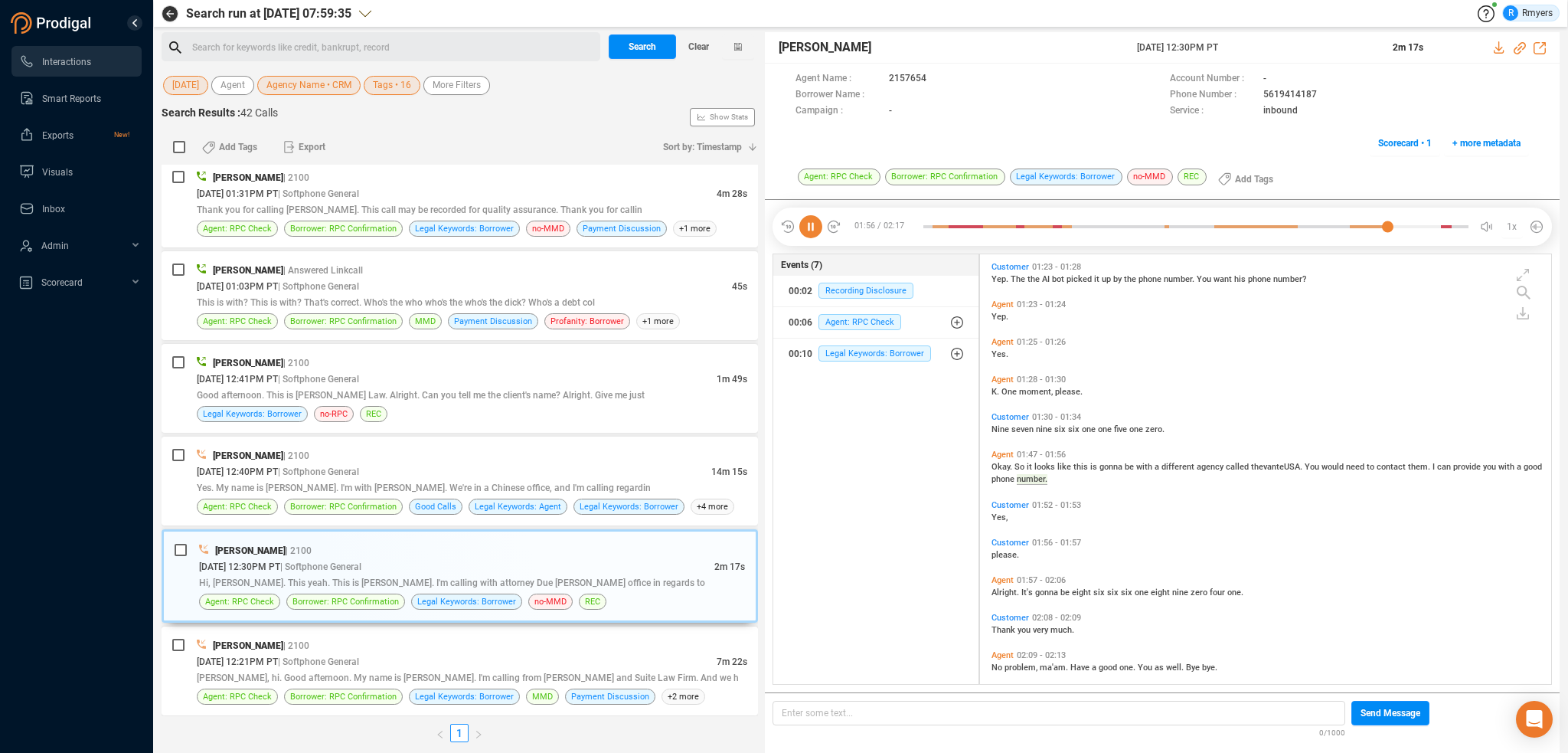
scroll to position [362, 0]
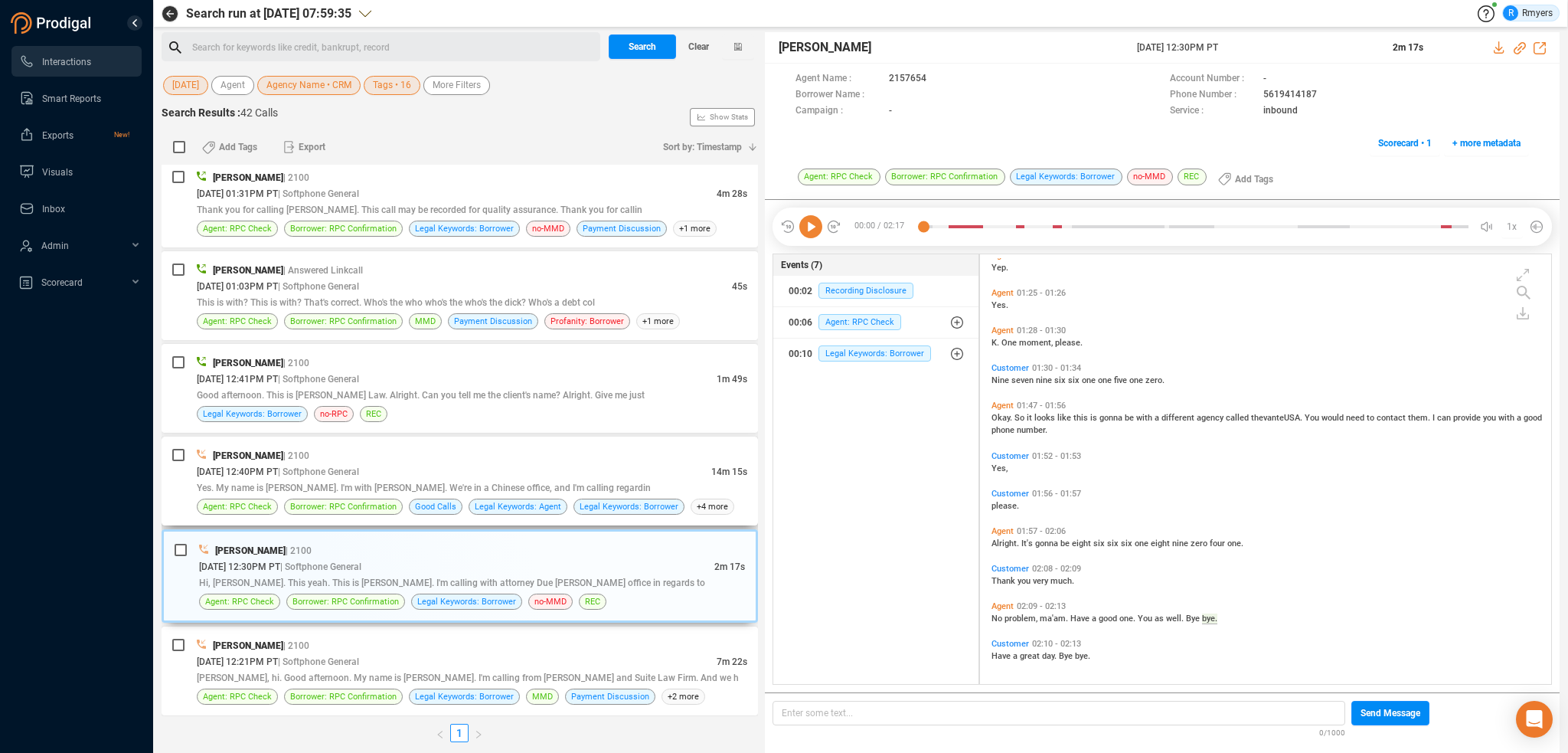
click at [431, 479] on div "Yes. My name is [PERSON_NAME]. I'm with [PERSON_NAME]. We're in a Chinese offic…" at bounding box center [472, 488] width 551 height 16
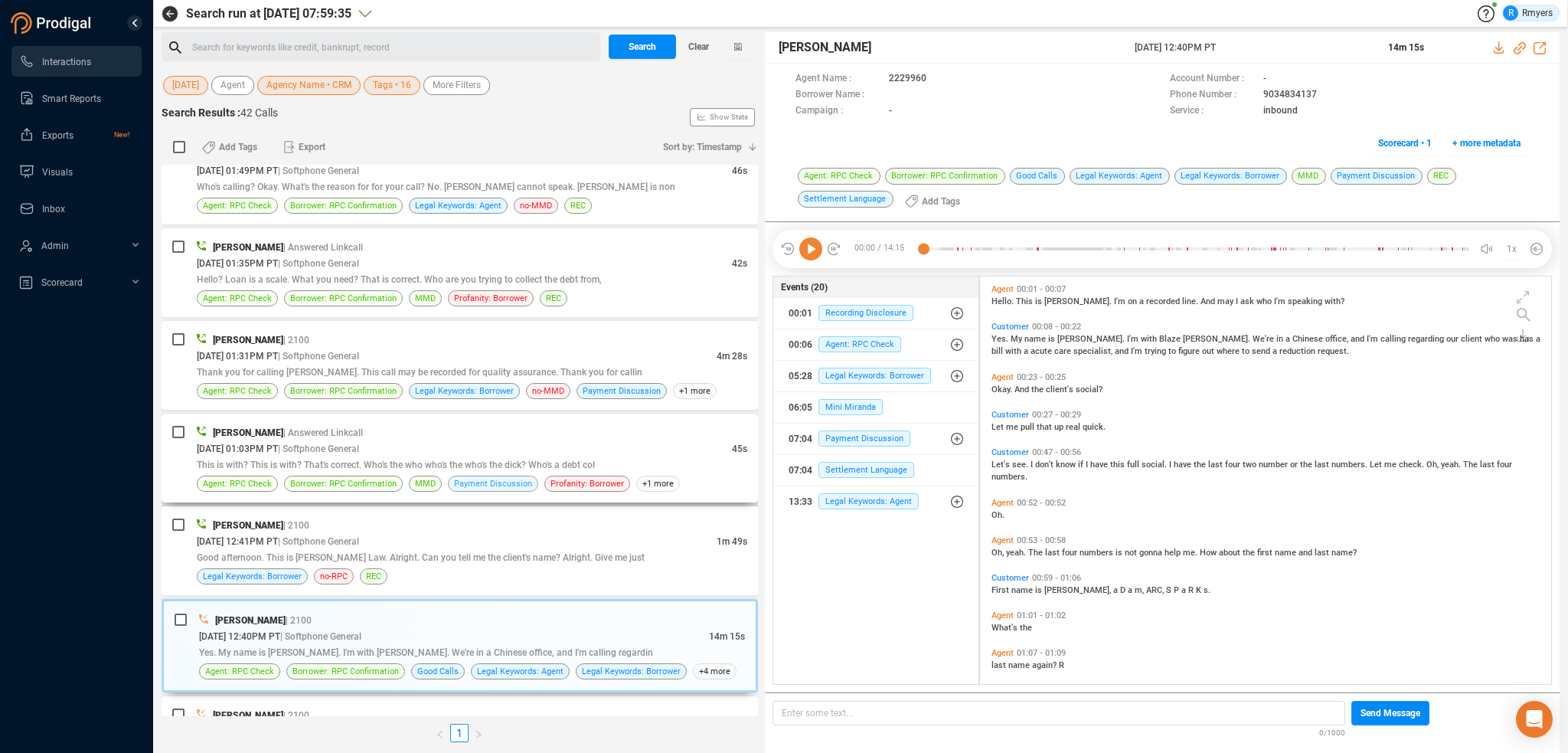
scroll to position [1336, 0]
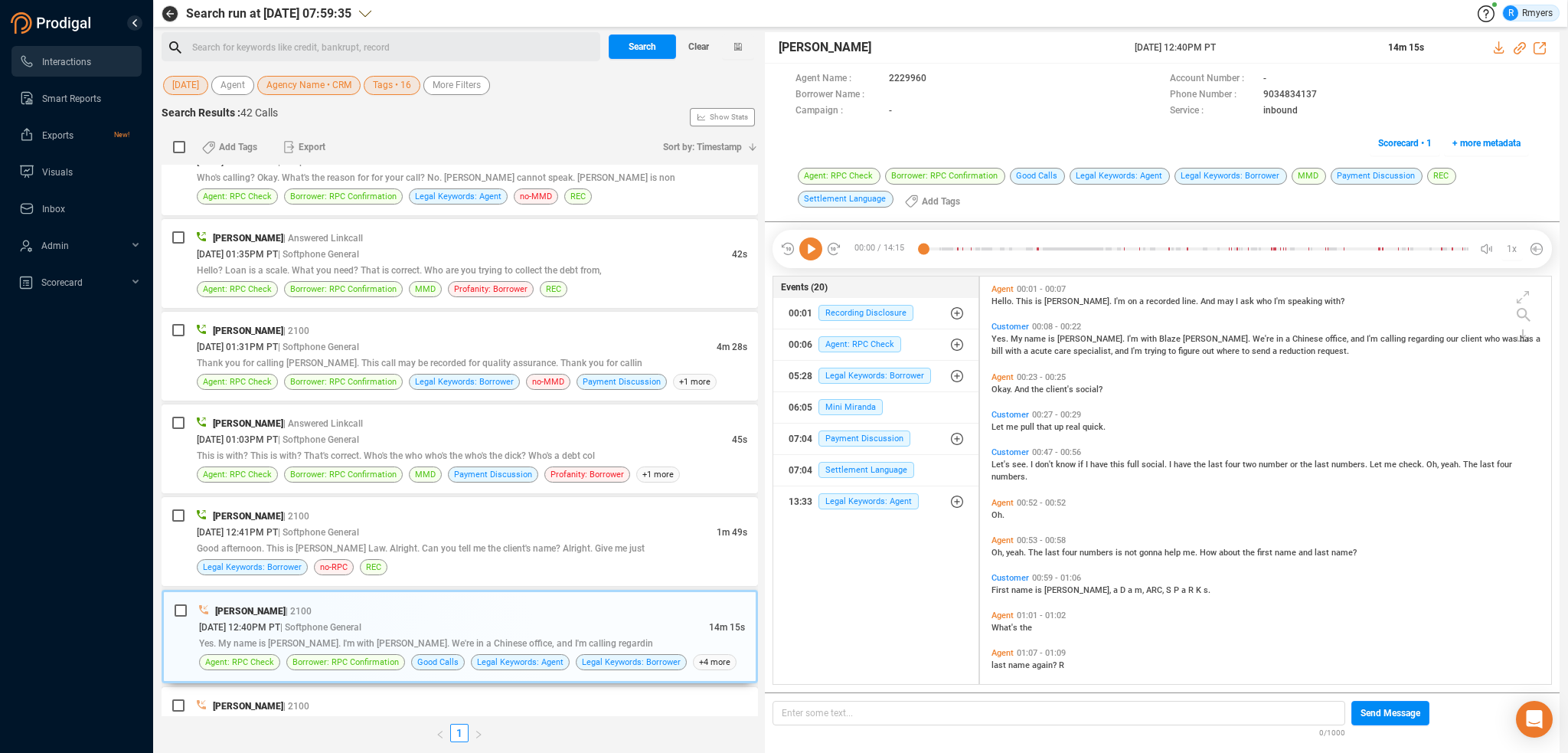
click at [810, 248] on icon at bounding box center [811, 248] width 23 height 23
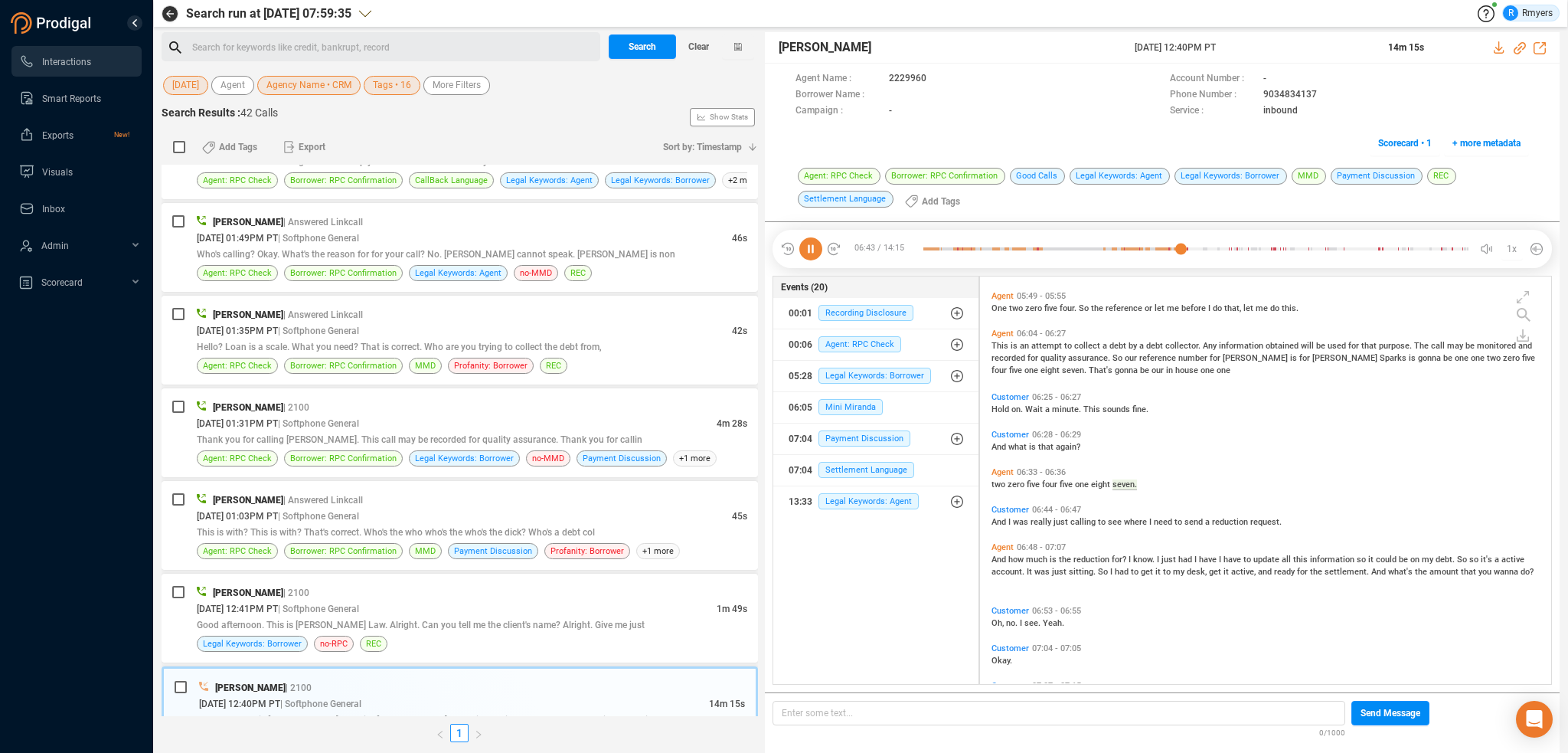
scroll to position [1383, 0]
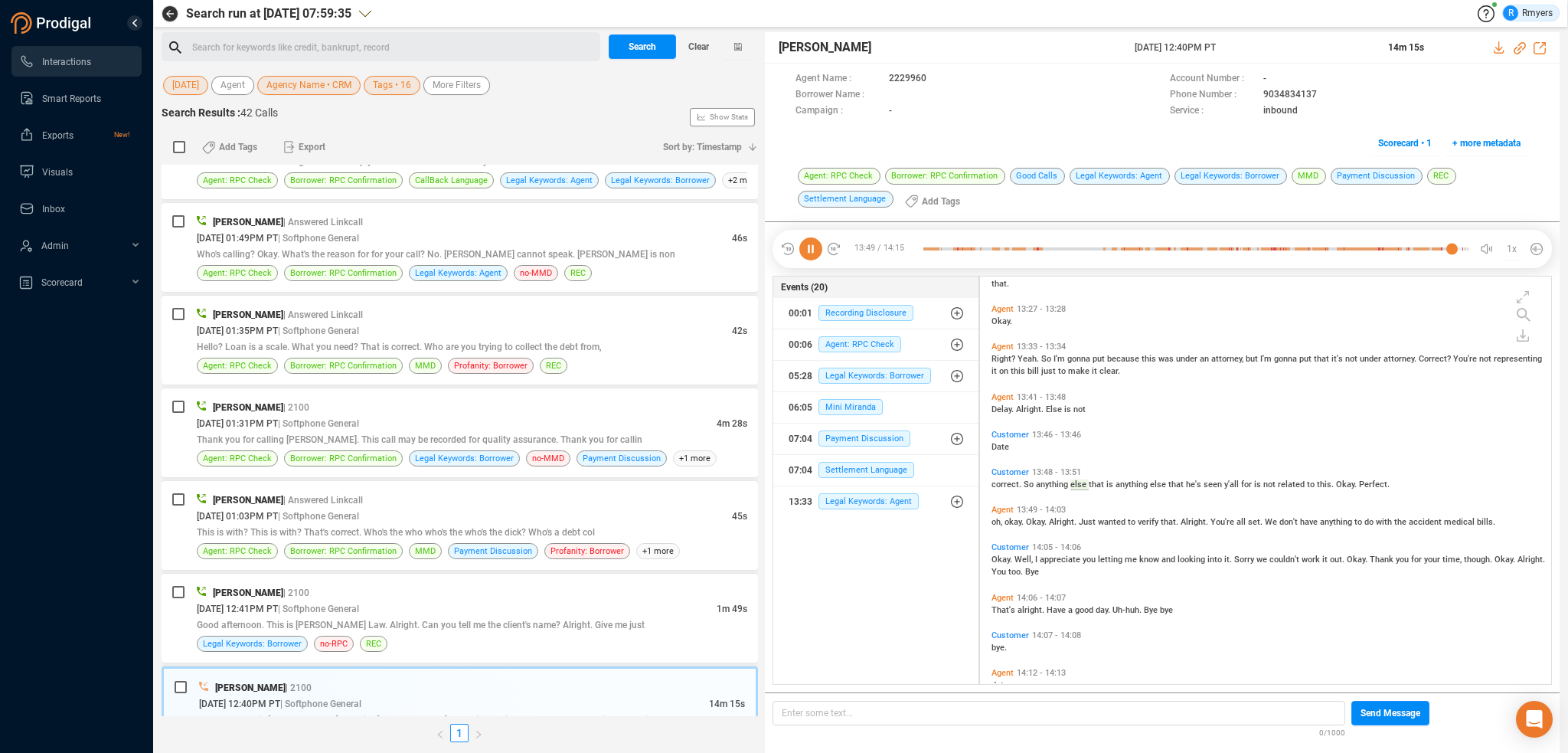
scroll to position [4615, 0]
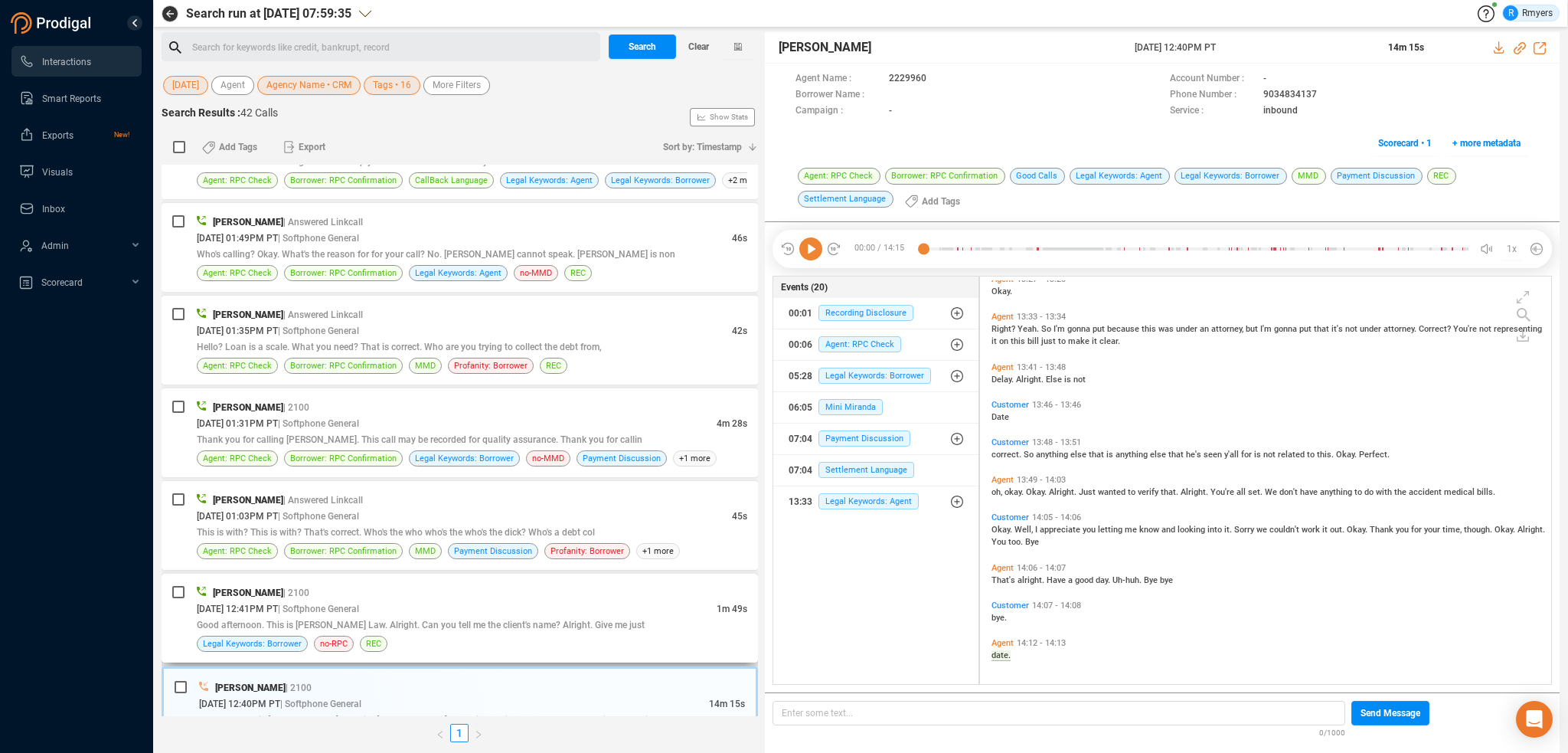
click at [490, 588] on div "[PERSON_NAME] | 2100" at bounding box center [472, 592] width 551 height 16
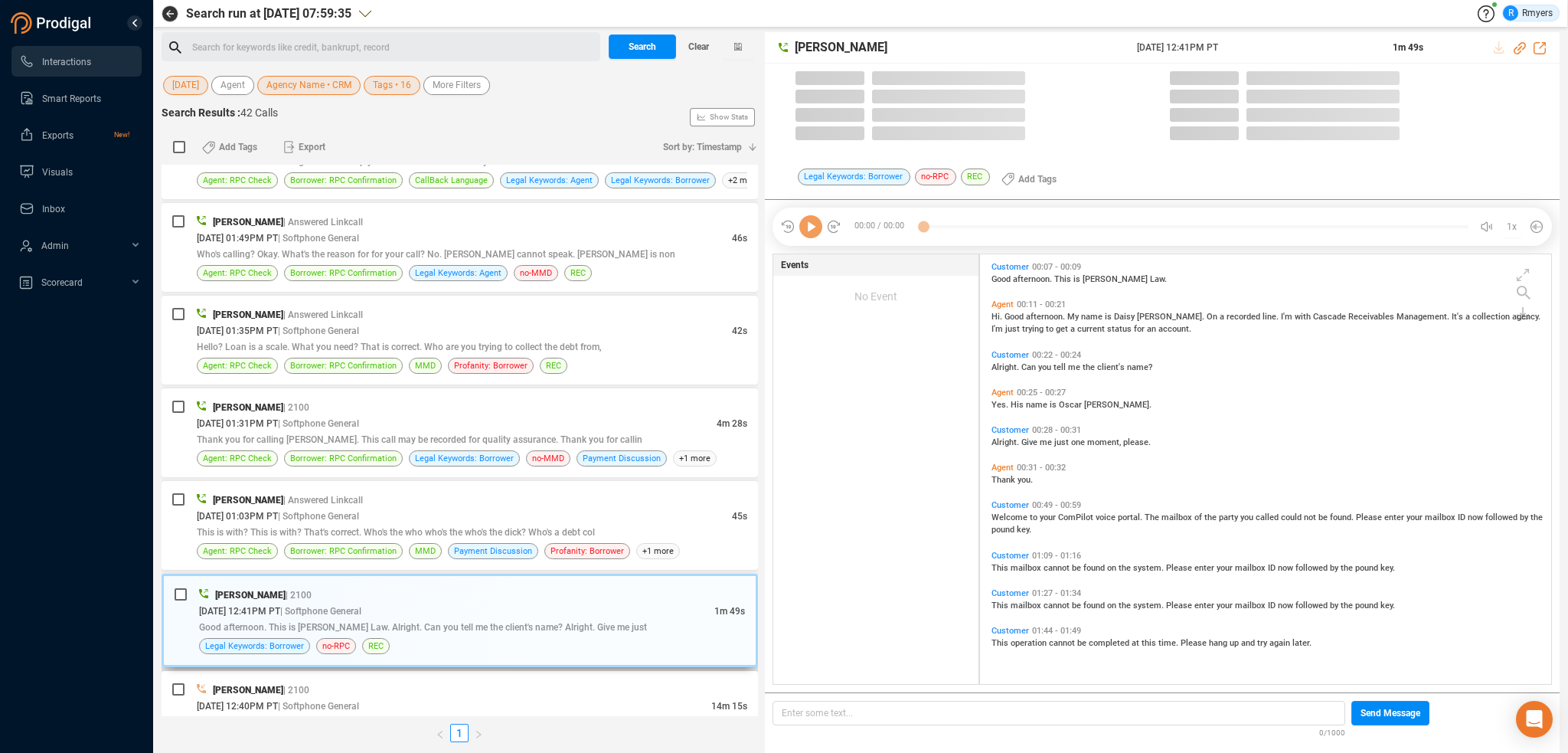
scroll to position [427, 563]
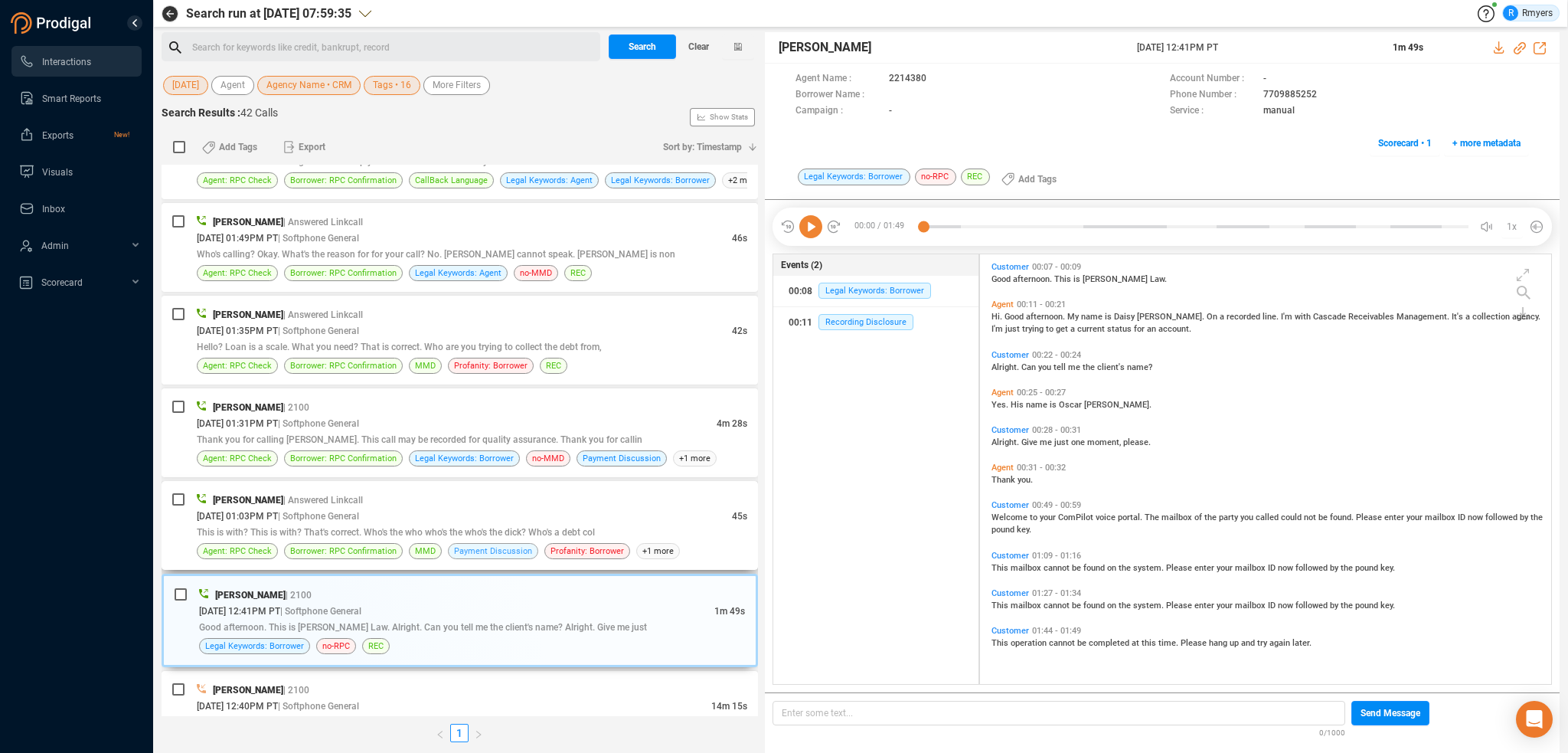
click at [504, 544] on span "Payment Discussion" at bounding box center [493, 551] width 79 height 14
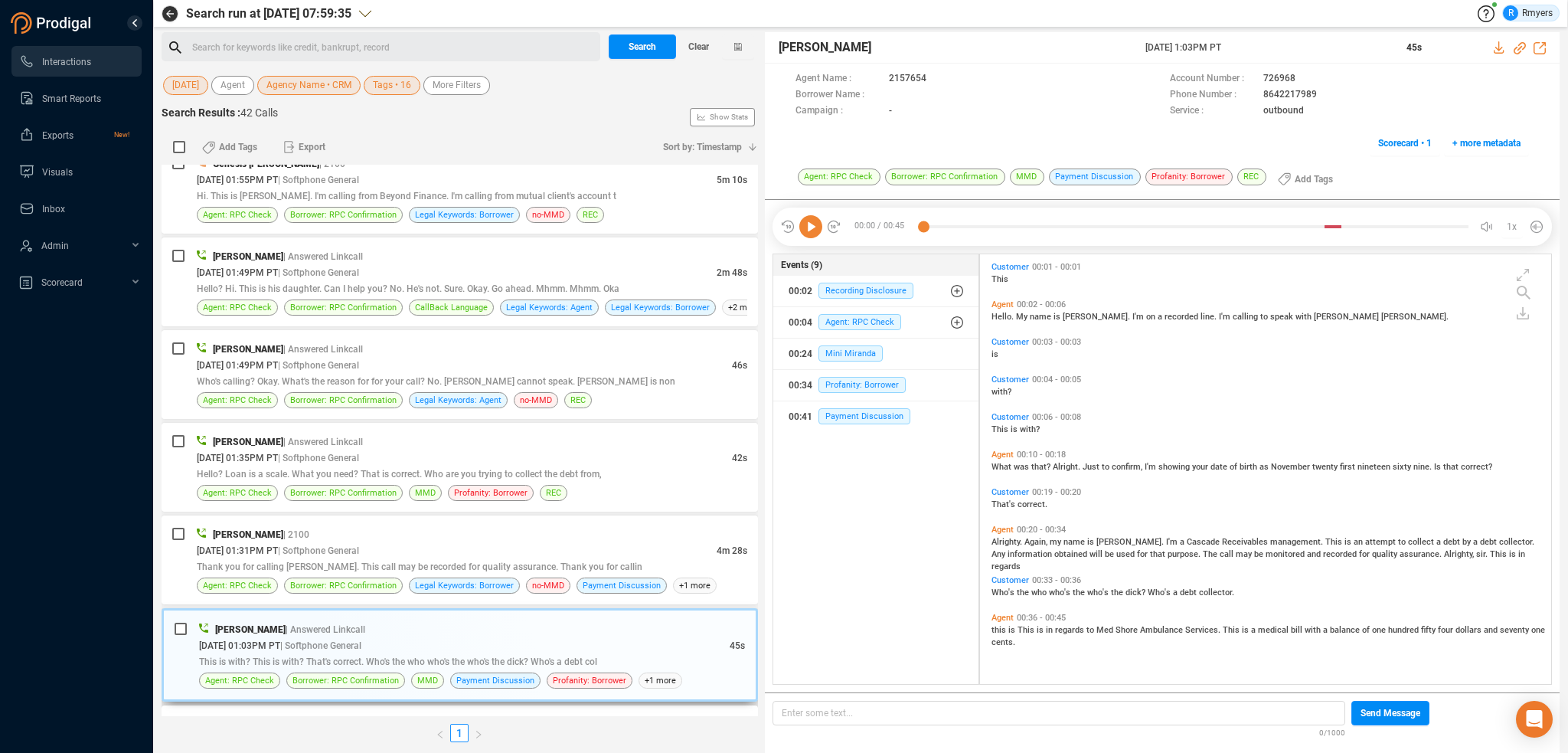
scroll to position [1106, 0]
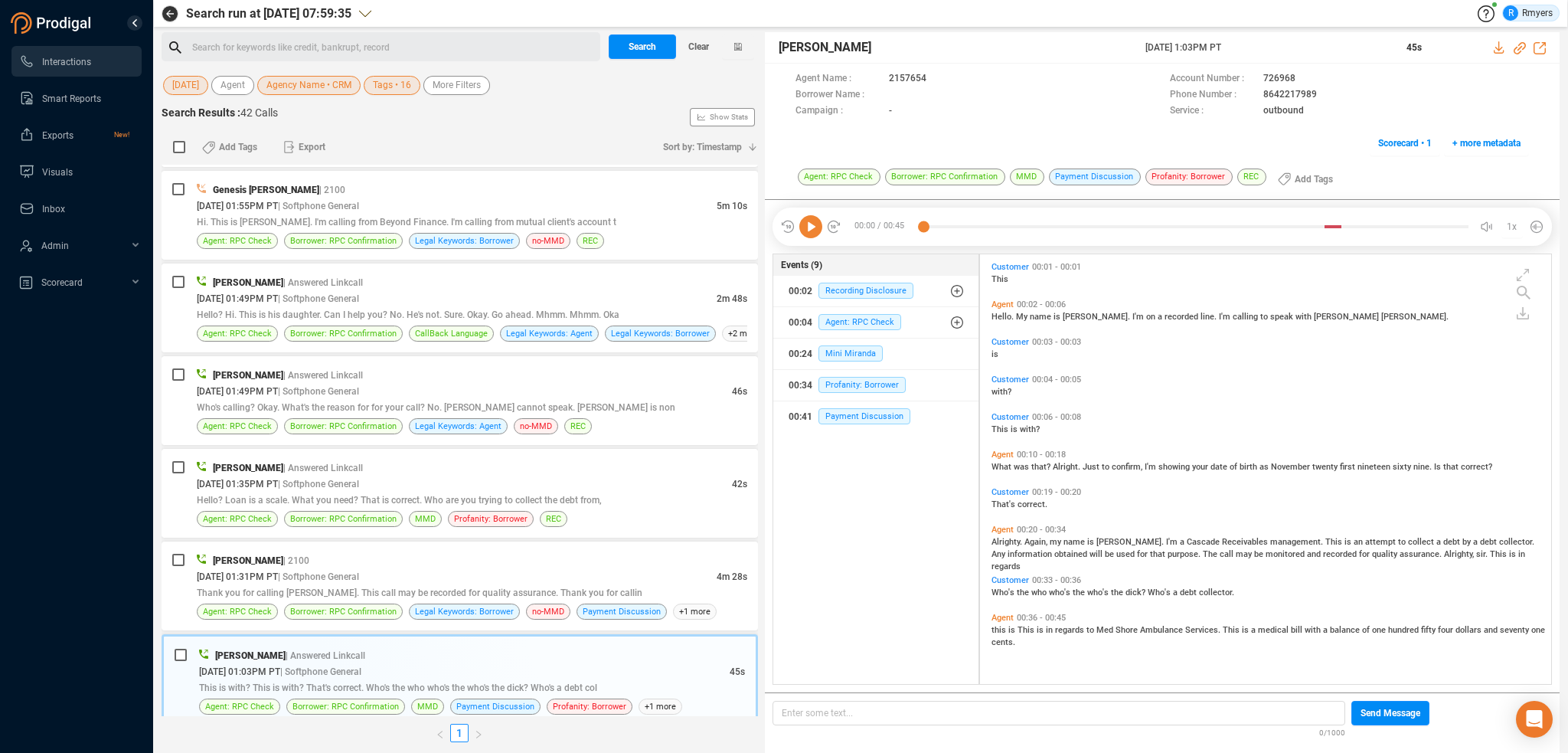
click at [803, 223] on icon at bounding box center [811, 226] width 23 height 23
click at [358, 574] on span "| Softphone General" at bounding box center [319, 577] width 81 height 11
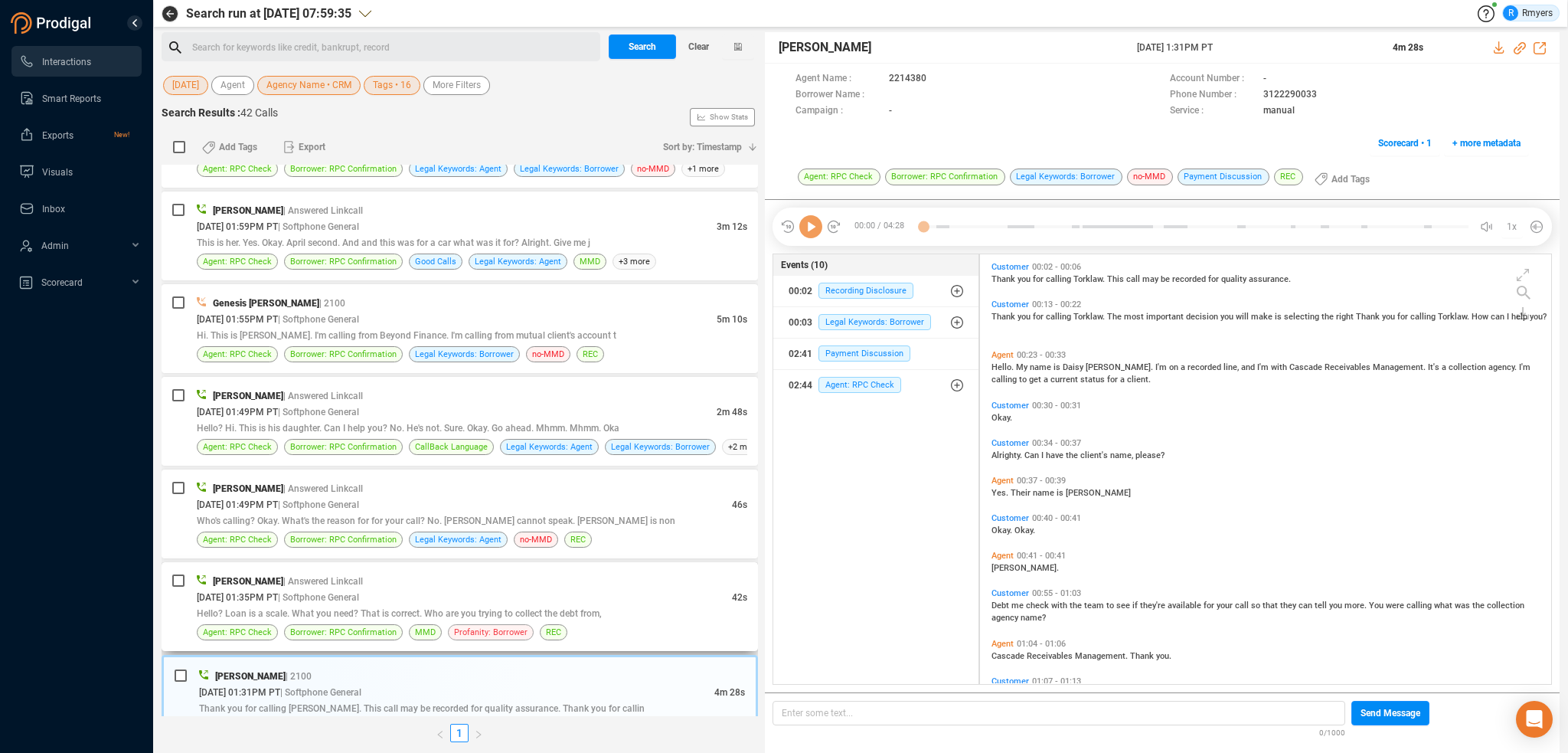
scroll to position [1029, 0]
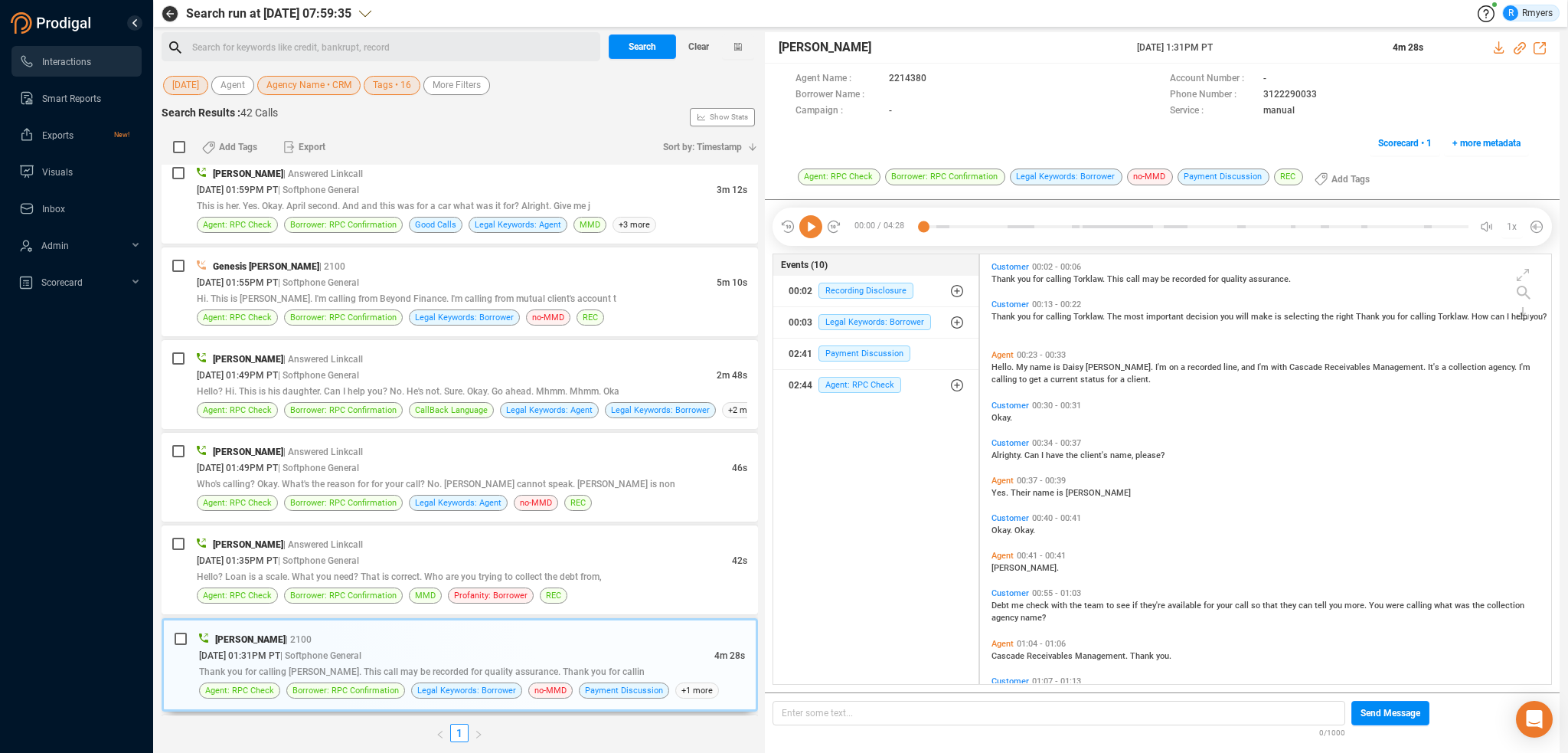
click at [812, 228] on icon at bounding box center [811, 226] width 23 height 23
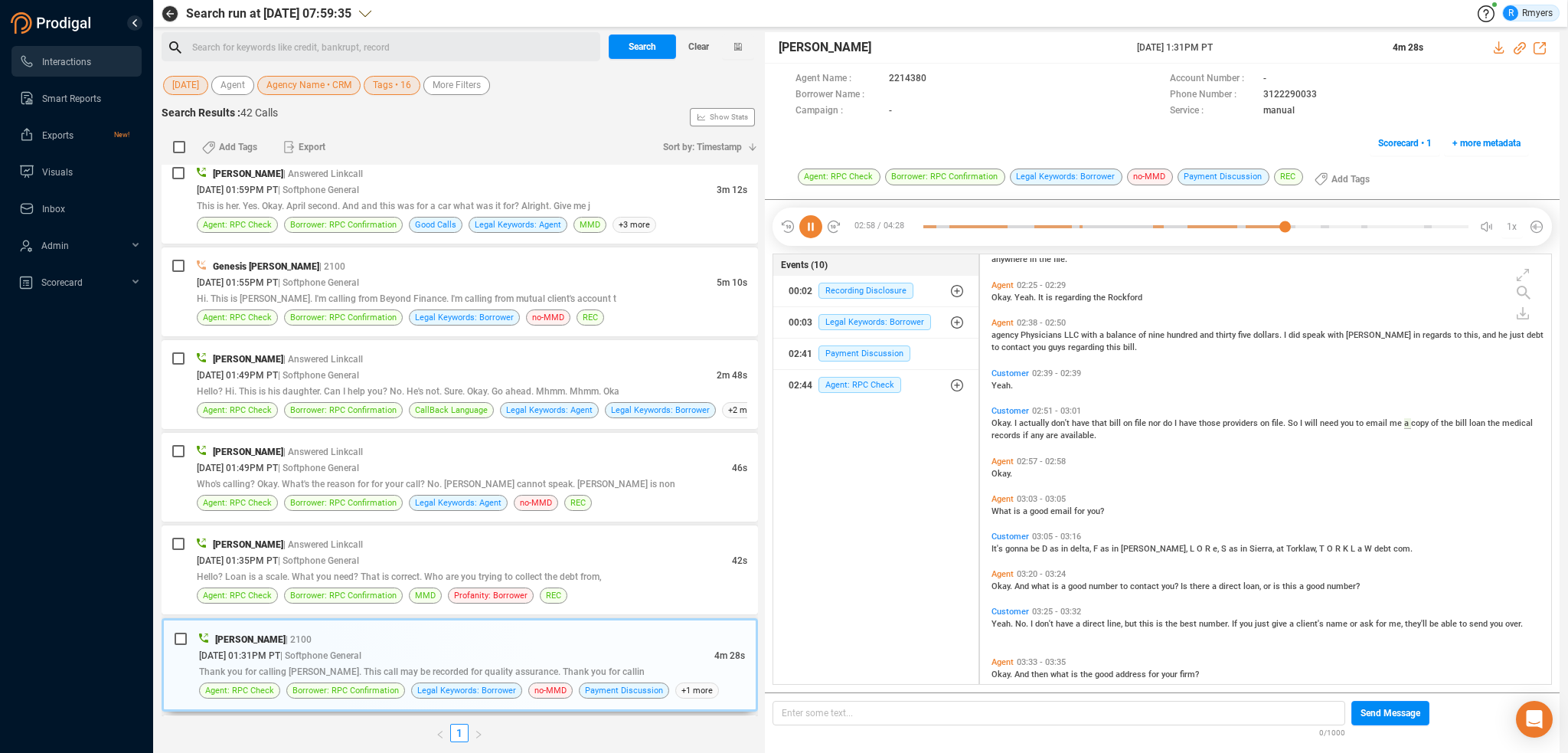
scroll to position [566, 0]
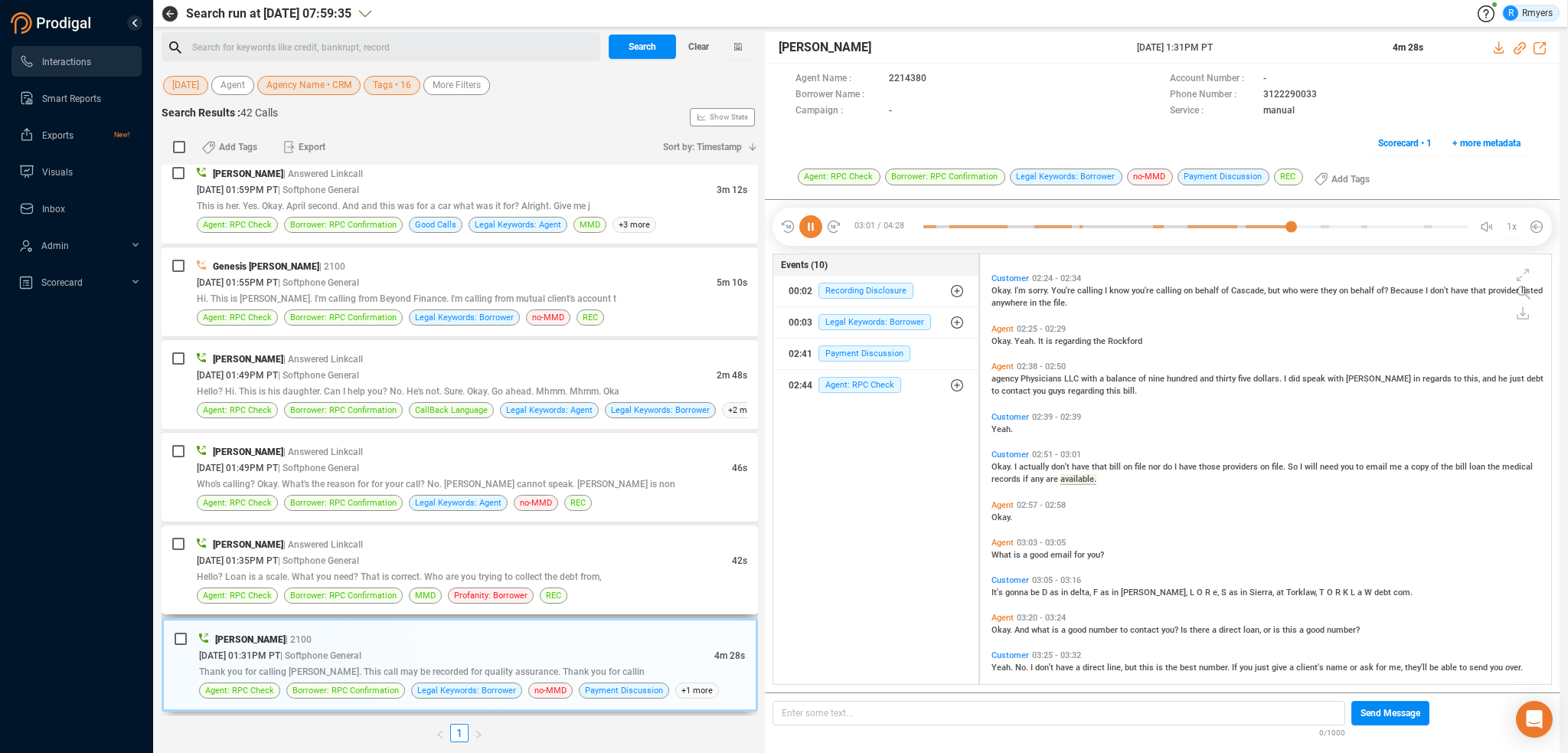
click at [413, 572] on span "Hello? Loan is a scale. What you need? That is correct. Who are you trying to c…" at bounding box center [399, 577] width 405 height 11
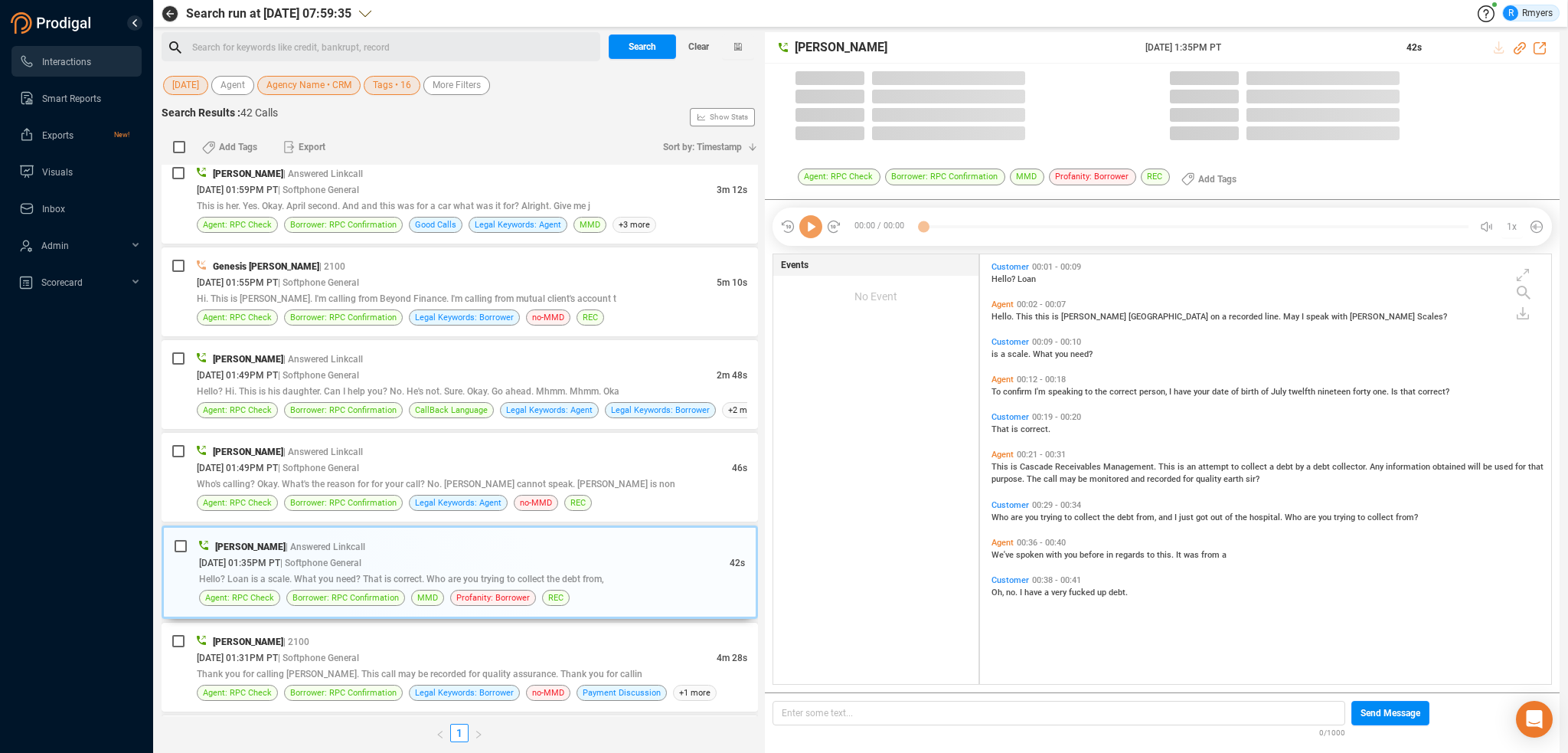
scroll to position [427, 563]
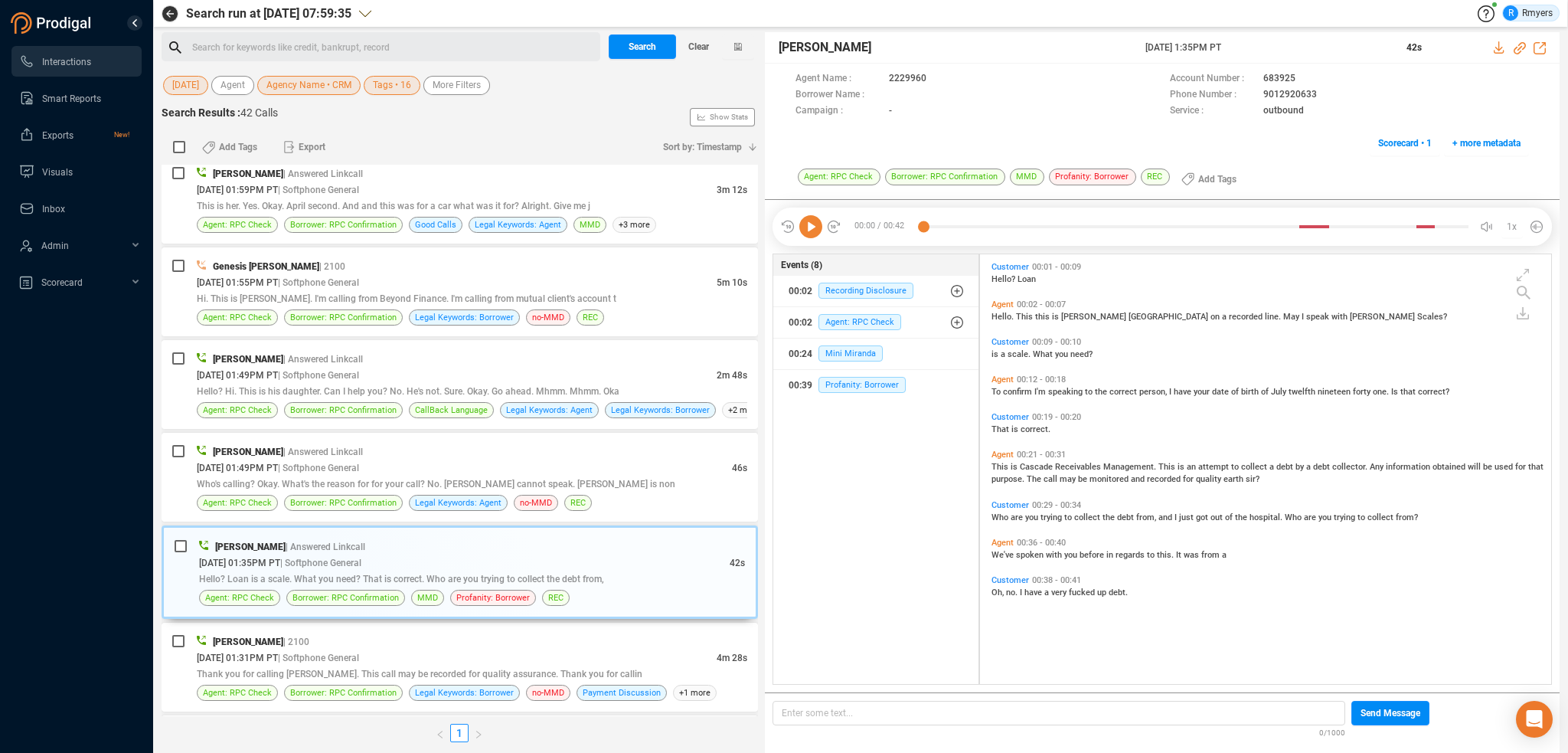
click at [812, 231] on icon at bounding box center [811, 226] width 23 height 23
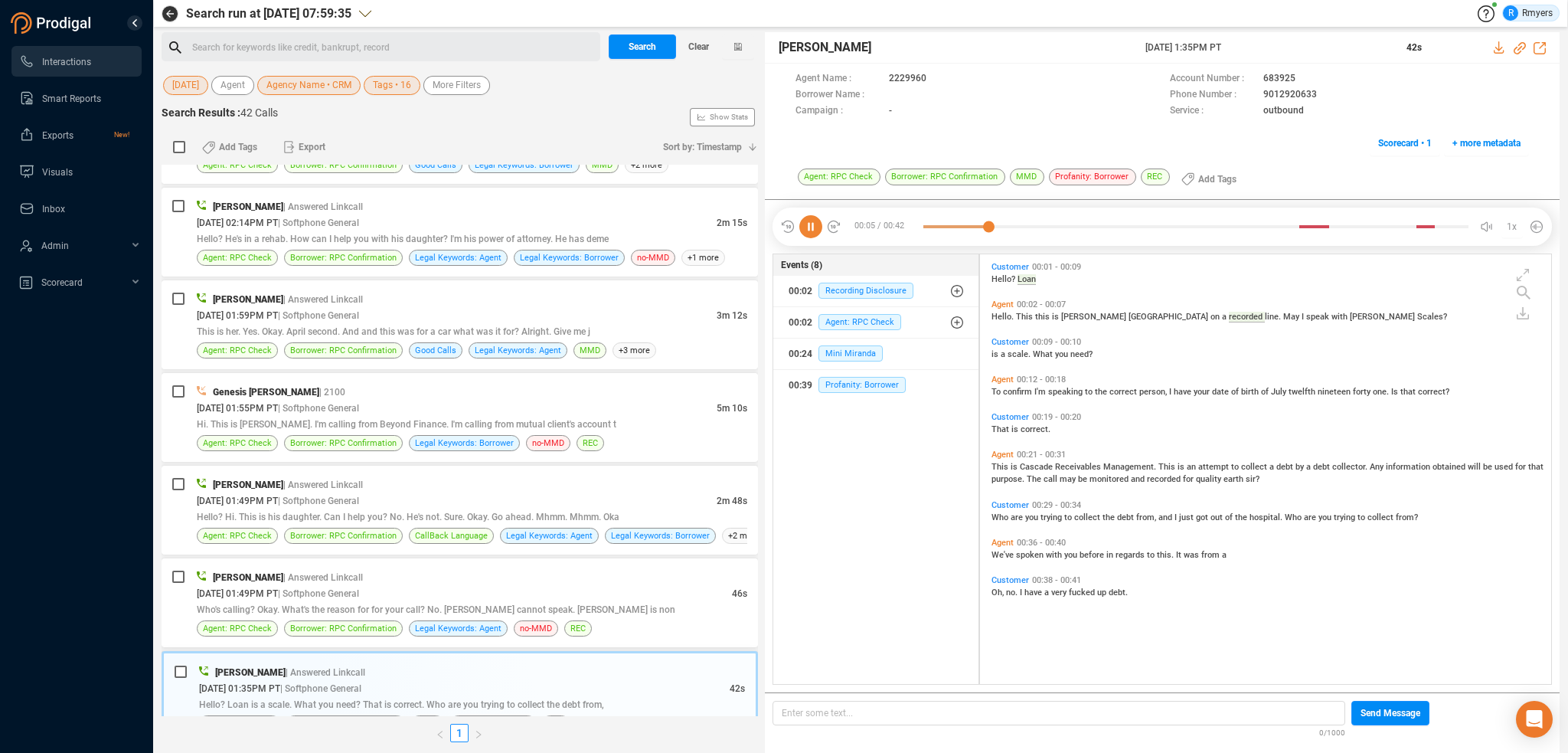
scroll to position [877, 0]
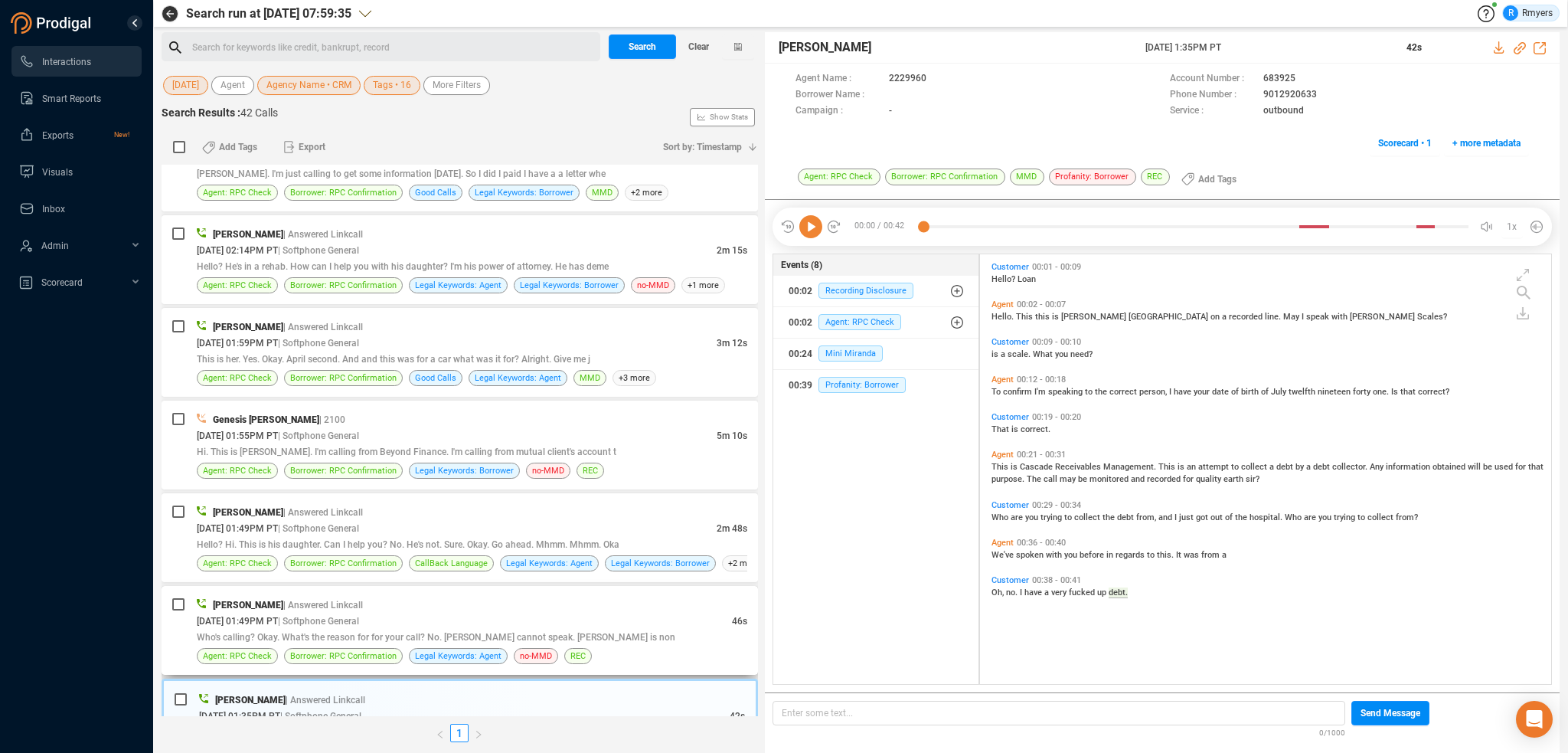
click at [359, 616] on span "| Softphone General" at bounding box center [319, 621] width 81 height 11
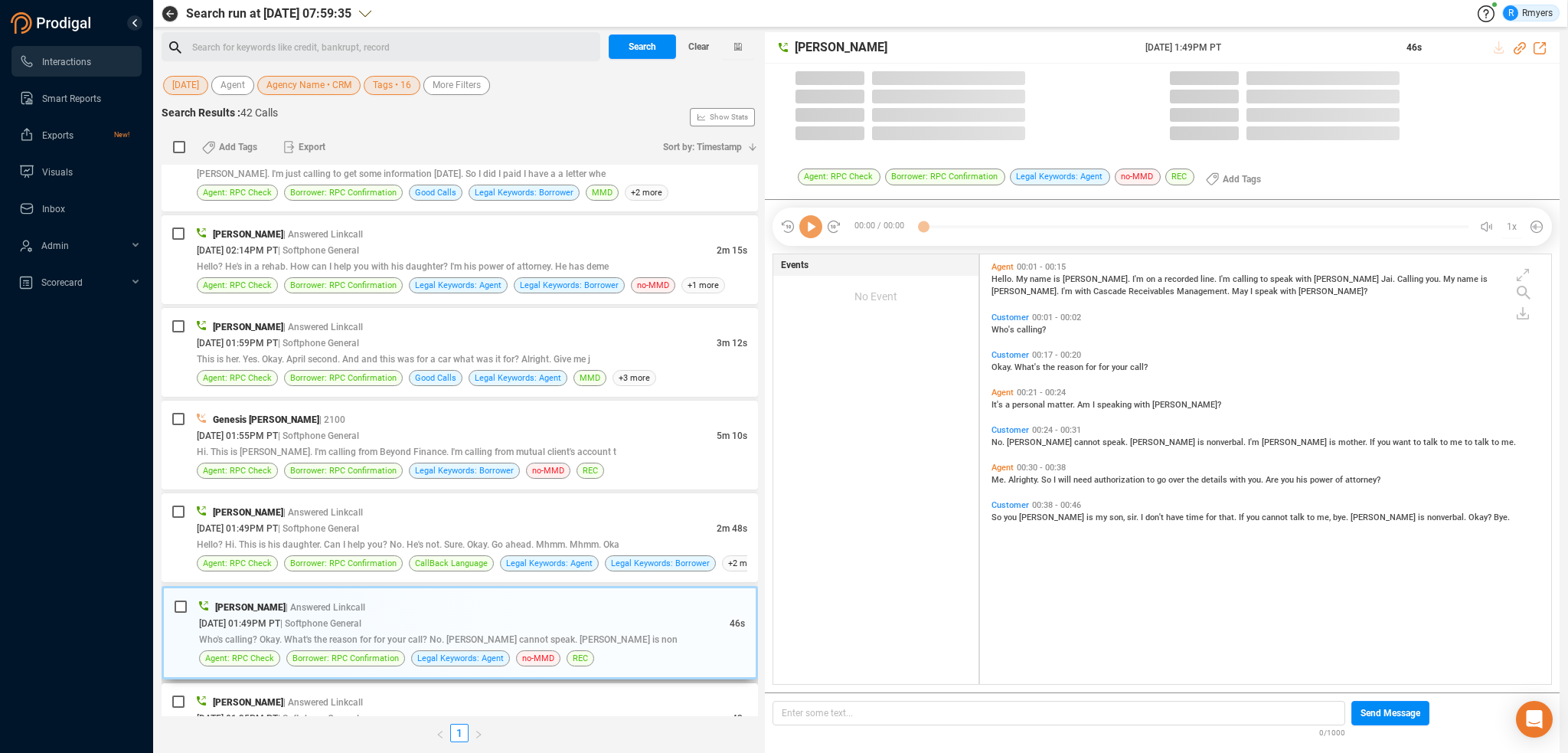
scroll to position [427, 563]
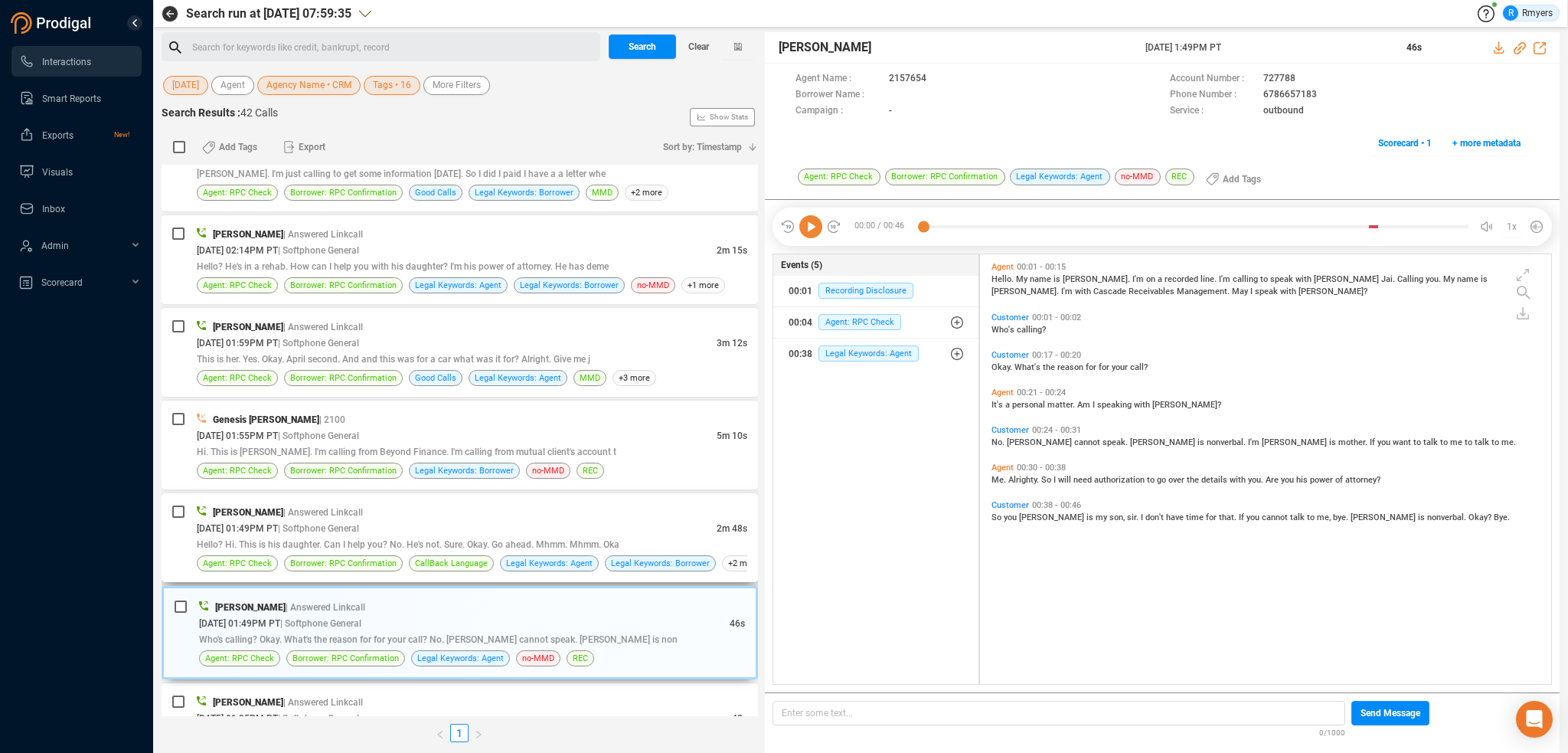
click at [359, 523] on span "| Softphone General" at bounding box center [319, 528] width 81 height 11
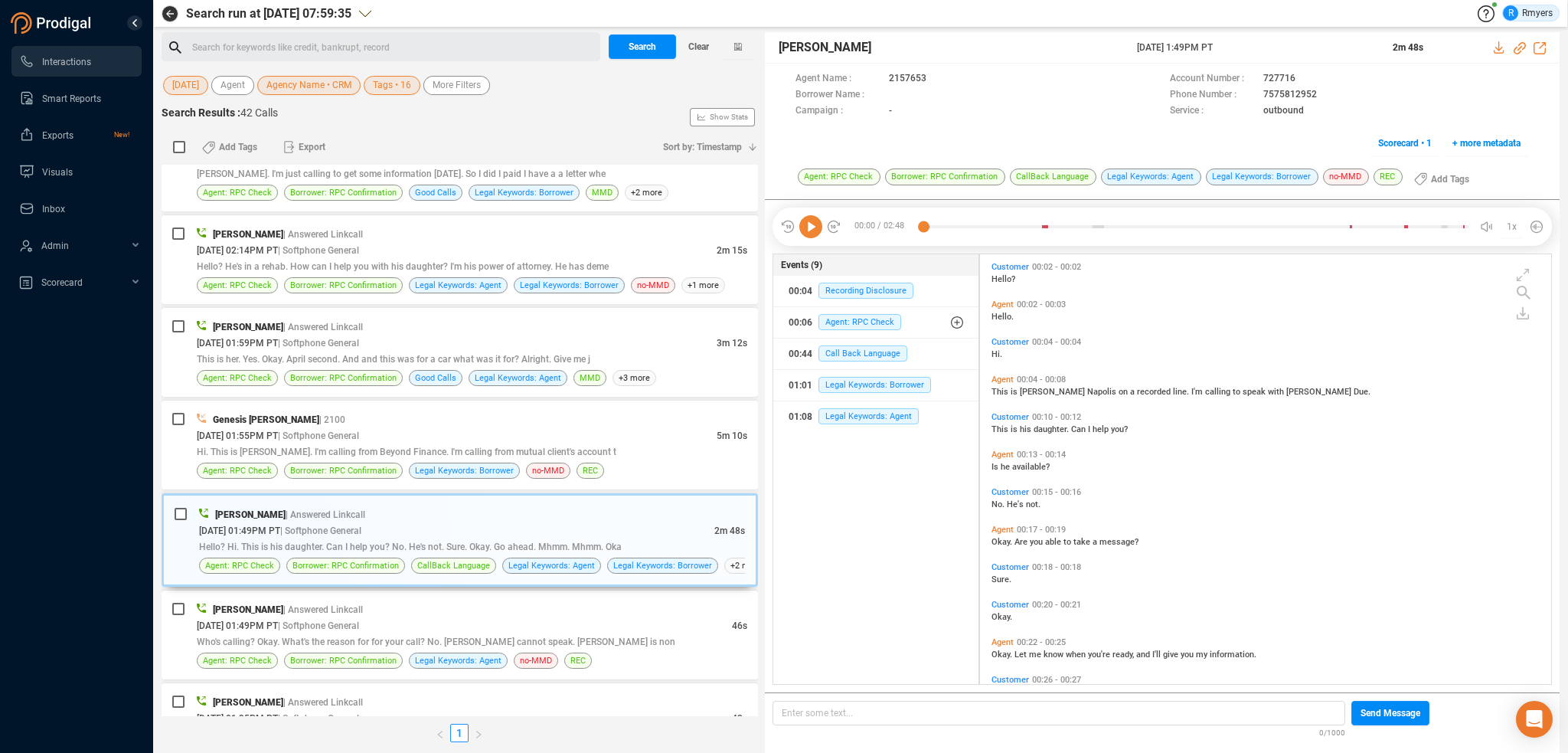
click at [812, 228] on icon at bounding box center [811, 226] width 23 height 23
click at [359, 624] on span "| Softphone General" at bounding box center [319, 626] width 81 height 11
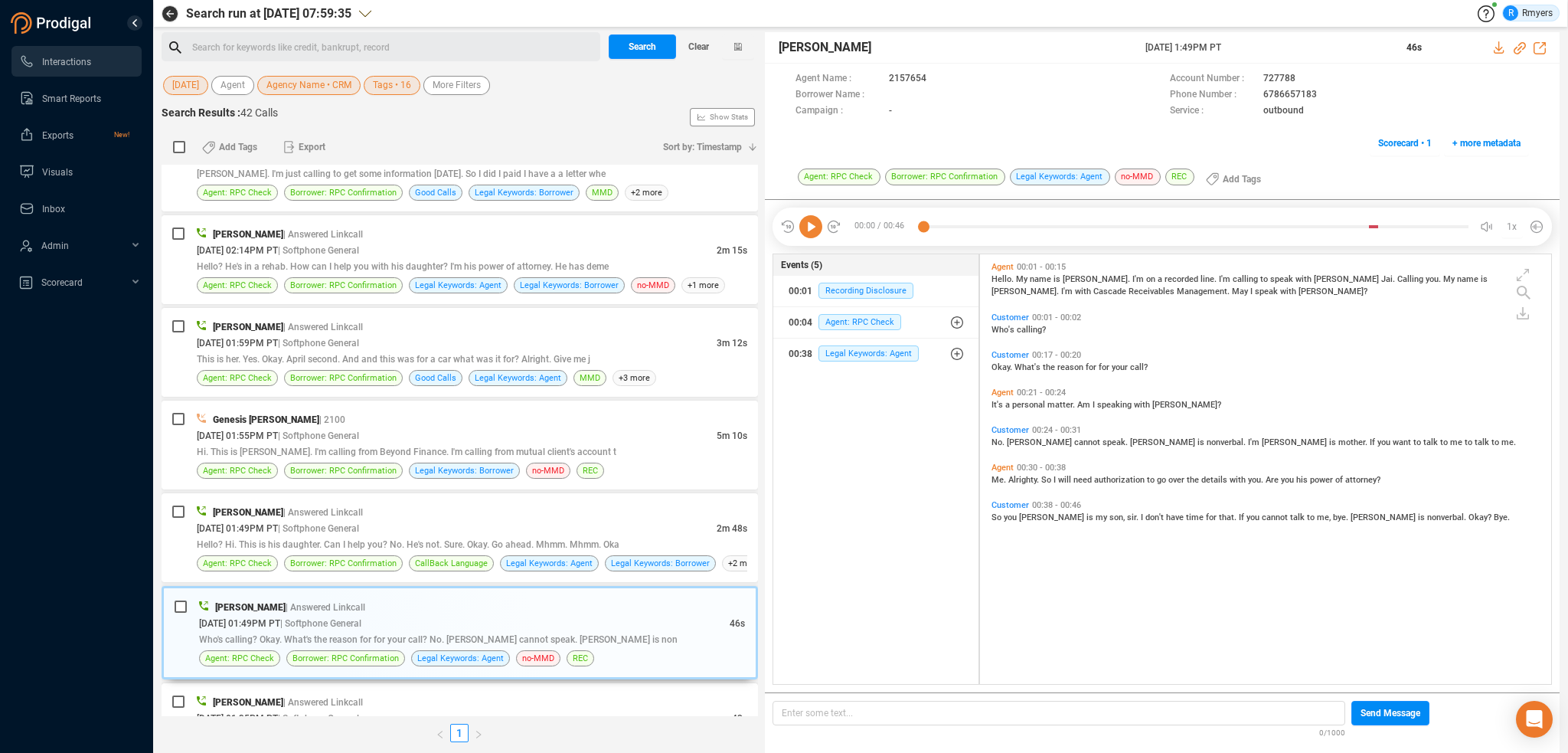
click at [815, 222] on icon at bounding box center [811, 226] width 23 height 23
click at [1012, 477] on span "Alrighty." at bounding box center [1025, 479] width 32 height 10
click at [1017, 514] on span "you" at bounding box center [1011, 517] width 15 height 10
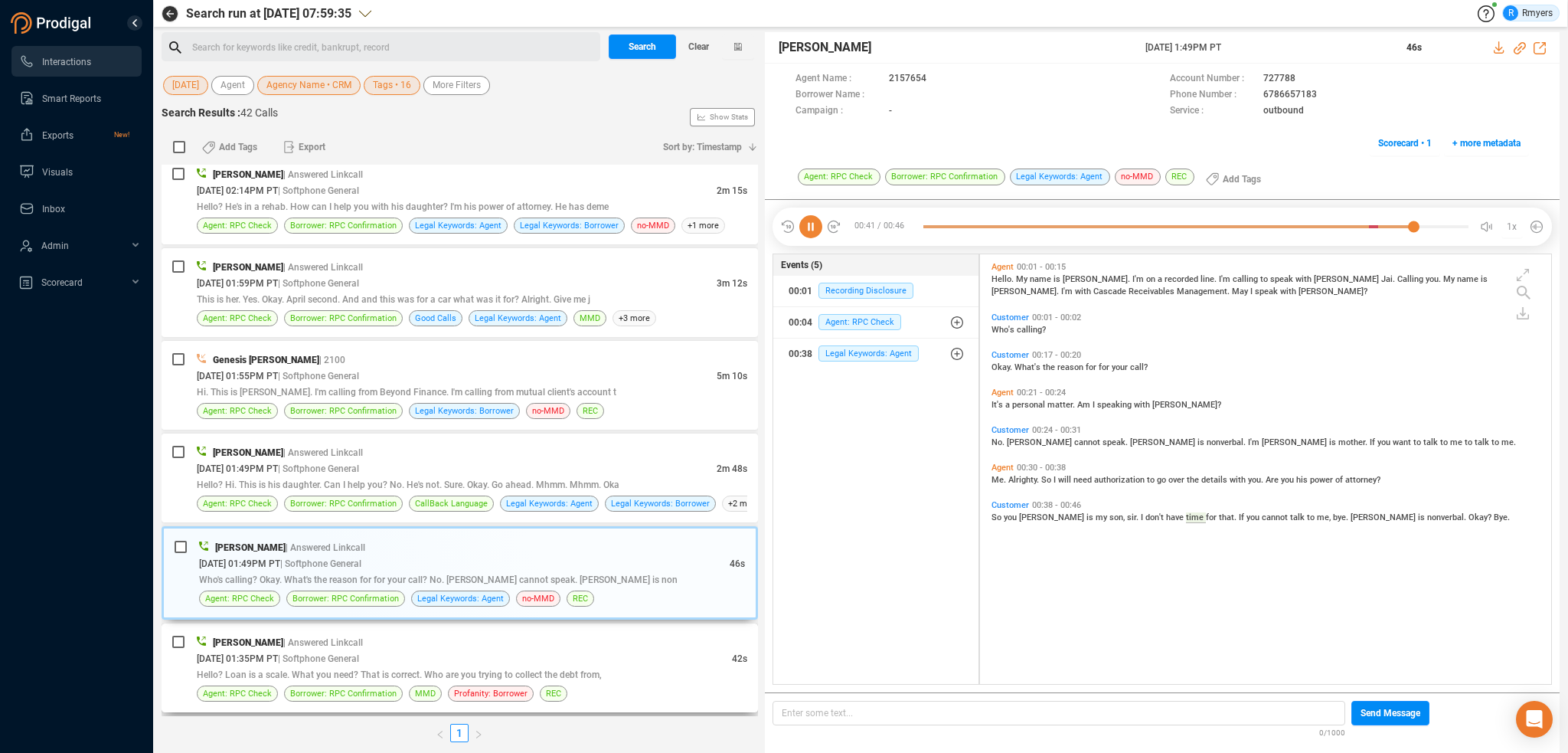
scroll to position [953, 0]
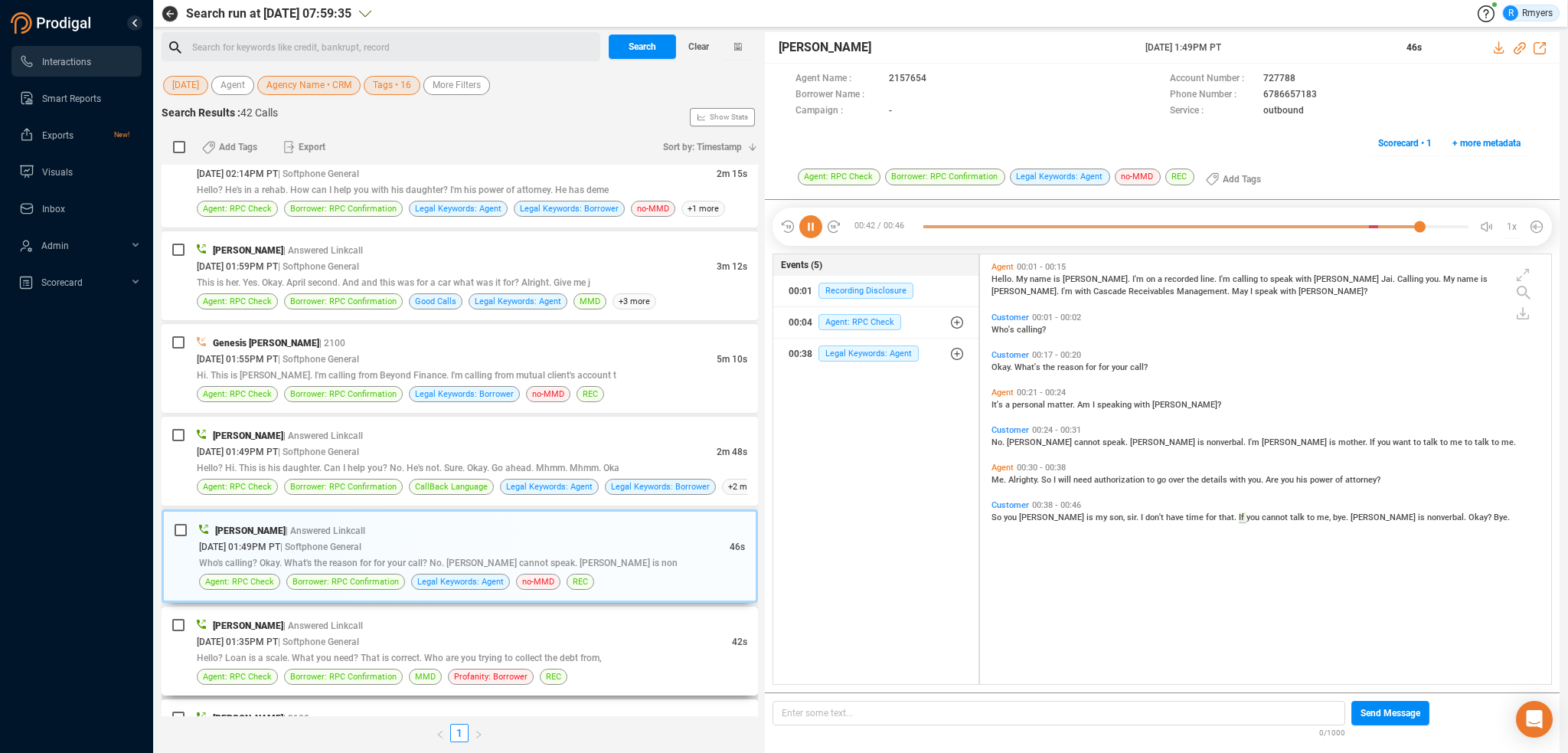
click at [356, 637] on span "| Softphone General" at bounding box center [319, 642] width 81 height 11
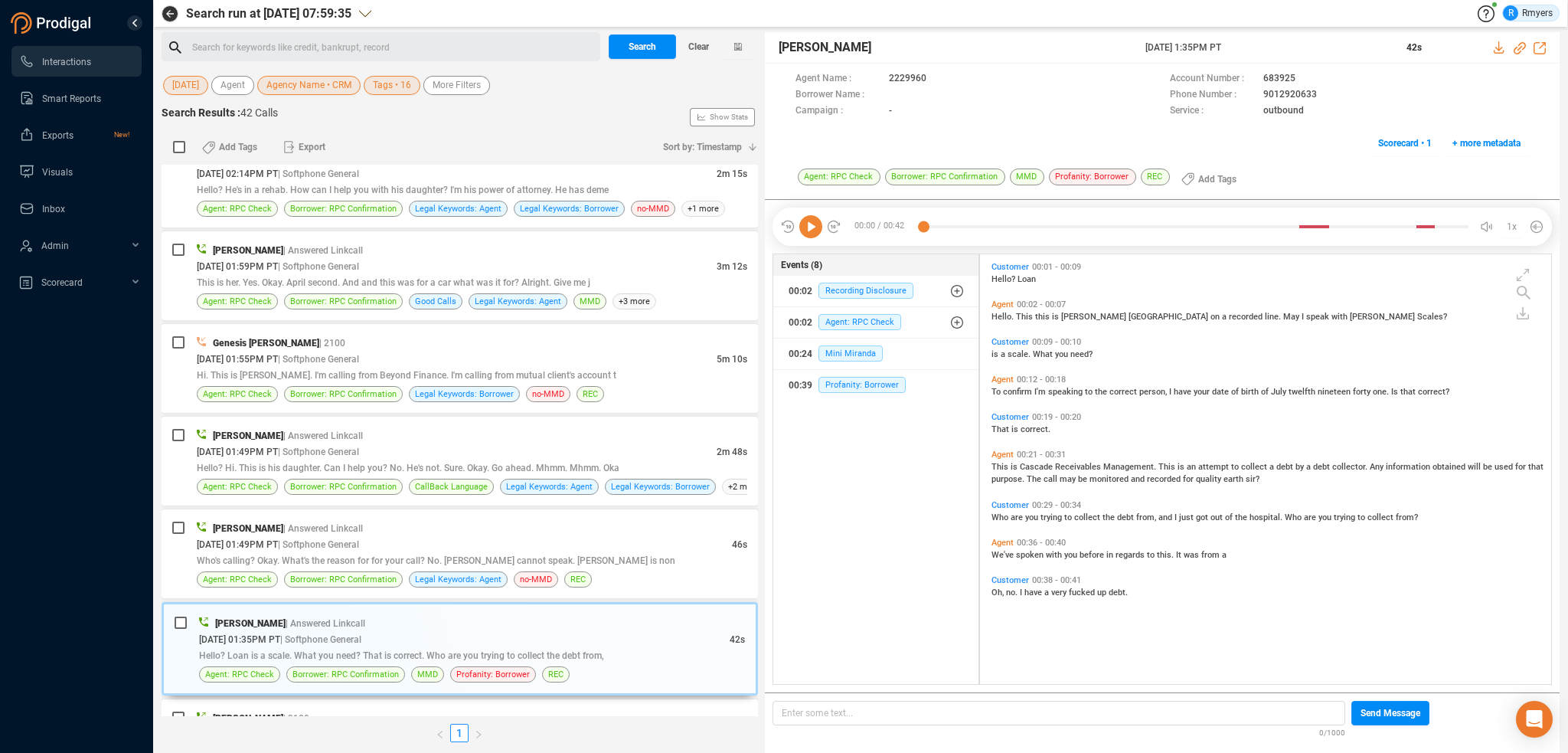
scroll to position [427, 563]
drag, startPoint x: 401, startPoint y: 528, endPoint x: 408, endPoint y: 538, distance: 12.2
click at [402, 528] on div "Gregory Robles | Answered Linkcall" at bounding box center [472, 528] width 551 height 16
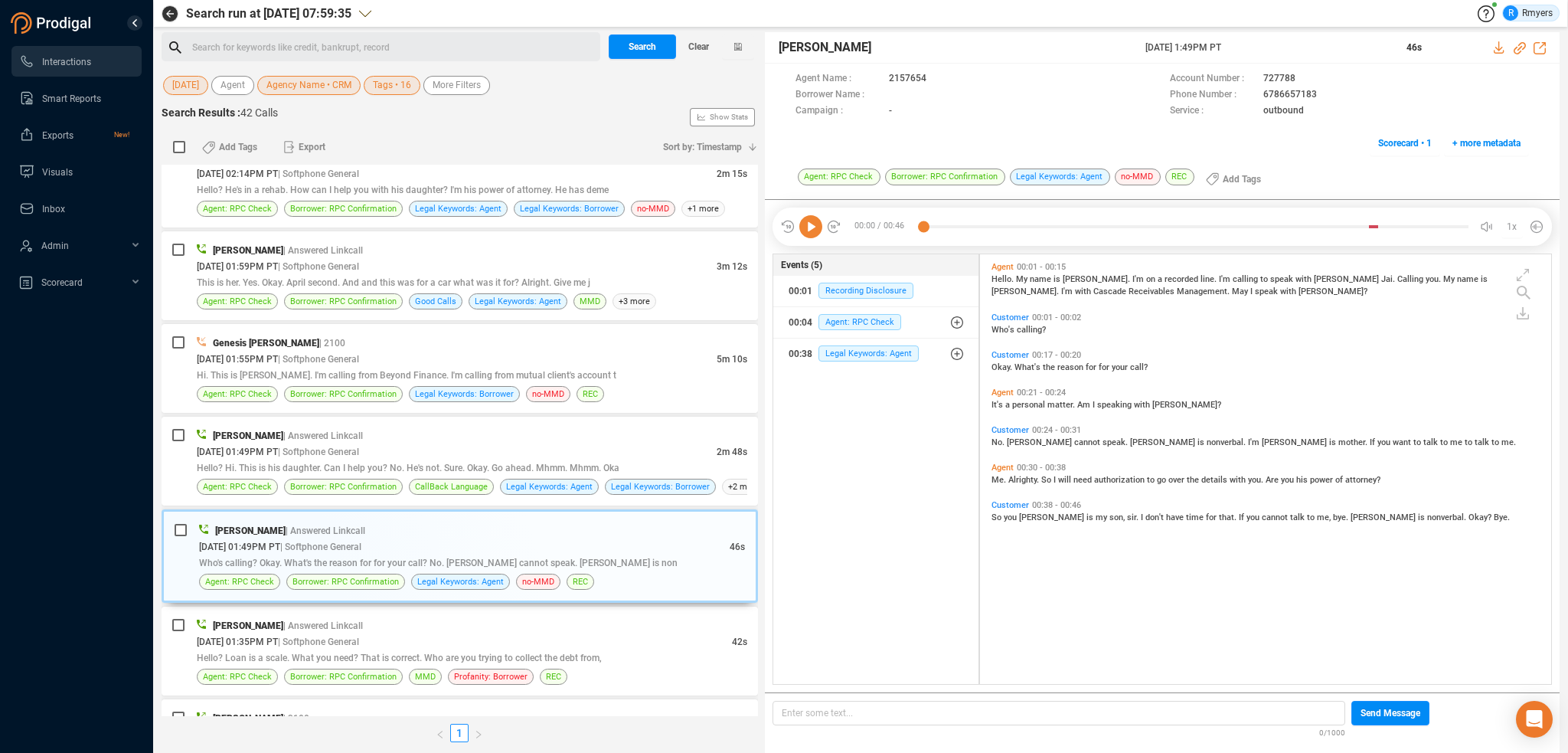
click at [801, 219] on icon at bounding box center [811, 226] width 23 height 23
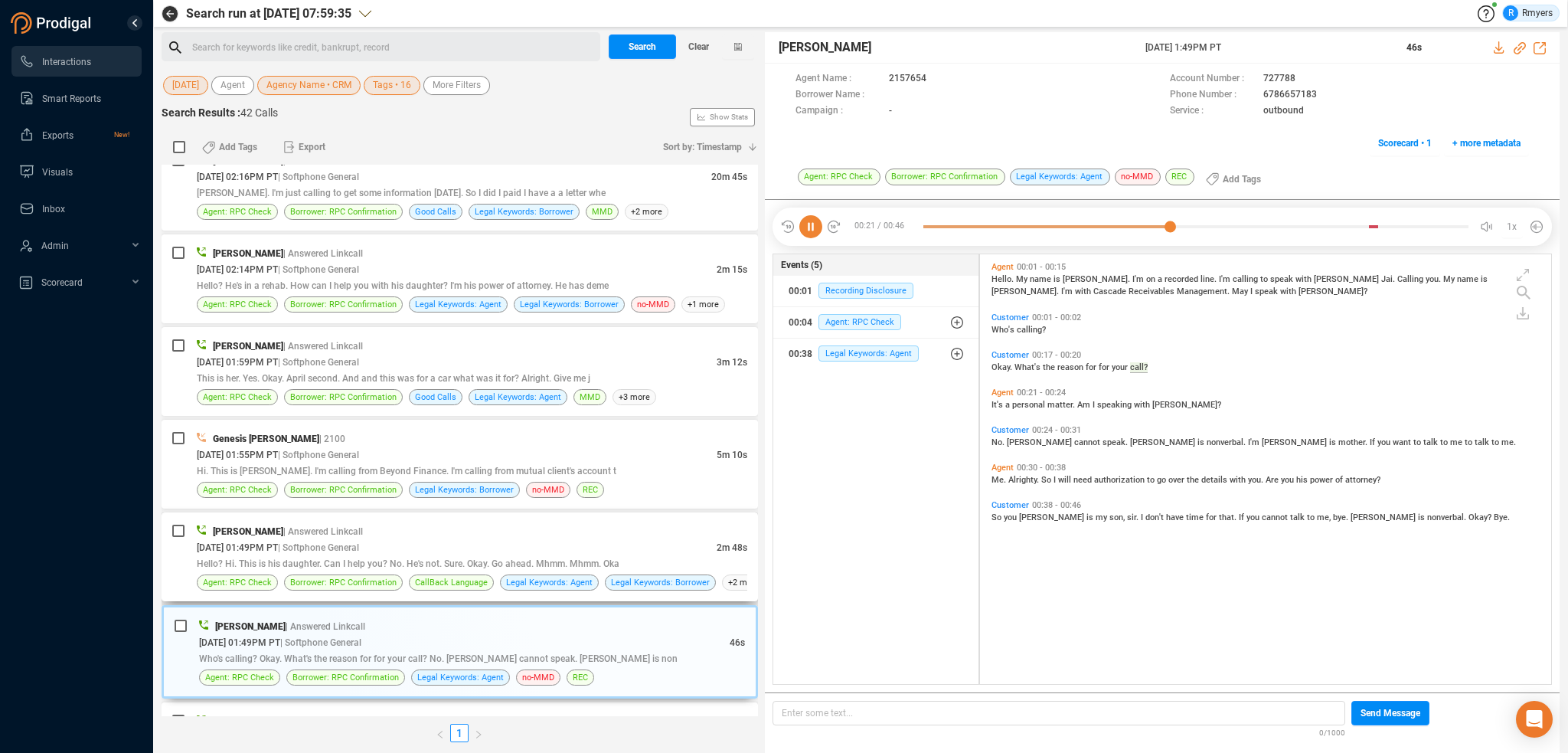
scroll to position [800, 0]
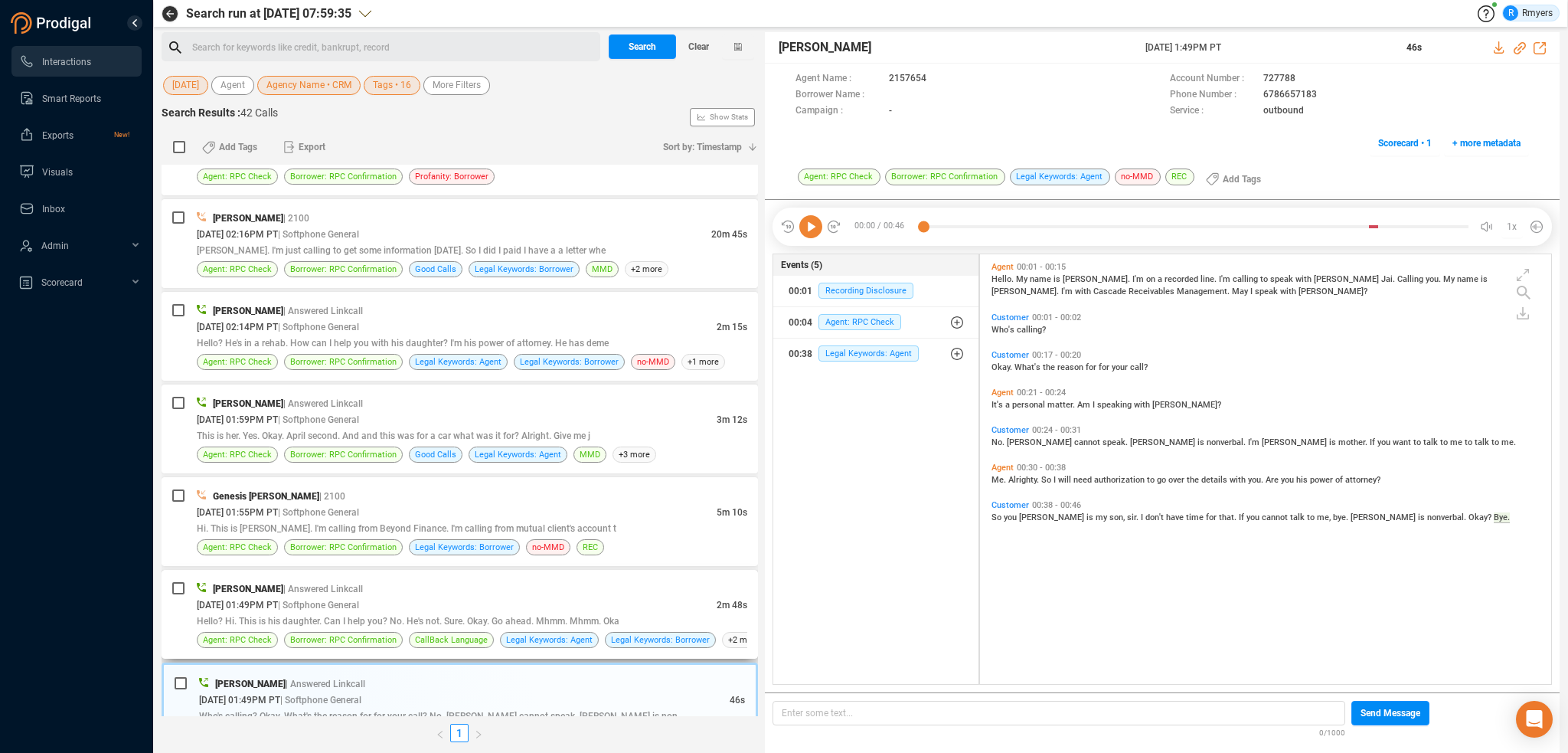
click at [503, 597] on div "09/10/2025 @ 01:49PM PT | Softphone General" at bounding box center [457, 605] width 520 height 16
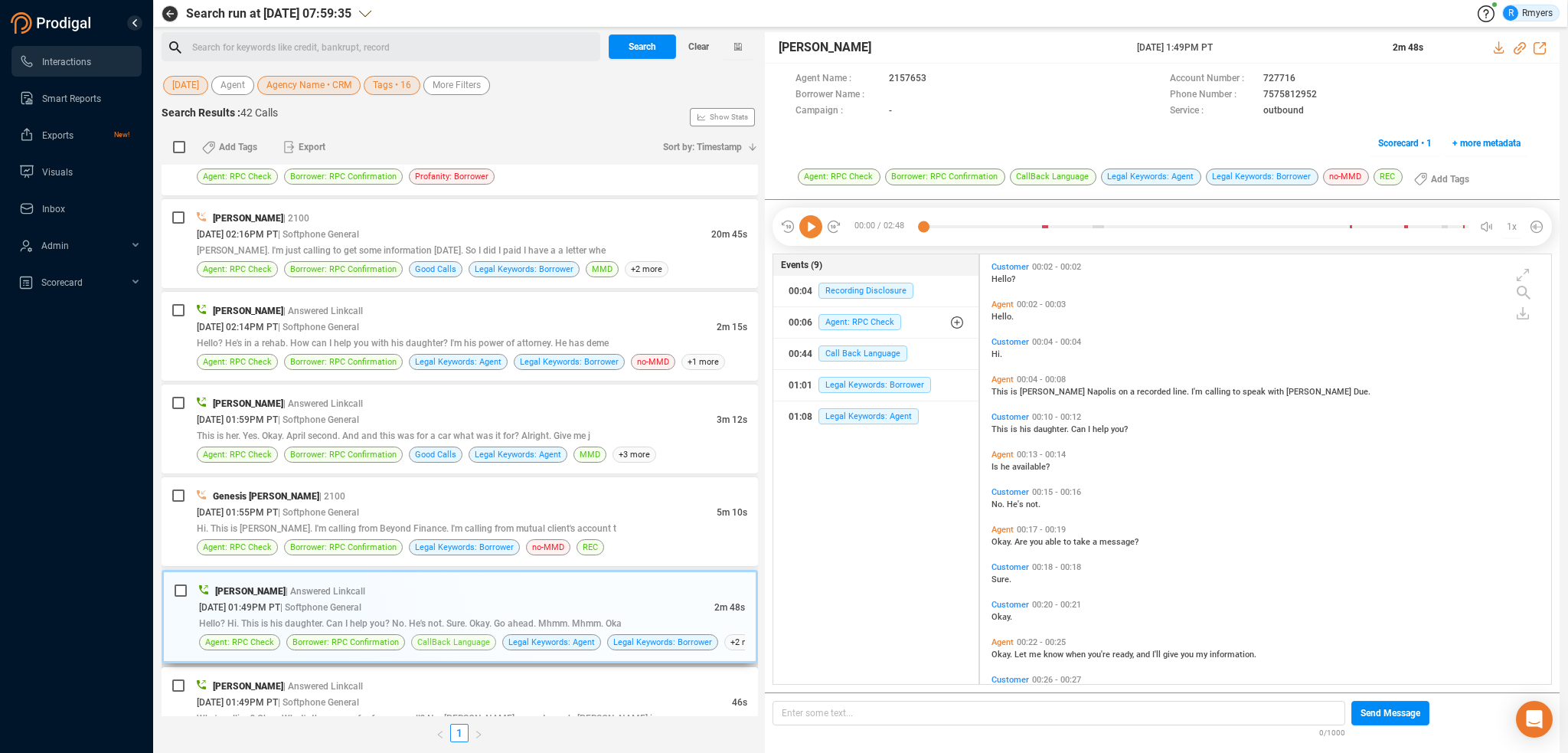
scroll to position [427, 563]
drag, startPoint x: 395, startPoint y: 683, endPoint x: 348, endPoint y: 677, distance: 47.4
click at [394, 683] on div "Gregory Robles | Answered Linkcall" at bounding box center [472, 686] width 551 height 16
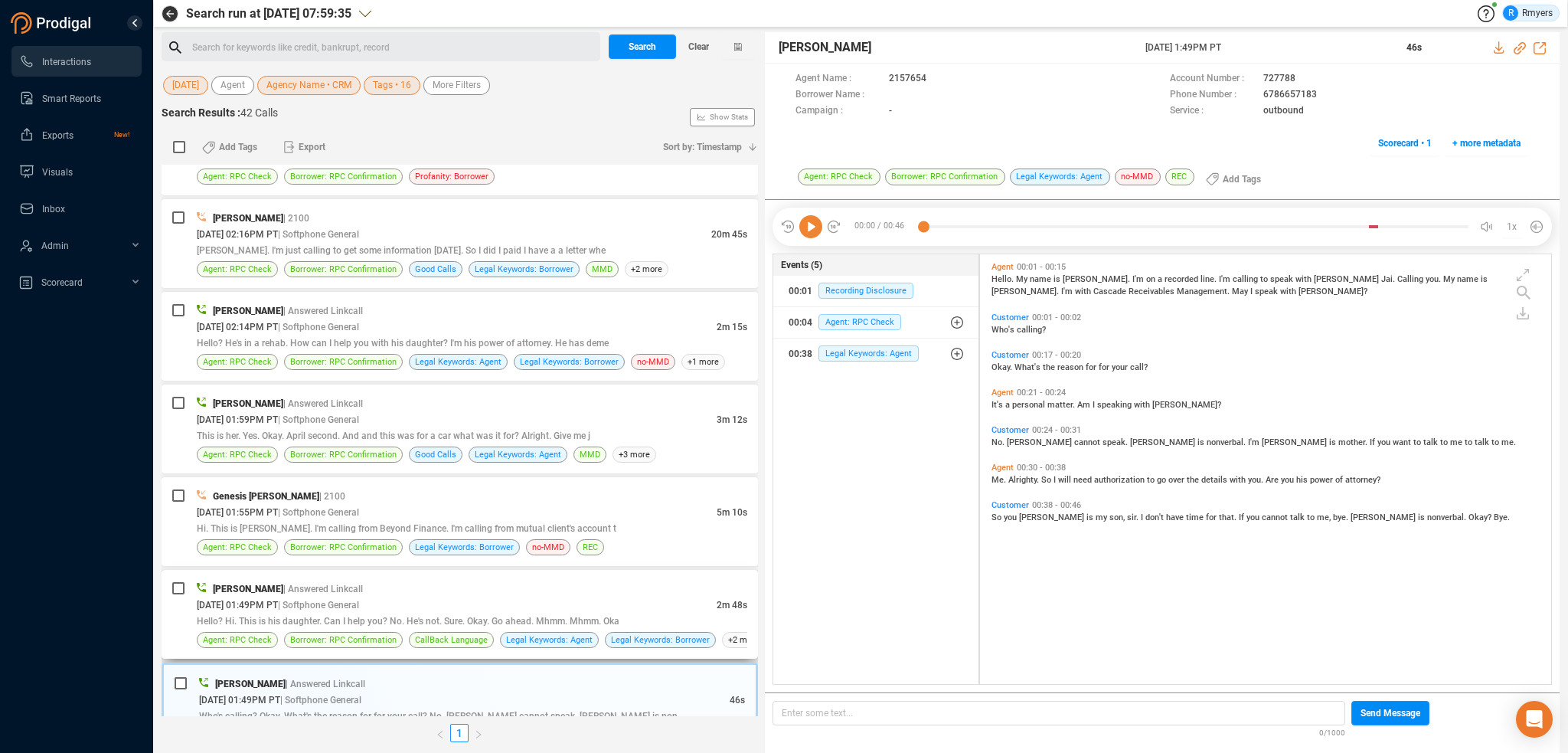
click at [377, 593] on div "Frank Napoles | Answered Linkcall 09/10/2025 @ 01:49PM PT | Softphone General 2…" at bounding box center [472, 614] width 551 height 68
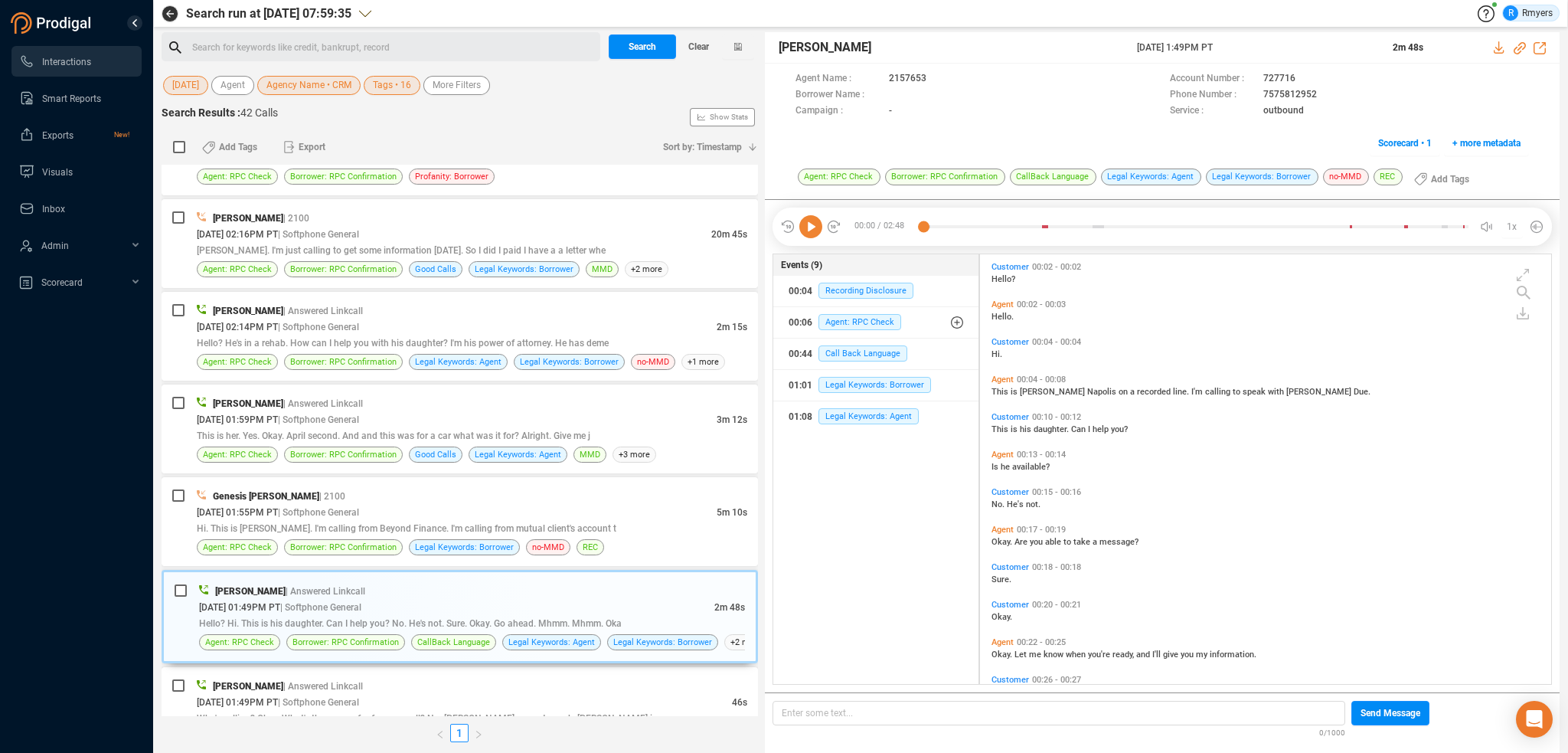
click at [817, 230] on icon at bounding box center [811, 226] width 23 height 23
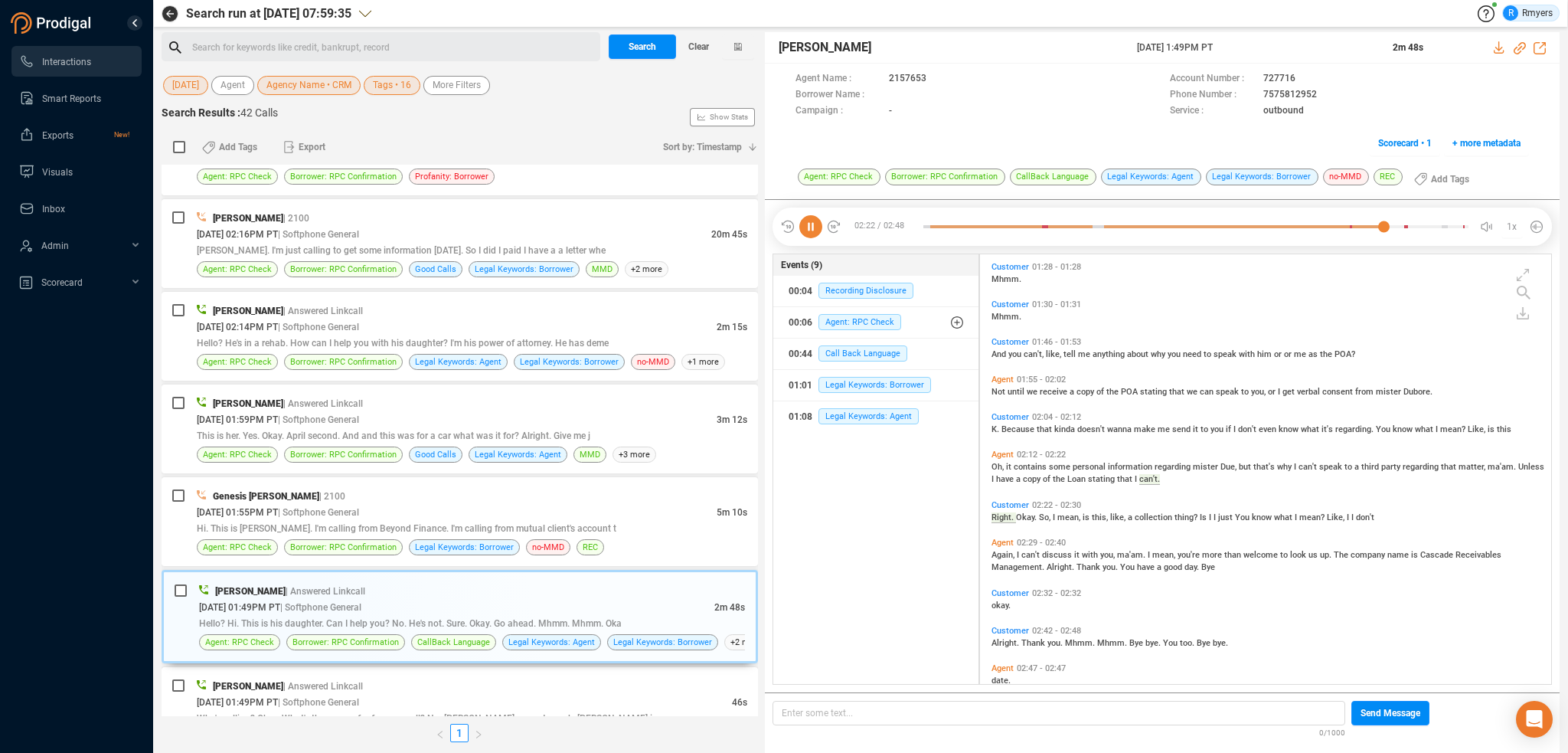
scroll to position [889, 0]
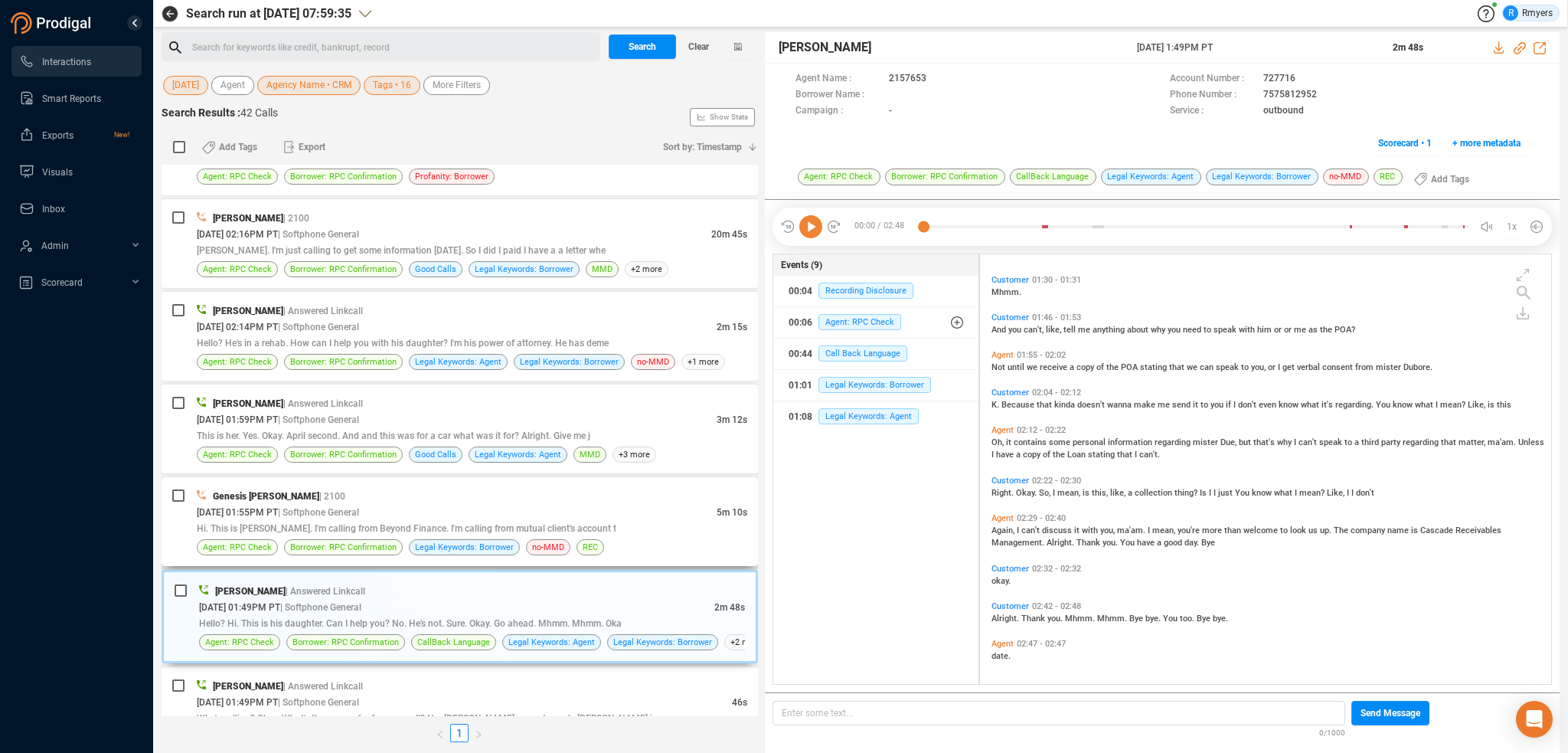
click at [461, 523] on span "Hi. This is [PERSON_NAME]. I'm calling from Beyond Finance. I'm calling from mu…" at bounding box center [406, 528] width 420 height 11
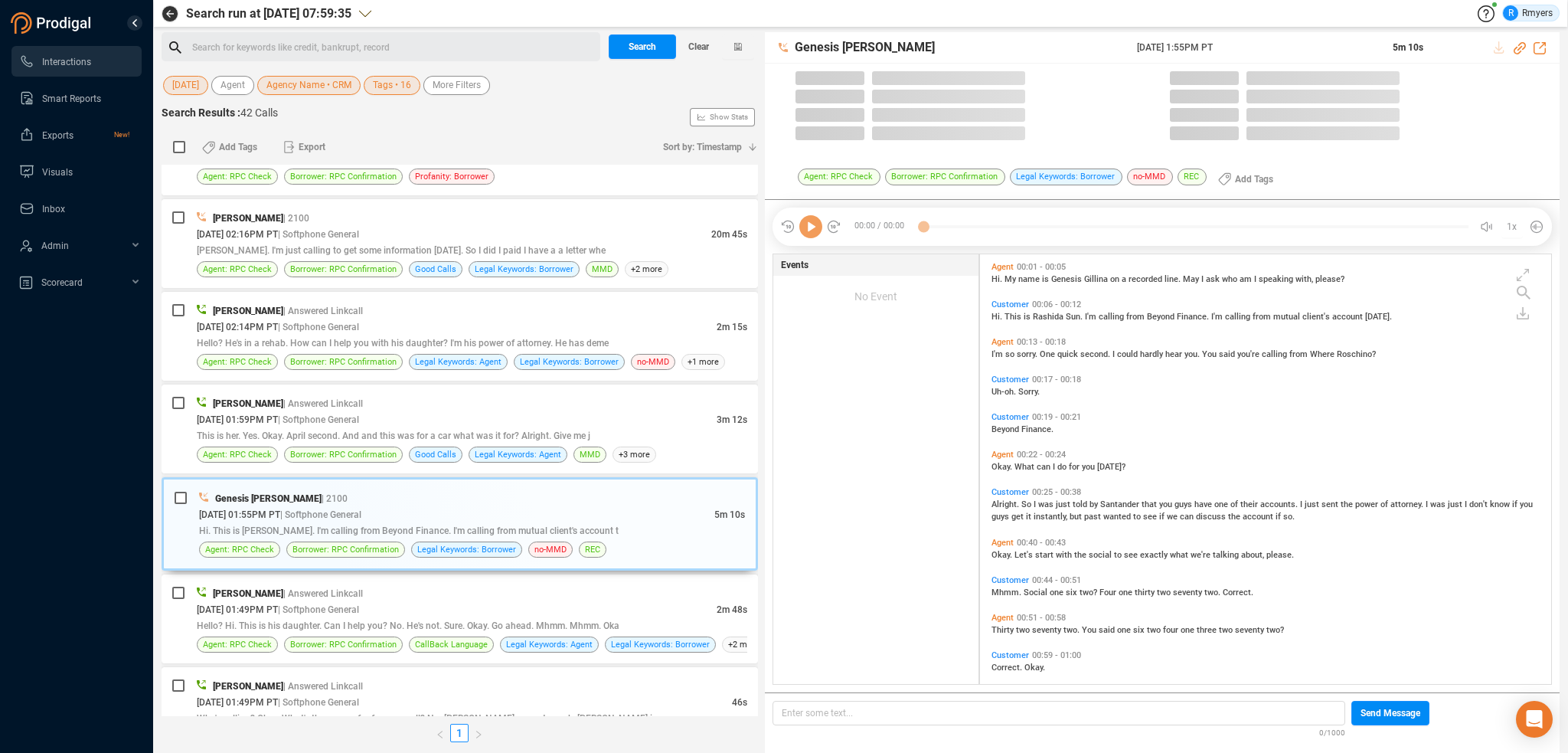
scroll to position [427, 563]
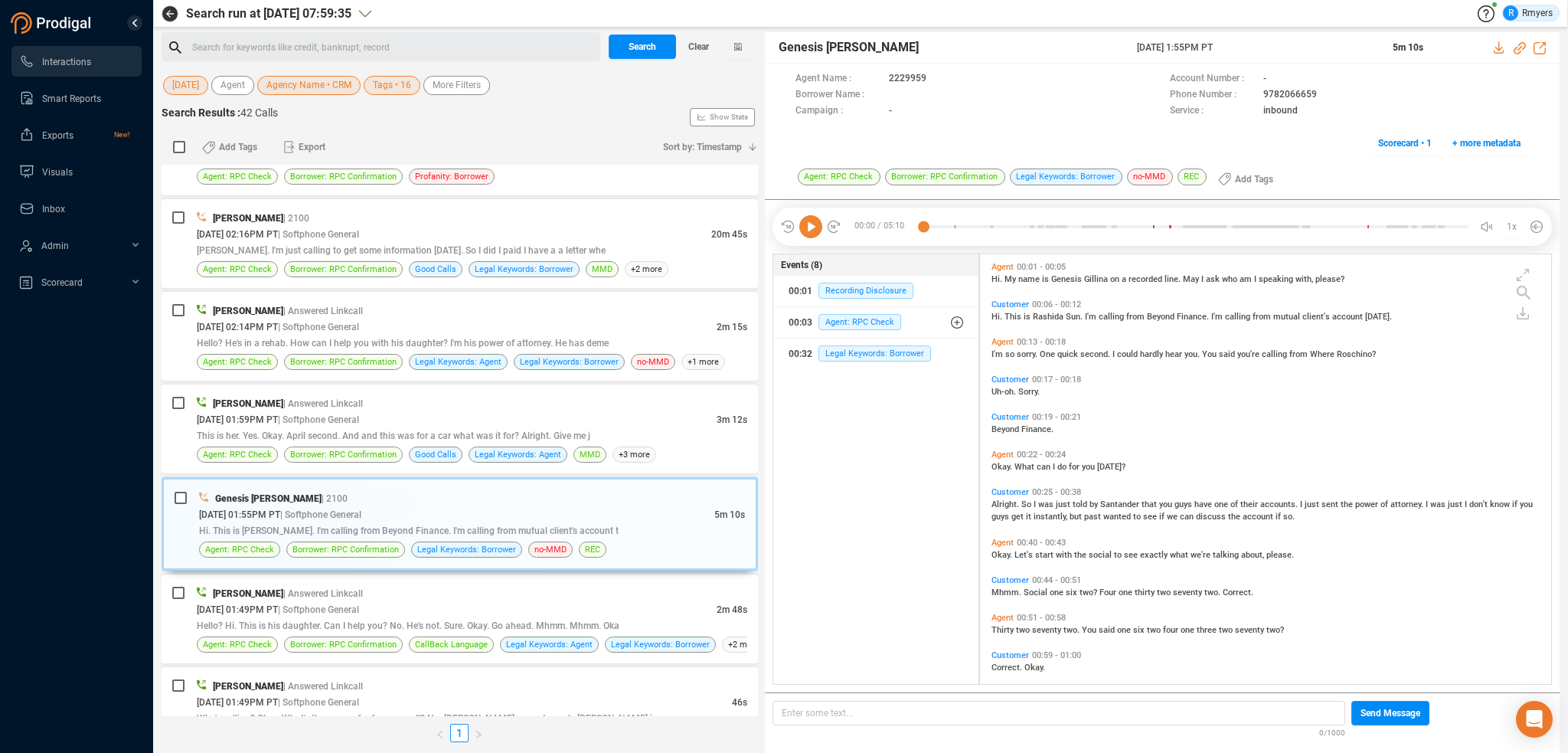
click at [806, 231] on icon at bounding box center [811, 226] width 23 height 23
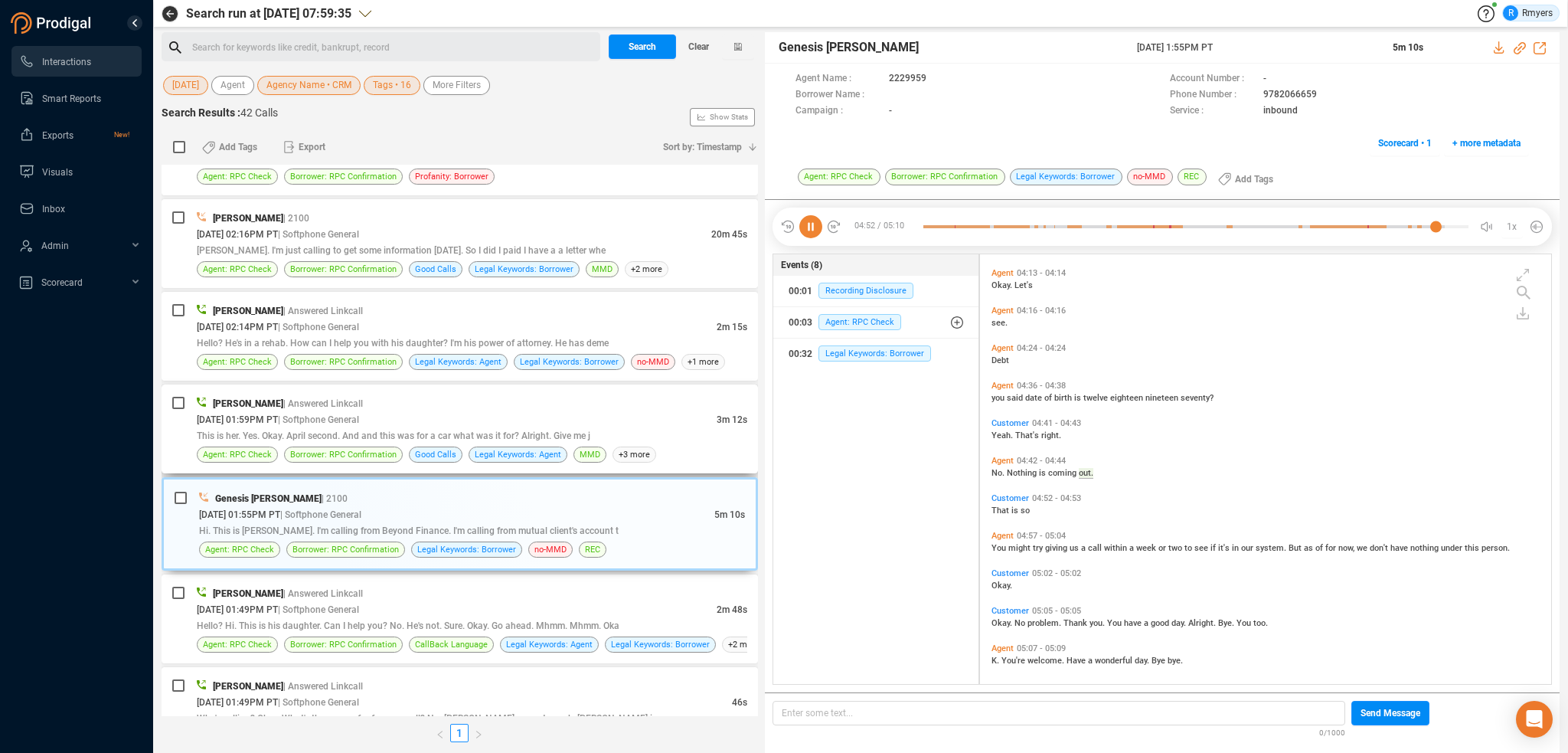
scroll to position [1051, 0]
click at [469, 417] on div "09/10/2025 @ 01:59PM PT | Softphone General" at bounding box center [457, 420] width 520 height 16
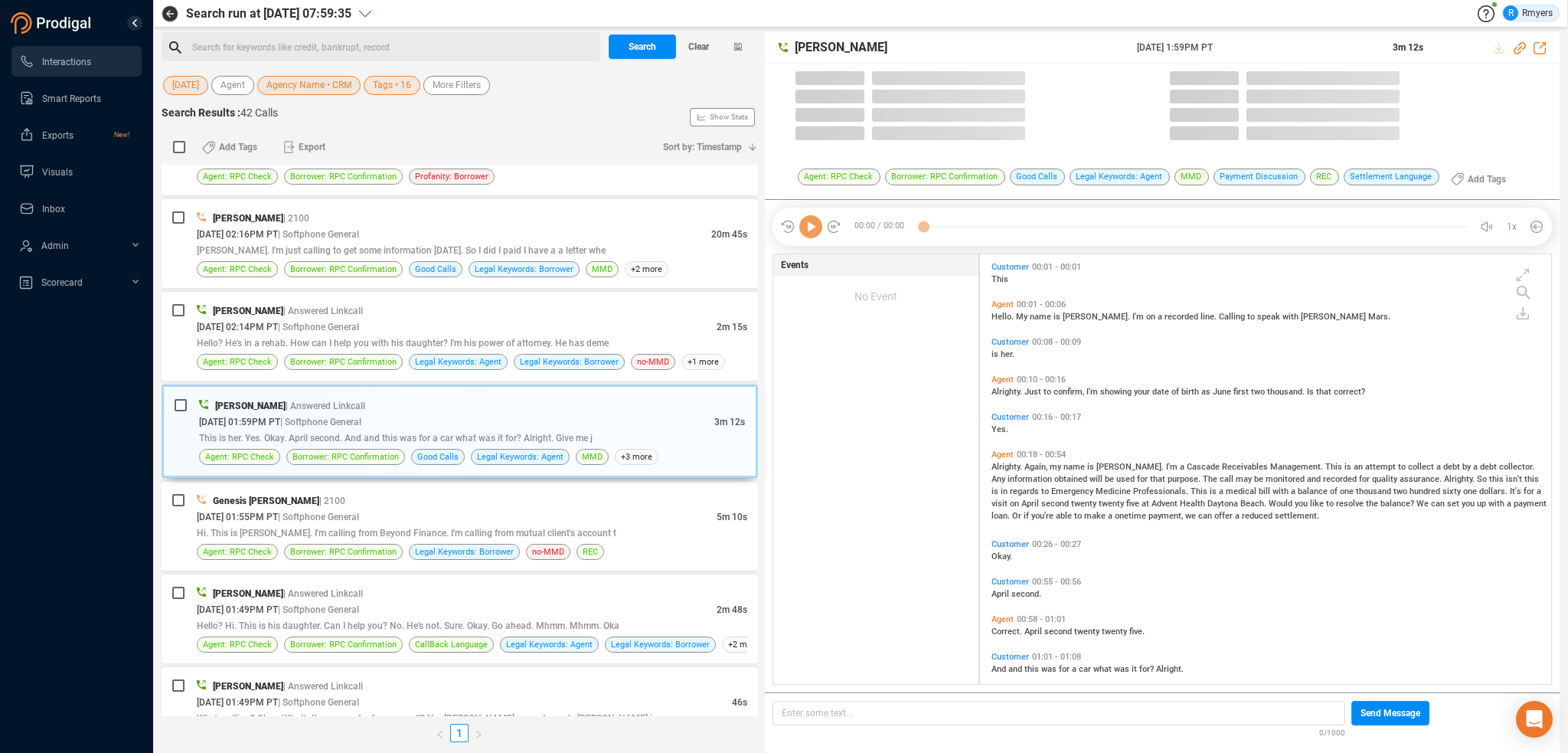
scroll to position [427, 563]
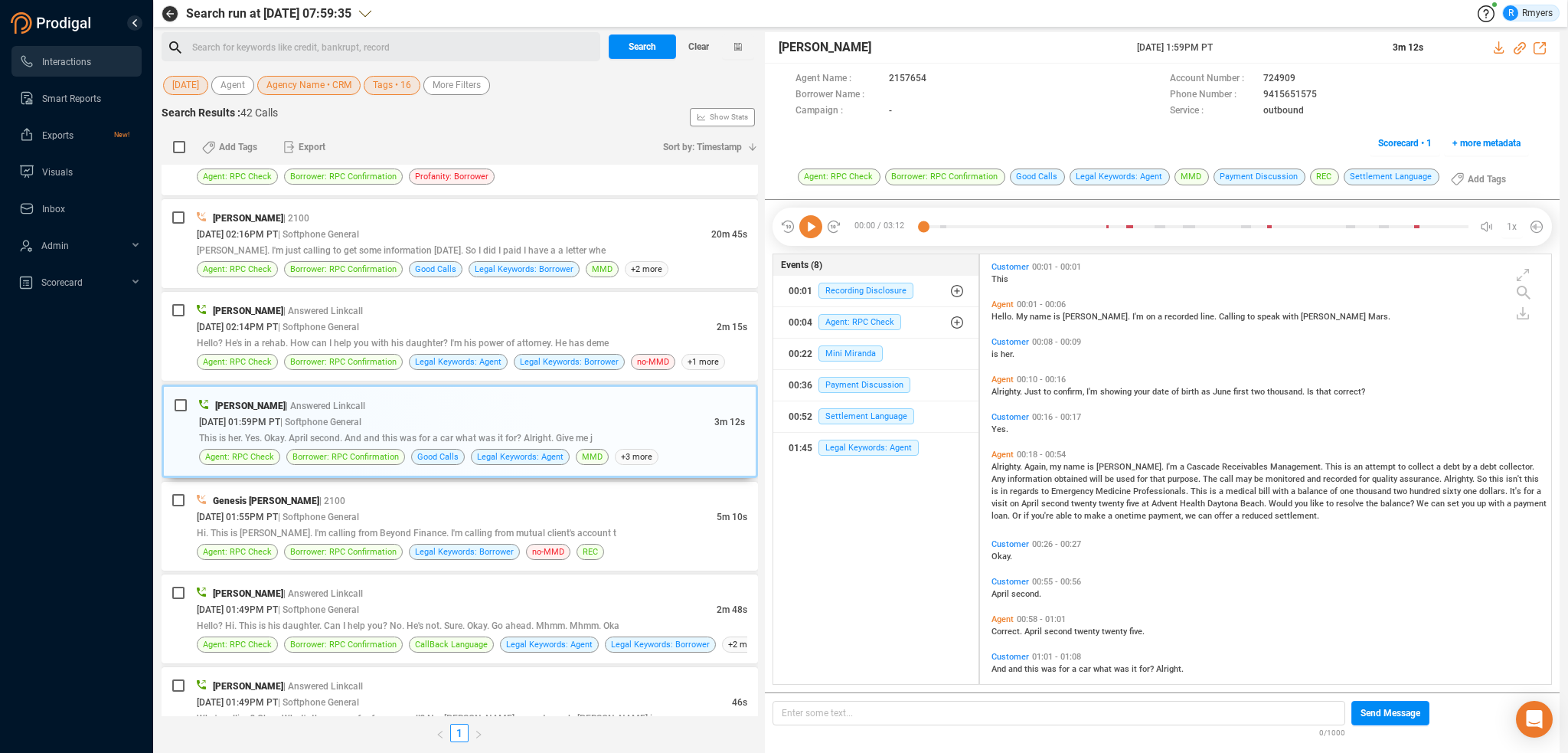
click at [815, 233] on icon at bounding box center [811, 226] width 23 height 23
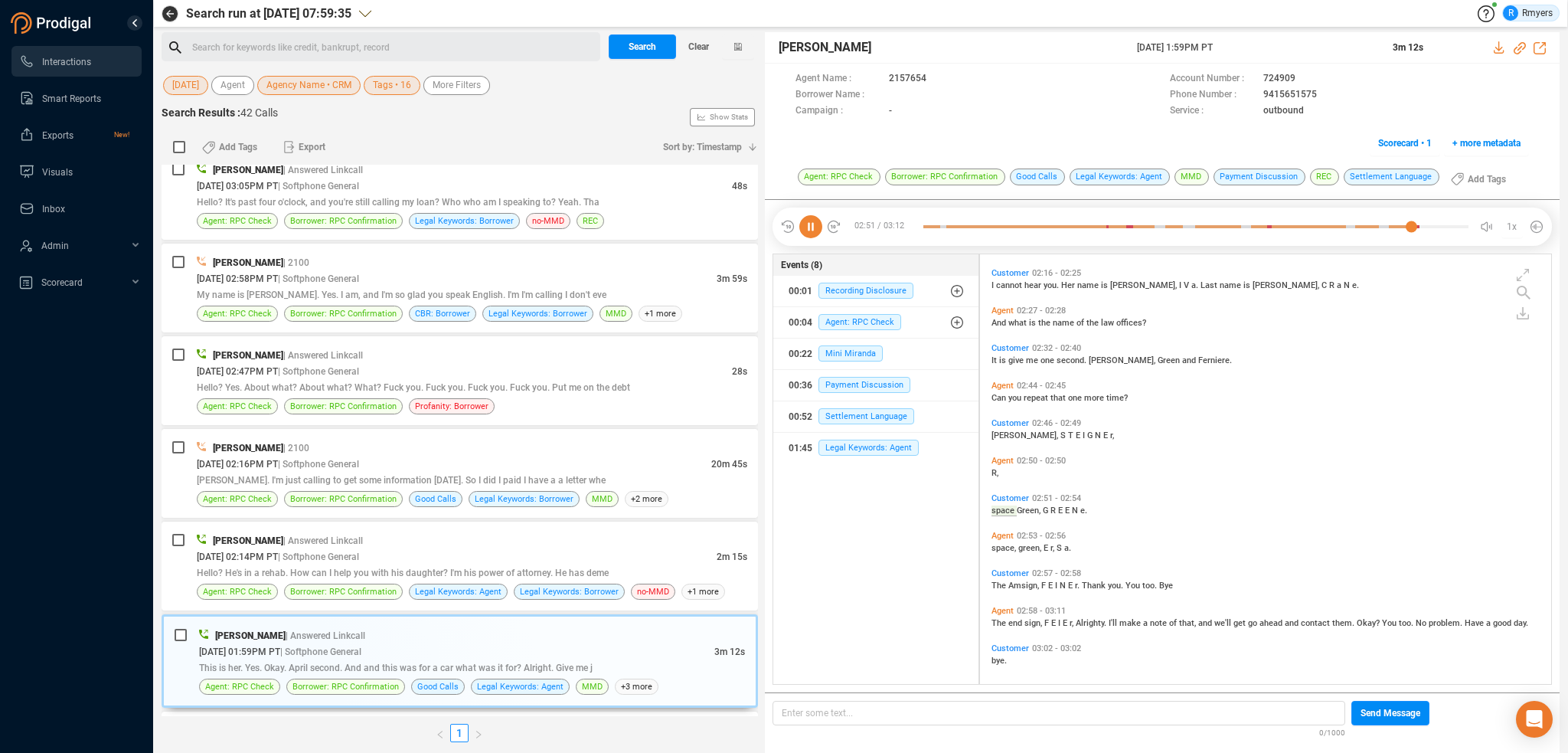
scroll to position [1039, 0]
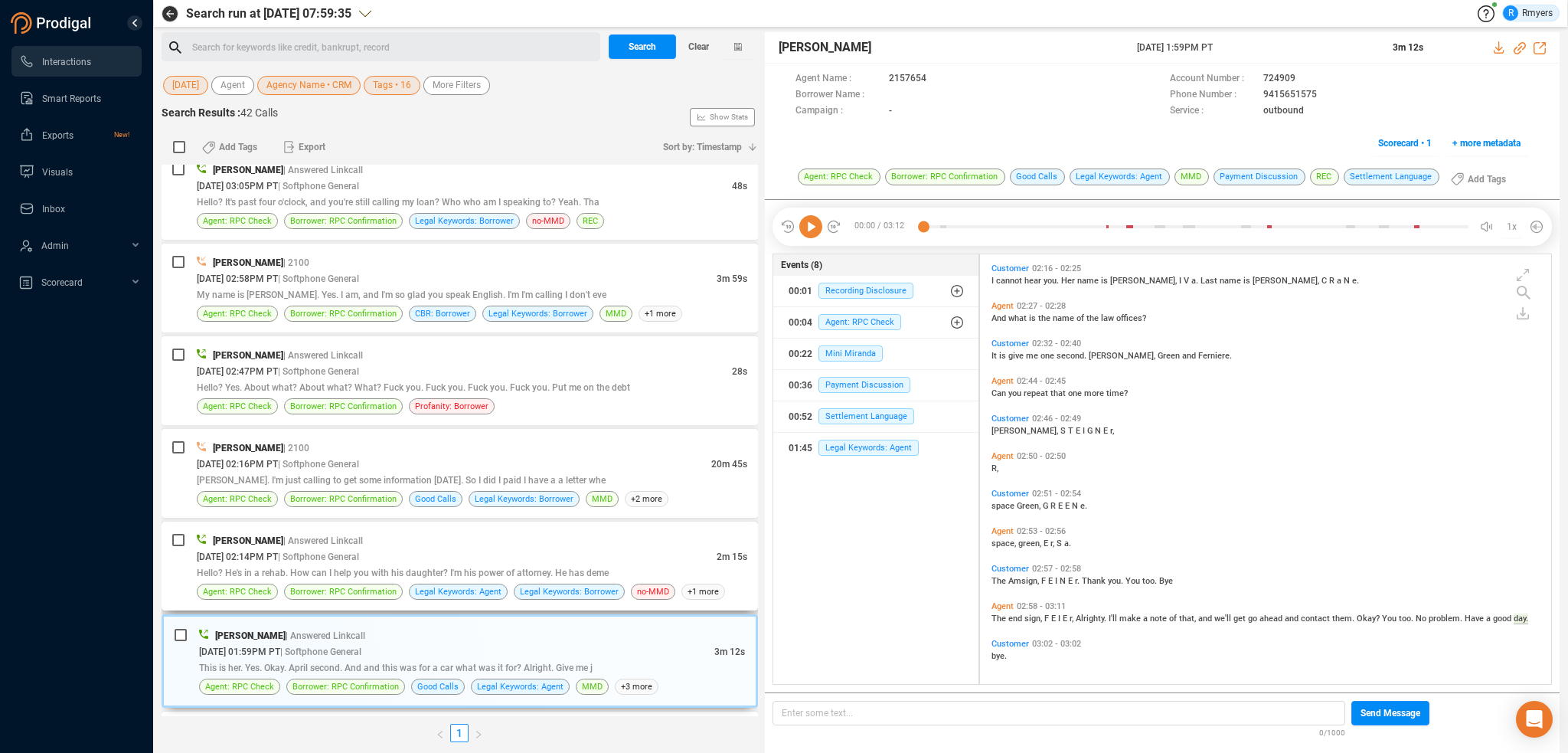
click at [482, 553] on div "09/10/2025 @ 02:14PM PT | Softphone General" at bounding box center [457, 556] width 520 height 16
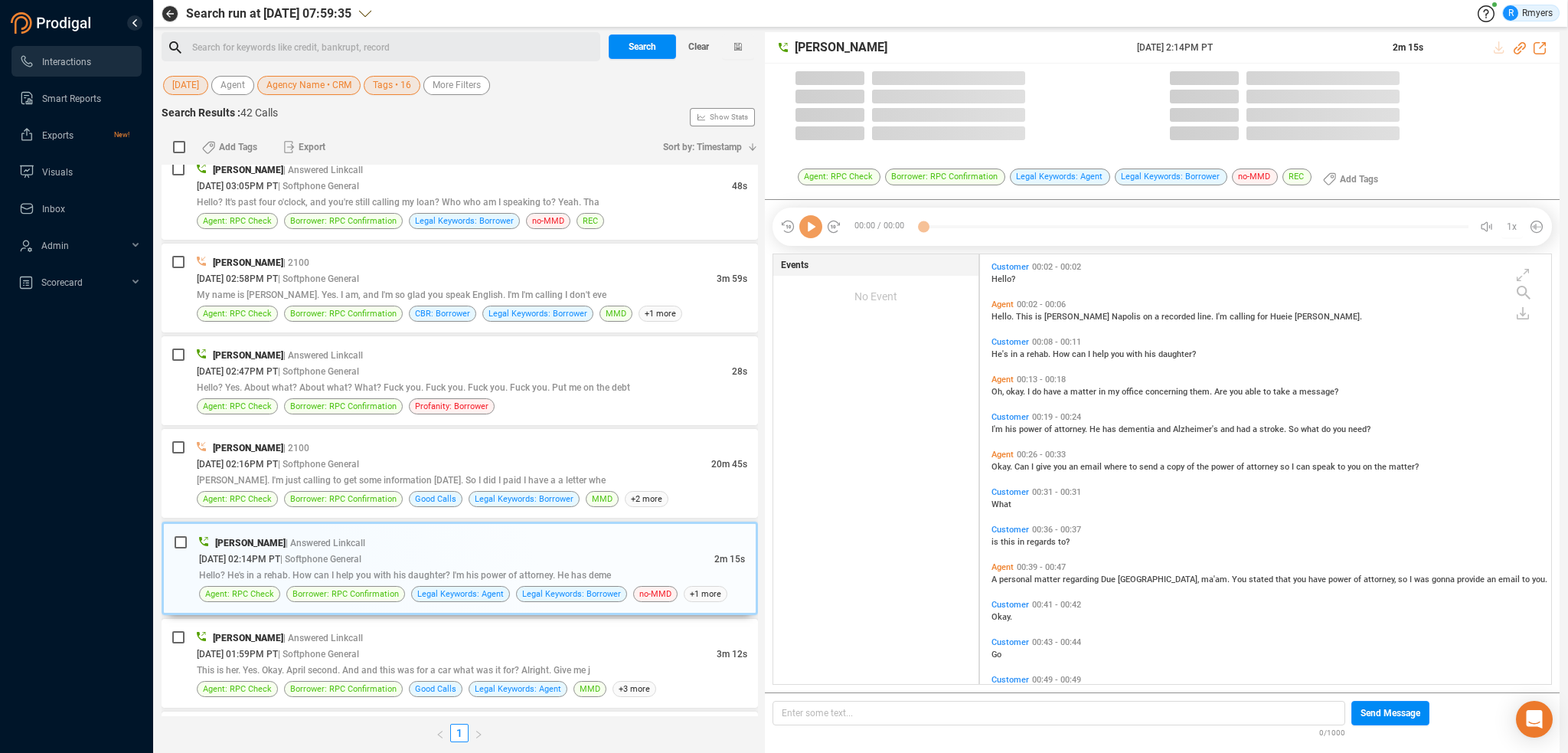
scroll to position [427, 563]
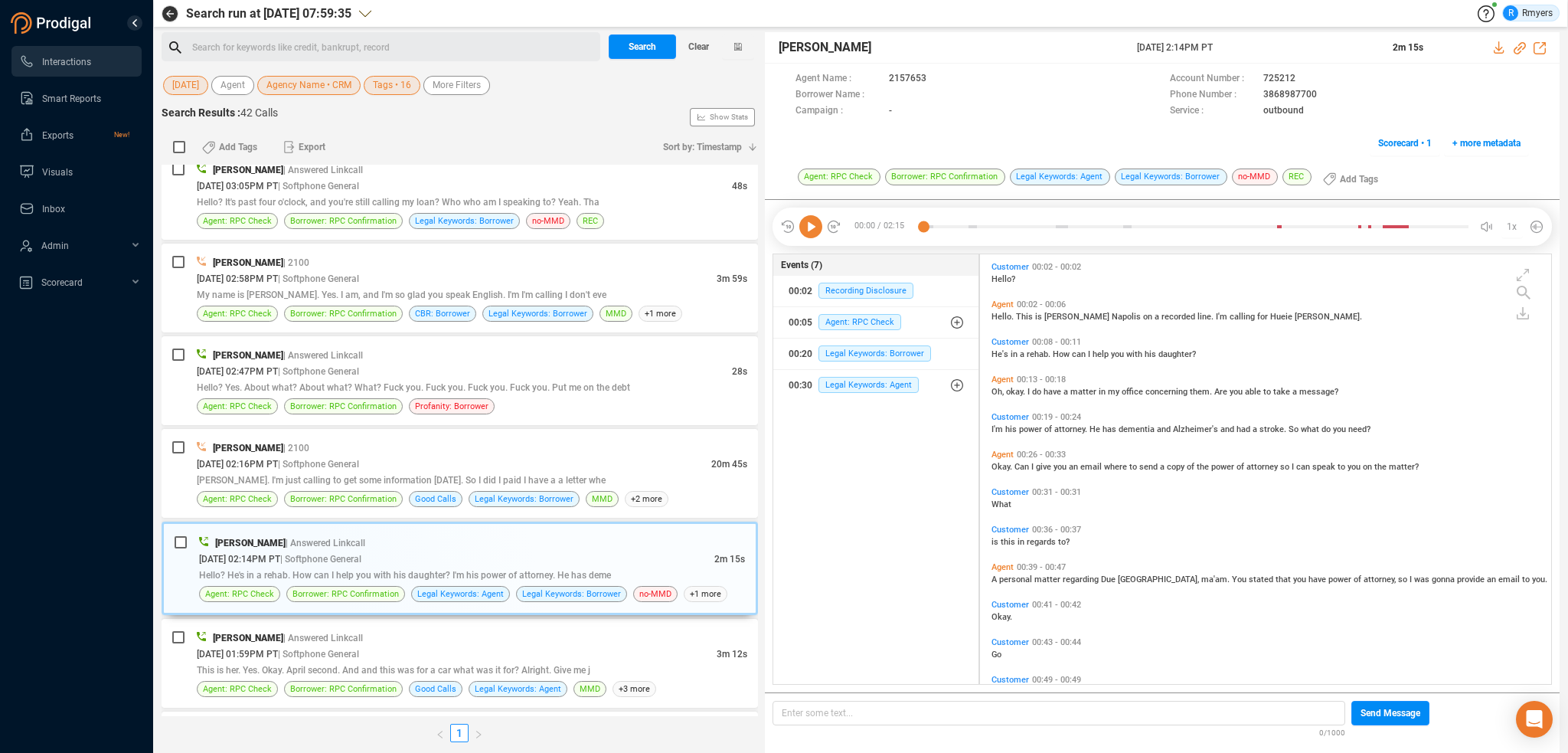
click at [809, 223] on icon at bounding box center [811, 226] width 23 height 23
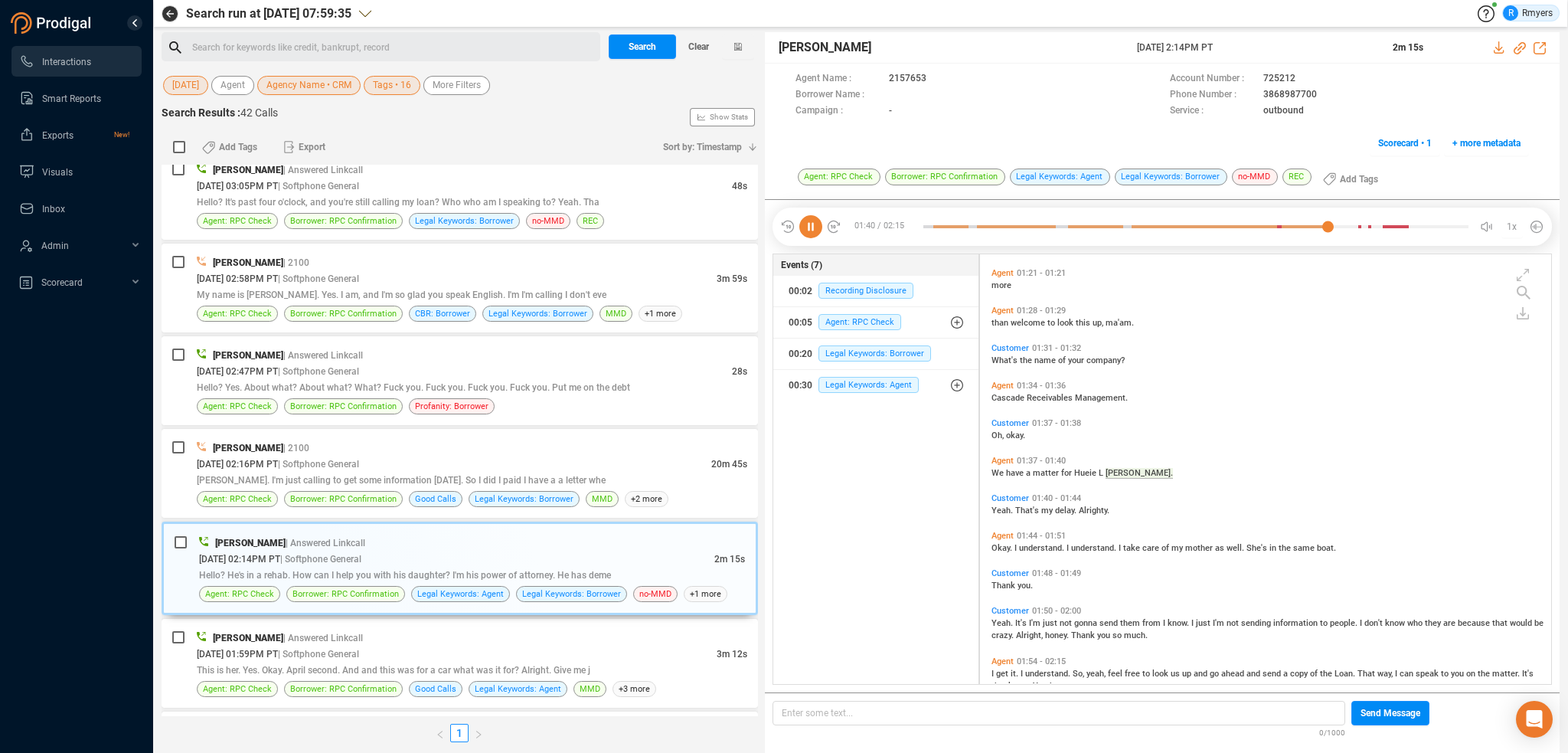
scroll to position [726, 0]
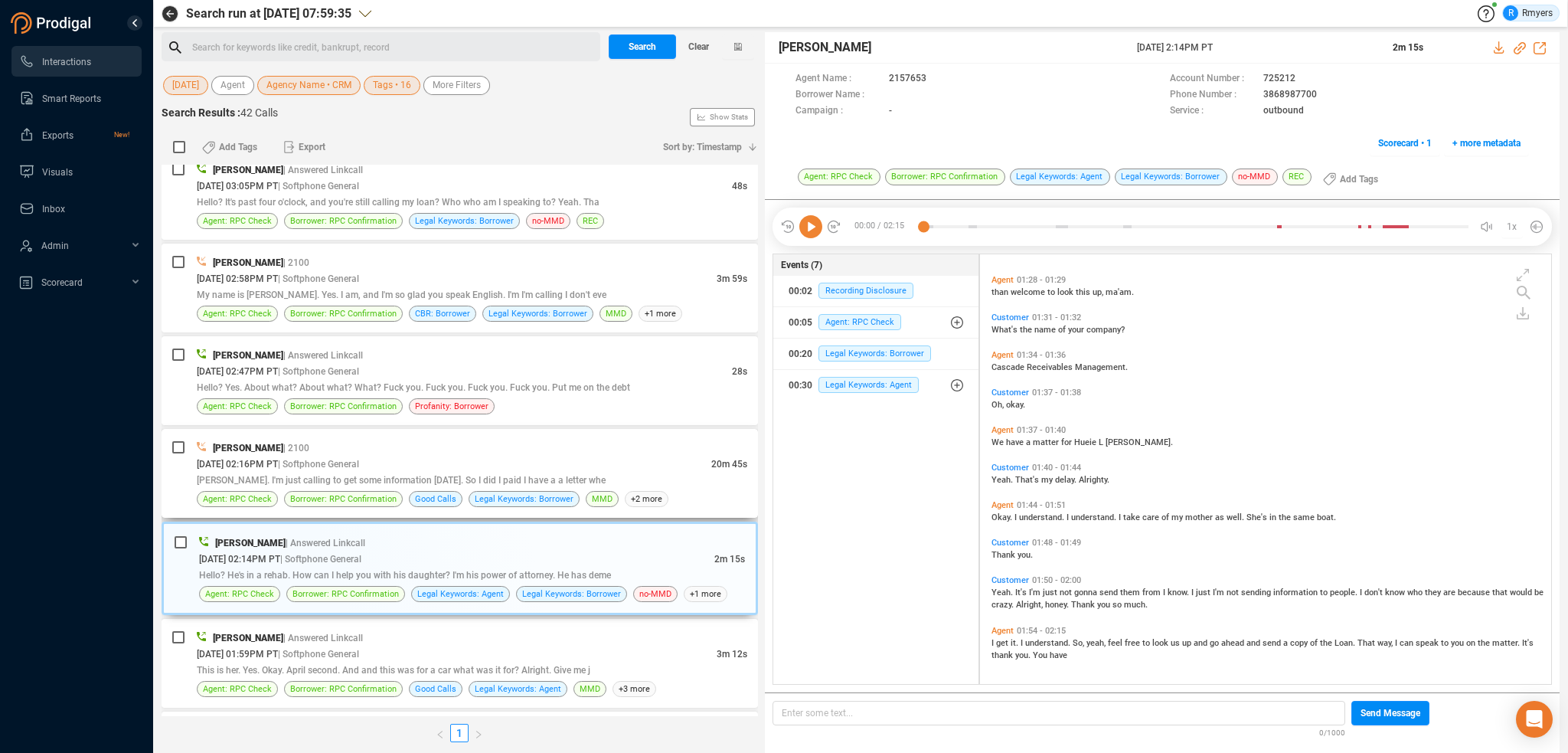
click at [553, 456] on div "09/10/2025 @ 02:16PM PT | Softphone General" at bounding box center [454, 464] width 515 height 16
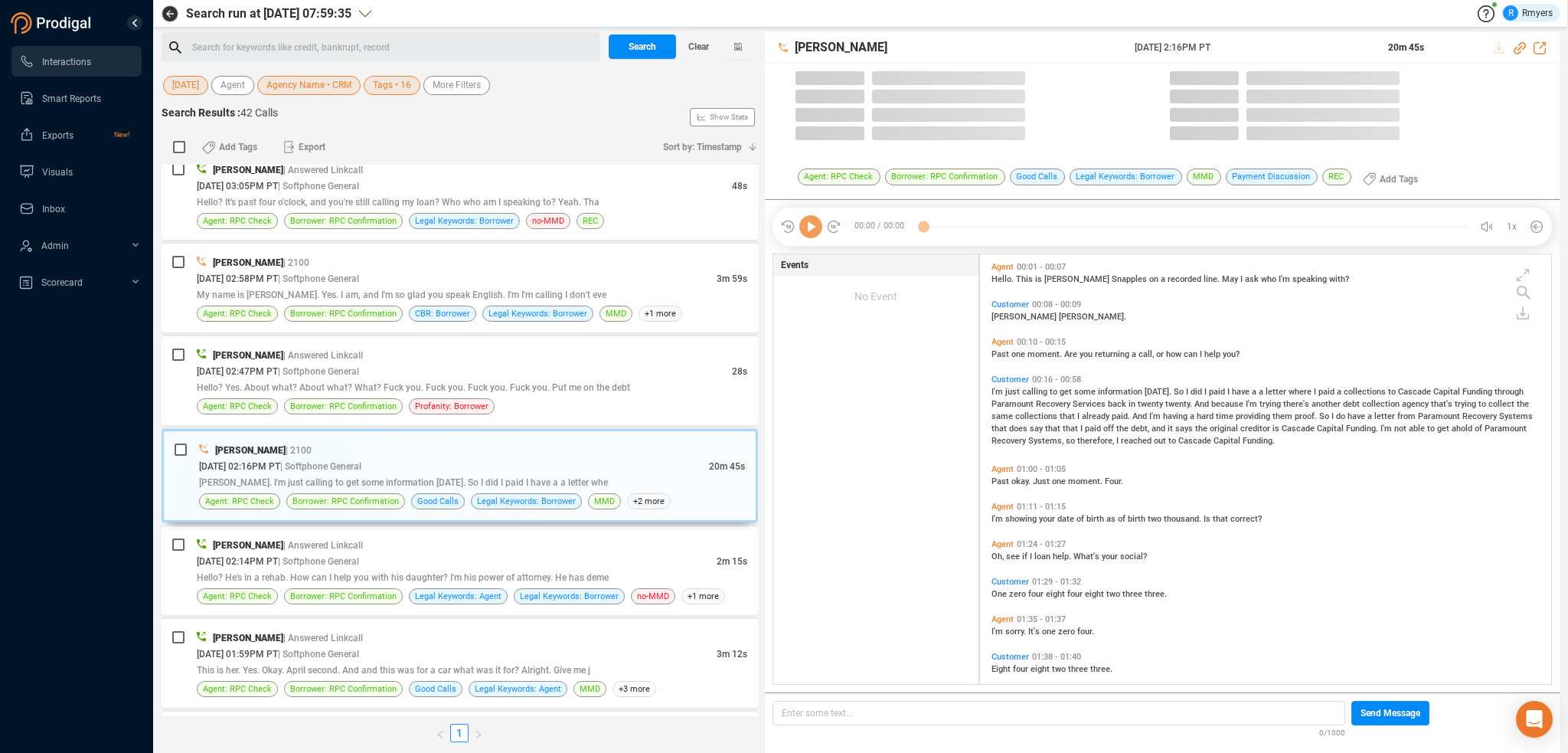
scroll to position [427, 563]
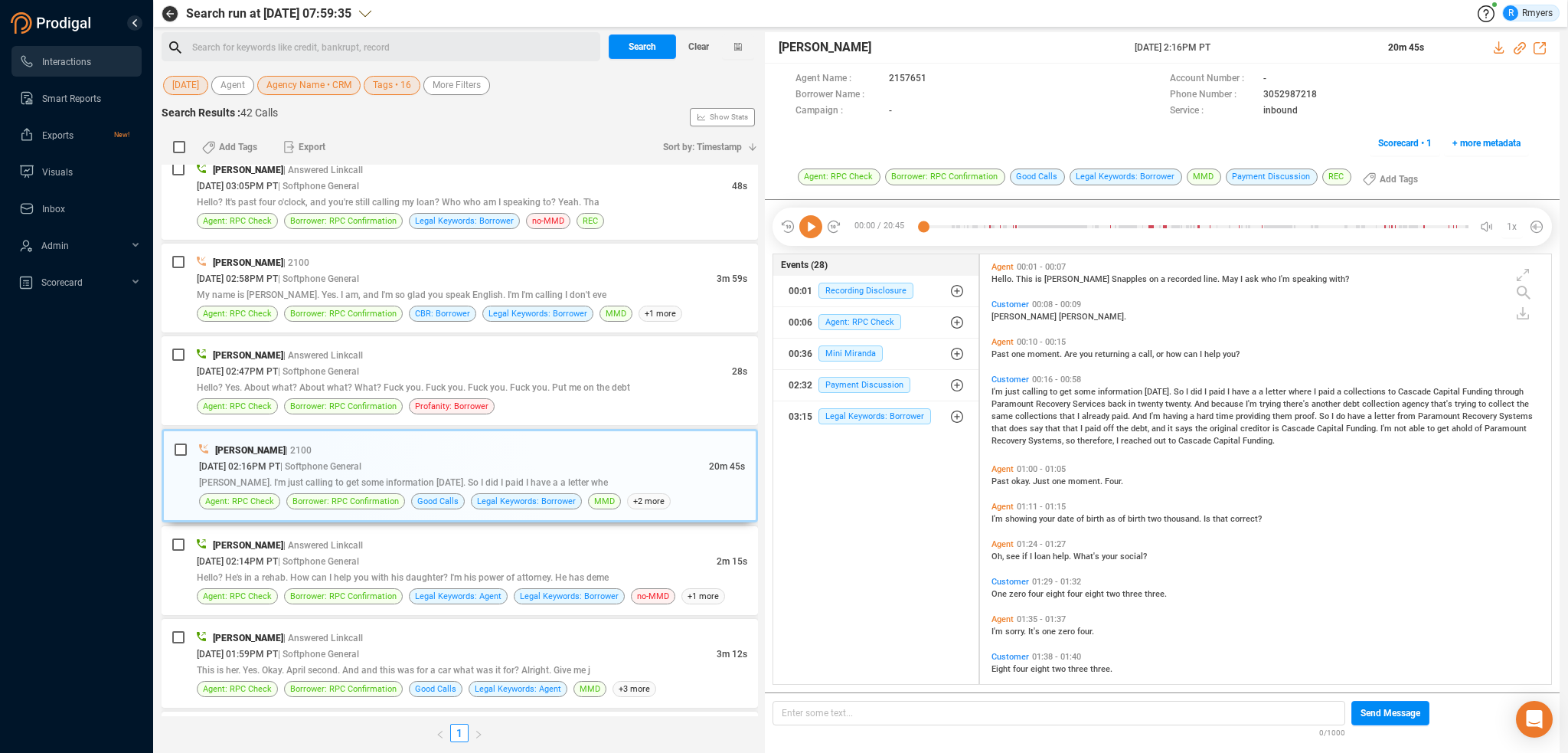
click at [805, 232] on icon at bounding box center [811, 226] width 23 height 23
click at [807, 230] on icon at bounding box center [811, 226] width 23 height 23
click at [802, 226] on icon at bounding box center [811, 226] width 23 height 23
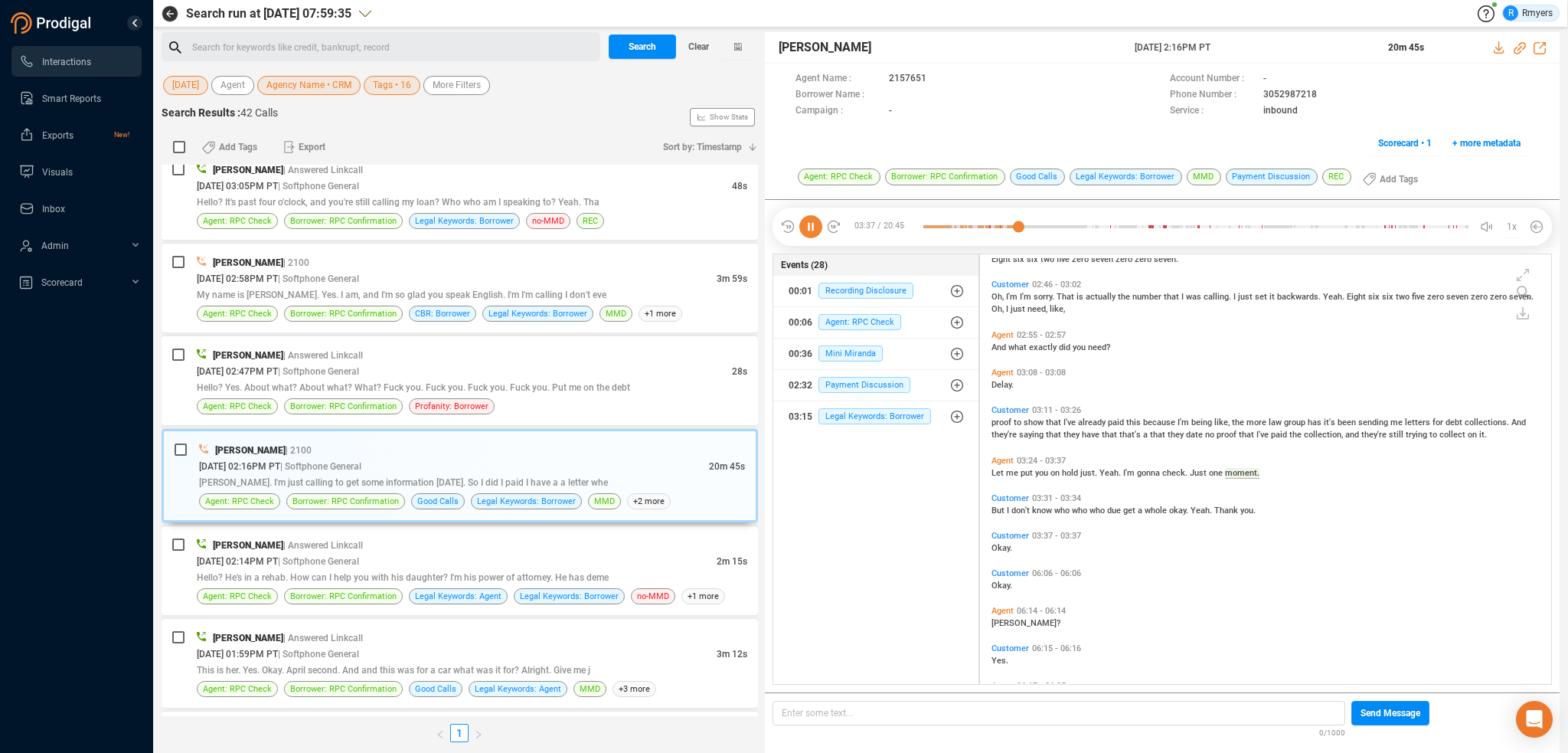
scroll to position [823, 0]
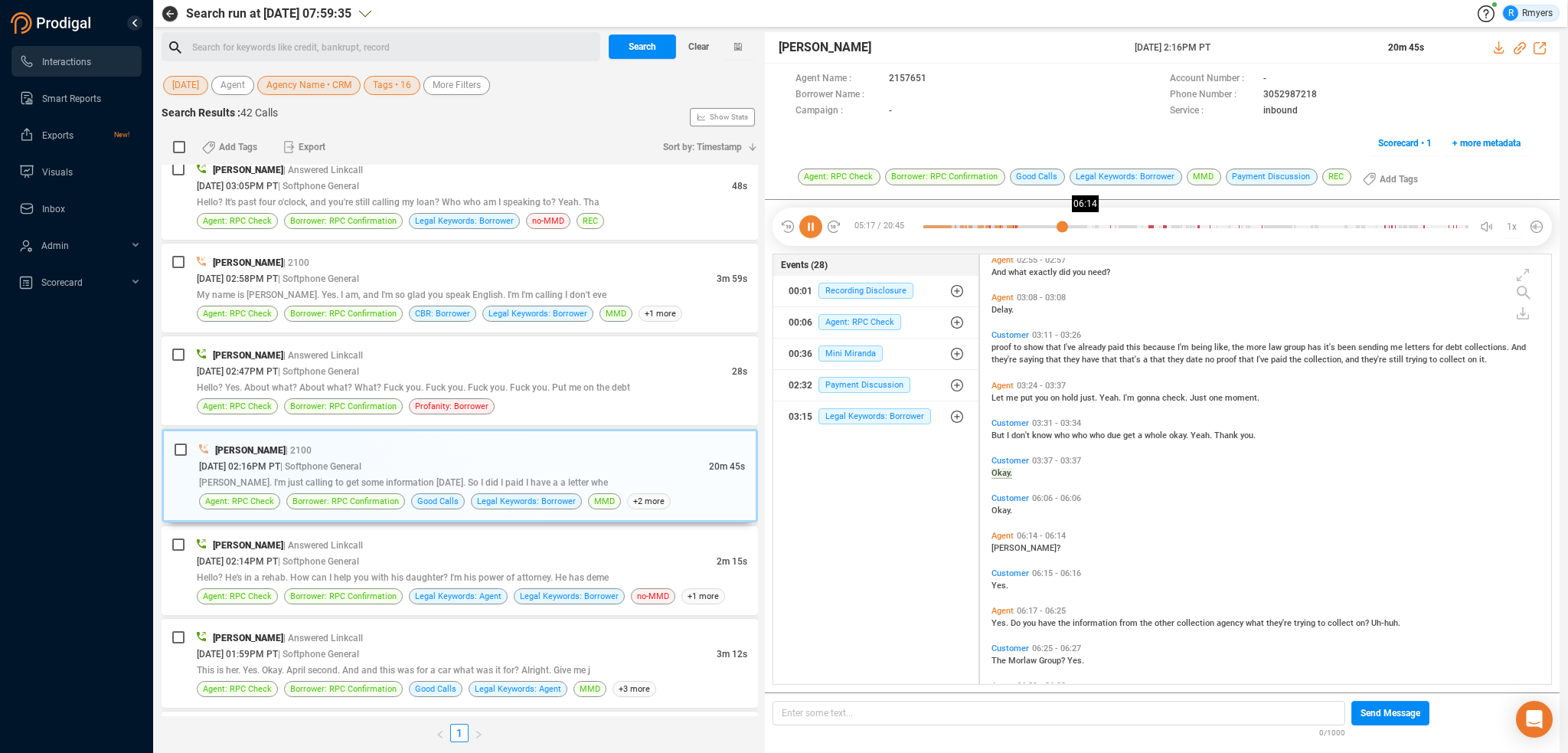
click at [1088, 225] on div at bounding box center [1196, 226] width 545 height 23
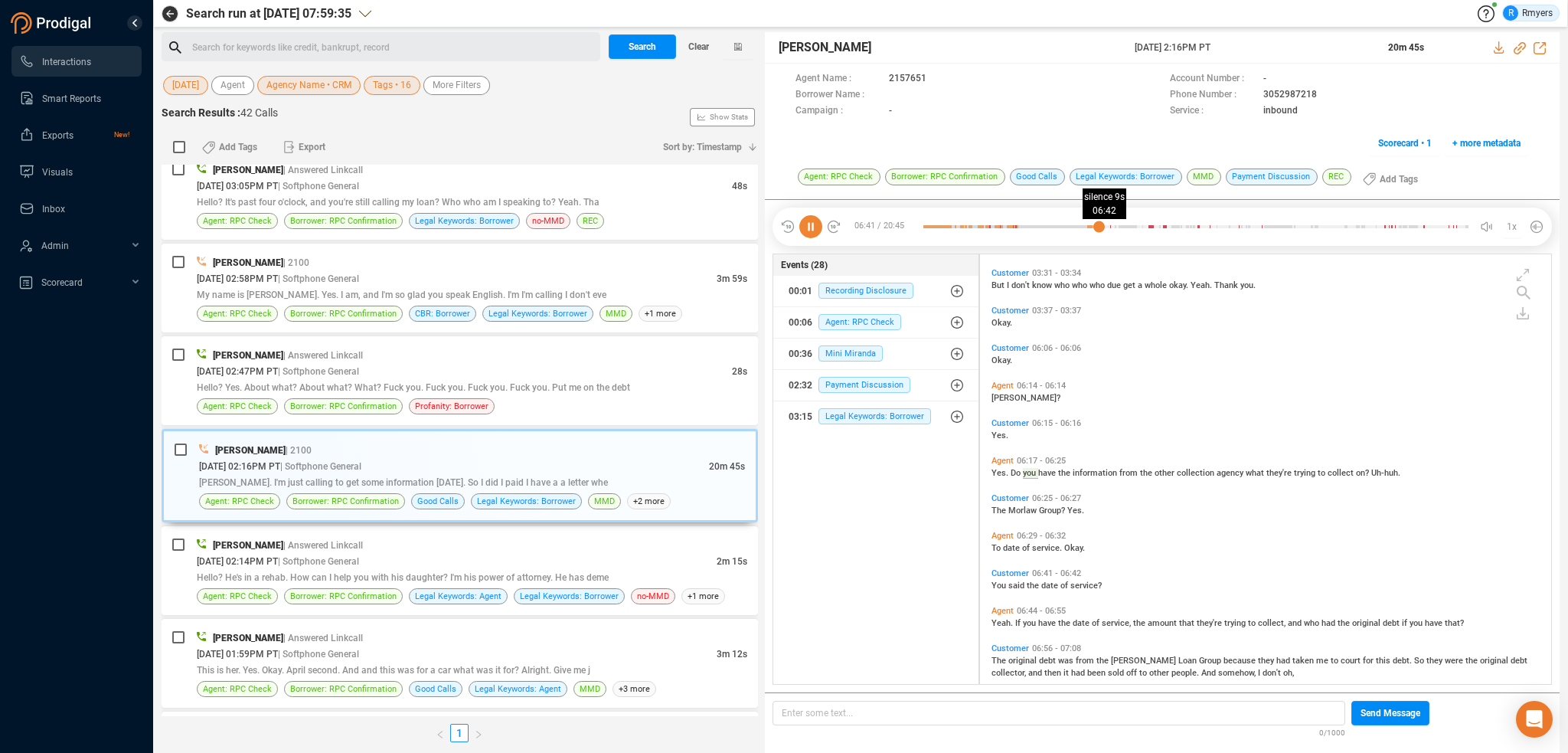
click at [1099, 224] on div at bounding box center [1196, 226] width 545 height 23
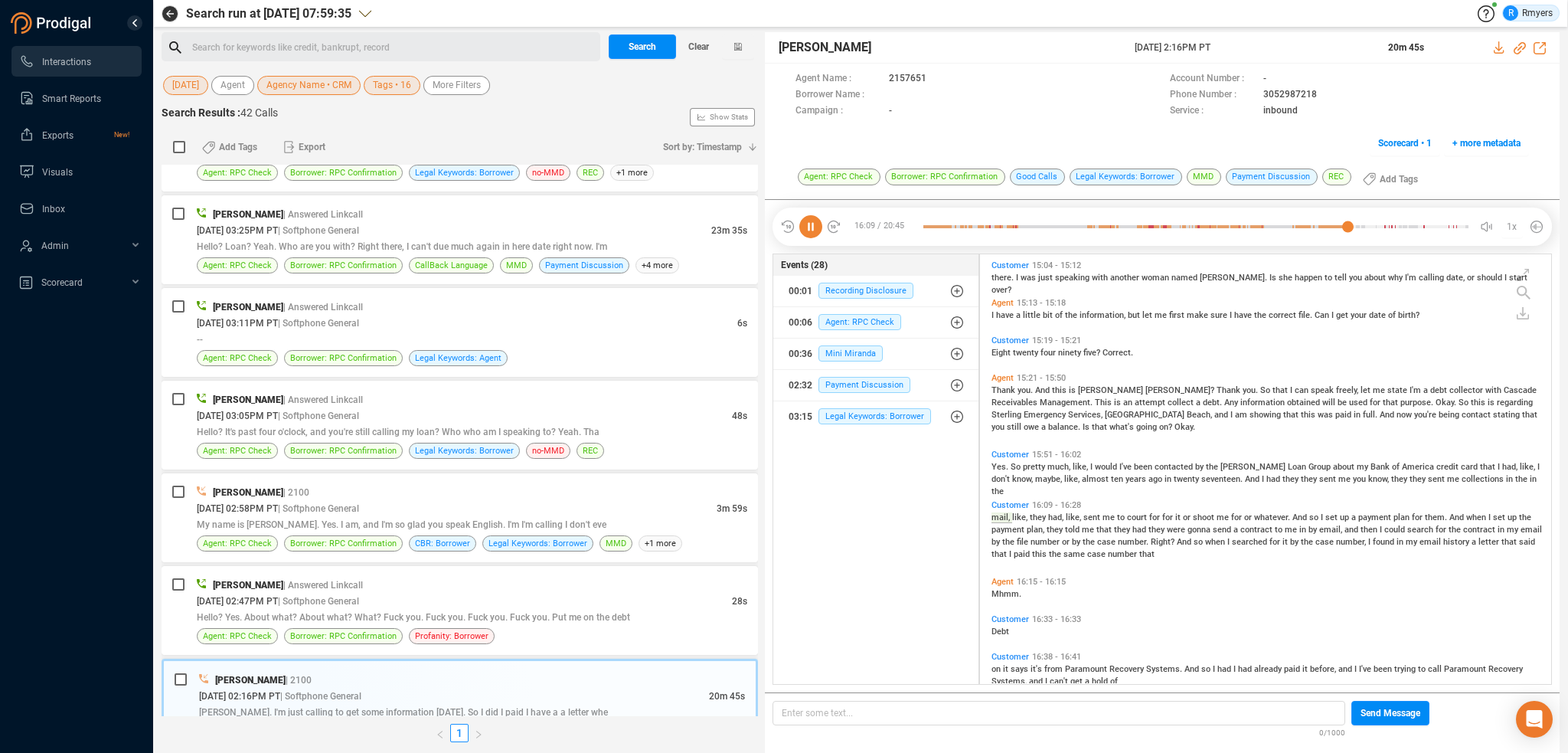
scroll to position [3291, 0]
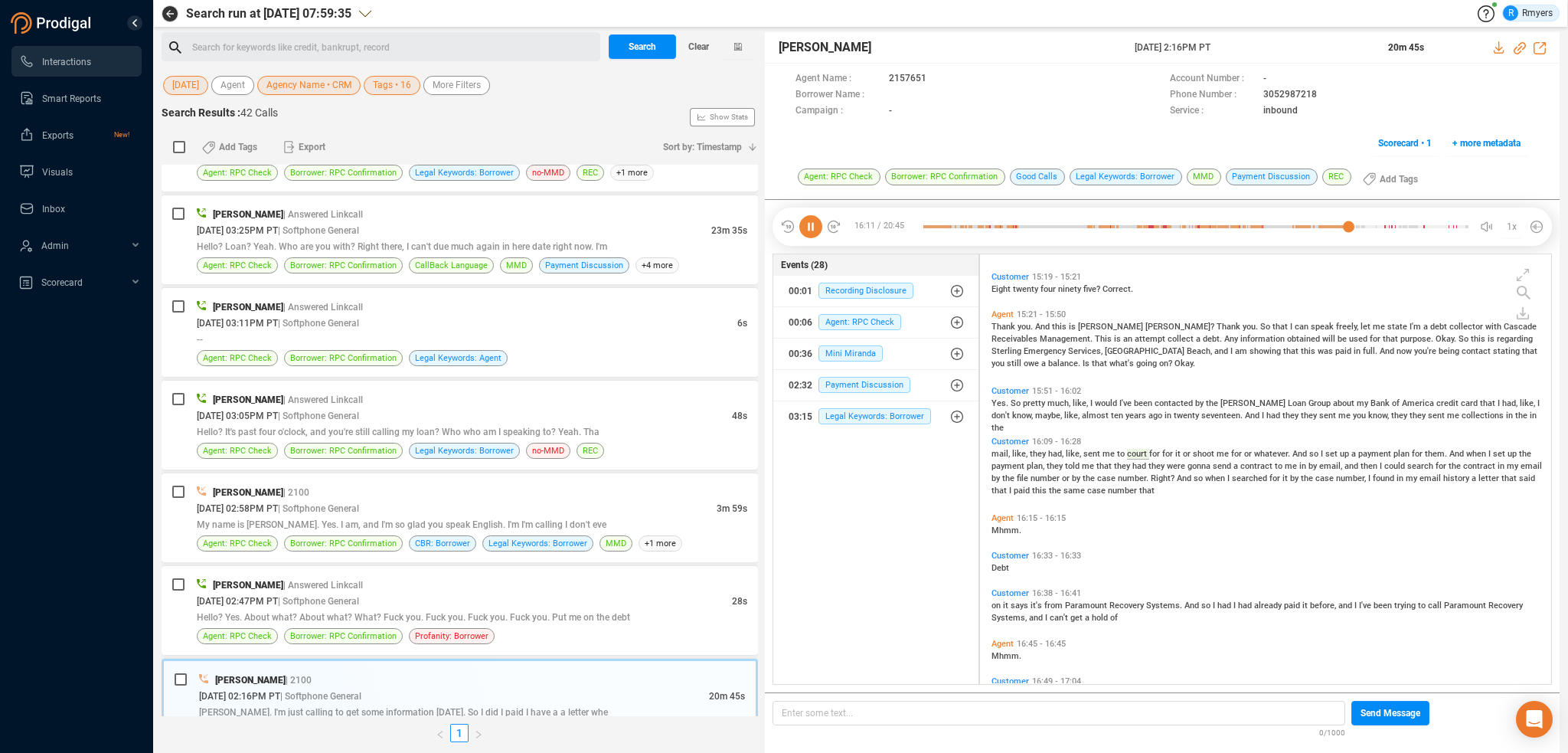
click at [812, 228] on icon at bounding box center [811, 226] width 23 height 23
